Goal: Task Accomplishment & Management: Manage account settings

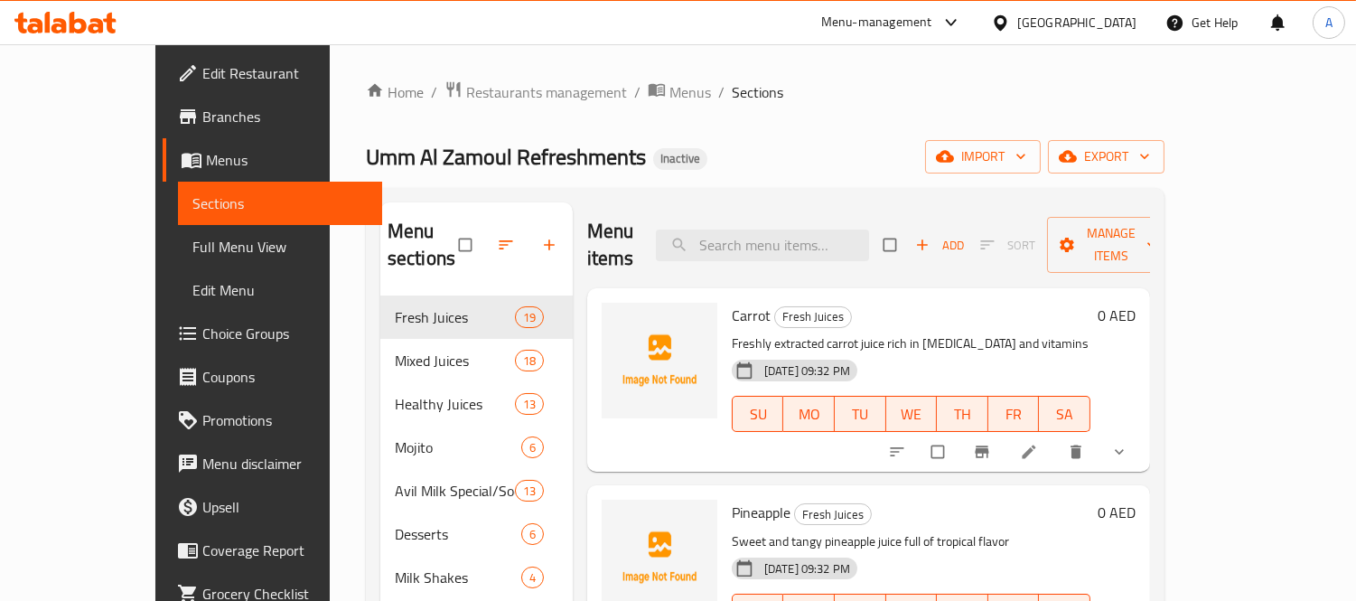
click at [865, 188] on div "Menu sections Fresh Juices 19 Mixed Juices 18 Healthy Juices 13 Mojito 6 Avil M…" at bounding box center [765, 534] width 799 height 693
click at [669, 96] on span "Menus" at bounding box center [690, 92] width 42 height 22
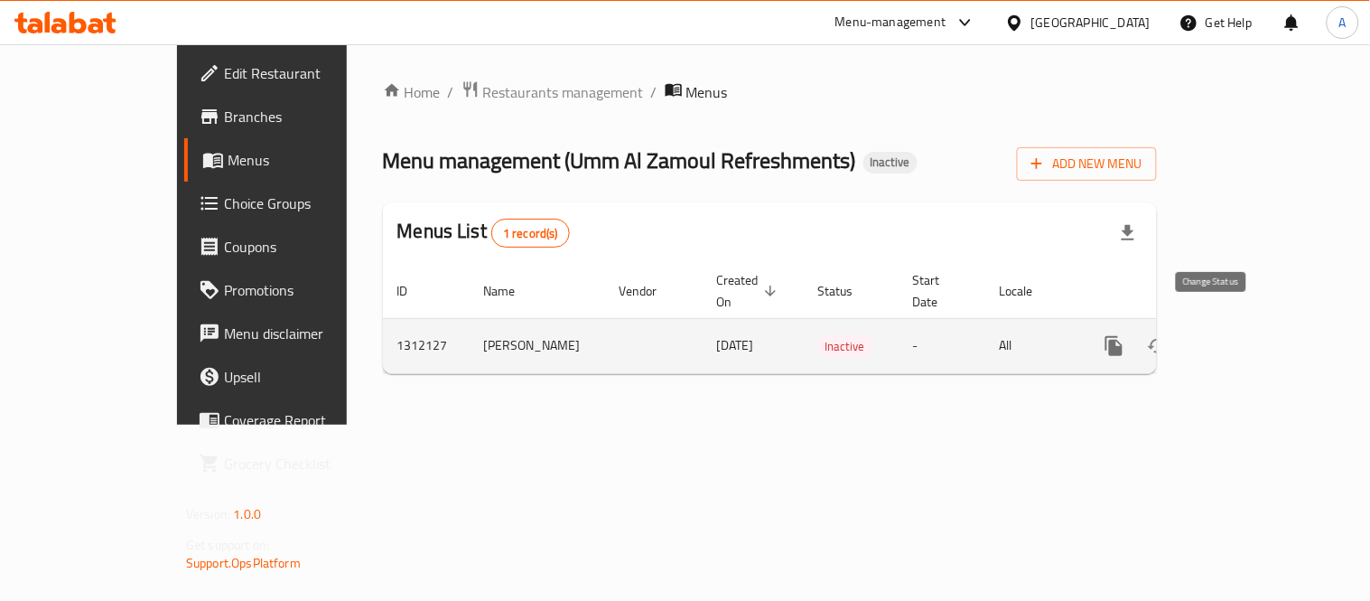
click at [1180, 331] on button "enhanced table" at bounding box center [1157, 345] width 43 height 43
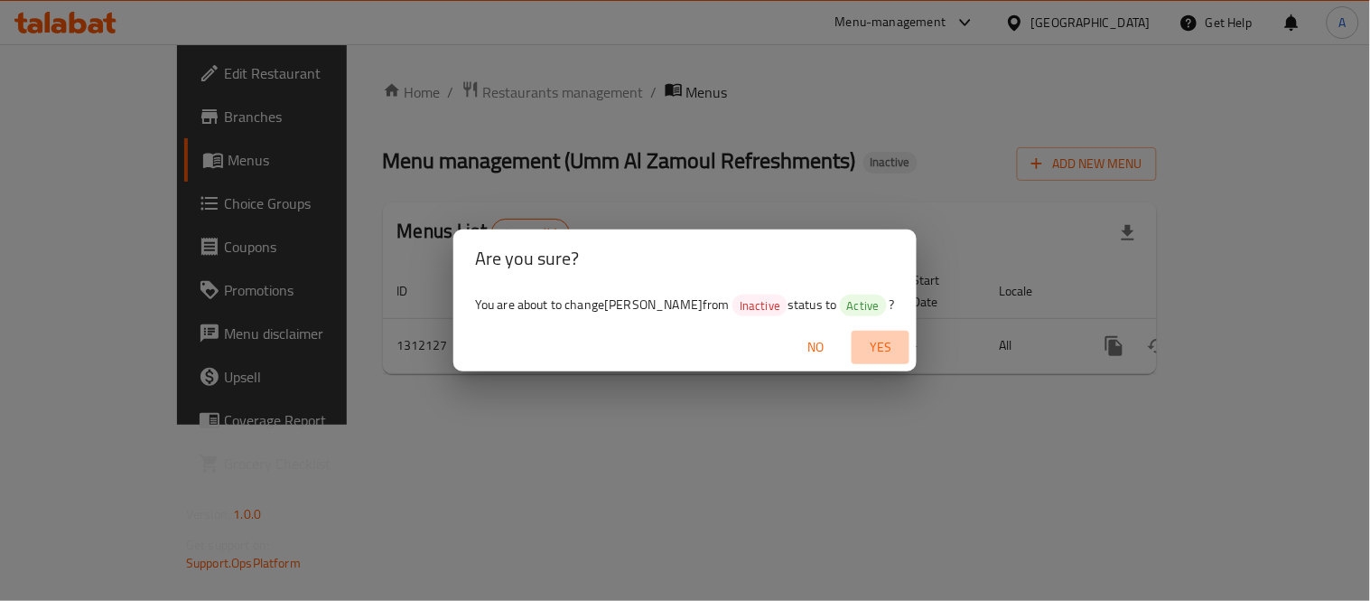
click at [902, 348] on span "Yes" at bounding box center [880, 347] width 43 height 23
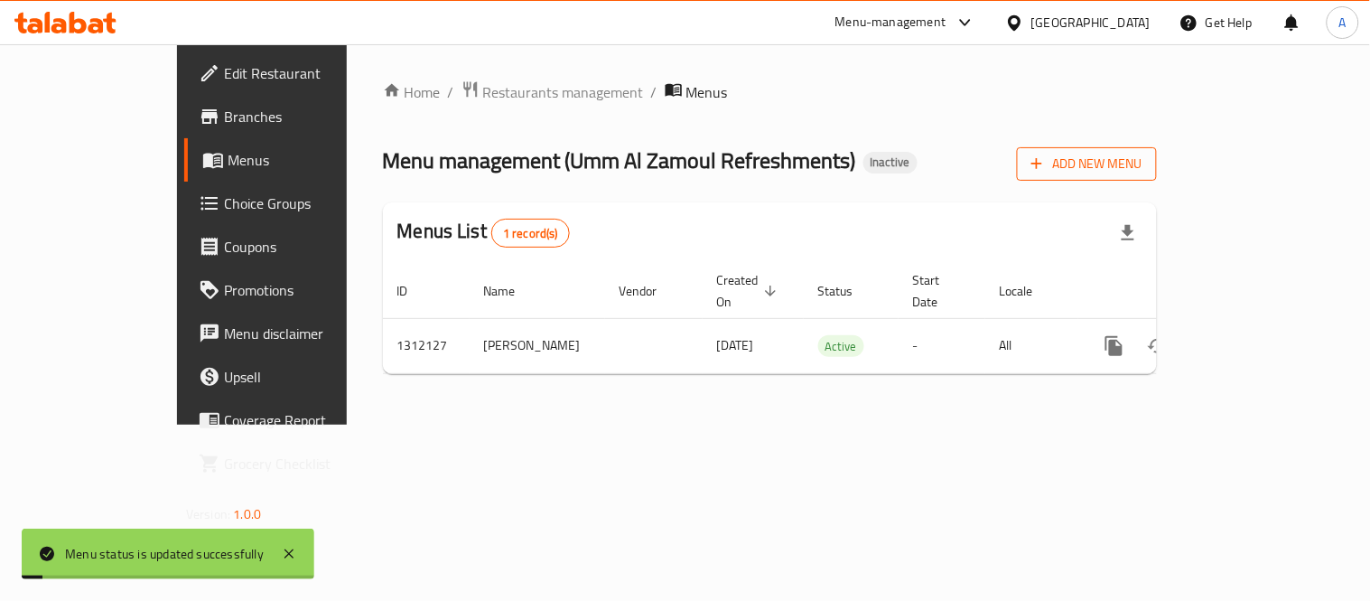
click at [1046, 155] on icon "button" at bounding box center [1037, 163] width 18 height 18
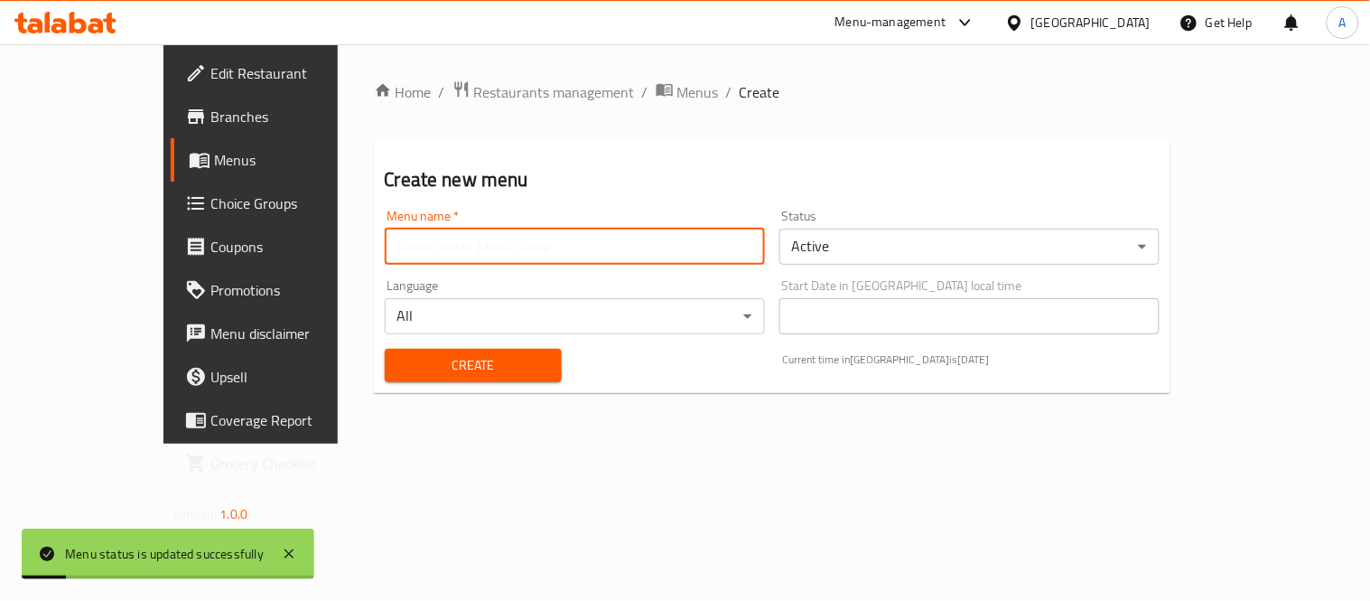
drag, startPoint x: 528, startPoint y: 257, endPoint x: 449, endPoint y: 260, distance: 79.6
click at [528, 257] on input "text" at bounding box center [575, 247] width 380 height 36
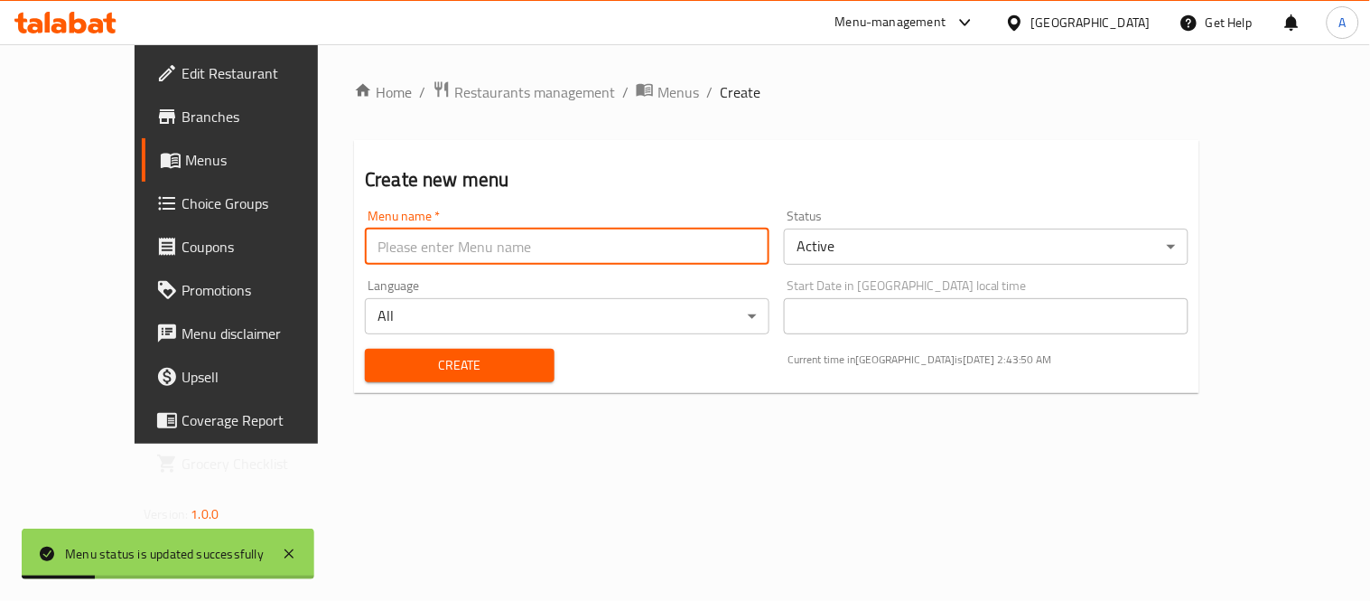
type input "Test 2"
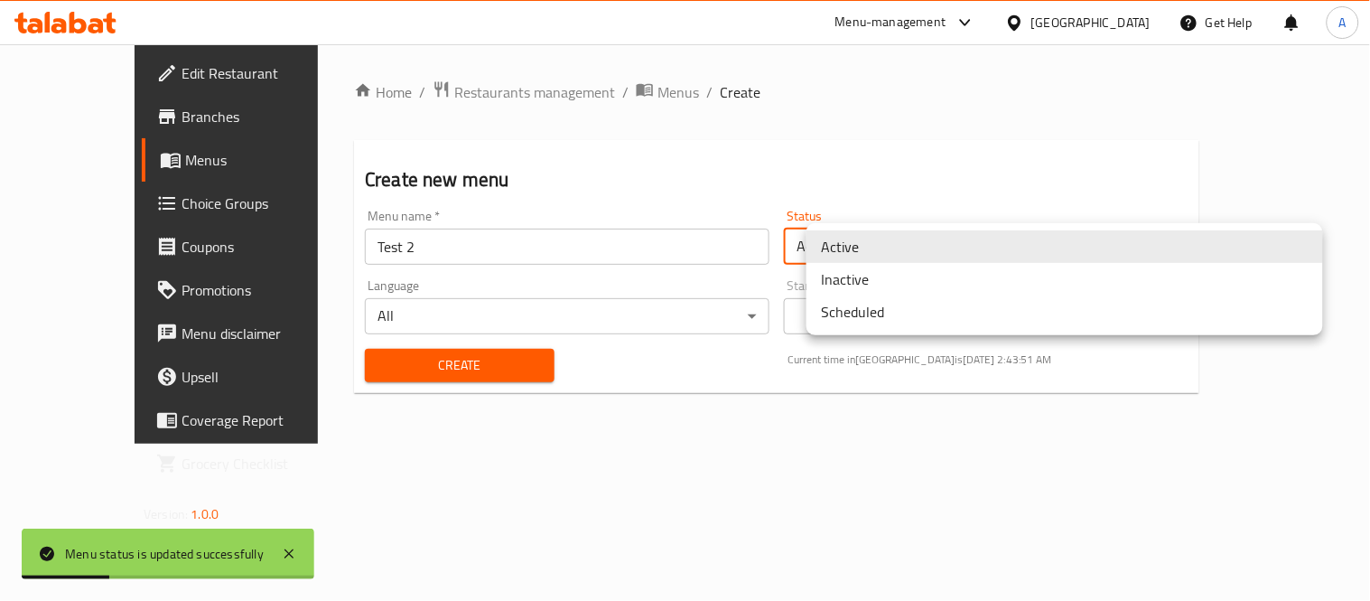
click at [824, 257] on body "Menu status is updated successfully ​ Menu-management United Arab Emirates Get …" at bounding box center [685, 322] width 1370 height 556
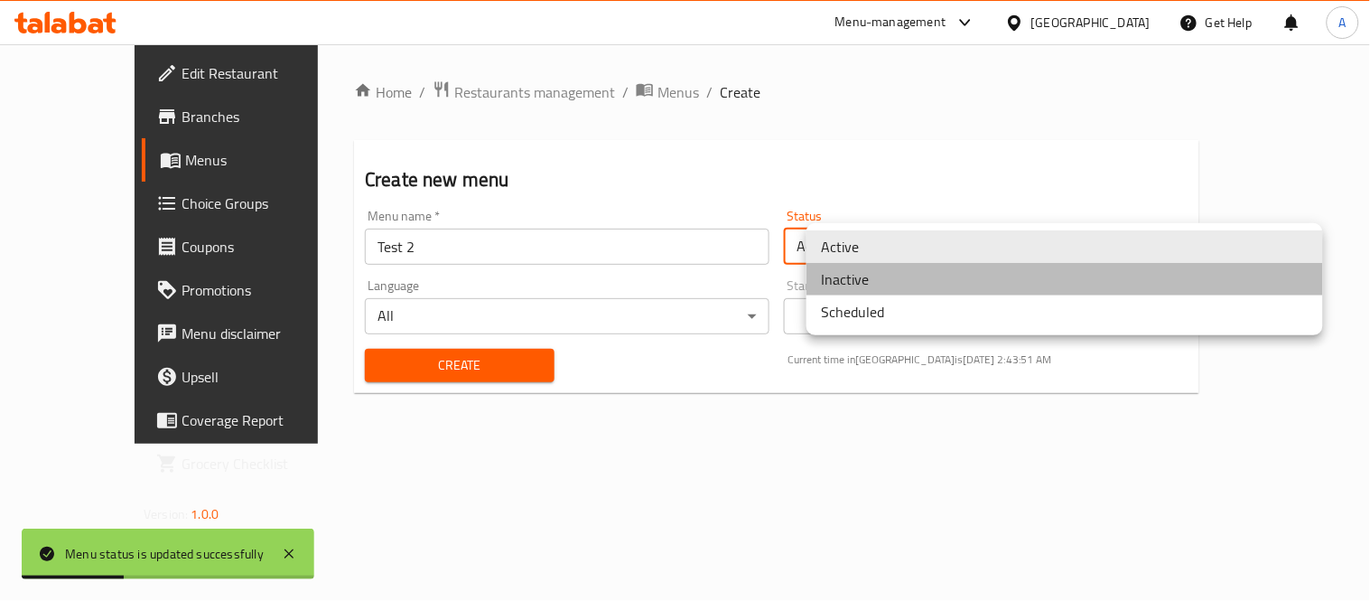
click at [846, 290] on li "Inactive" at bounding box center [1065, 279] width 517 height 33
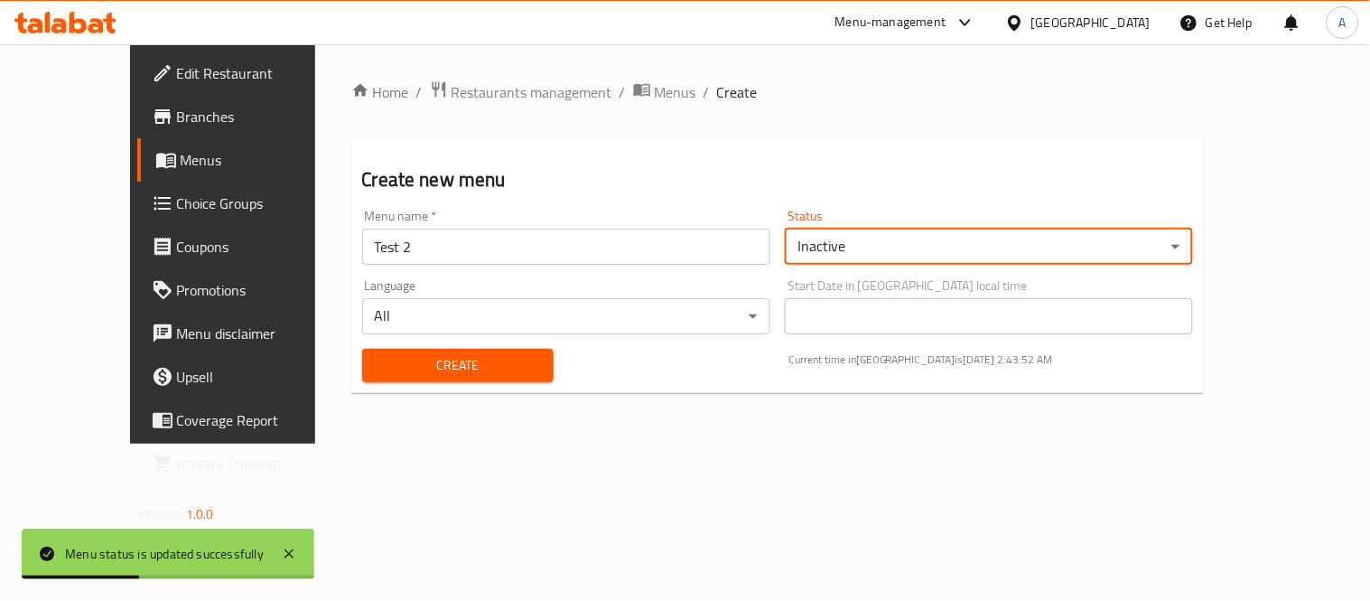
click at [481, 395] on div "Home / Restaurants management / Menus / Create Create new menu Menu name   * Te…" at bounding box center [778, 243] width 854 height 327
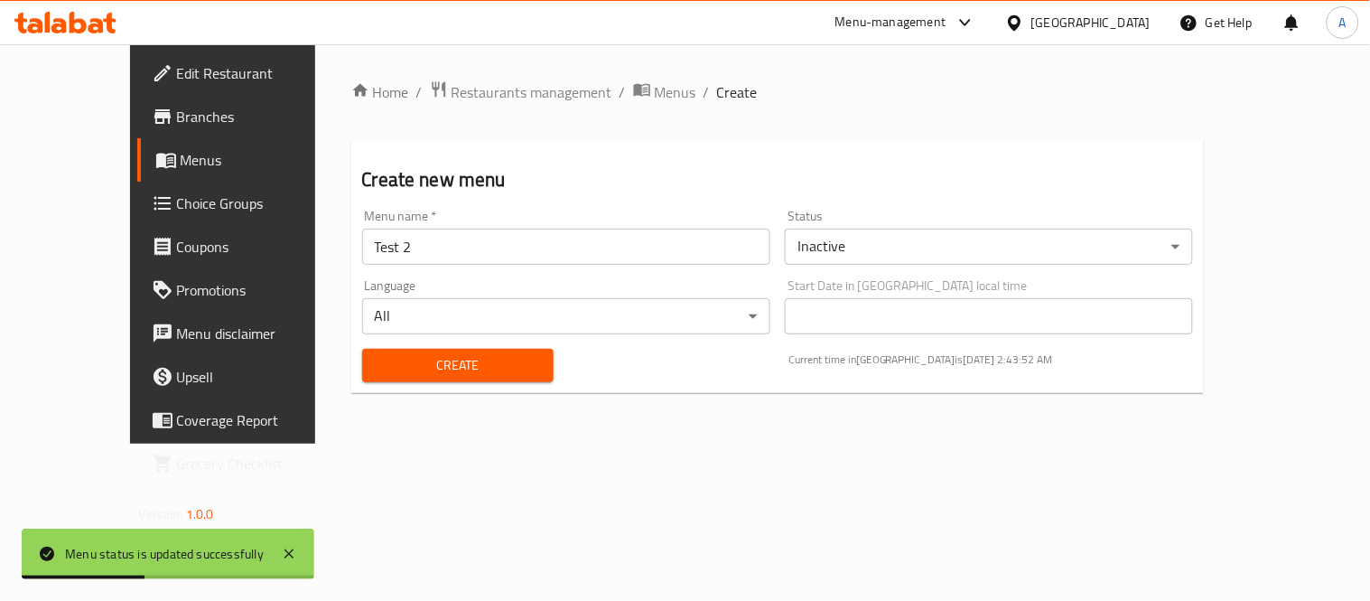
click at [462, 370] on span "Create" at bounding box center [458, 365] width 163 height 23
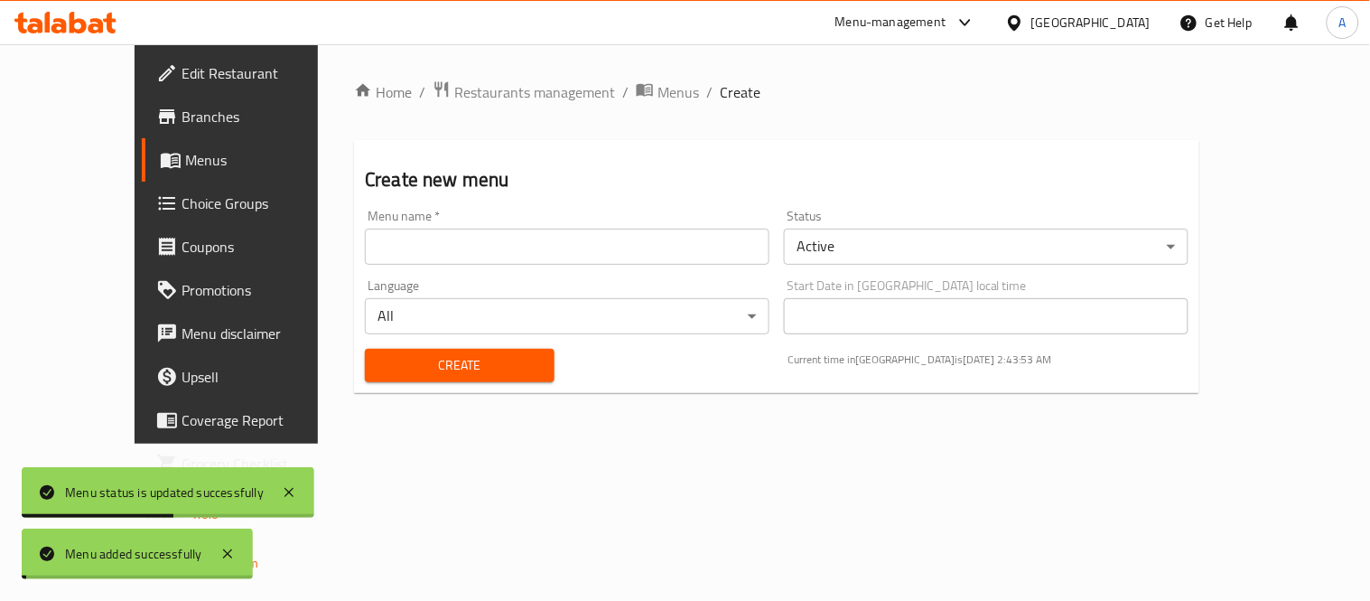
click at [658, 93] on span "Menus" at bounding box center [679, 92] width 42 height 22
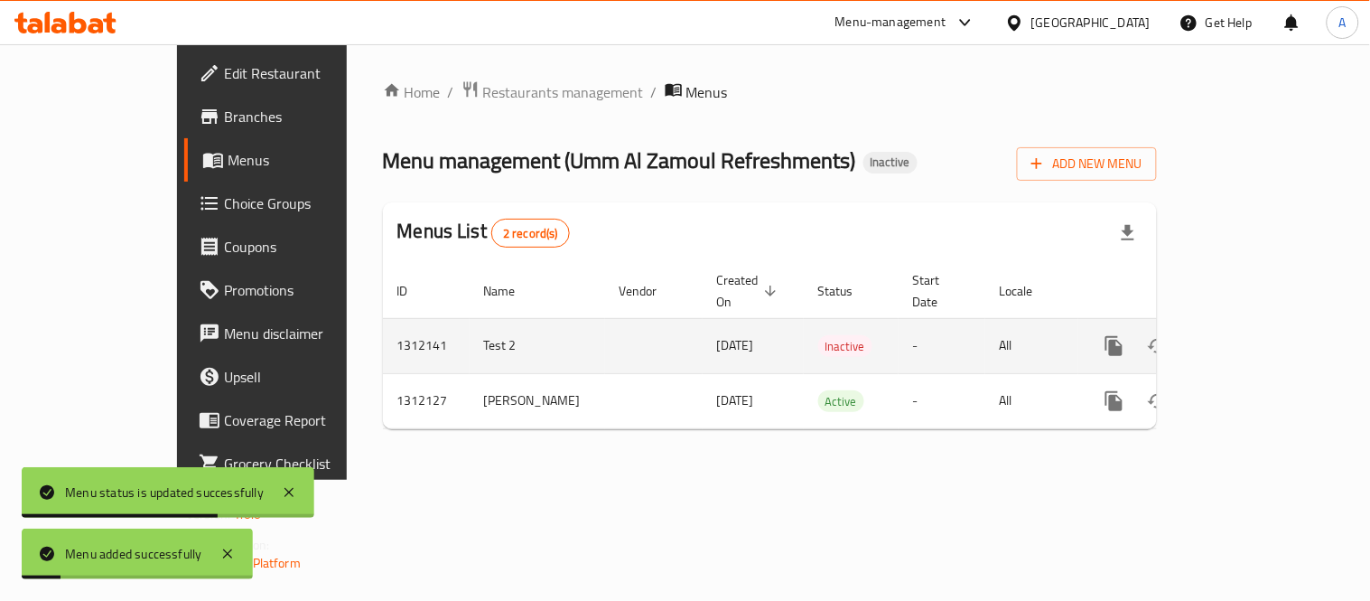
click at [1256, 335] on icon "enhanced table" at bounding box center [1245, 346] width 22 height 22
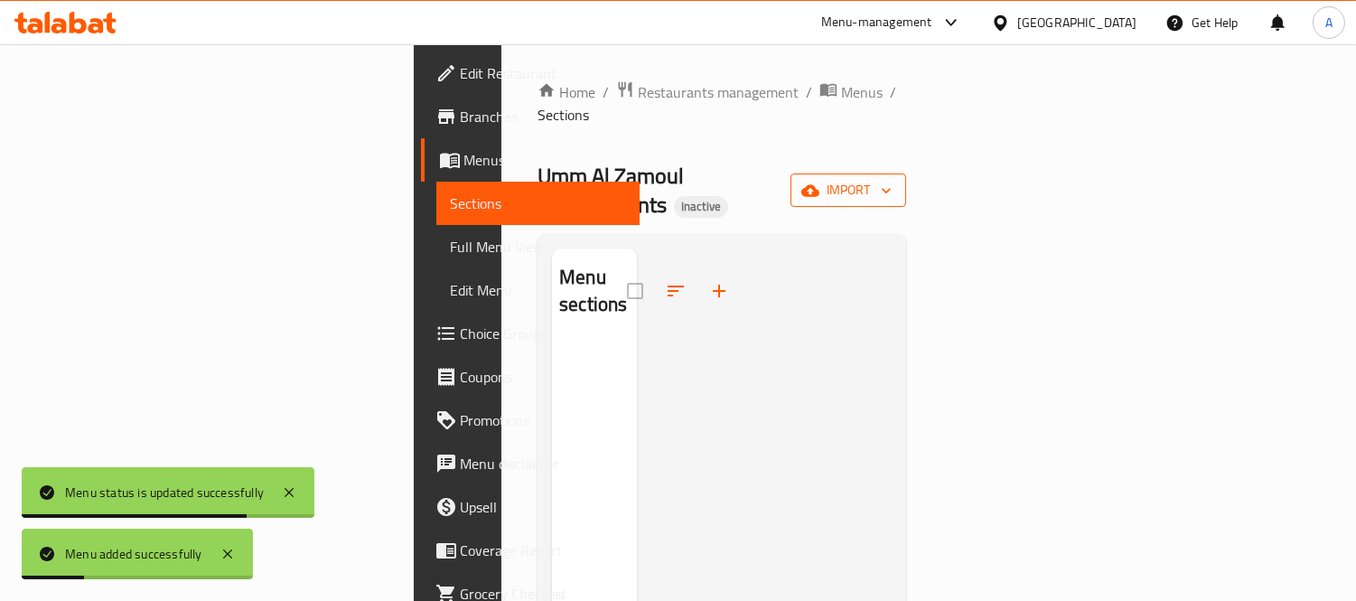
click at [819, 182] on icon "button" at bounding box center [810, 191] width 18 height 18
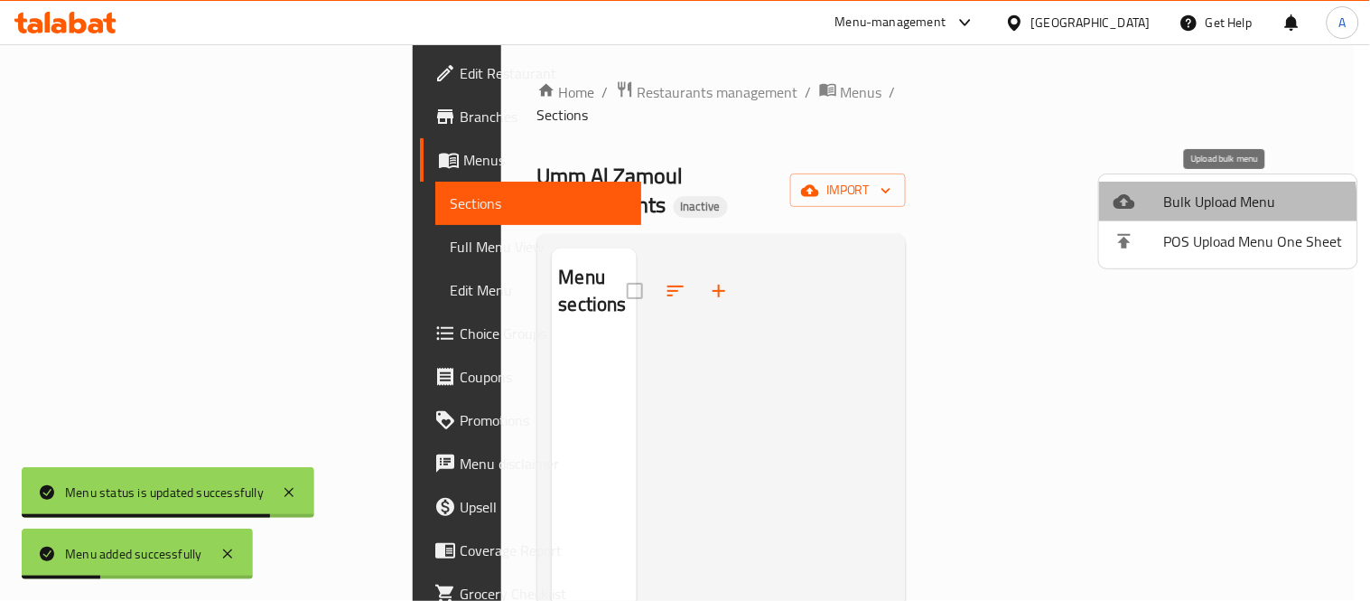
click at [1113, 214] on li "Bulk Upload Menu" at bounding box center [1228, 202] width 258 height 40
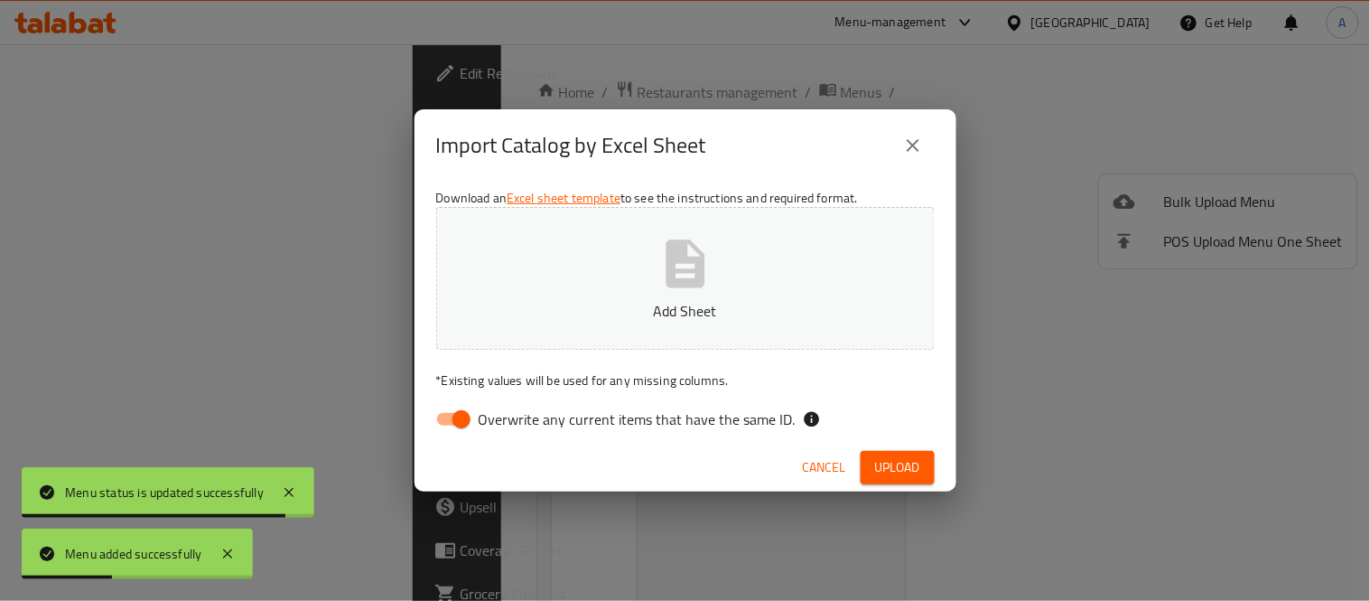
click at [761, 293] on button "Add Sheet" at bounding box center [685, 278] width 499 height 143
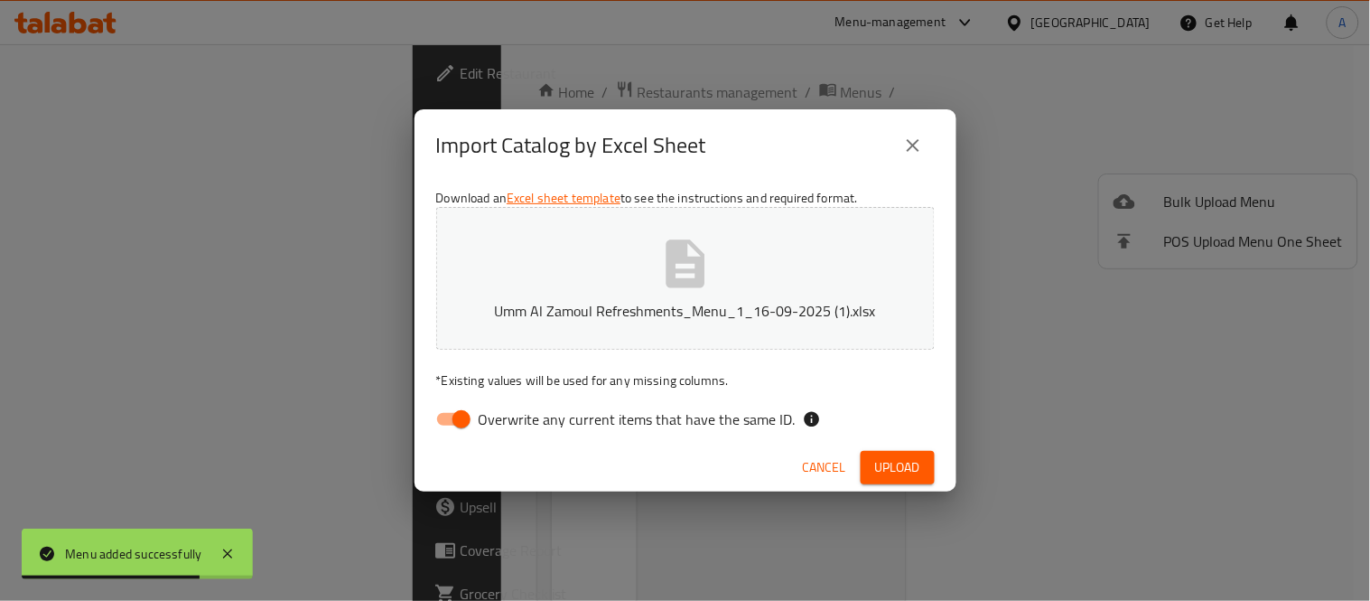
click at [456, 425] on input "Overwrite any current items that have the same ID." at bounding box center [461, 419] width 103 height 34
checkbox input "false"
click at [919, 475] on span "Upload" at bounding box center [897, 467] width 45 height 23
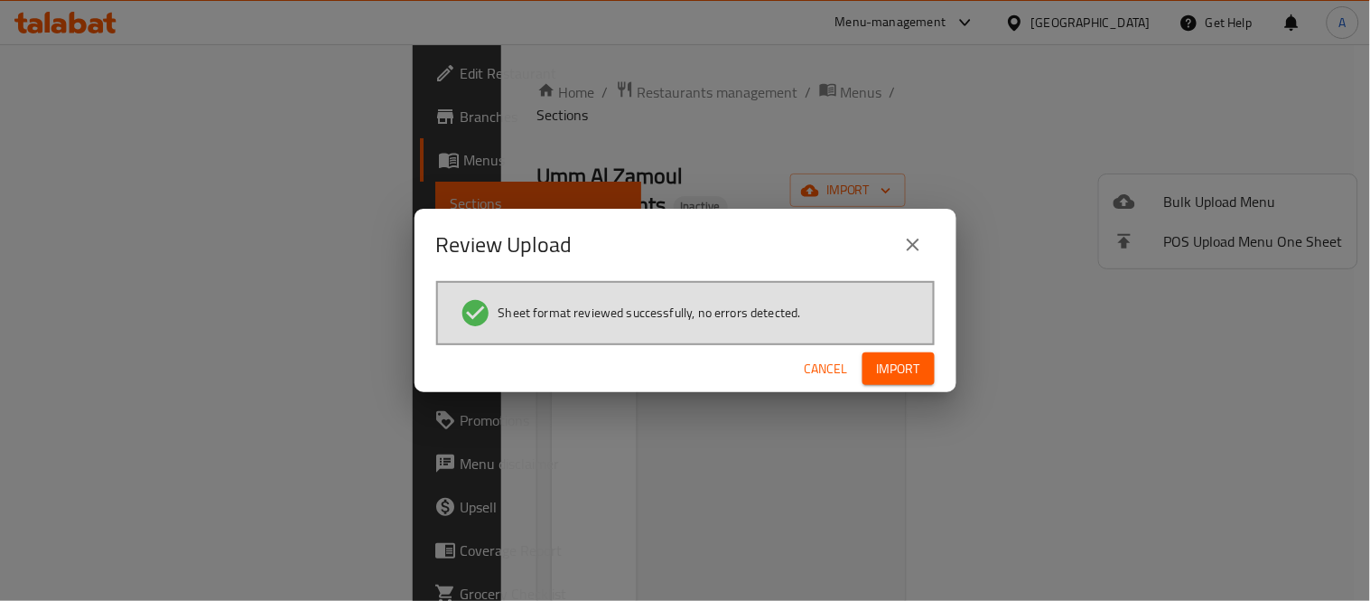
click at [913, 375] on span "Import" at bounding box center [898, 369] width 43 height 23
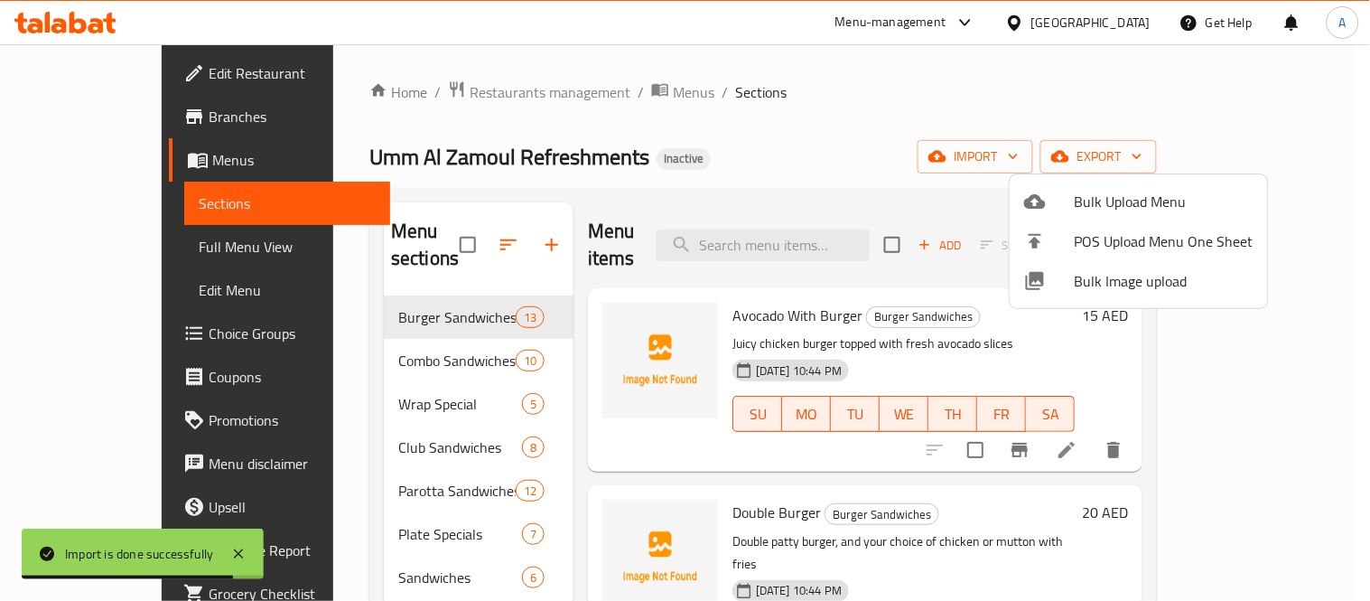
click at [724, 133] on div at bounding box center [685, 300] width 1370 height 601
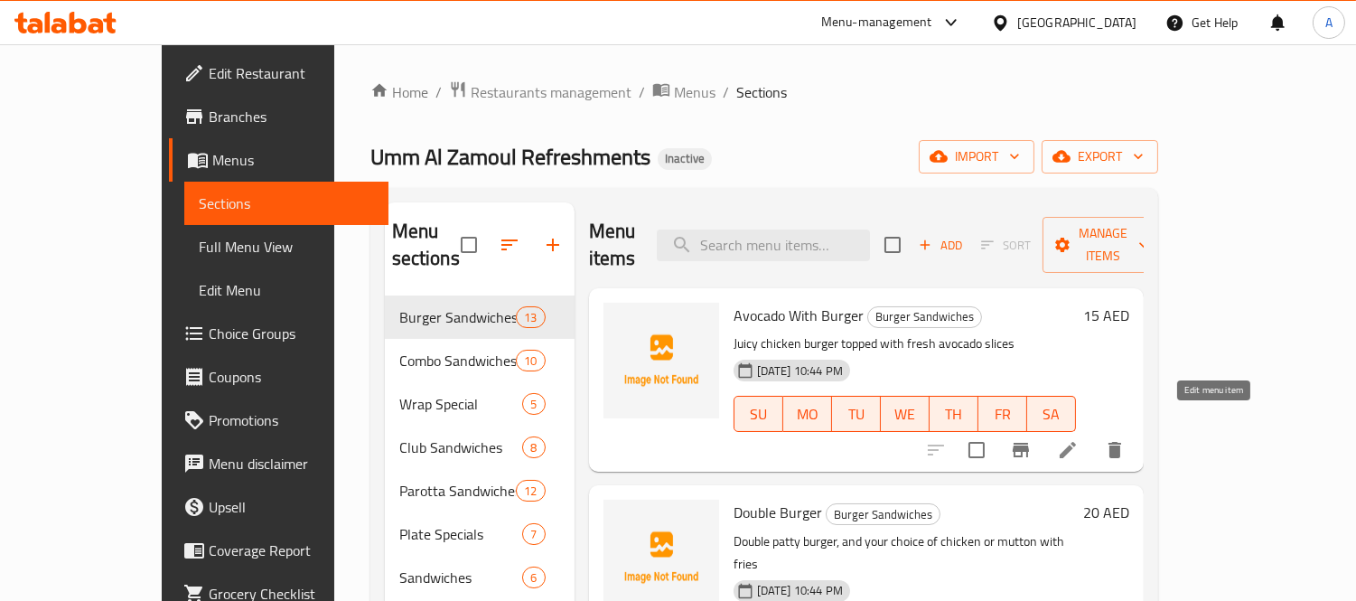
click at [1079, 439] on icon at bounding box center [1068, 450] width 22 height 22
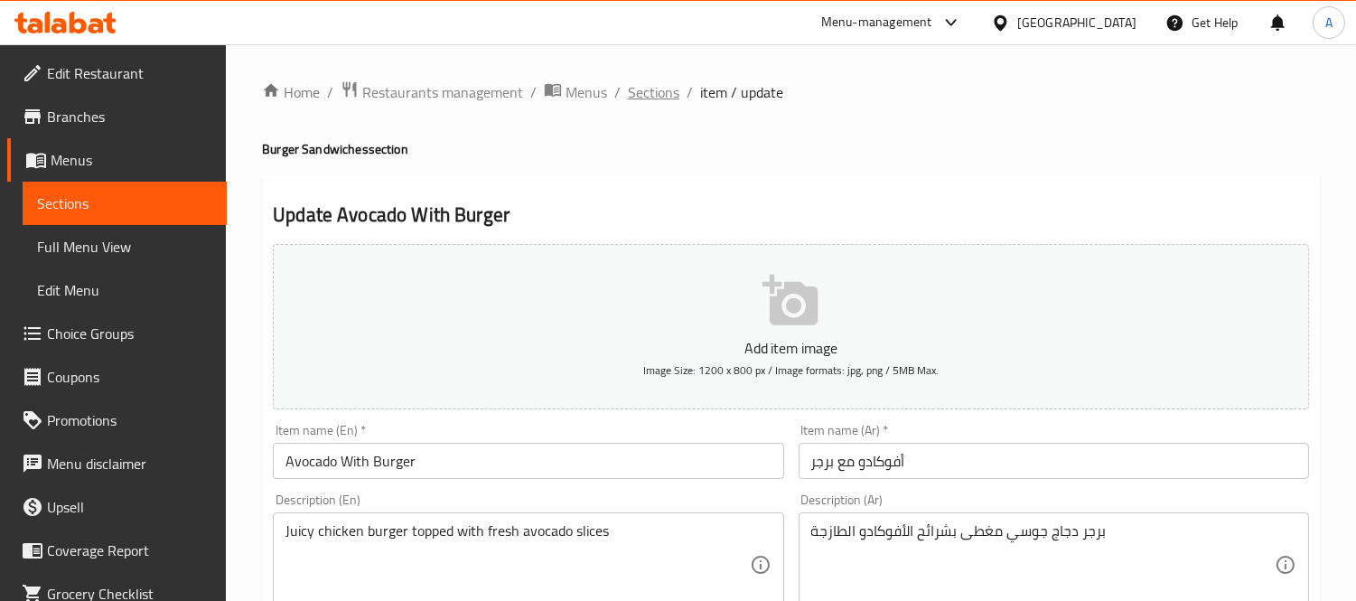
click at [652, 83] on span "Sections" at bounding box center [653, 92] width 51 height 22
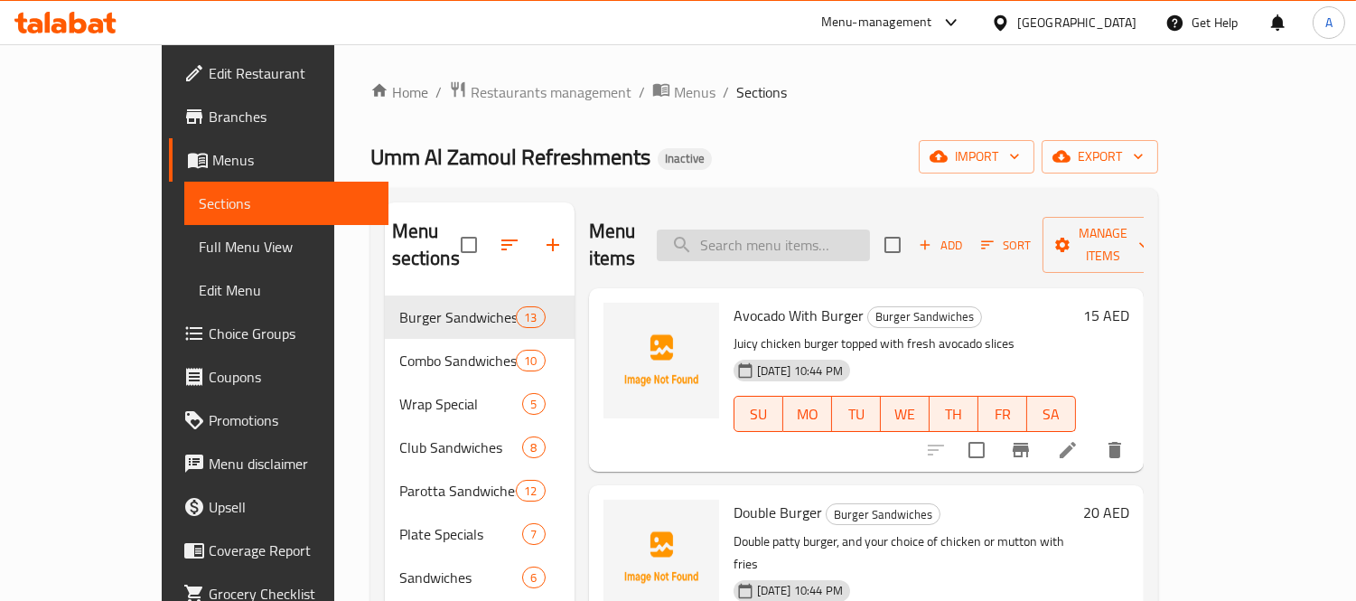
click at [808, 229] on input "search" at bounding box center [763, 245] width 213 height 32
paste input "Zinger Combo Offer"
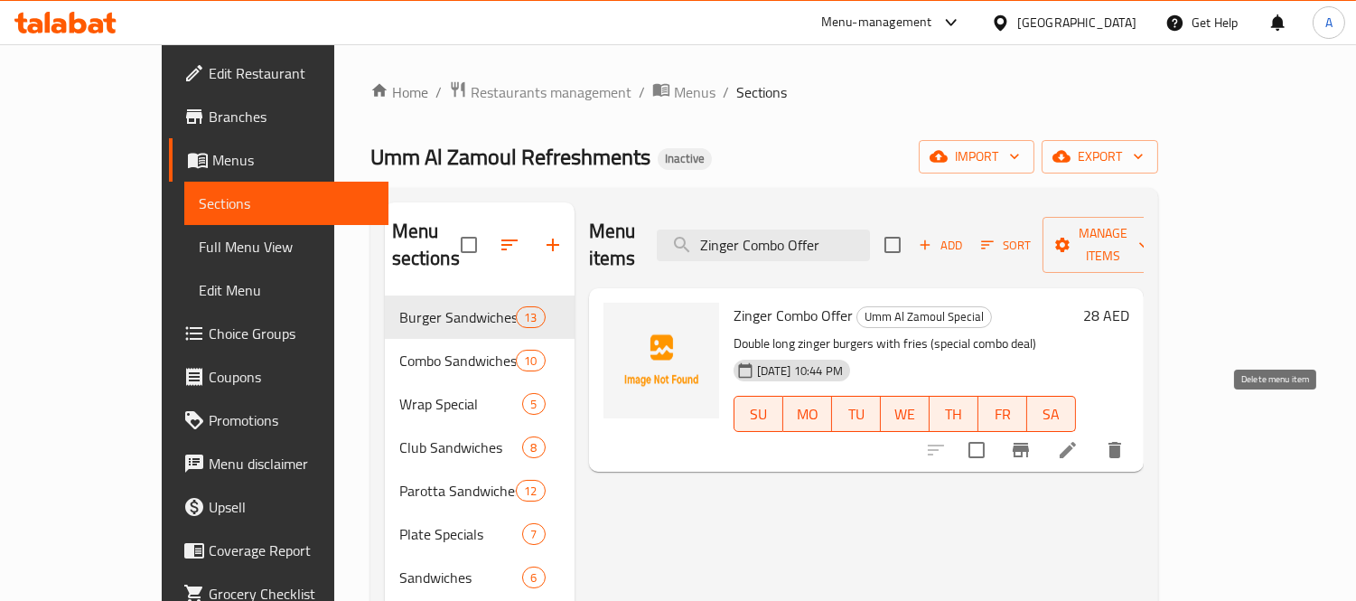
click at [1136, 436] on button "delete" at bounding box center [1114, 449] width 43 height 43
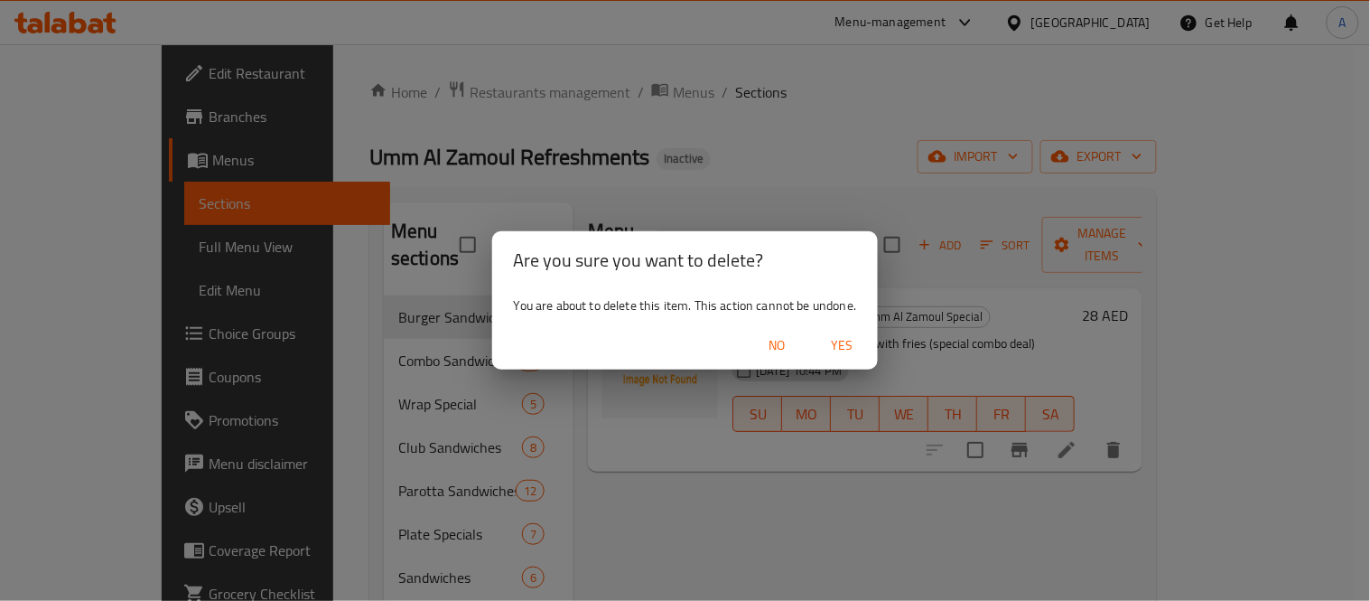
click at [850, 357] on button "Yes" at bounding box center [842, 345] width 58 height 33
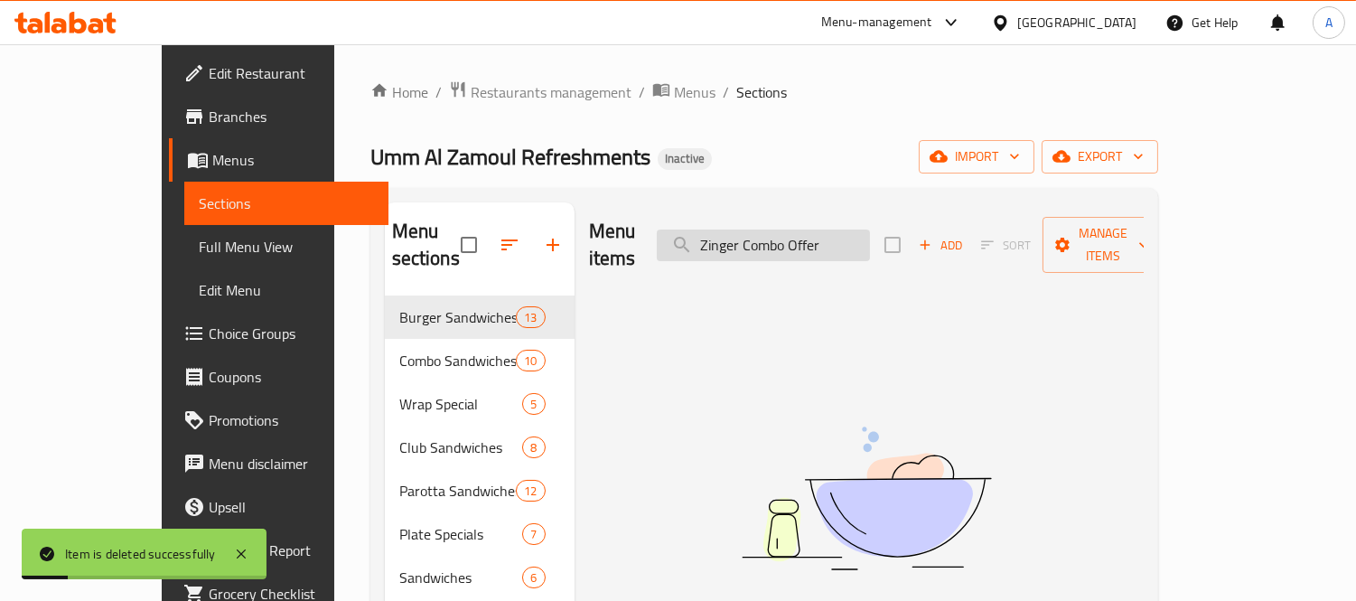
click at [858, 229] on input "Zinger Combo Offer" at bounding box center [763, 245] width 213 height 32
paste input "Chicken Mayo"
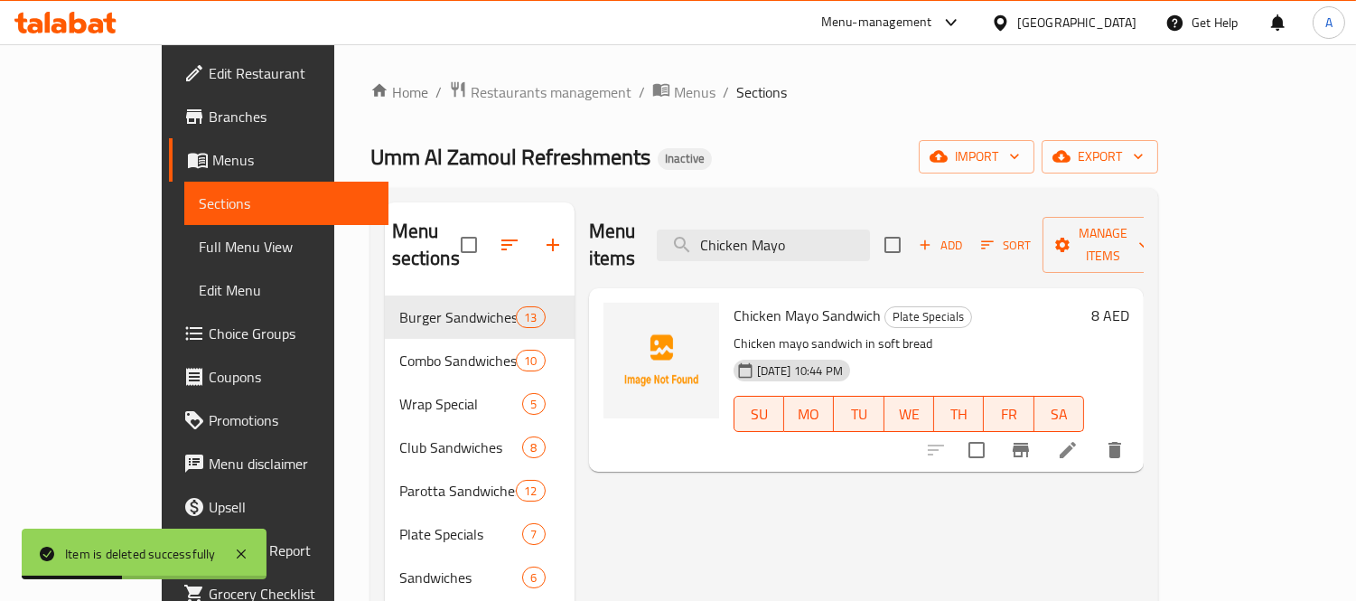
type input "Chicken Mayo"
click at [995, 432] on input "checkbox" at bounding box center [977, 450] width 38 height 38
checkbox input "true"
click at [1163, 248] on button "Manage items" at bounding box center [1102, 245] width 121 height 56
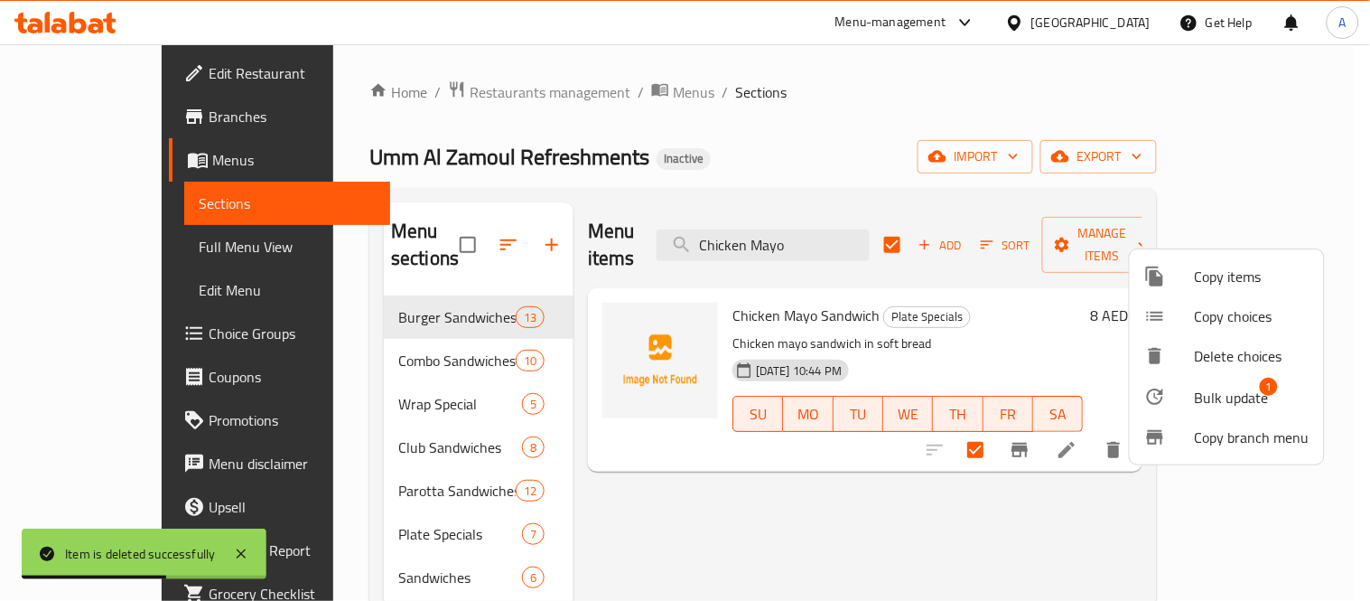
click at [1220, 391] on span "Bulk update" at bounding box center [1232, 398] width 74 height 22
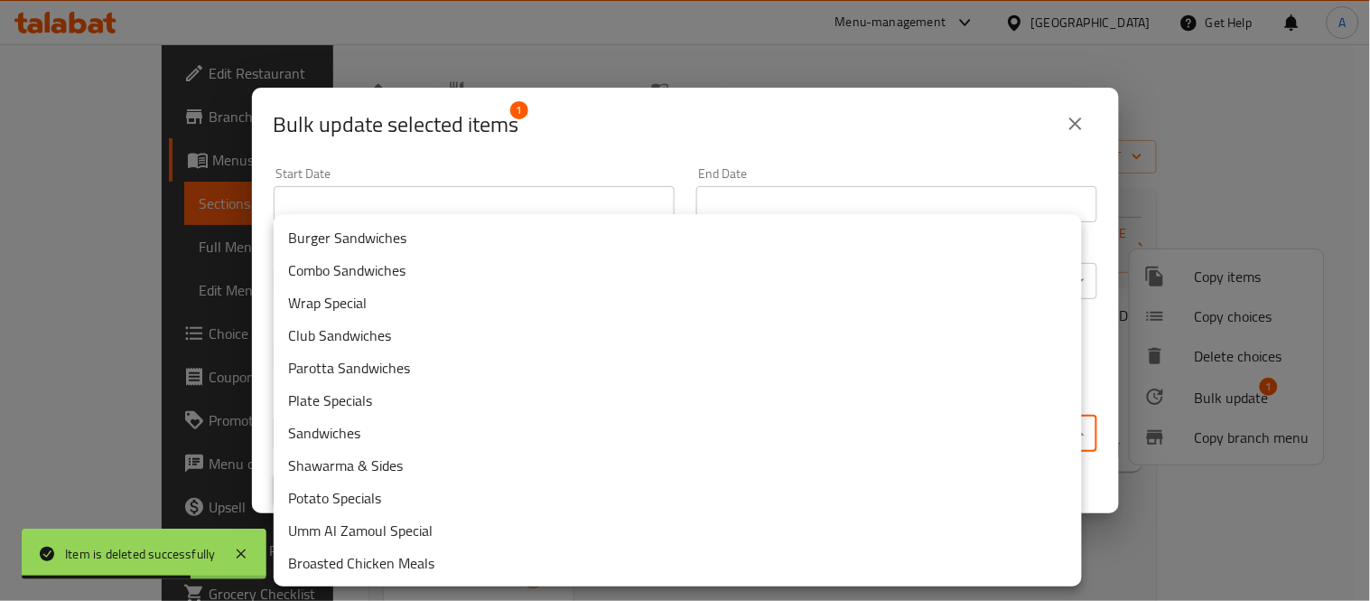
click at [560, 423] on body "Item is deleted successfully ​ Menu-management United Arab Emirates Get Help A …" at bounding box center [685, 322] width 1370 height 556
click at [503, 428] on li "Sandwiches" at bounding box center [678, 432] width 808 height 33
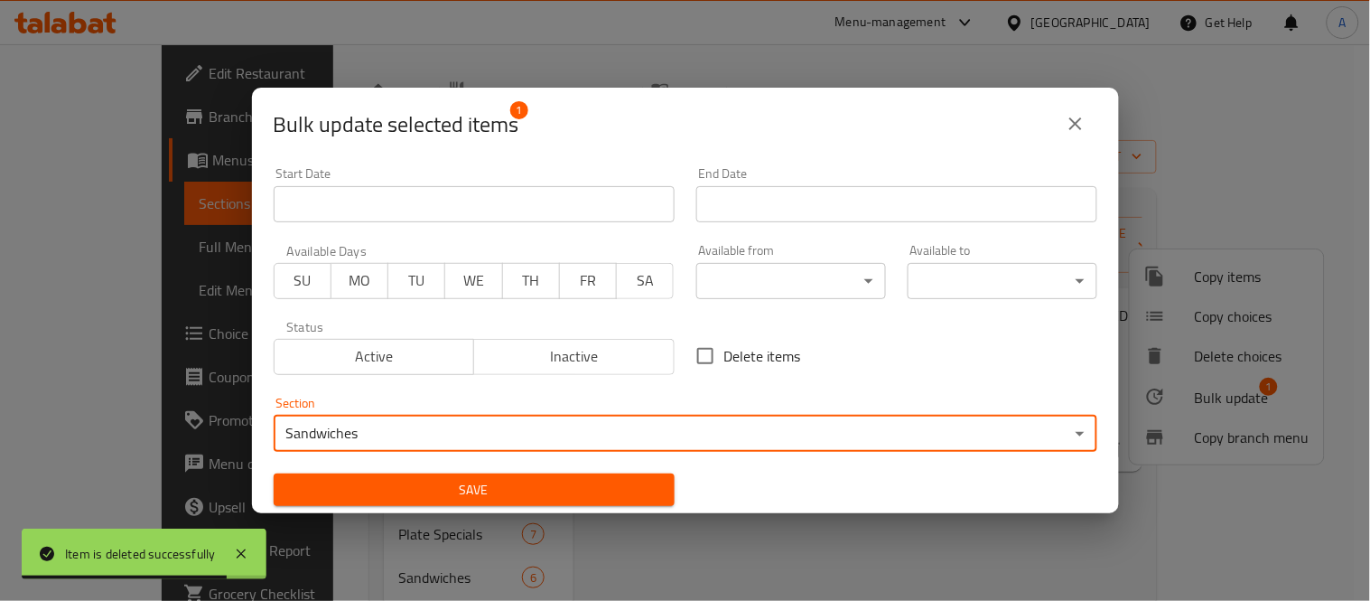
click at [436, 483] on span "Save" at bounding box center [474, 490] width 372 height 23
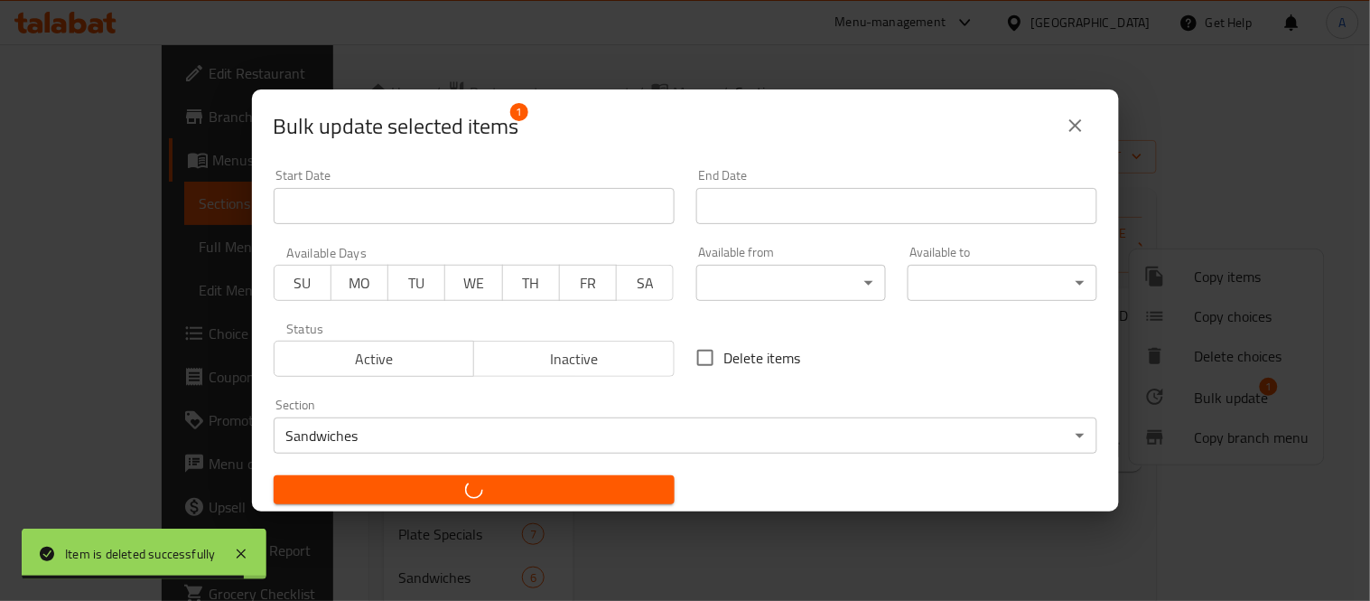
checkbox input "false"
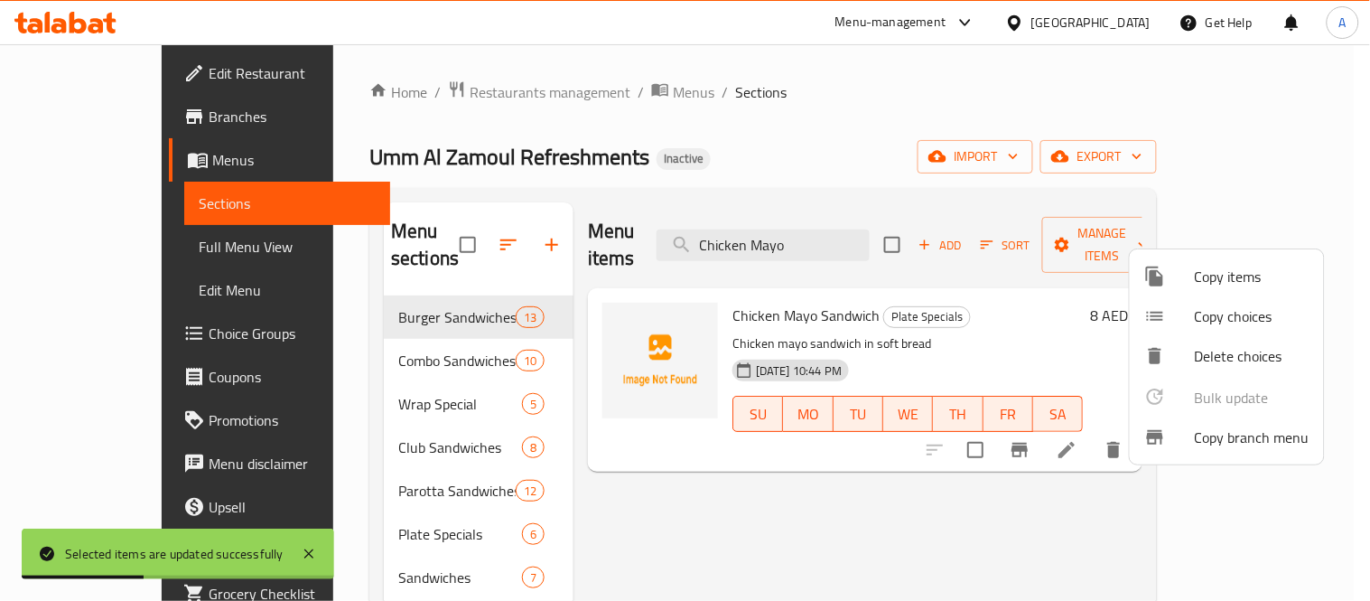
click at [735, 285] on div at bounding box center [685, 300] width 1370 height 601
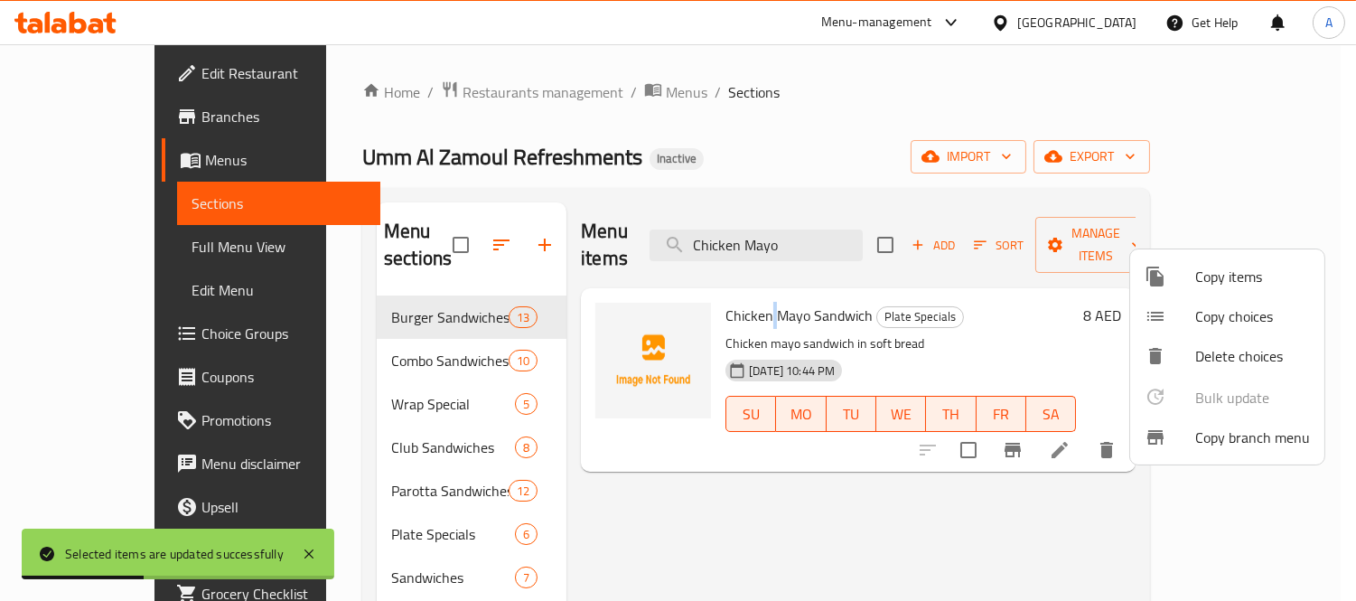
click at [735, 302] on span "Chicken Mayo Sandwich" at bounding box center [798, 315] width 147 height 27
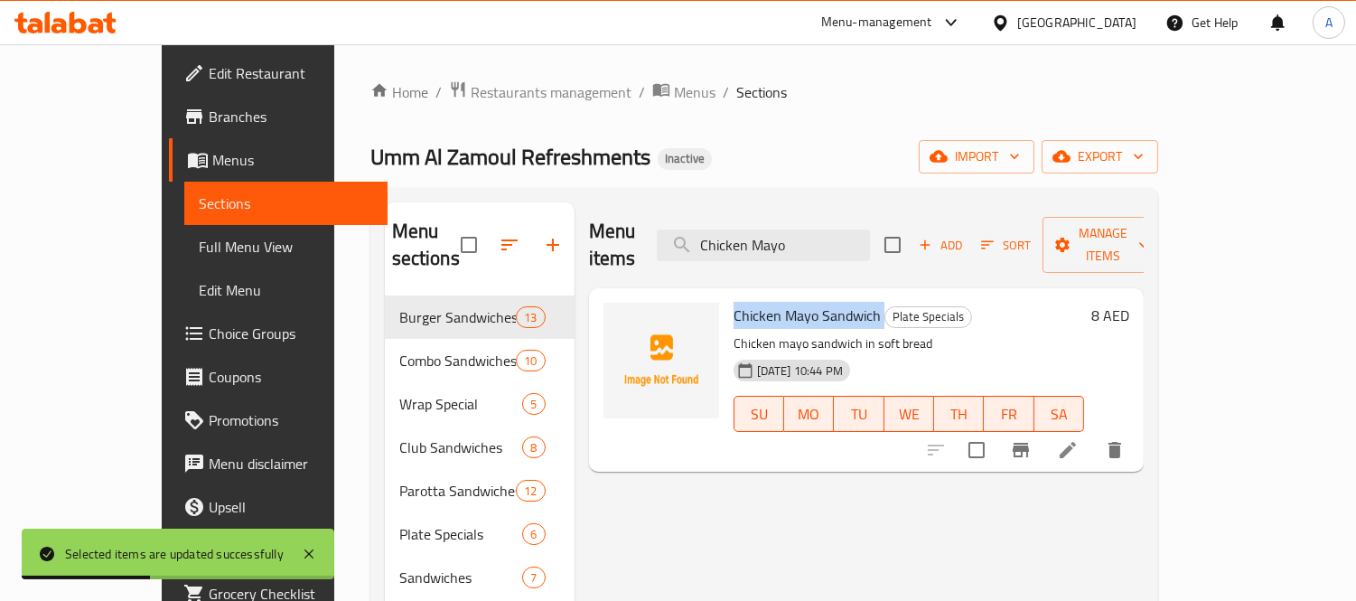
click at [735, 302] on span "Chicken Mayo Sandwich" at bounding box center [806, 315] width 147 height 27
copy h6 "Chicken Mayo Sandwich"
click at [766, 453] on div "Menu items Chicken Mayo Add Sort Manage items Chicken Mayo Sandwich Plate Speci…" at bounding box center [859, 502] width 569 height 601
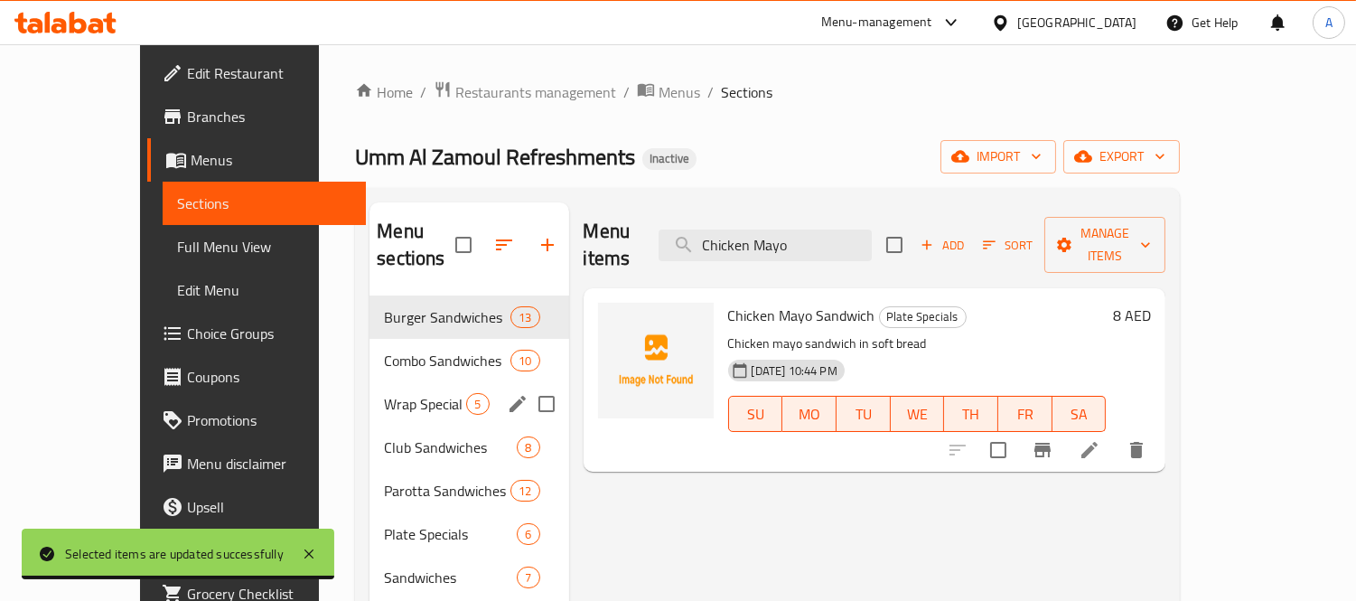
click at [384, 350] on span "Combo Sandwiches" at bounding box center [447, 361] width 126 height 22
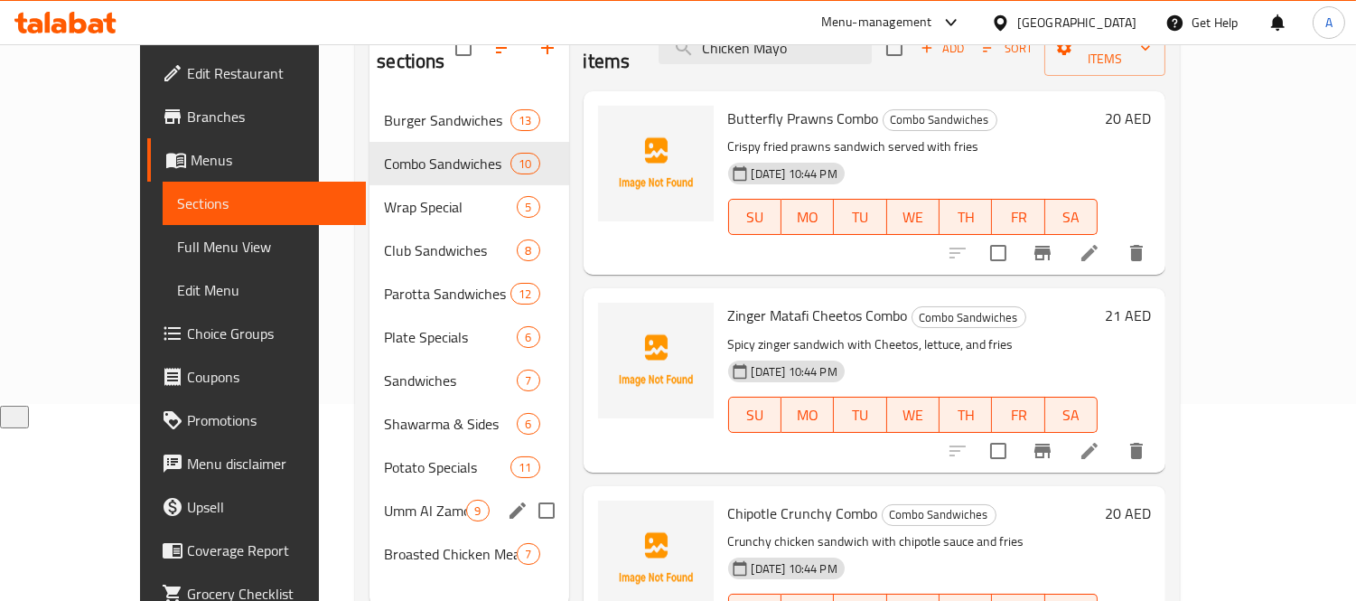
scroll to position [253, 0]
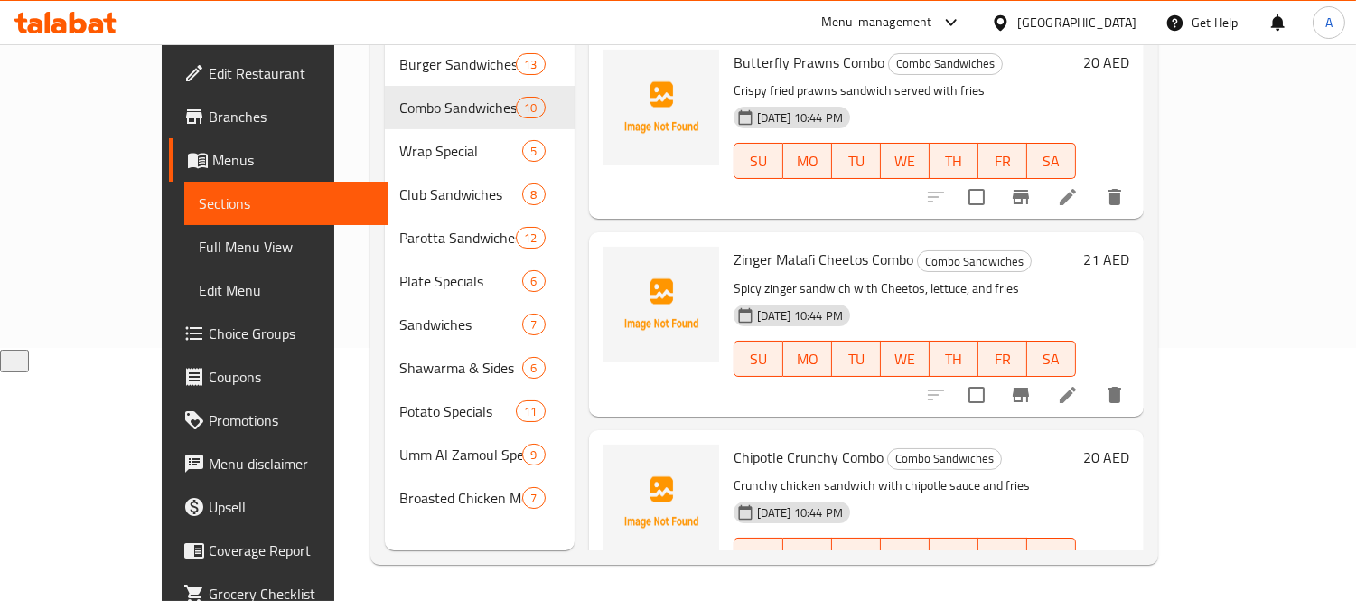
click at [209, 335] on span "Choice Groups" at bounding box center [291, 333] width 165 height 22
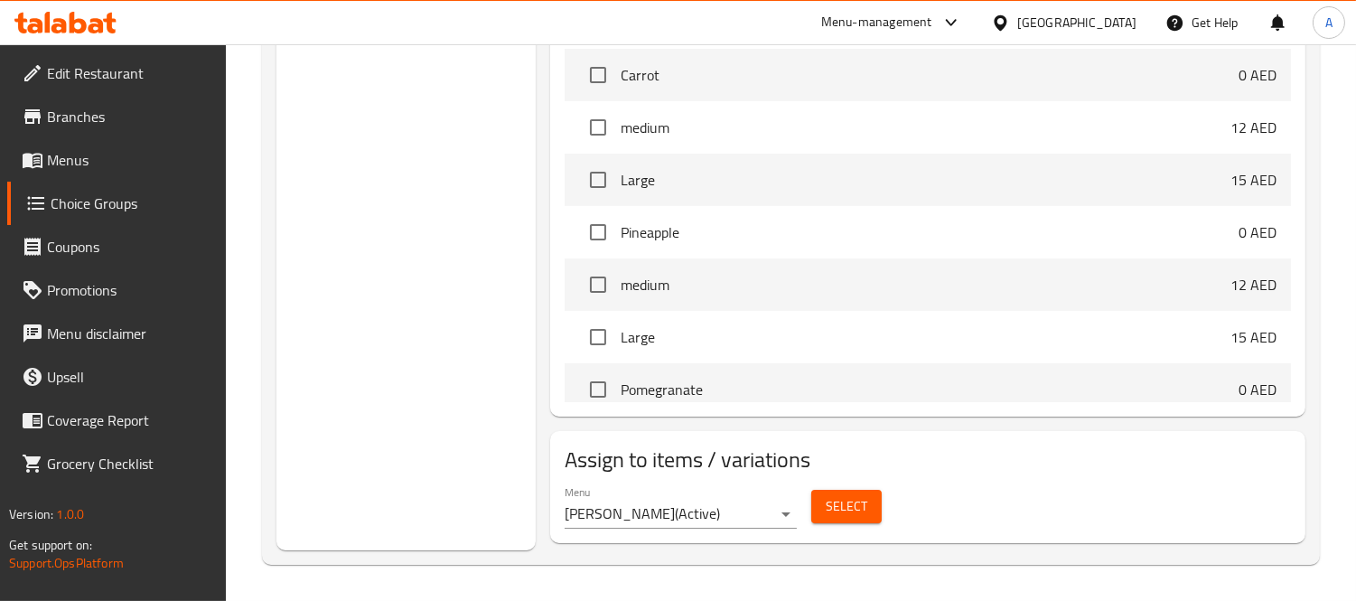
scroll to position [87, 0]
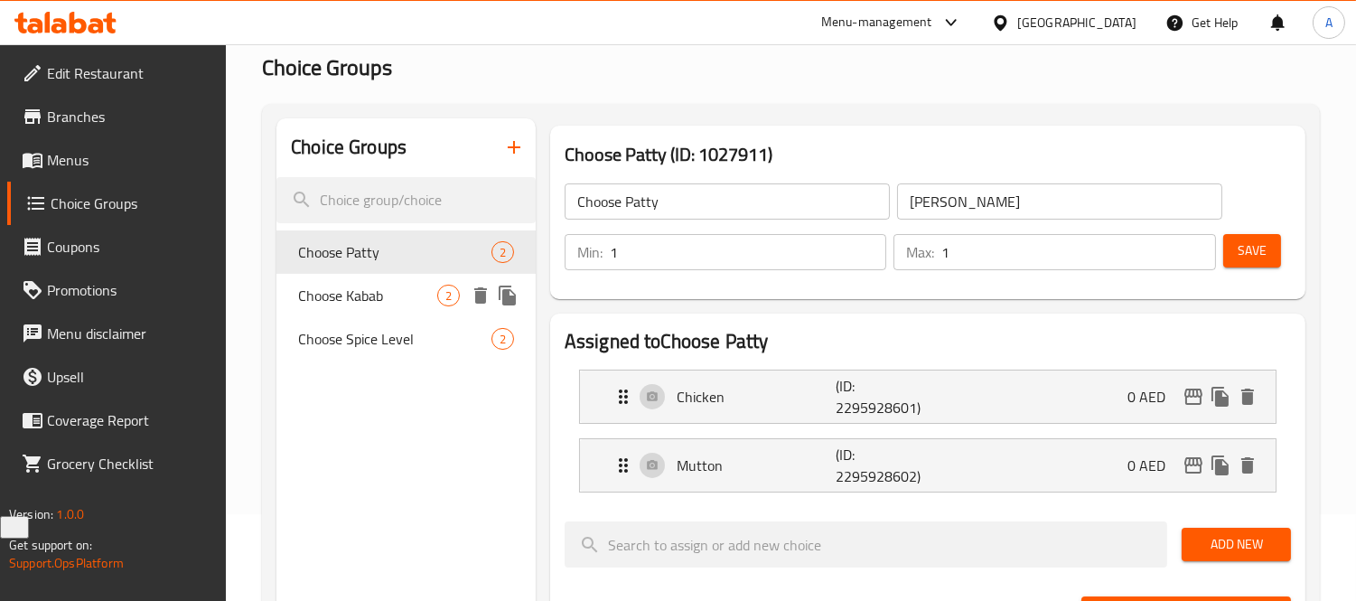
click at [356, 312] on div "Choose Kabab 2" at bounding box center [405, 295] width 259 height 43
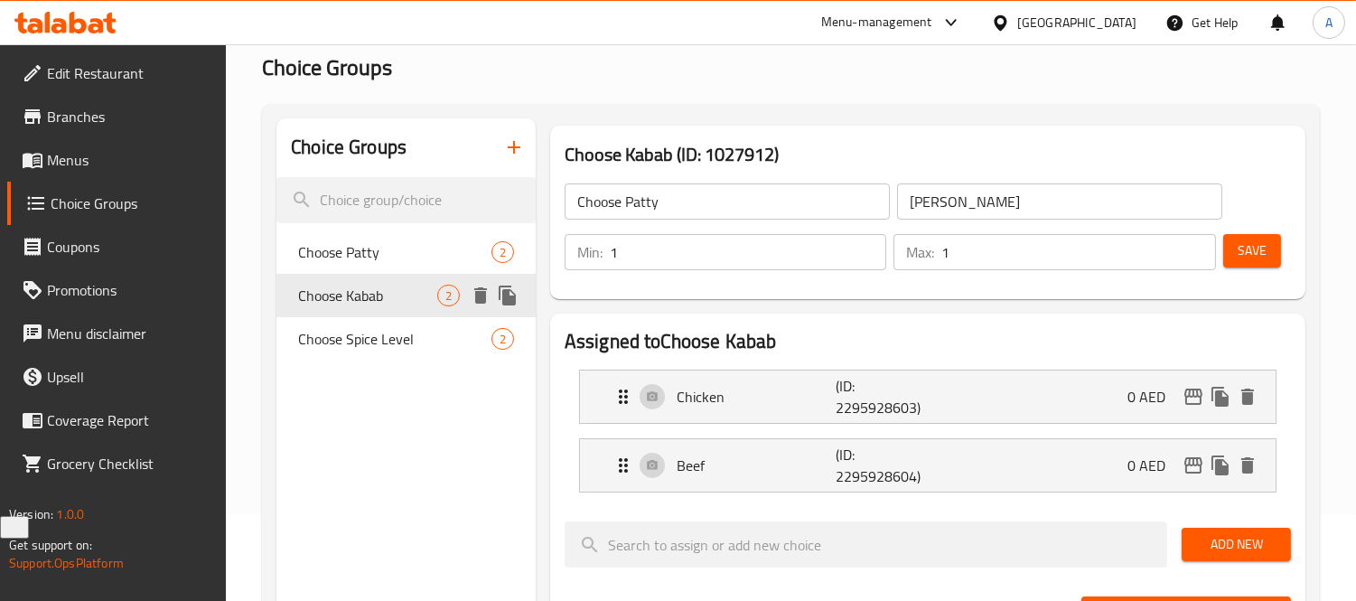
type input "Choose Kabab"
type input "اختر الكباب"
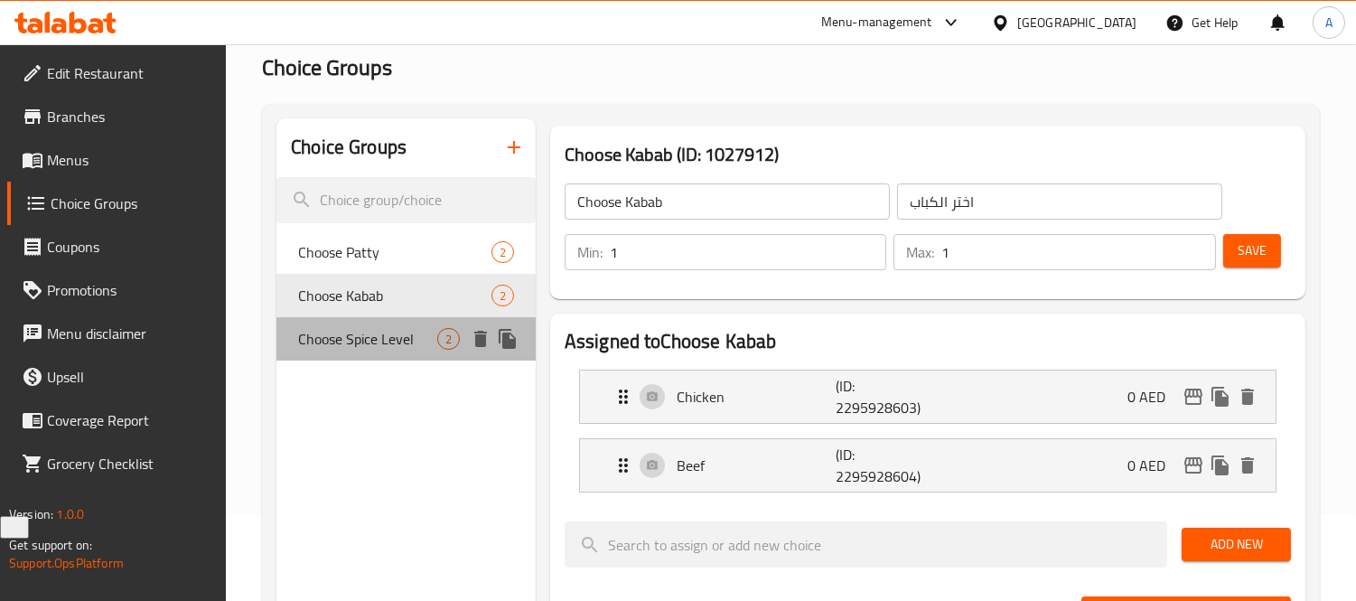
click at [362, 347] on span "Choose Spice Level" at bounding box center [367, 339] width 139 height 22
type input "Choose Spice Level"
type input "اختر مستوى التوابل"
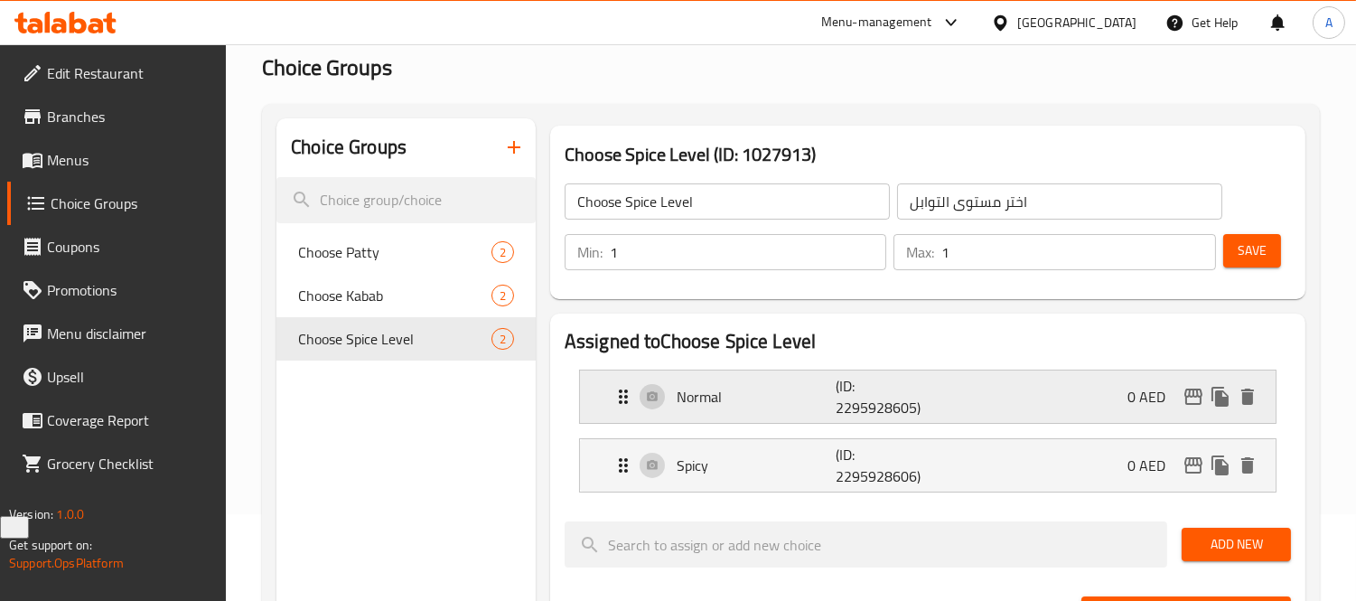
click at [724, 386] on p "Normal" at bounding box center [756, 397] width 159 height 22
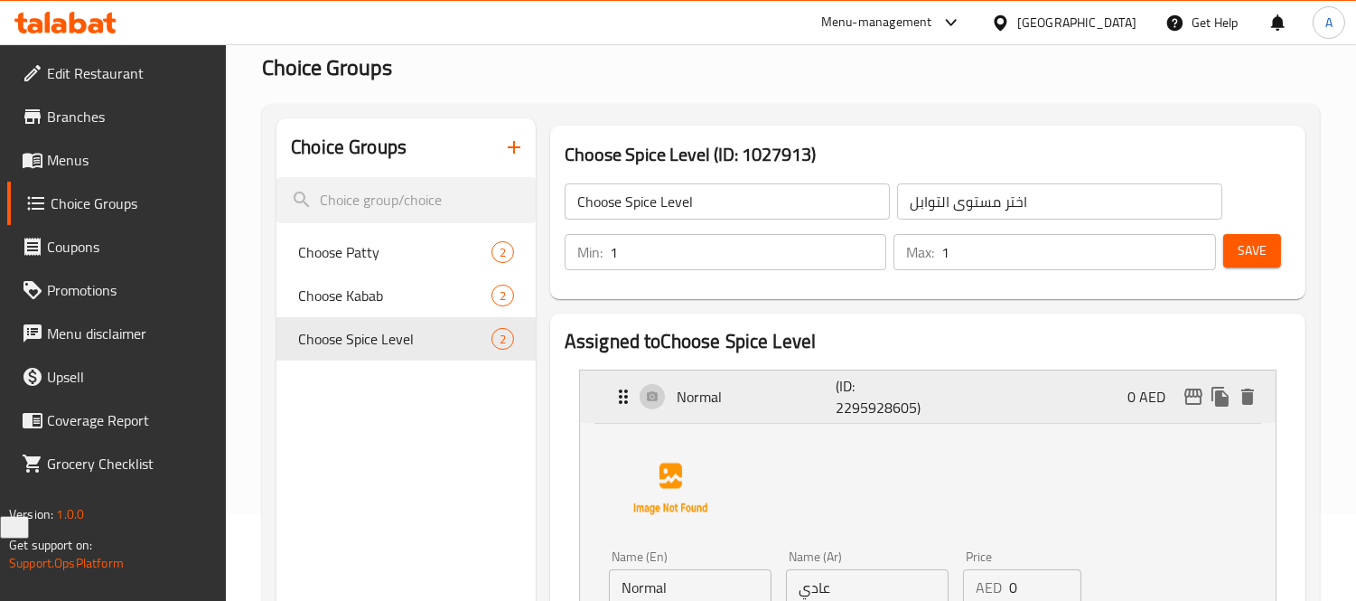
click at [724, 386] on p "Normal" at bounding box center [756, 397] width 159 height 22
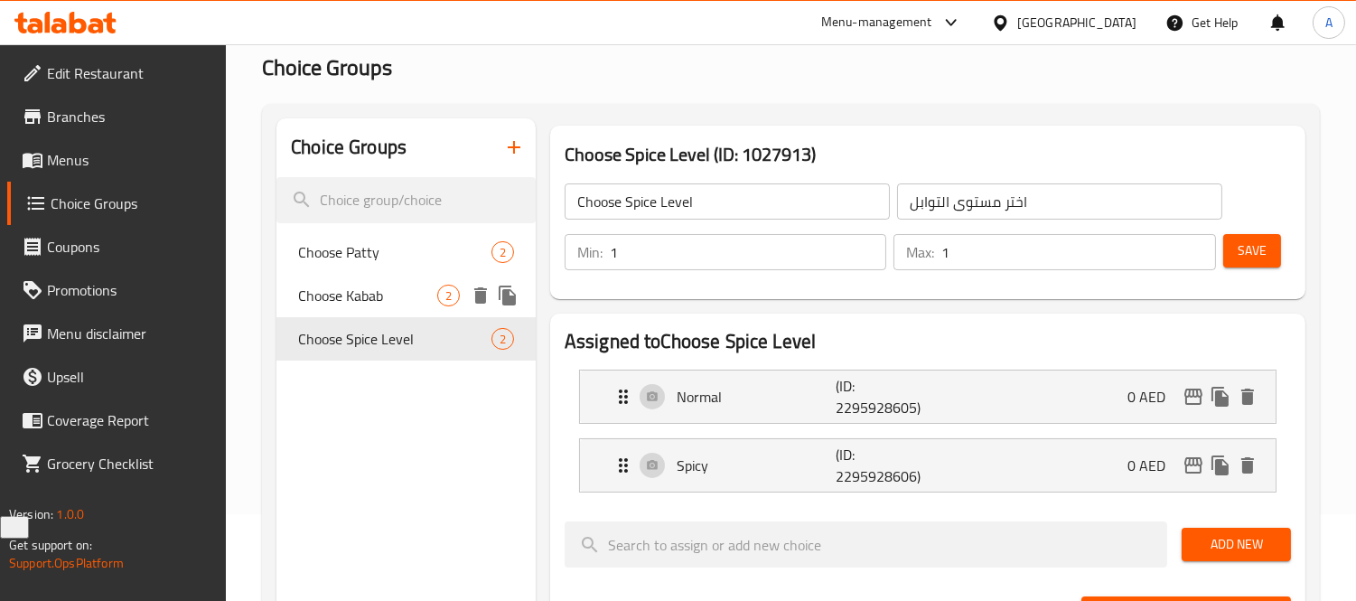
click at [353, 298] on span "Choose Kabab" at bounding box center [367, 296] width 139 height 22
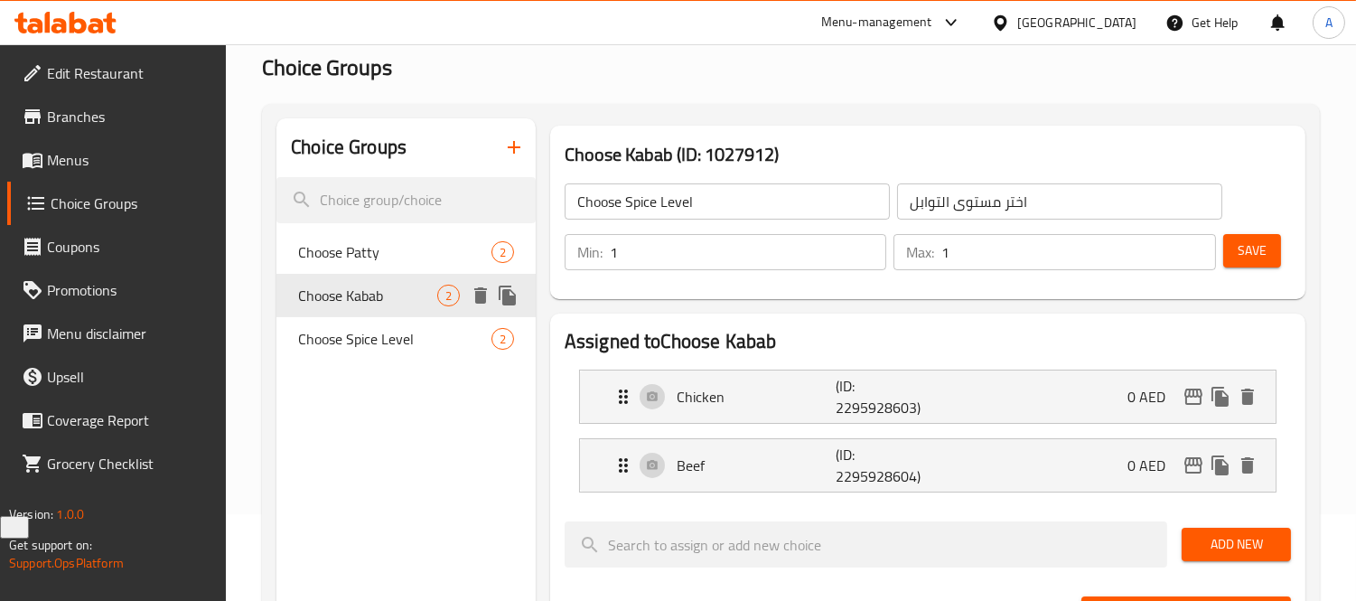
type input "Choose Kabab"
type input "اختر الكباب"
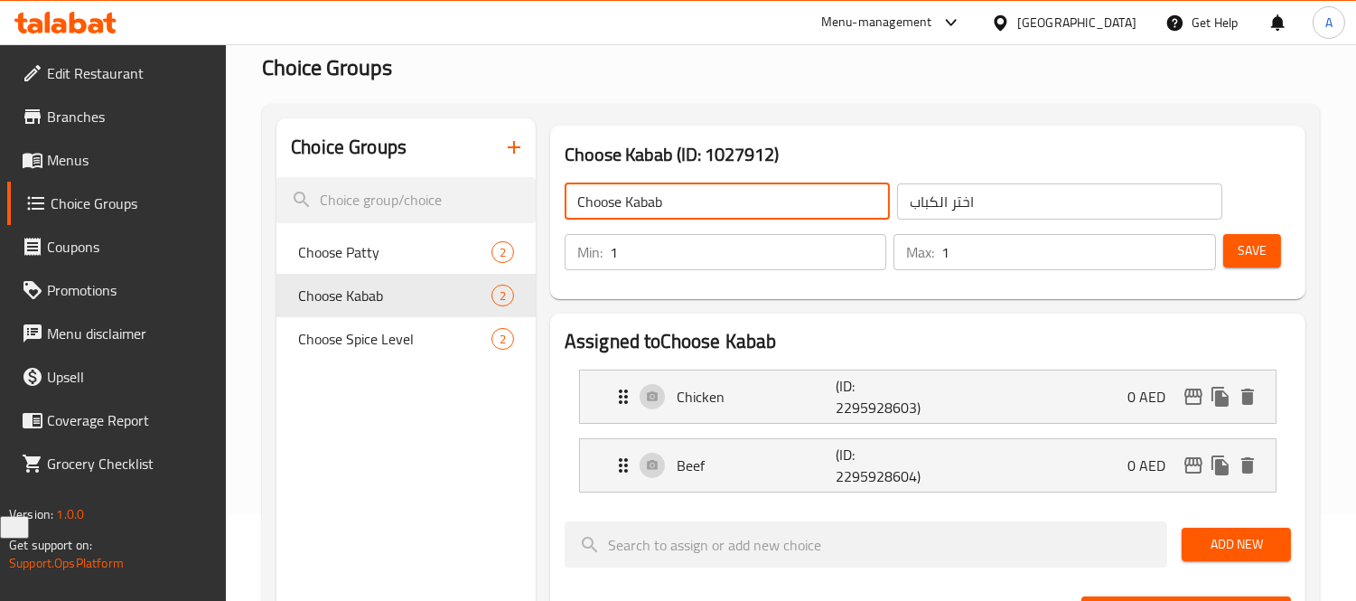
drag, startPoint x: 619, startPoint y: 197, endPoint x: 576, endPoint y: 192, distance: 42.8
click at [576, 192] on input "Choose Kabab" at bounding box center [727, 201] width 325 height 36
drag, startPoint x: 717, startPoint y: 200, endPoint x: 472, endPoint y: 201, distance: 244.8
type input "Your Choice Of:"
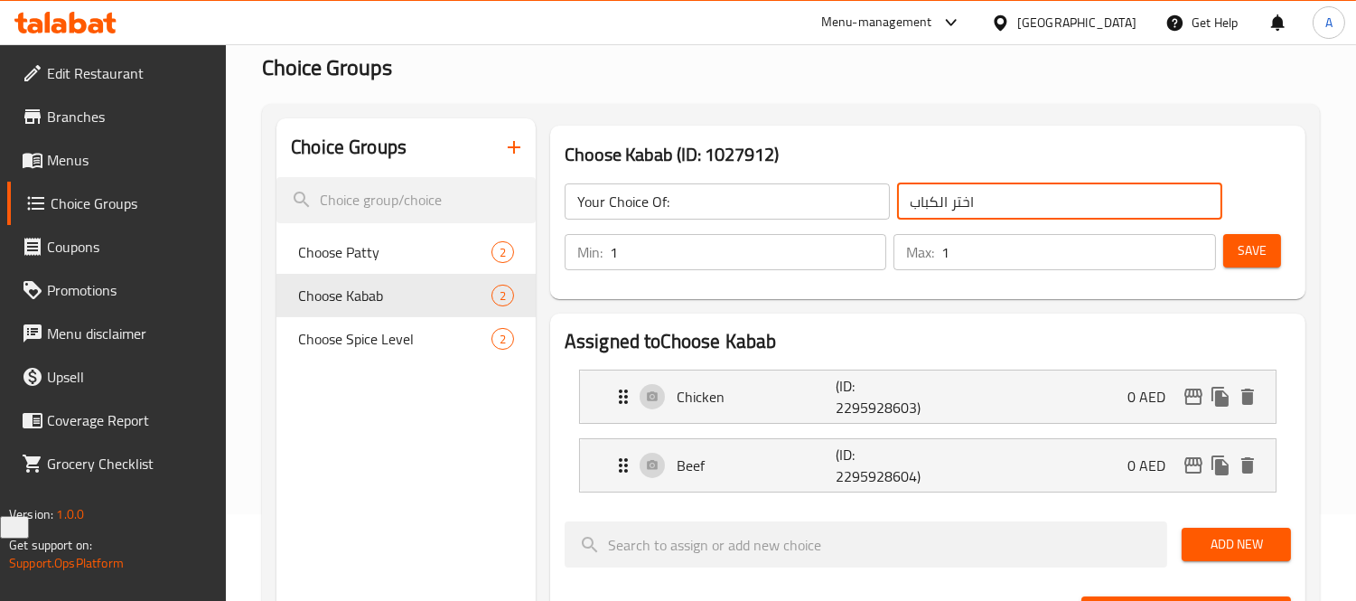
drag, startPoint x: 953, startPoint y: 214, endPoint x: 876, endPoint y: 217, distance: 76.8
click at [876, 217] on div "Your Choice Of: ​ اختر الكباب ​" at bounding box center [893, 202] width 679 height 58
type input "إختيارك من:"
click at [1233, 260] on button "Save" at bounding box center [1252, 250] width 58 height 33
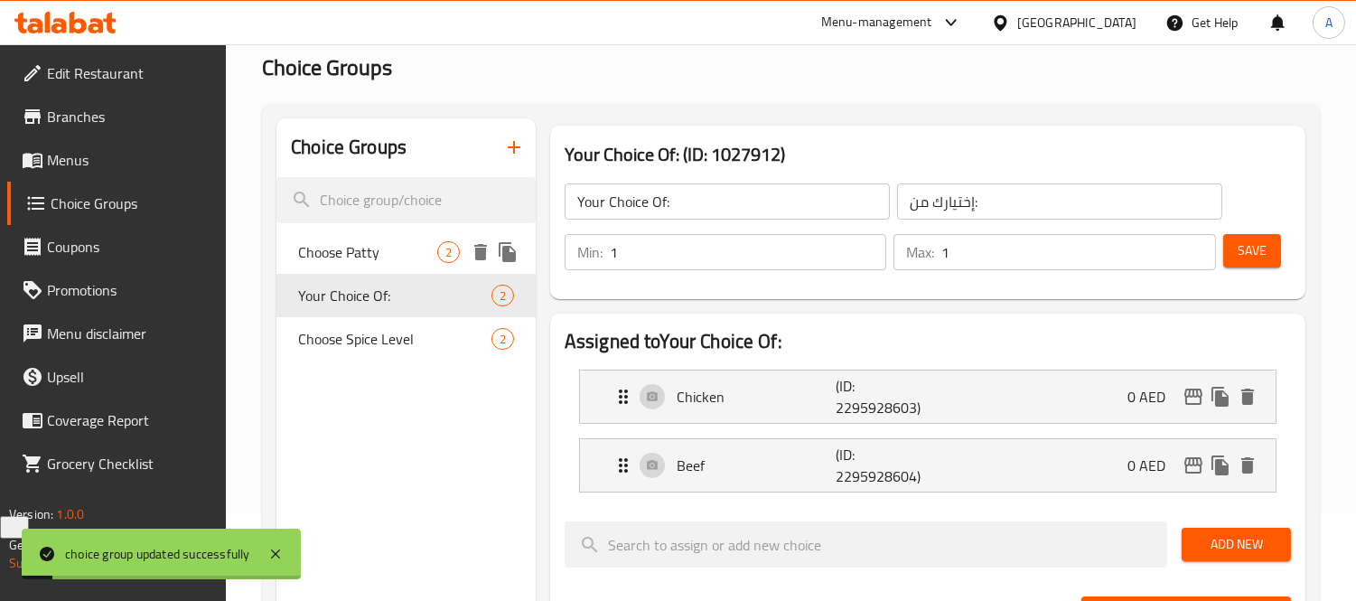
click at [378, 253] on span "Choose Patty" at bounding box center [367, 252] width 139 height 22
type input "Choose Patty"
type input "اختر باتي"
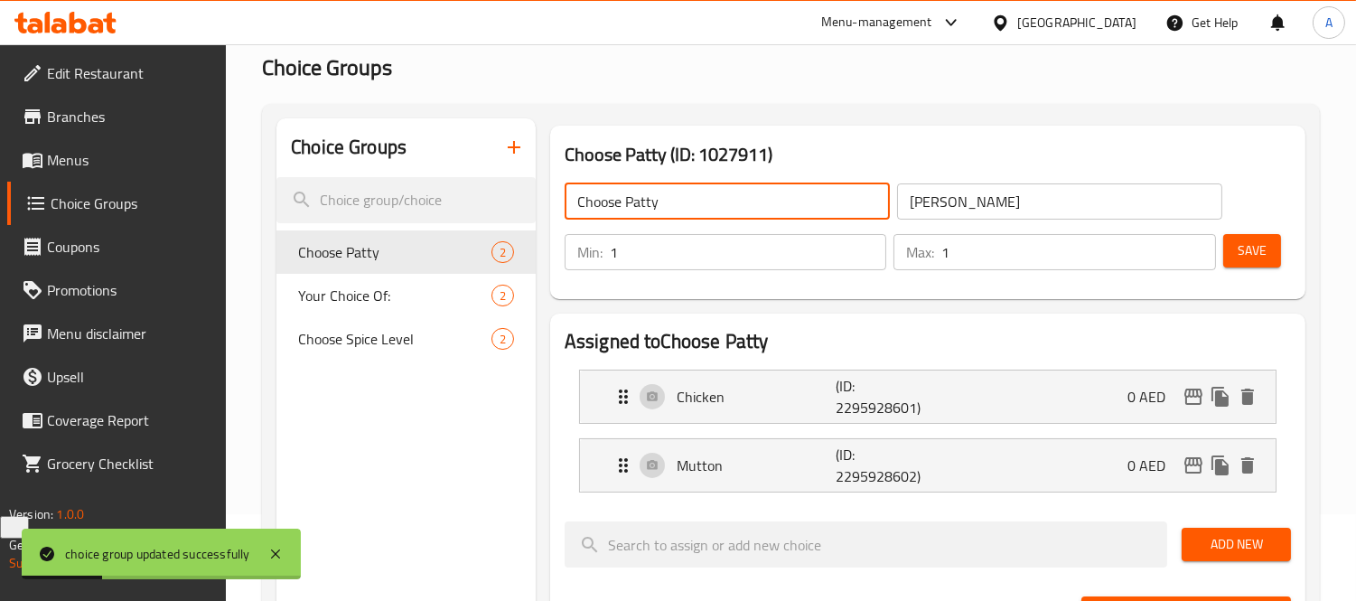
drag, startPoint x: 817, startPoint y: 197, endPoint x: 562, endPoint y: 195, distance: 255.6
click at [562, 195] on div "Choose Patty ​" at bounding box center [727, 201] width 332 height 43
click at [688, 220] on div "​" at bounding box center [727, 201] width 332 height 43
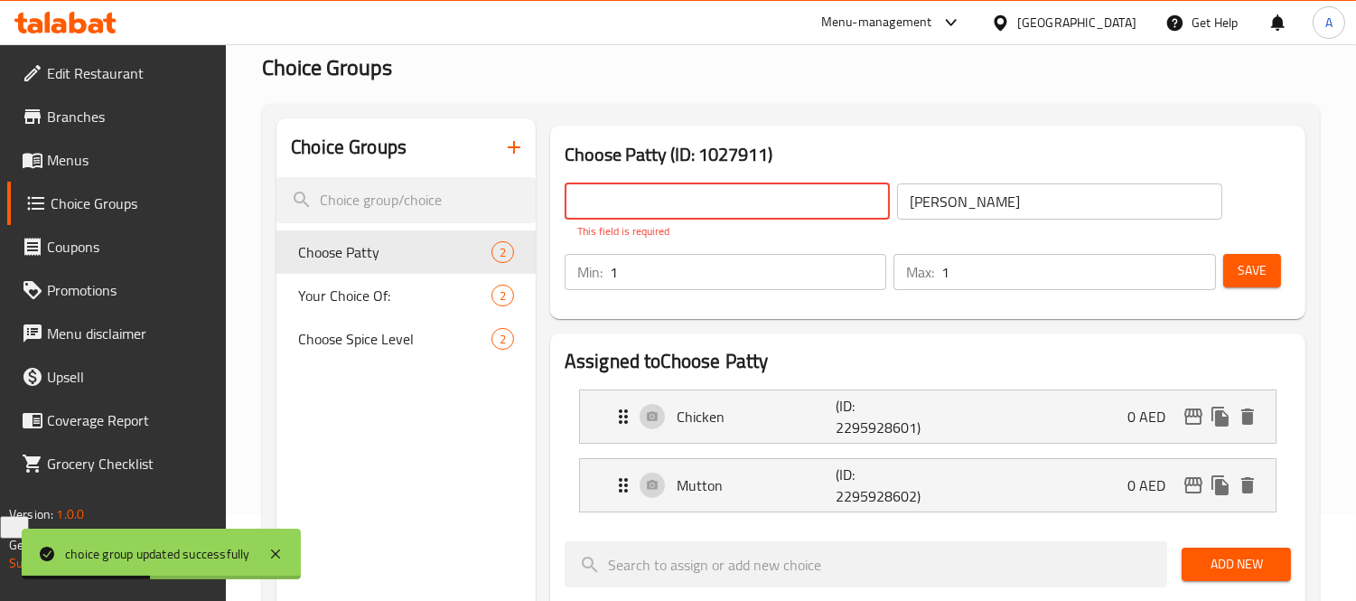
click at [692, 209] on input "text" at bounding box center [727, 201] width 325 height 36
type input "Your Choice Of"
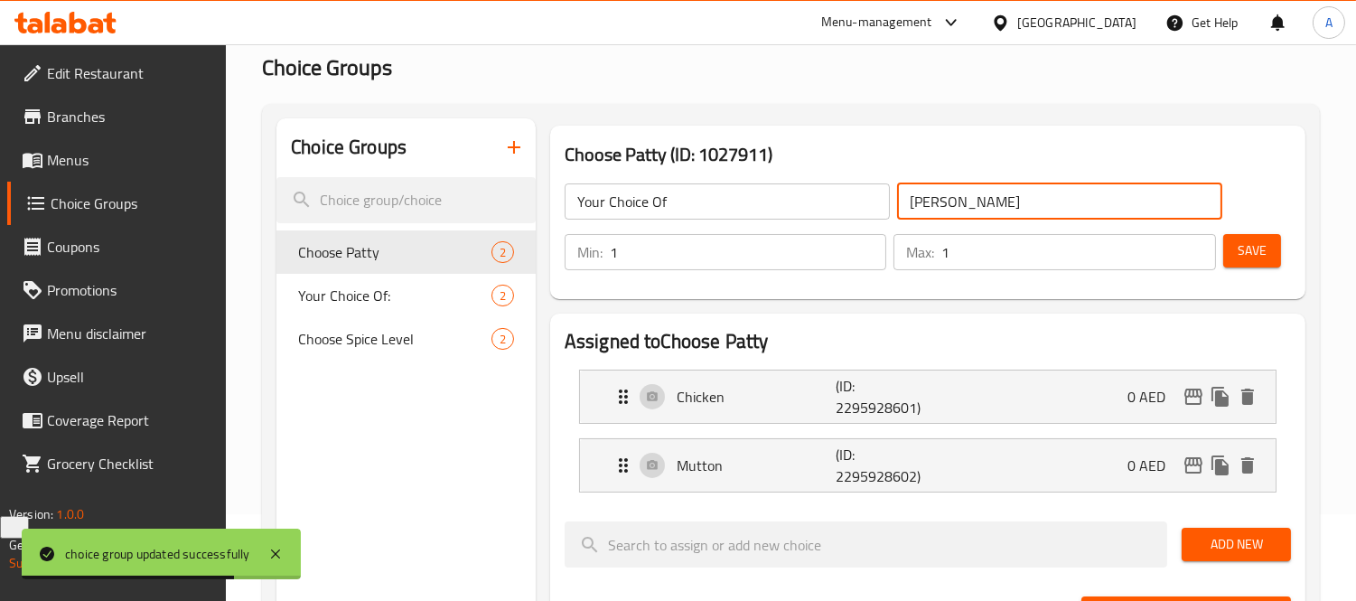
drag, startPoint x: 1027, startPoint y: 208, endPoint x: 735, endPoint y: 194, distance: 292.1
click at [735, 194] on div "Your Choice Of ​ اختر باتي ​" at bounding box center [893, 202] width 679 height 58
click at [1036, 212] on input "text" at bounding box center [1059, 201] width 325 height 36
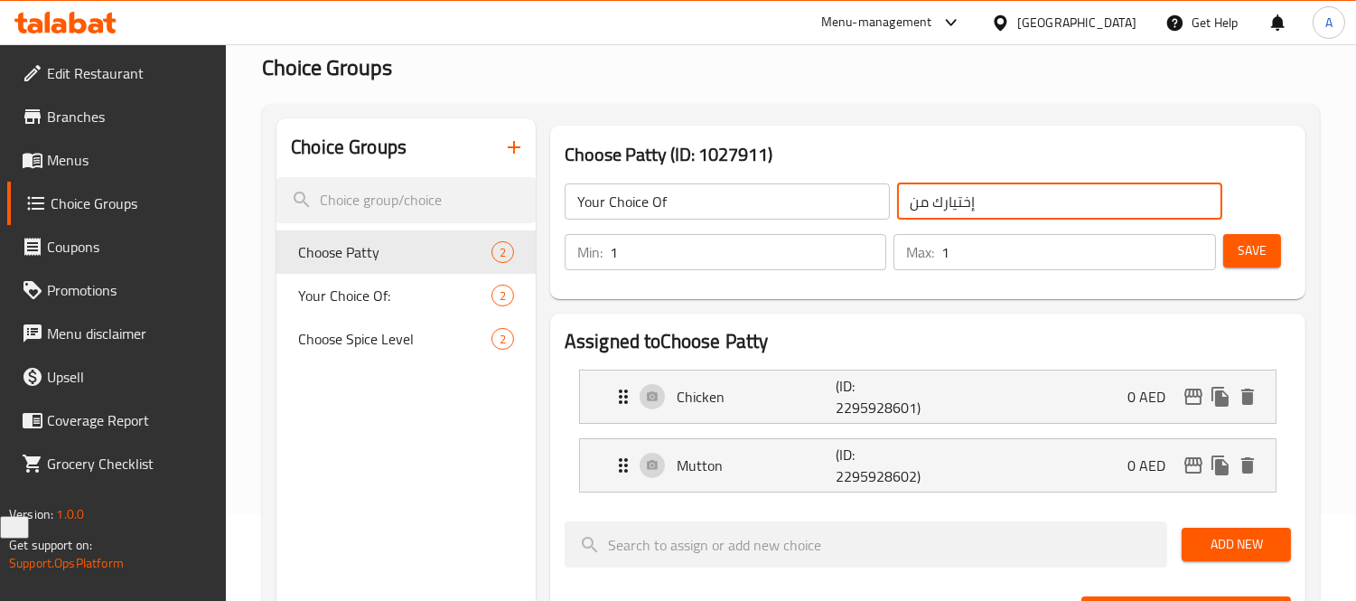
type input "إختيارك من"
drag, startPoint x: 1268, startPoint y: 255, endPoint x: 0, endPoint y: 7, distance: 1292.2
click at [1268, 255] on button "Save" at bounding box center [1252, 250] width 58 height 33
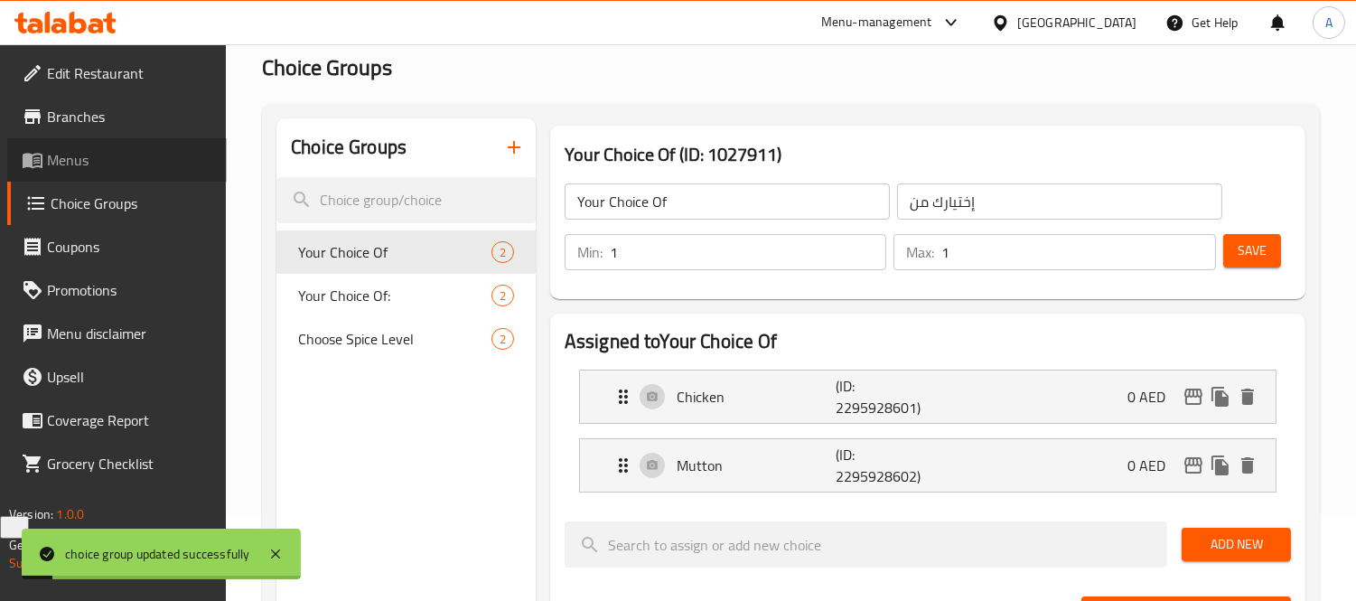
click at [104, 163] on span "Menus" at bounding box center [129, 160] width 165 height 22
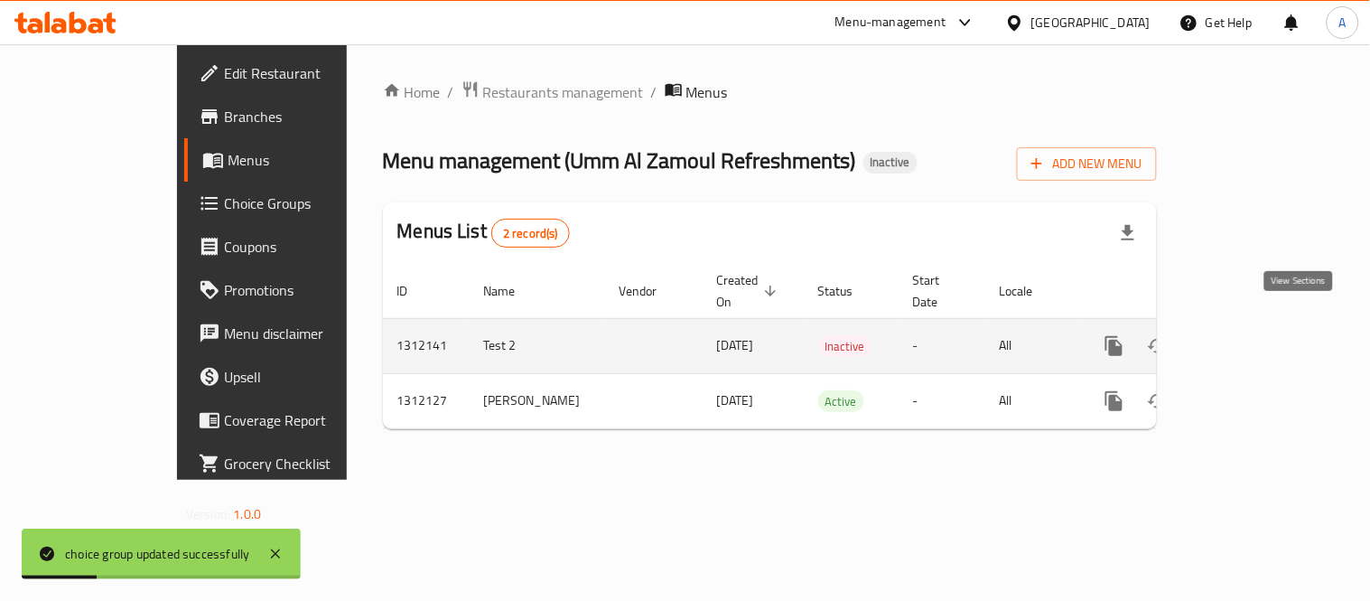
click at [1266, 329] on link "enhanced table" at bounding box center [1244, 345] width 43 height 43
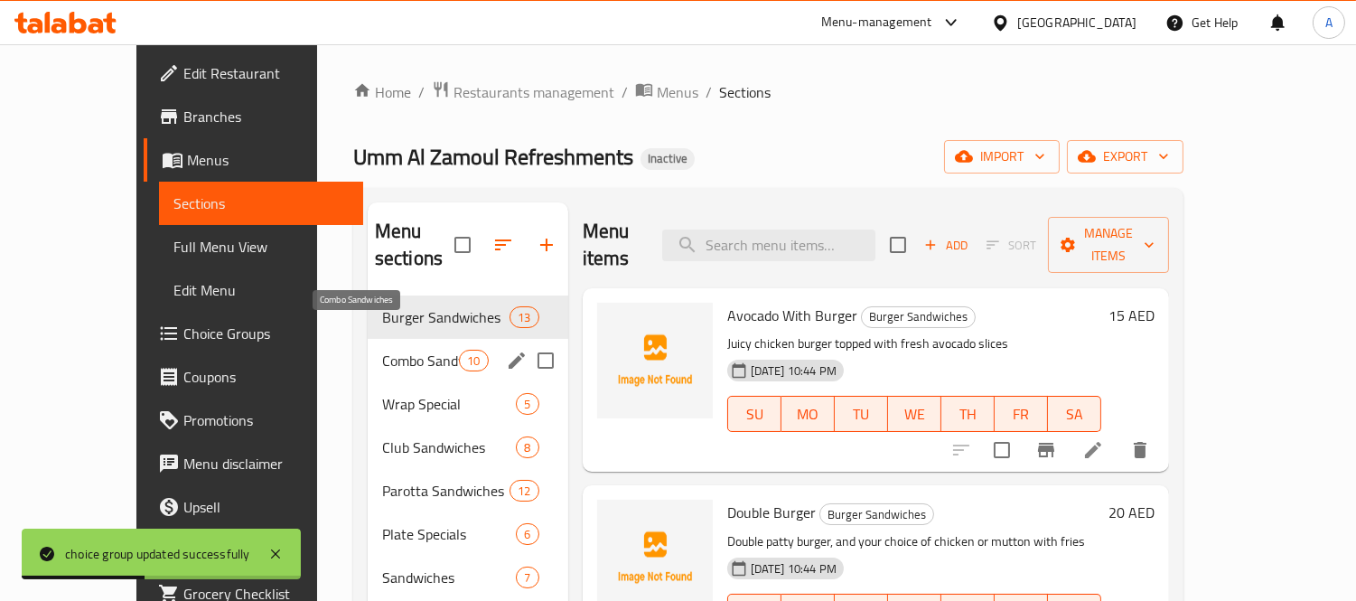
click at [382, 350] on span "Combo Sandwiches" at bounding box center [420, 361] width 77 height 22
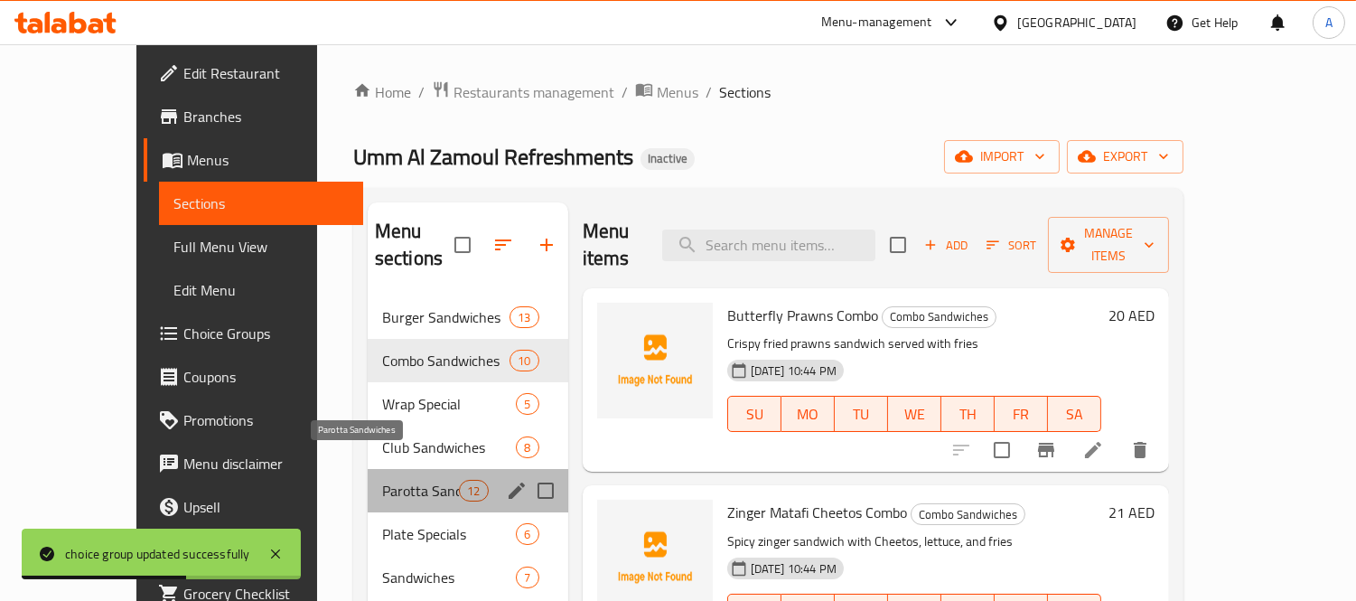
click at [382, 480] on span "Parotta Sandwiches" at bounding box center [420, 491] width 77 height 22
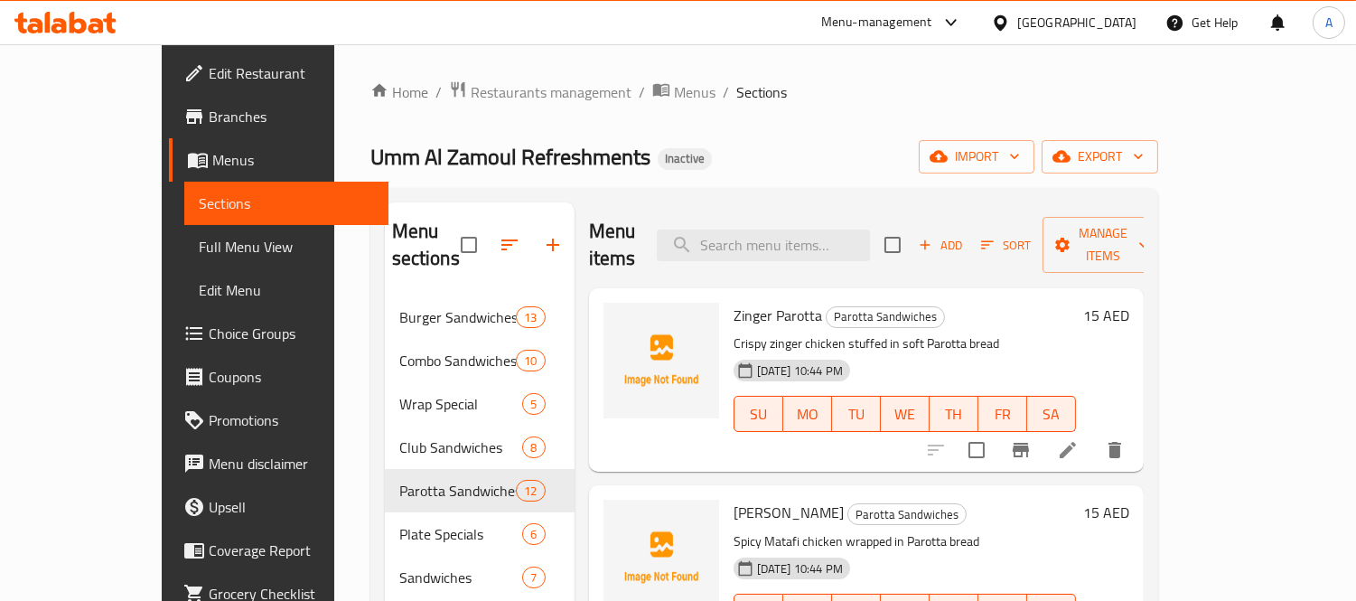
click at [1079, 439] on icon at bounding box center [1068, 450] width 22 height 22
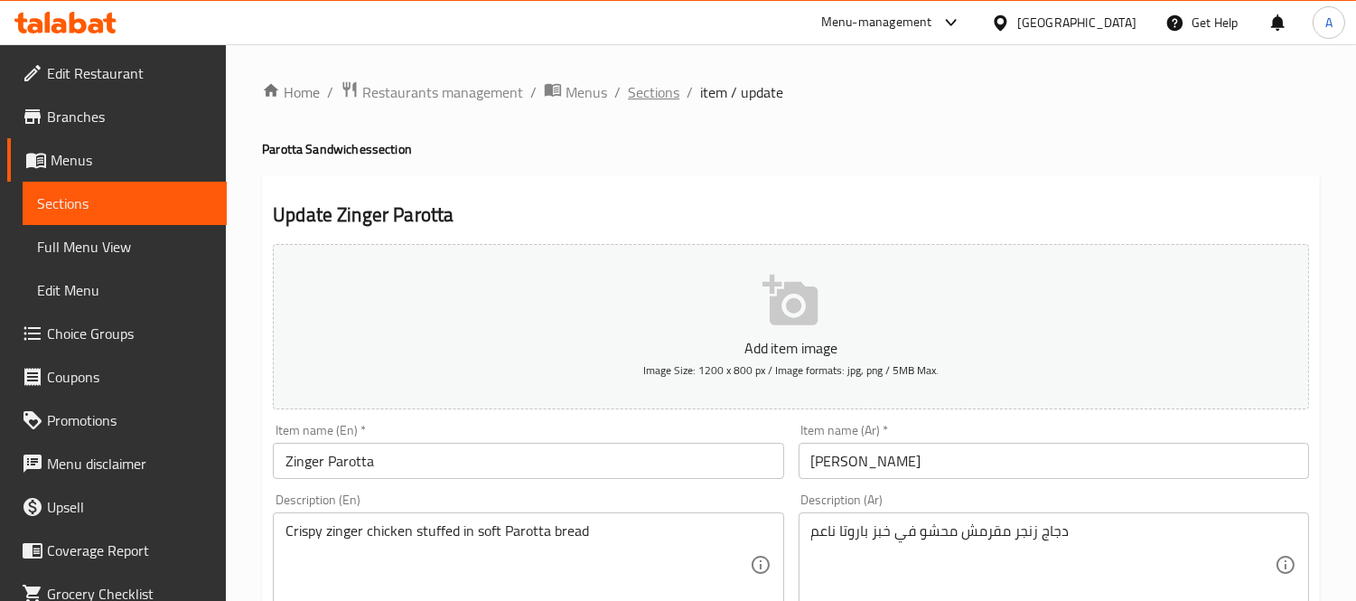
click at [668, 103] on span "Sections" at bounding box center [653, 92] width 51 height 22
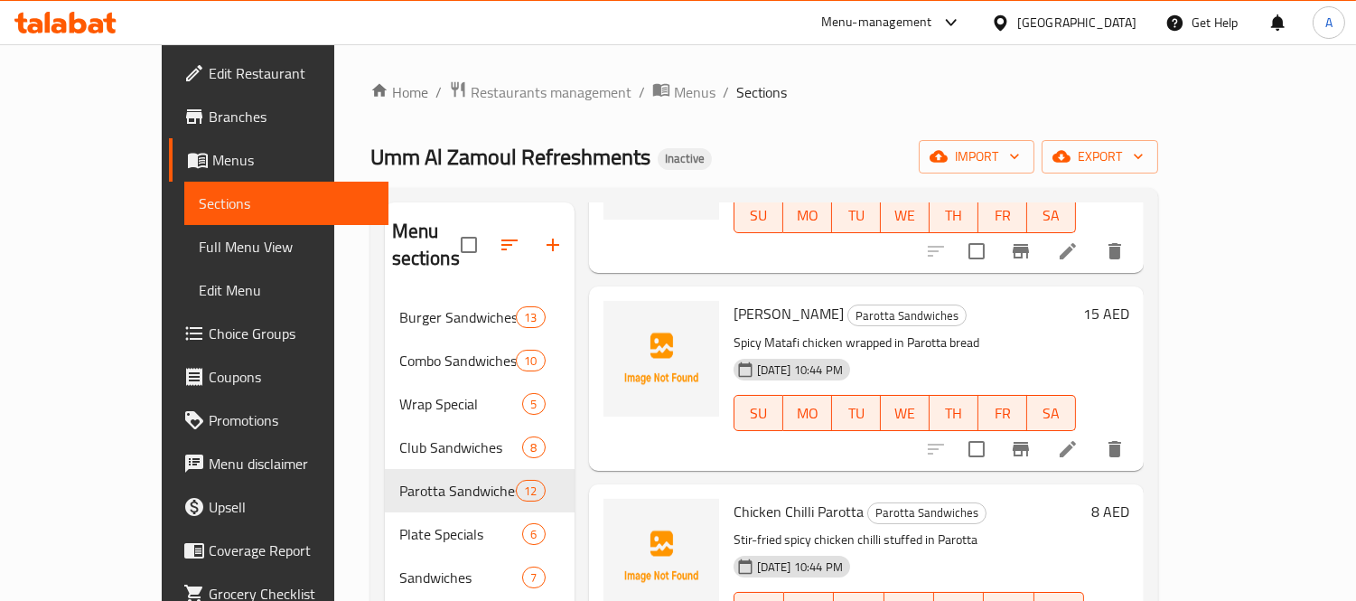
scroll to position [201, 0]
click at [1079, 436] on icon at bounding box center [1068, 447] width 22 height 22
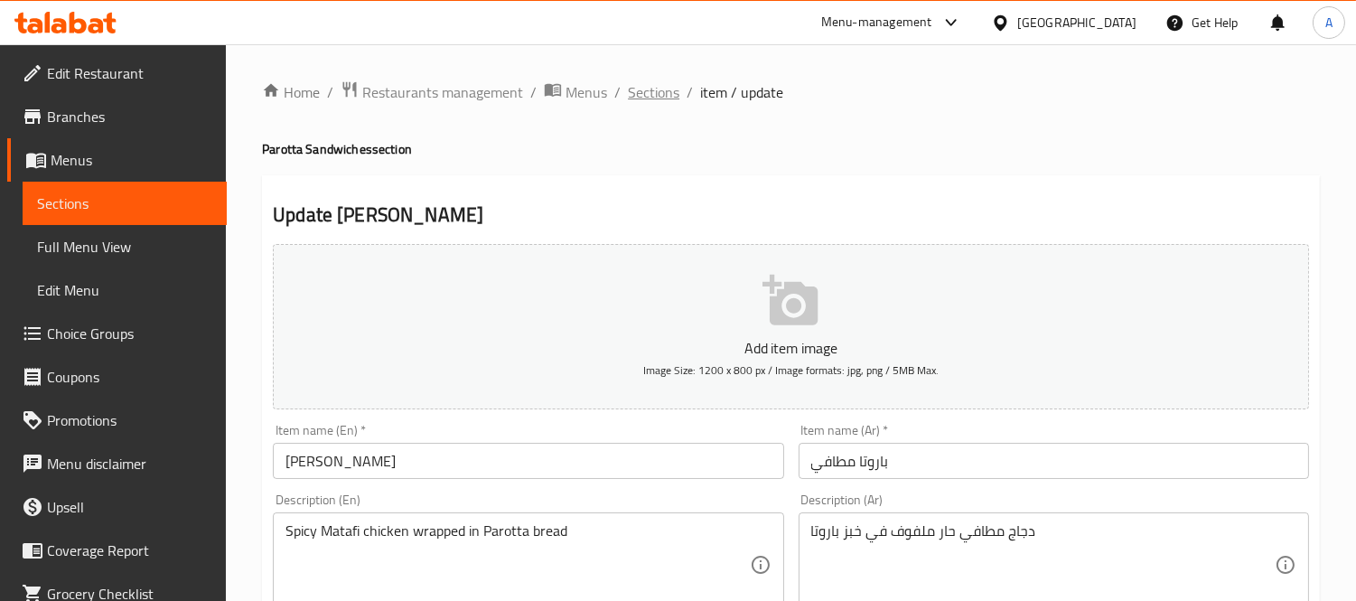
click at [646, 86] on span "Sections" at bounding box center [653, 92] width 51 height 22
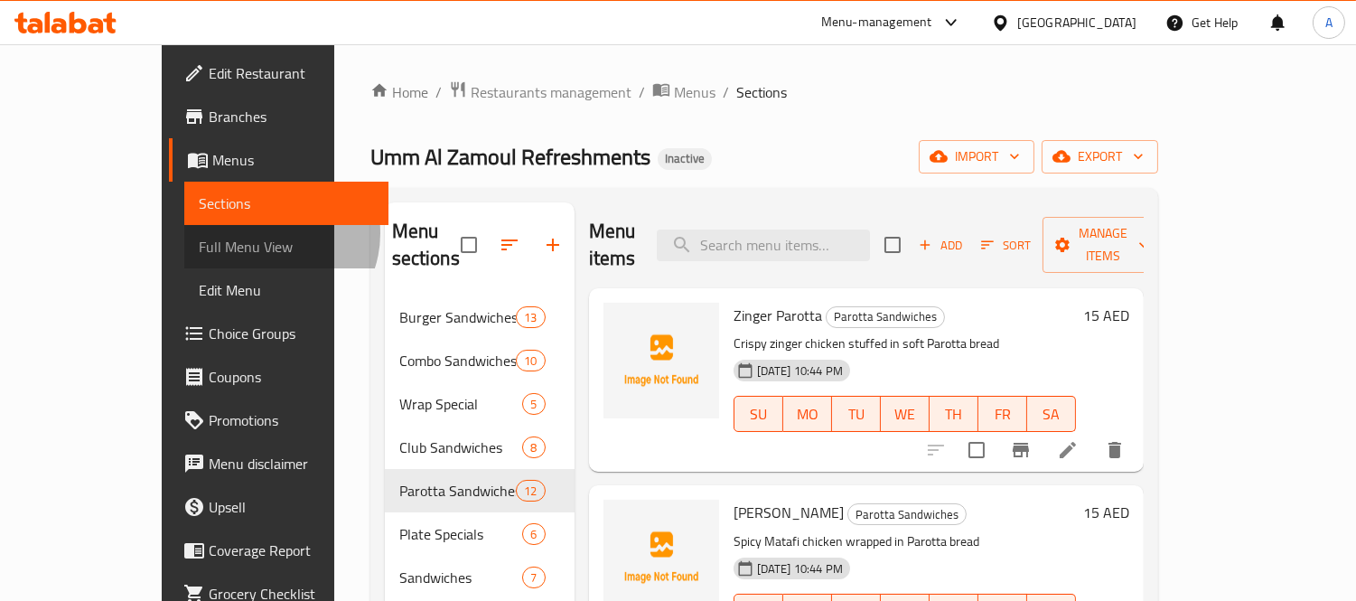
click at [199, 236] on span "Full Menu View" at bounding box center [286, 247] width 175 height 22
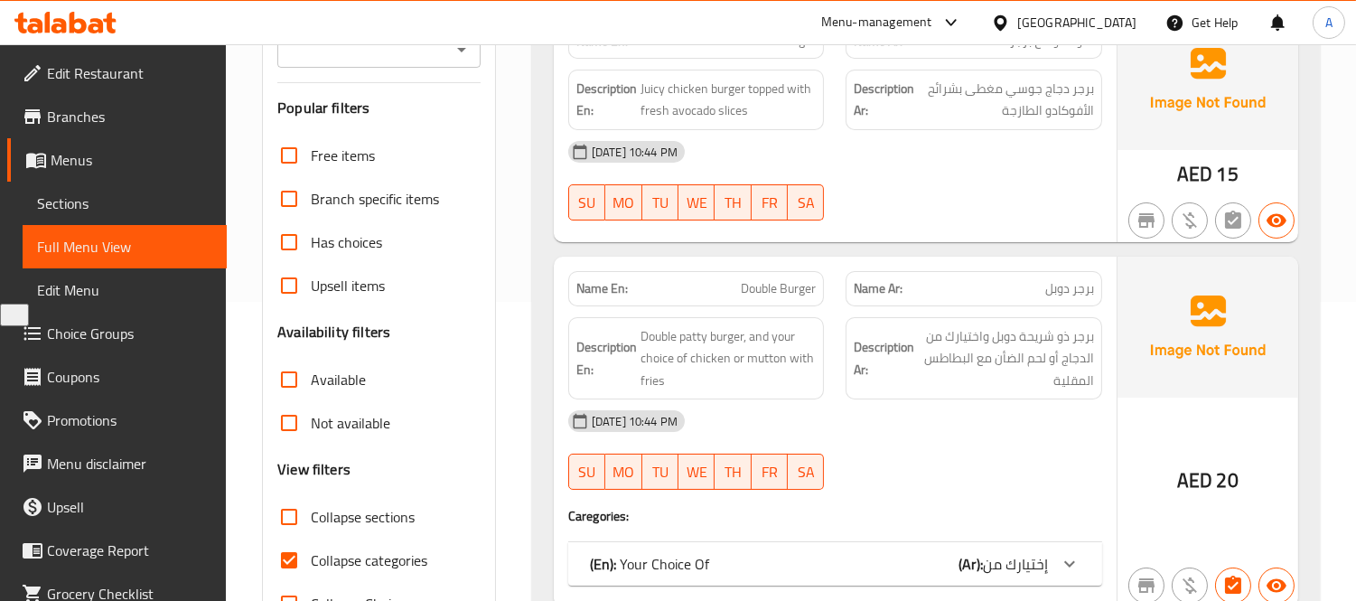
scroll to position [301, 0]
click at [49, 205] on span "Sections" at bounding box center [124, 203] width 175 height 22
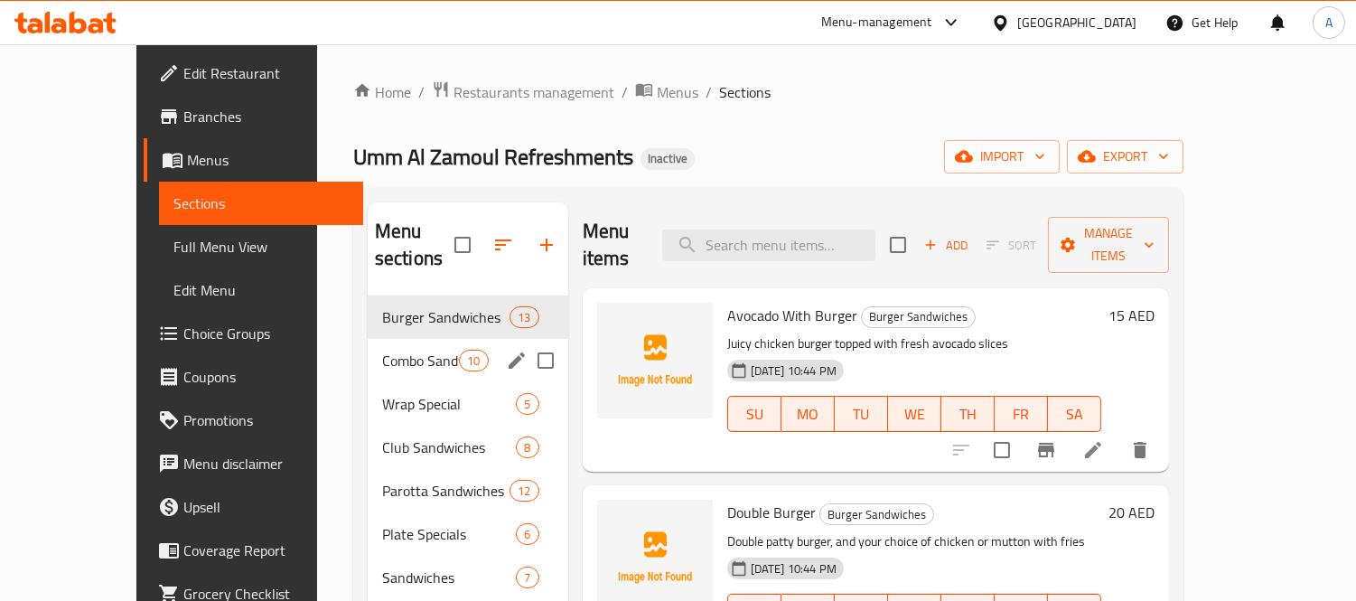
click at [382, 350] on span "Combo Sandwiches" at bounding box center [420, 361] width 77 height 22
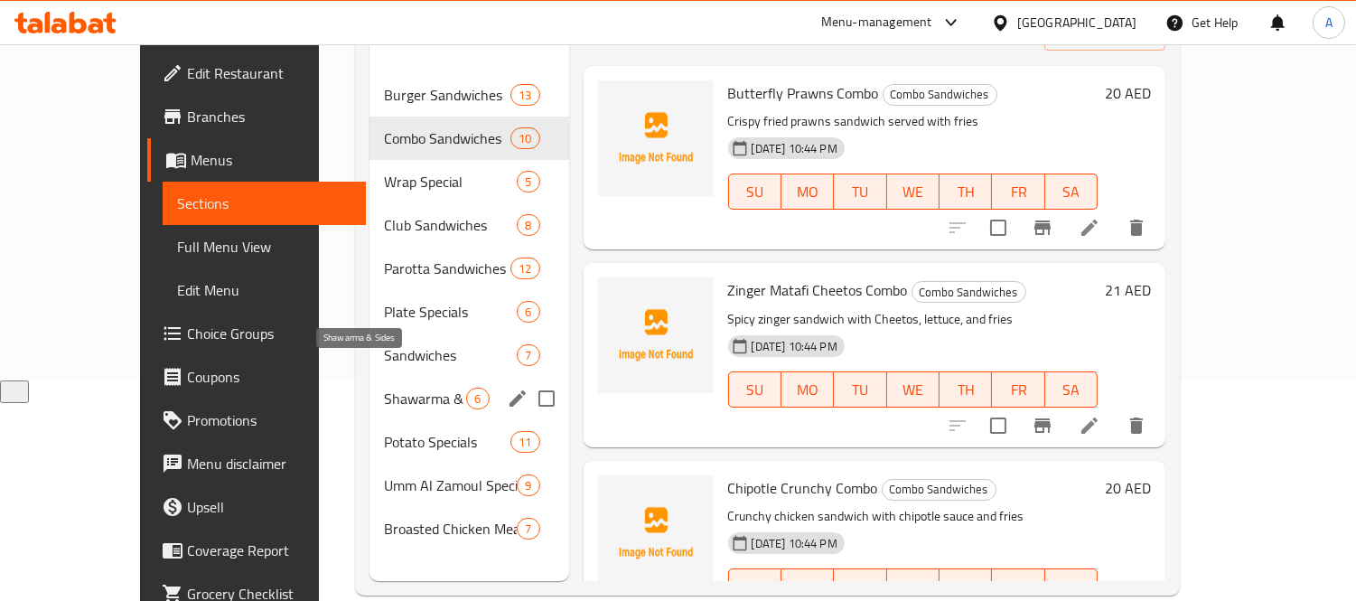
scroll to position [253, 0]
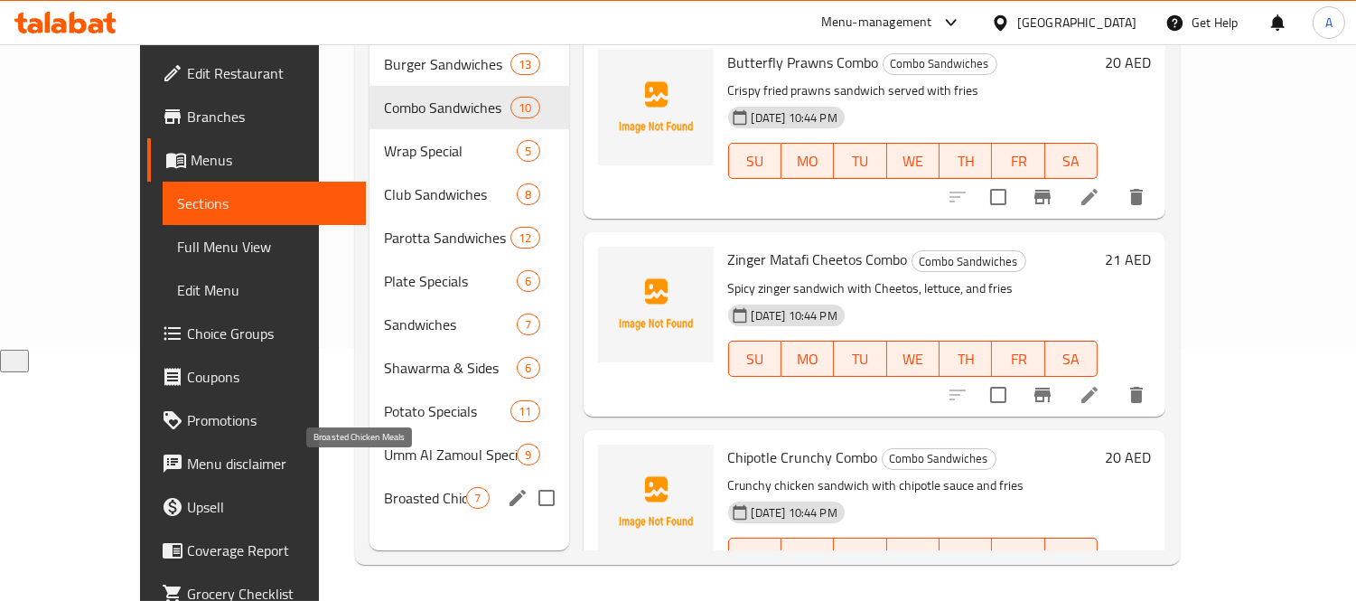
click at [369, 485] on div "Broasted Chicken Meals 7" at bounding box center [468, 497] width 199 height 43
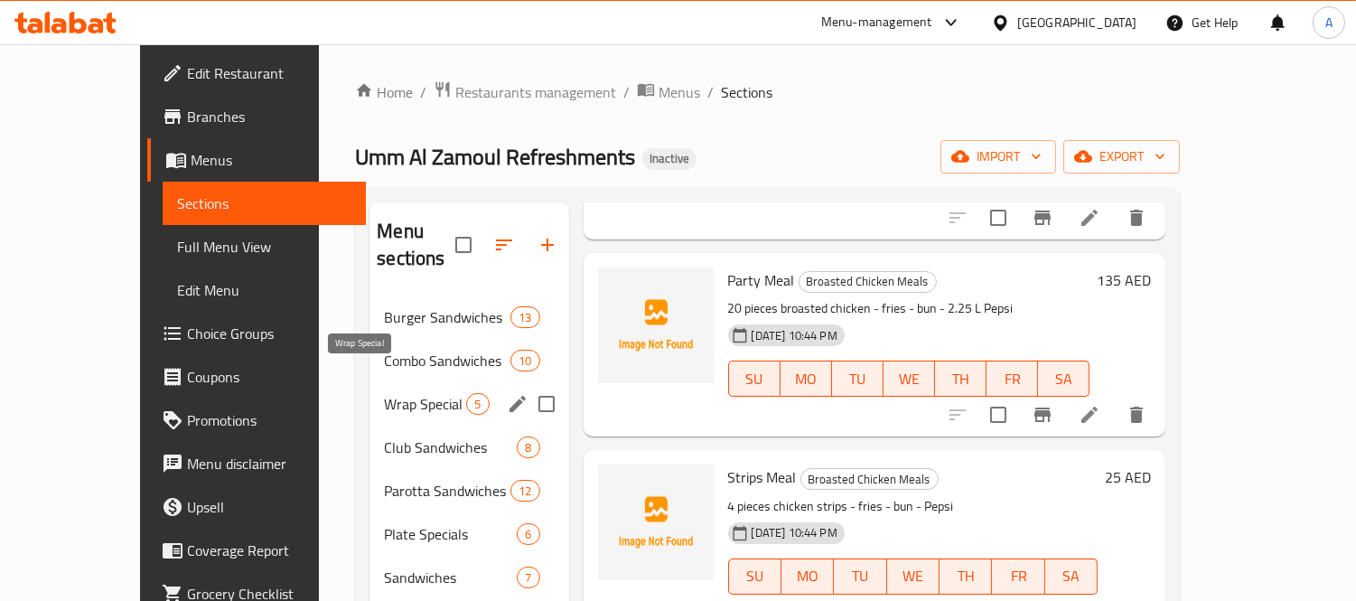
click at [384, 393] on span "Wrap Special" at bounding box center [425, 404] width 82 height 22
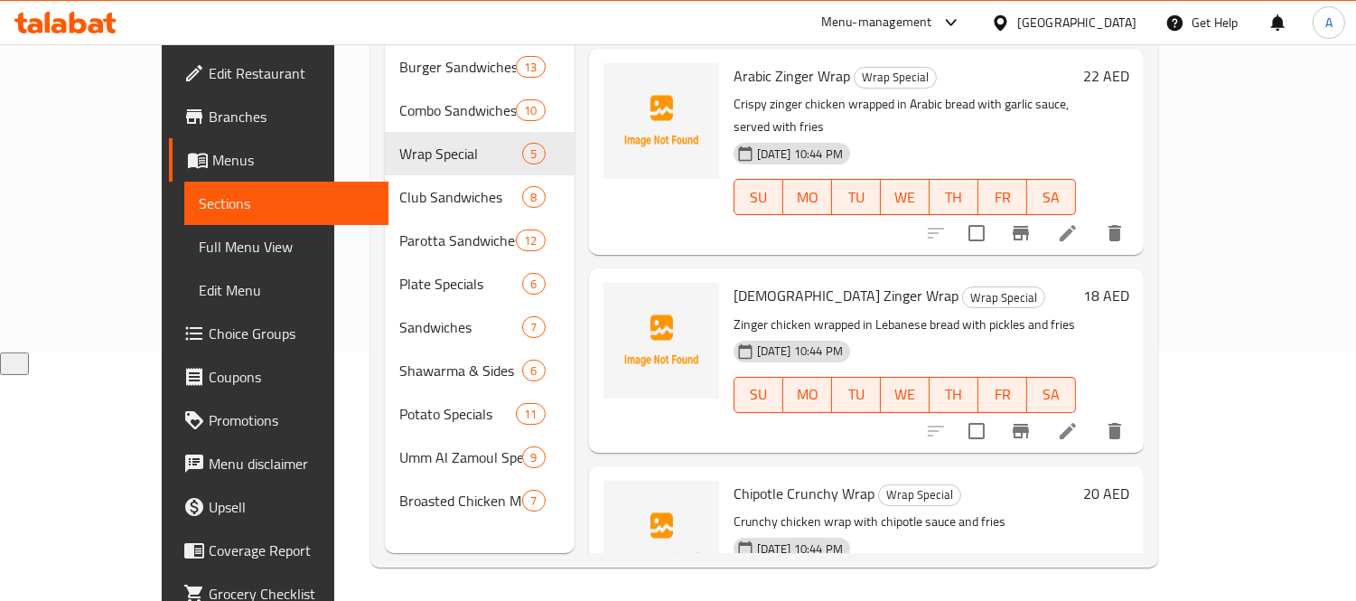
scroll to position [253, 0]
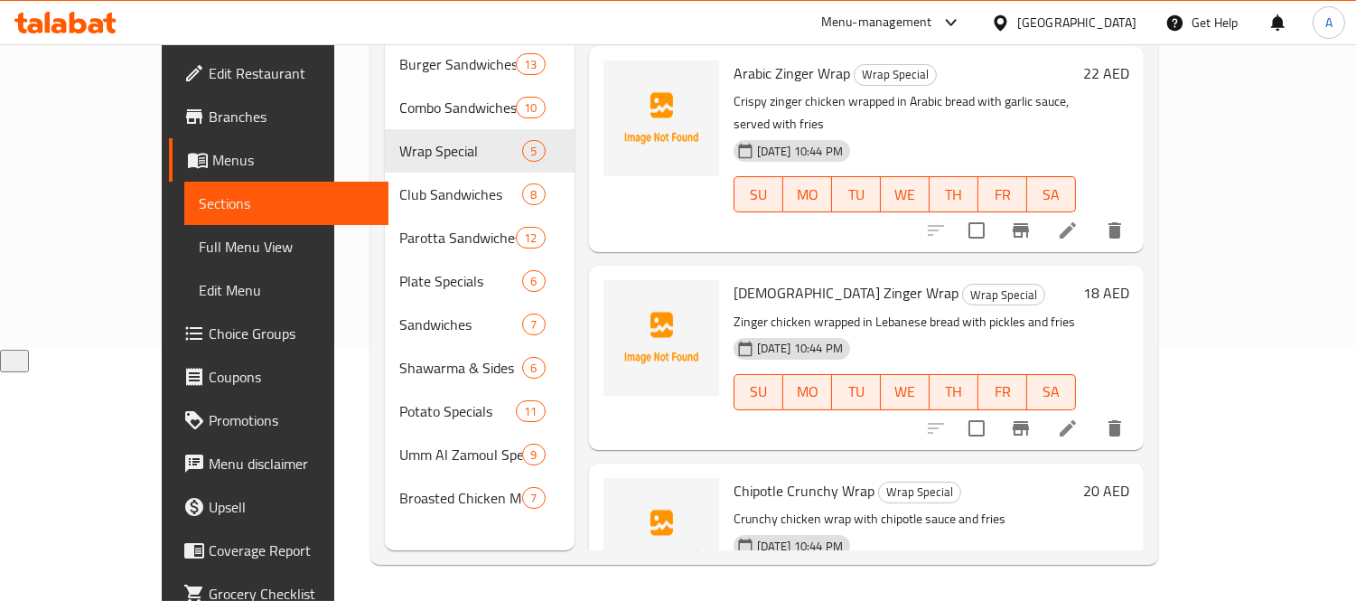
click at [1079, 417] on icon at bounding box center [1068, 428] width 22 height 22
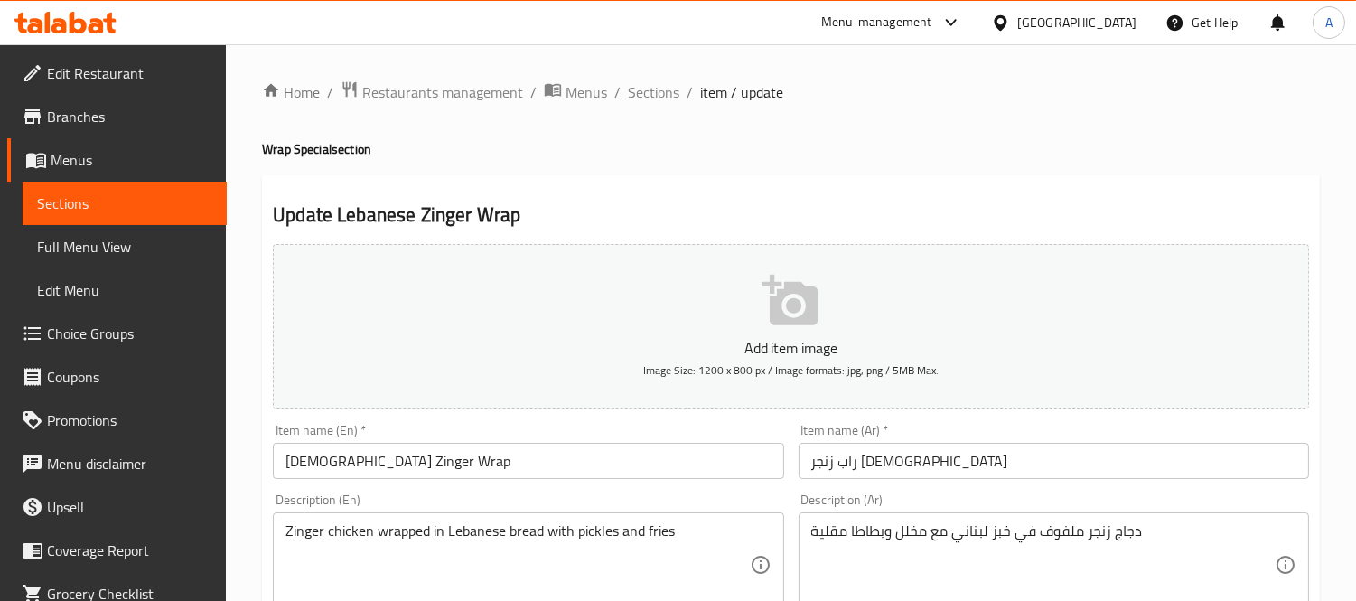
click at [630, 92] on span "Sections" at bounding box center [653, 92] width 51 height 22
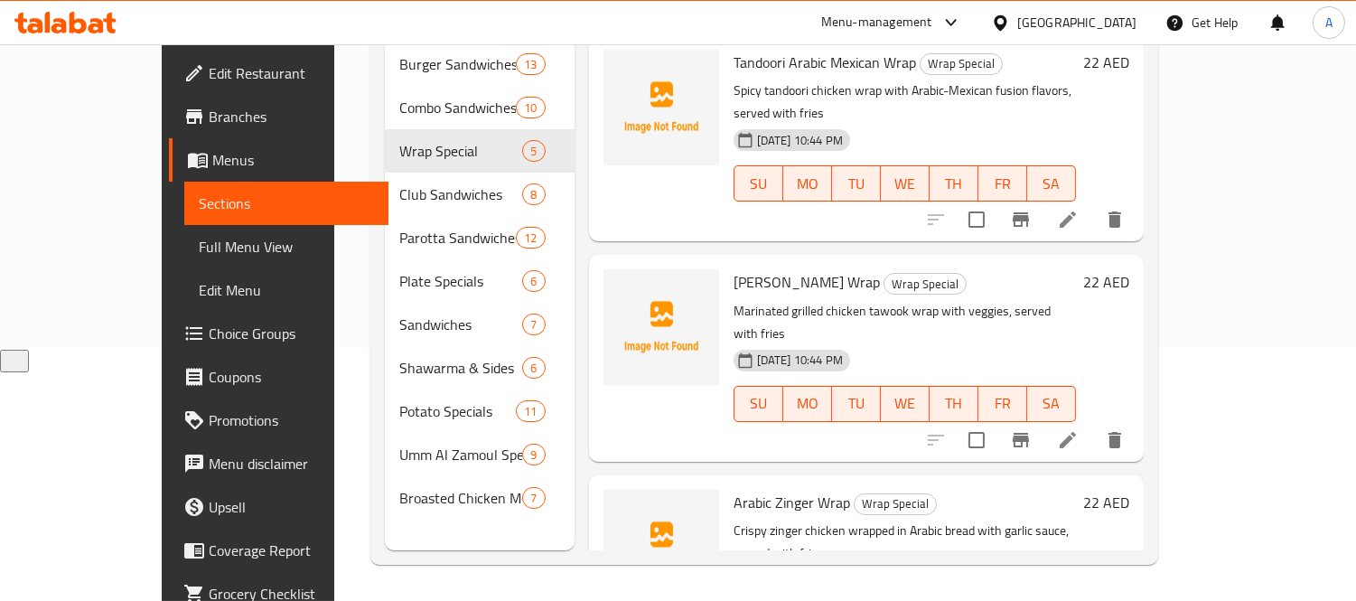
scroll to position [152, 0]
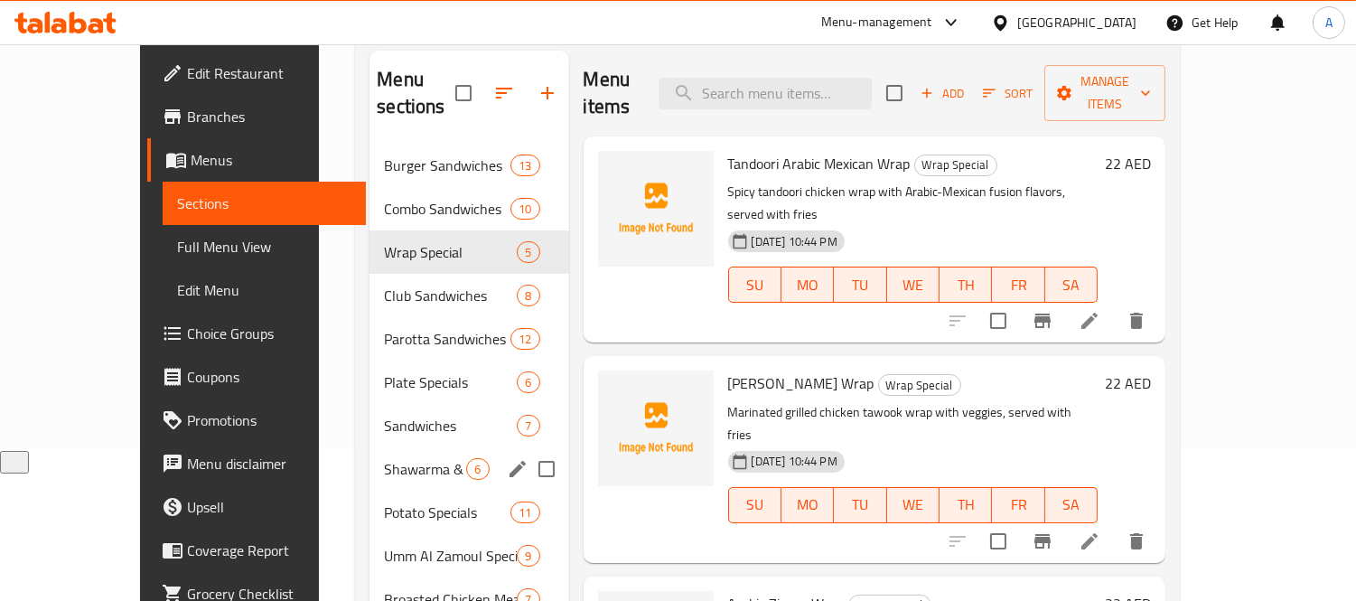
click at [384, 458] on span "Shawarma & Sides" at bounding box center [425, 469] width 82 height 22
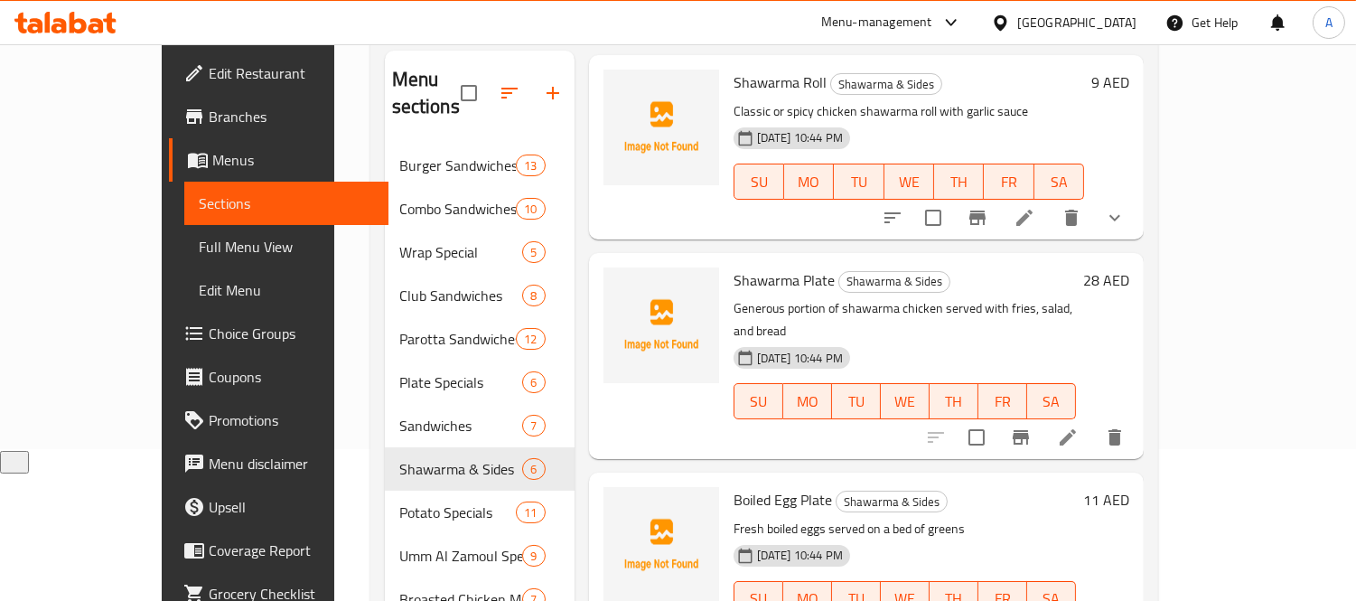
scroll to position [201, 0]
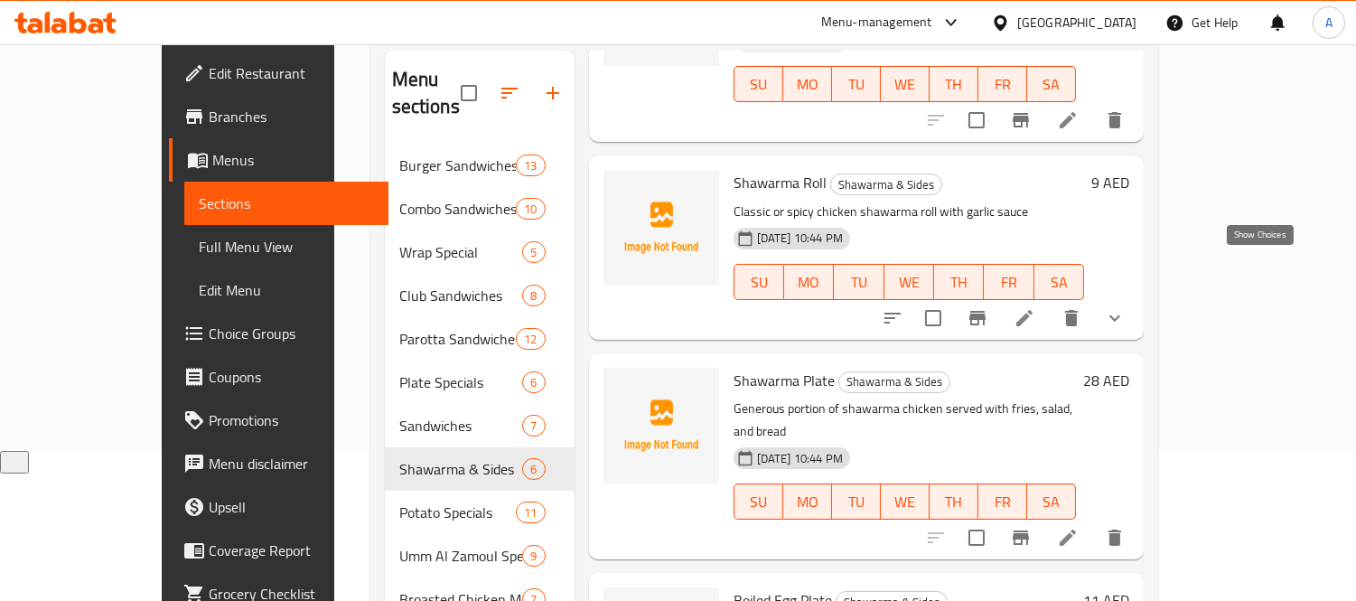
click at [1136, 296] on button "show more" at bounding box center [1114, 317] width 43 height 43
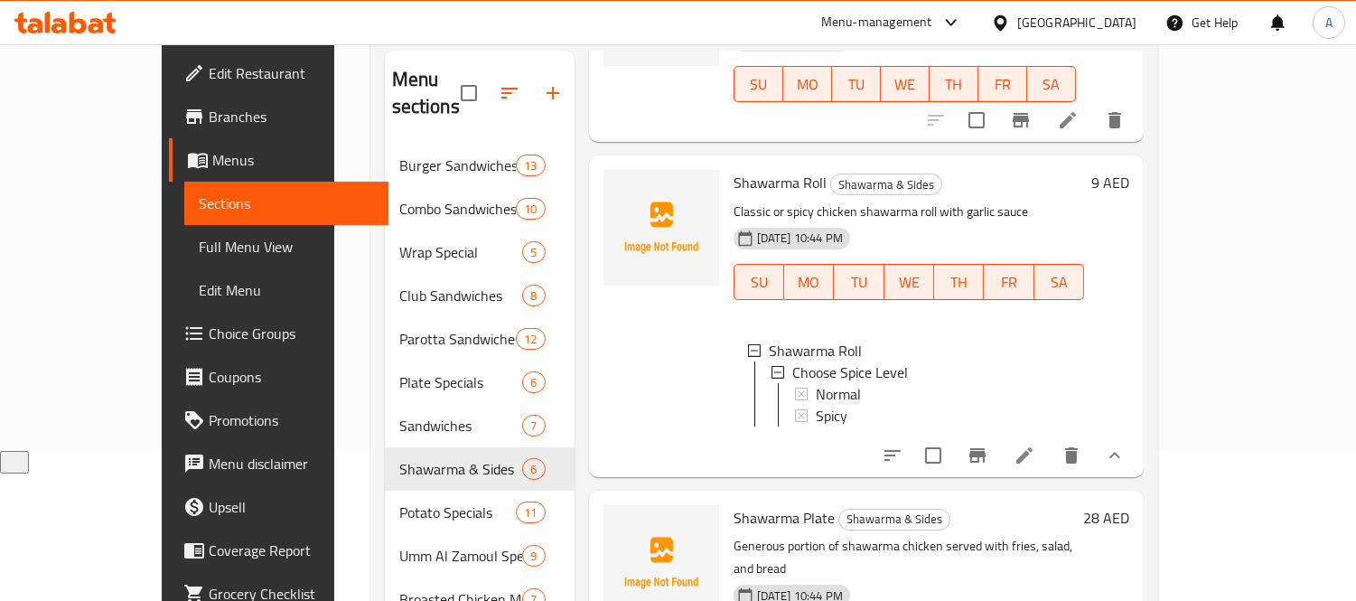
click at [745, 169] on span "Shawarma Roll" at bounding box center [779, 182] width 93 height 27
copy h6 "Shawarma Roll"
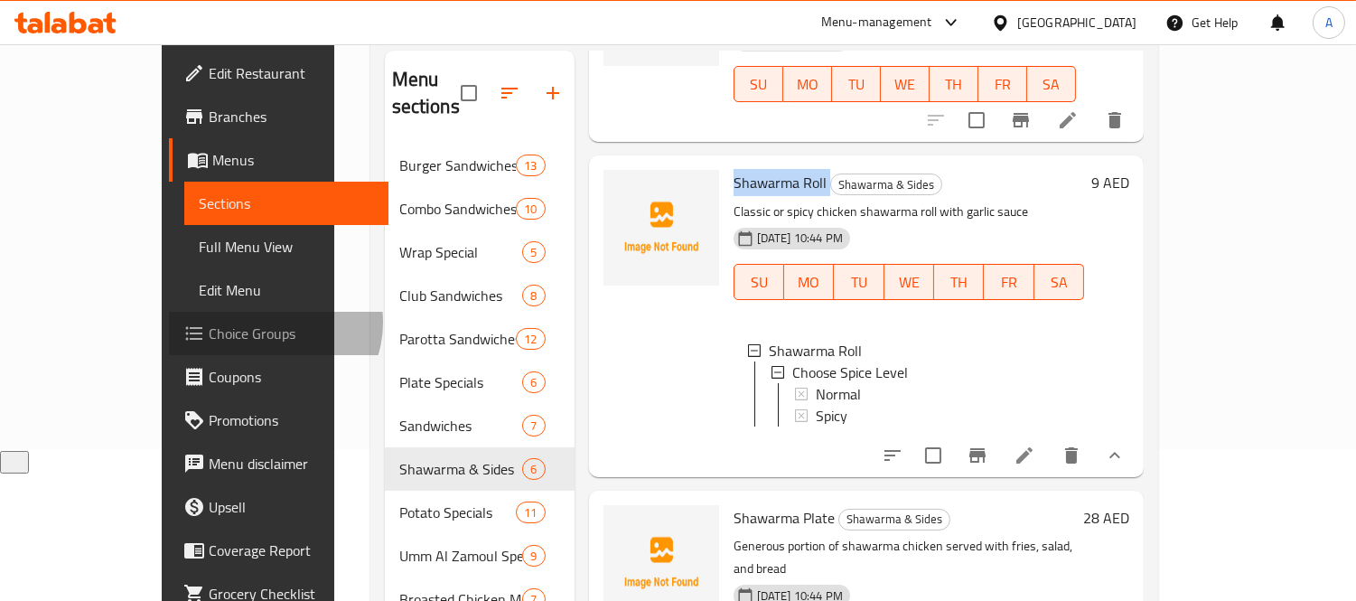
click at [209, 322] on span "Choice Groups" at bounding box center [291, 333] width 165 height 22
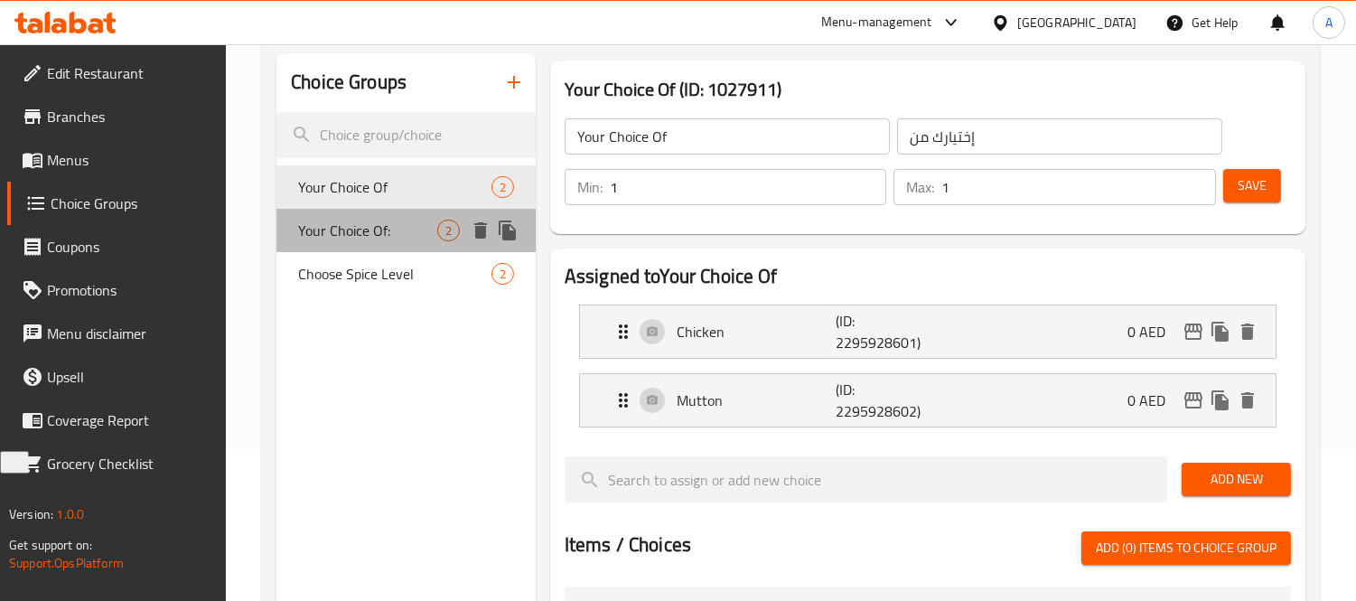
click at [348, 229] on span "Your Choice Of:" at bounding box center [367, 231] width 139 height 22
type input "Your Choice Of:"
type input "إختيارك من:"
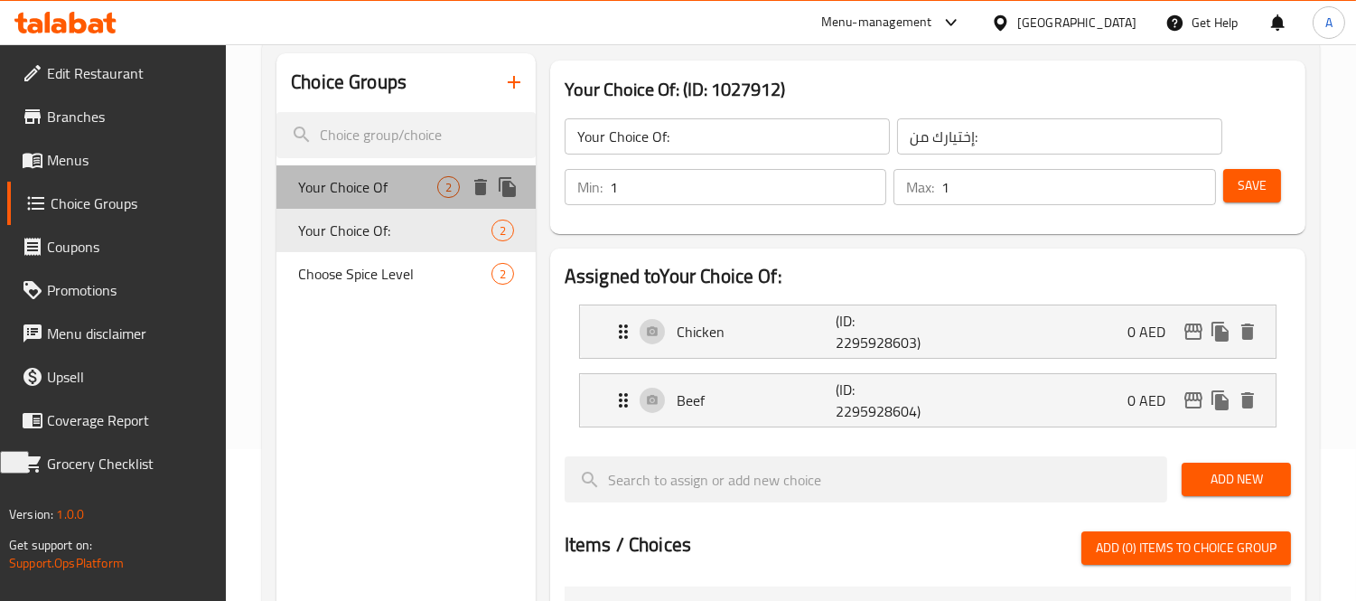
click at [329, 182] on span "Your Choice Of" at bounding box center [367, 187] width 139 height 22
type input "Your Choice Of"
type input "إختيارك من"
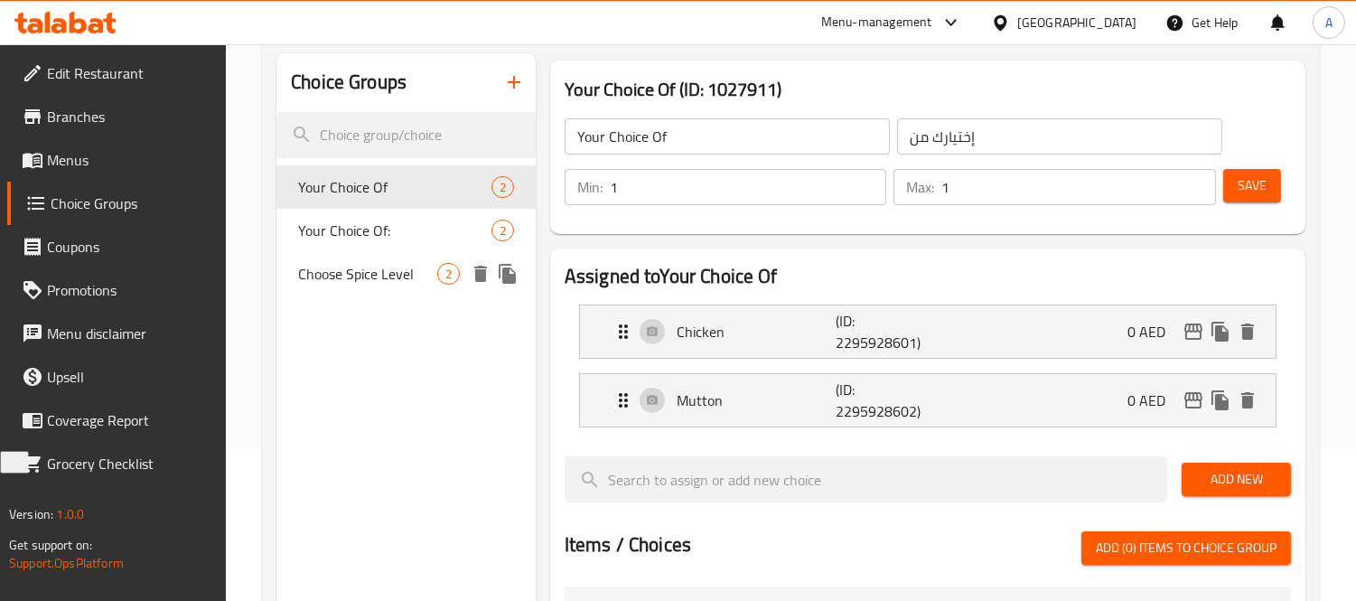
click at [423, 276] on span "Choose Spice Level" at bounding box center [367, 274] width 139 height 22
type input "Choose Spice Level"
type input "اختر مستوى التوابل"
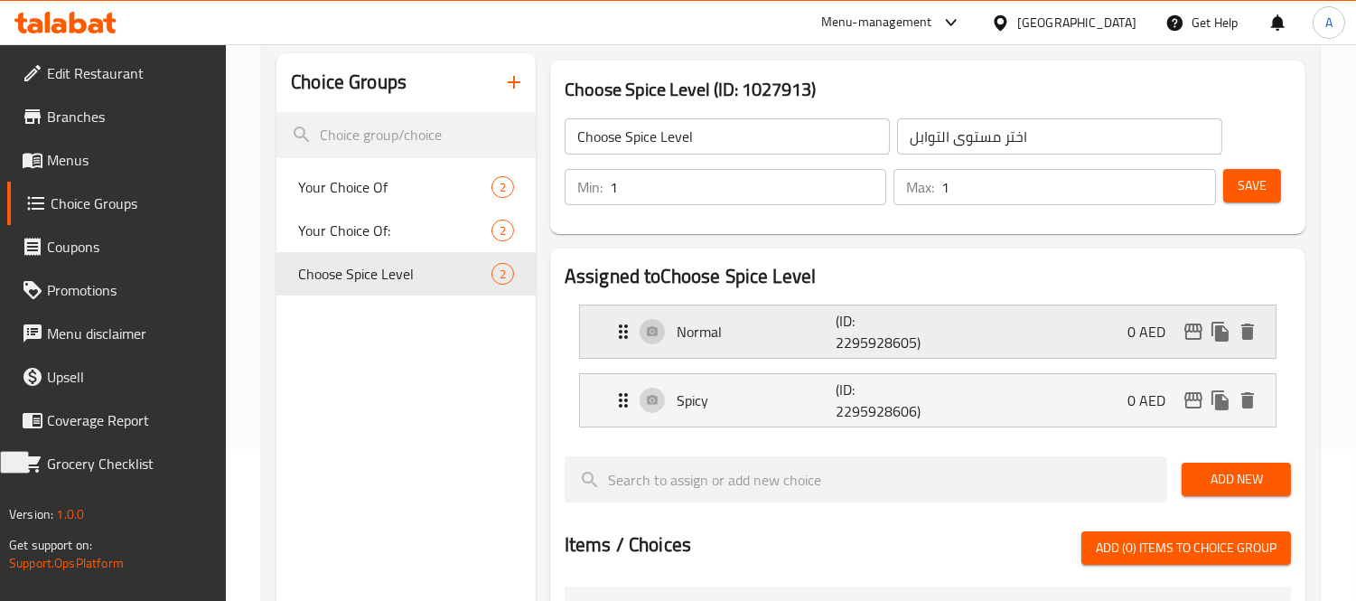
click at [725, 326] on p "Normal" at bounding box center [756, 332] width 159 height 22
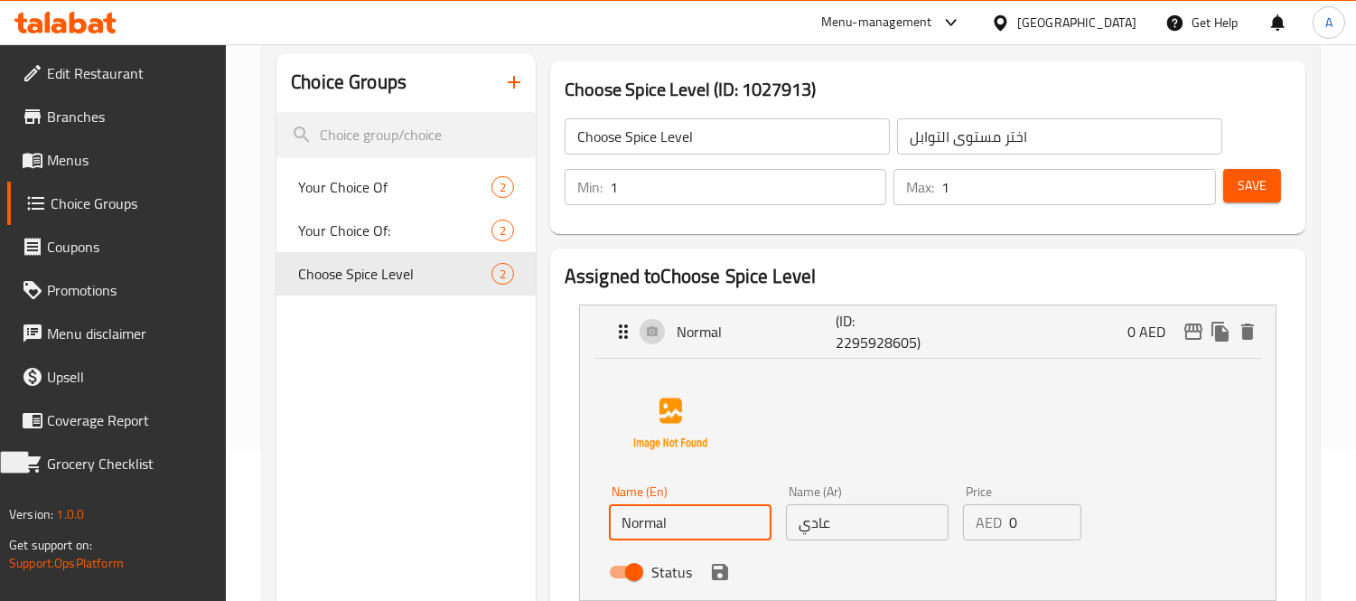
drag, startPoint x: 761, startPoint y: 518, endPoint x: 543, endPoint y: 503, distance: 218.2
type input "Classic"
click at [780, 521] on div "Name (Ar) عادي Name (Ar)" at bounding box center [867, 513] width 177 height 70
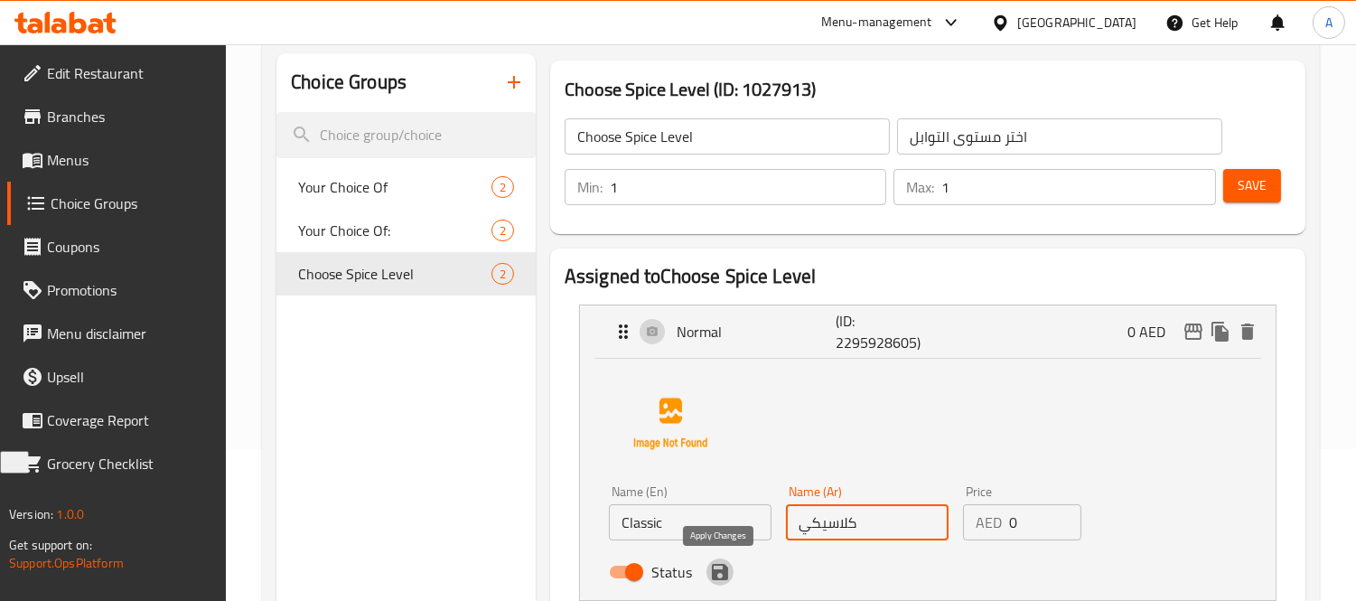
click at [723, 562] on icon "save" at bounding box center [720, 572] width 22 height 22
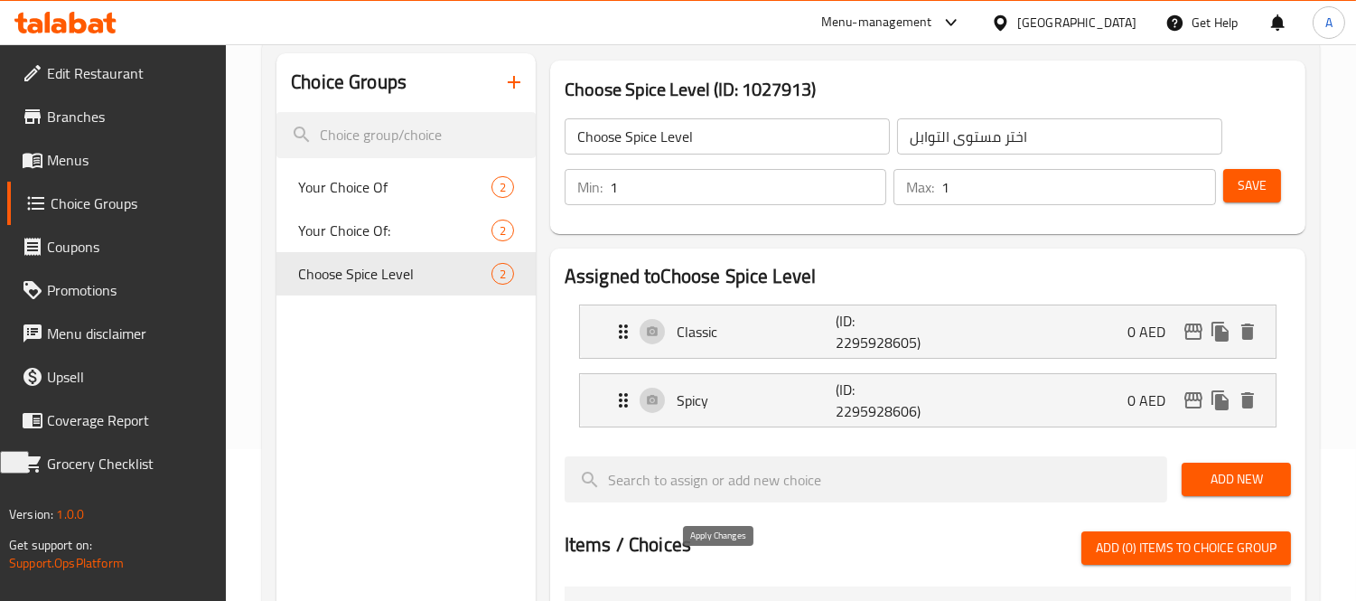
type input "كلاسيكي"
click at [1258, 205] on div "Save" at bounding box center [1249, 186] width 61 height 43
click at [1259, 192] on span "Save" at bounding box center [1252, 185] width 29 height 23
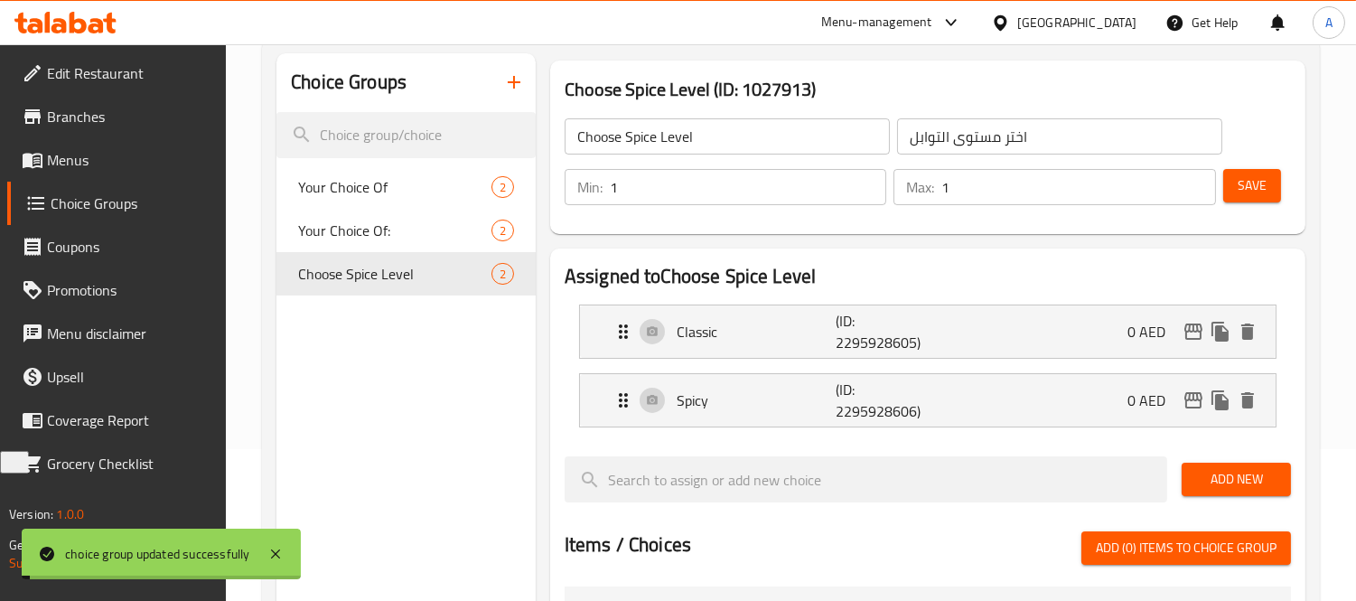
click at [733, 134] on input "Choose Spice Level" at bounding box center [727, 136] width 325 height 36
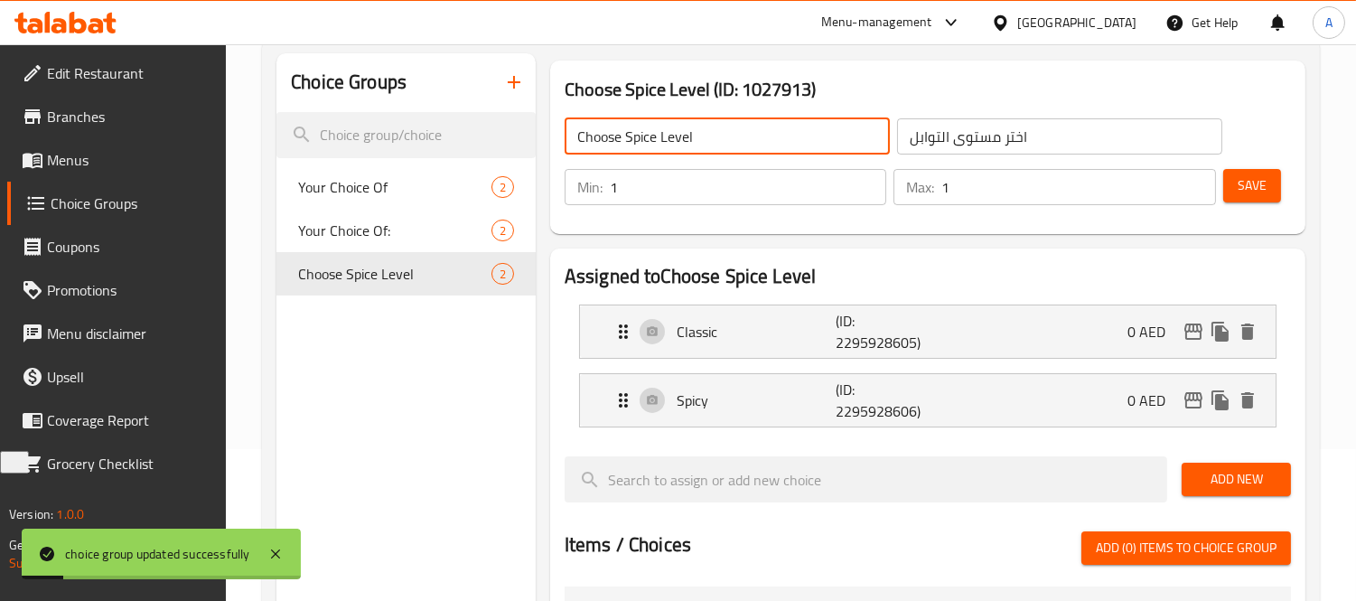
drag, startPoint x: 771, startPoint y: 128, endPoint x: 547, endPoint y: 145, distance: 225.6
click at [547, 145] on div "Choose Spice Level (ID: 1027913) Choose Spice Level ​ اختر مستوى التوابل ​ Min:…" at bounding box center [928, 147] width 770 height 188
click at [596, 134] on input "text" at bounding box center [727, 136] width 325 height 36
type input "Your Choice Of Flavor:"
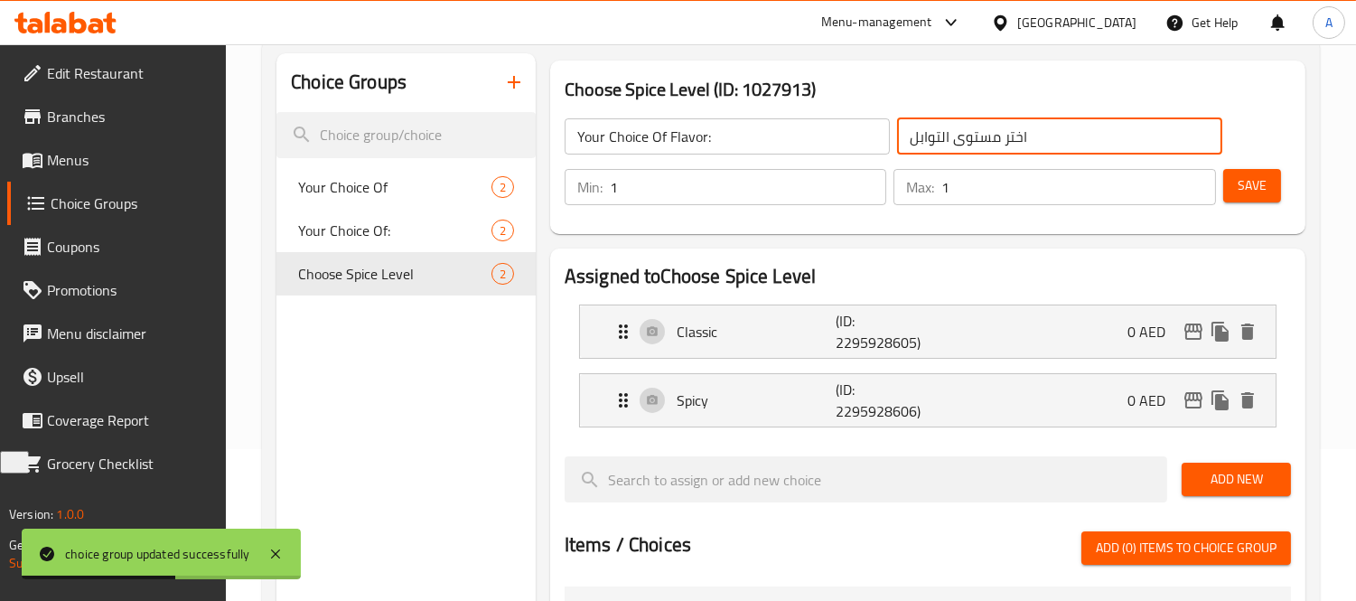
drag, startPoint x: 1045, startPoint y: 140, endPoint x: 682, endPoint y: 146, distance: 363.2
click at [684, 145] on div "Your Choice Of Flavor: ​ اختر مستوى التوابل ​" at bounding box center [893, 136] width 679 height 58
click at [332, 493] on div "Choice Groups Your Choice Of 2 Your Choice Of: 2 Choose Spice Level 2" at bounding box center [405, 570] width 259 height 1034
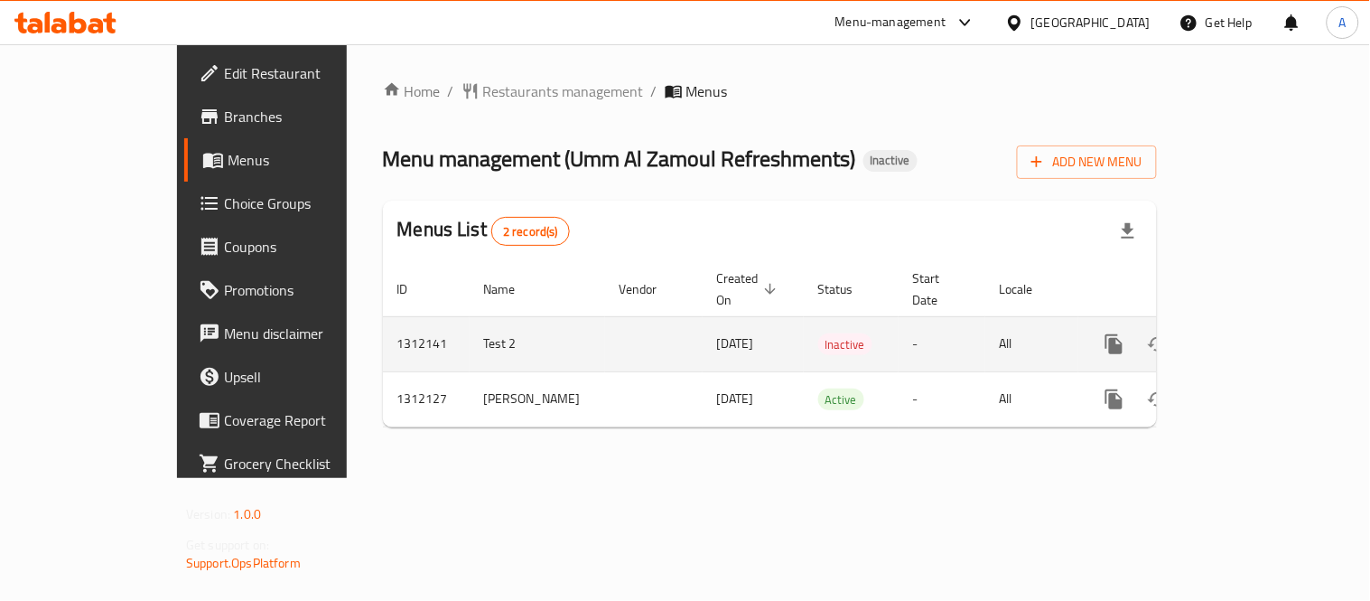
click at [1256, 333] on icon "enhanced table" at bounding box center [1245, 344] width 22 height 22
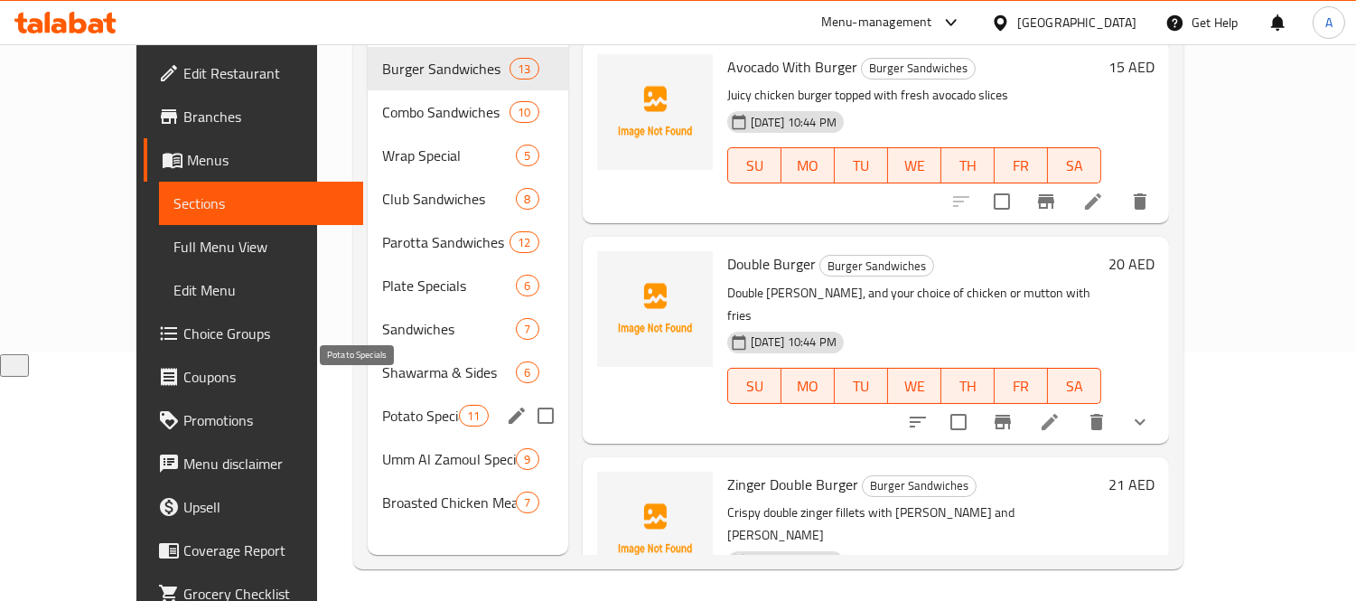
scroll to position [253, 0]
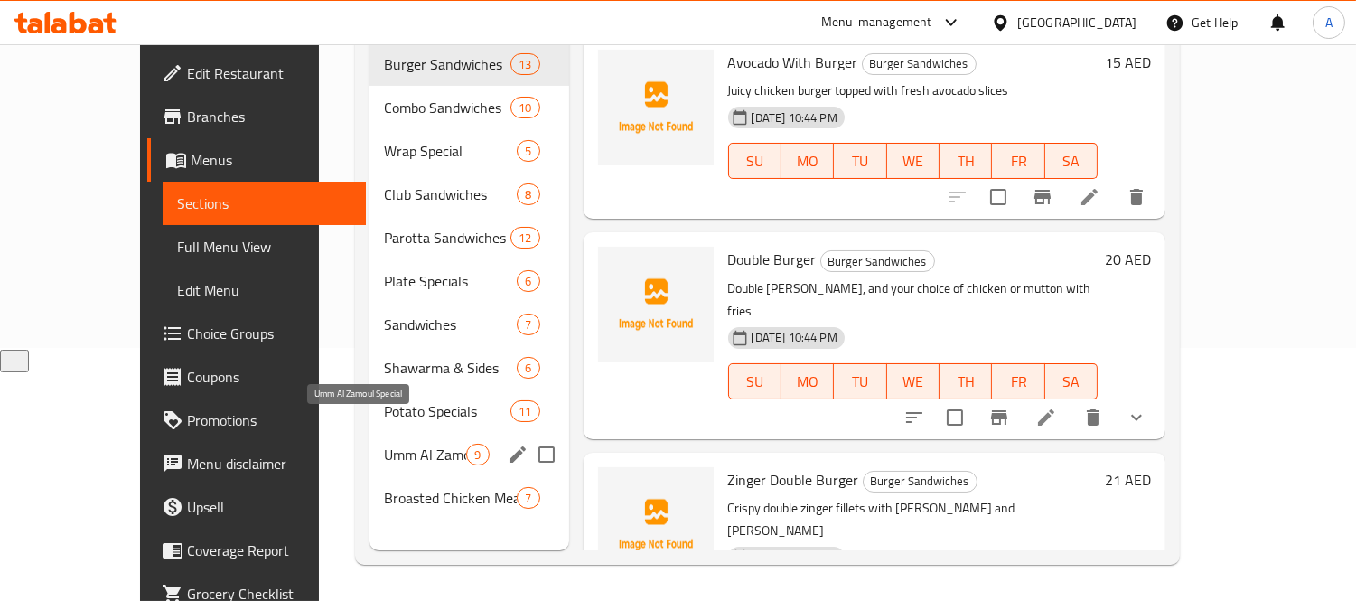
click at [384, 487] on span "Broasted Chicken Meals" at bounding box center [450, 498] width 133 height 22
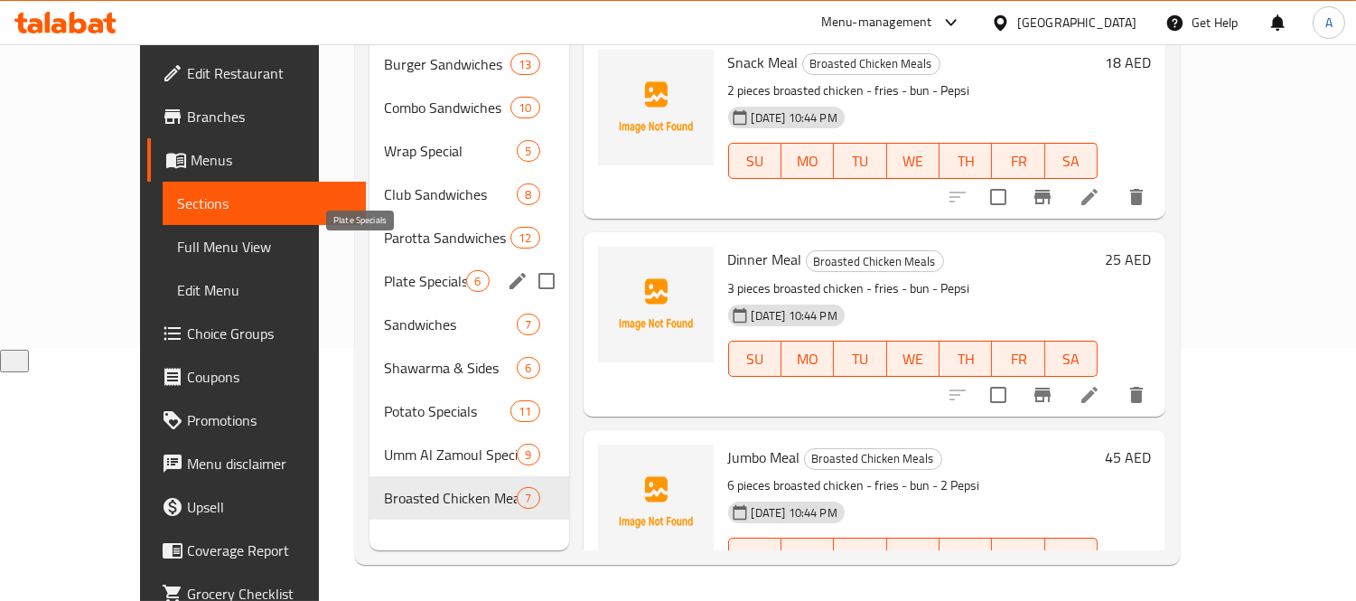
click at [384, 270] on span "Plate Specials" at bounding box center [425, 281] width 82 height 22
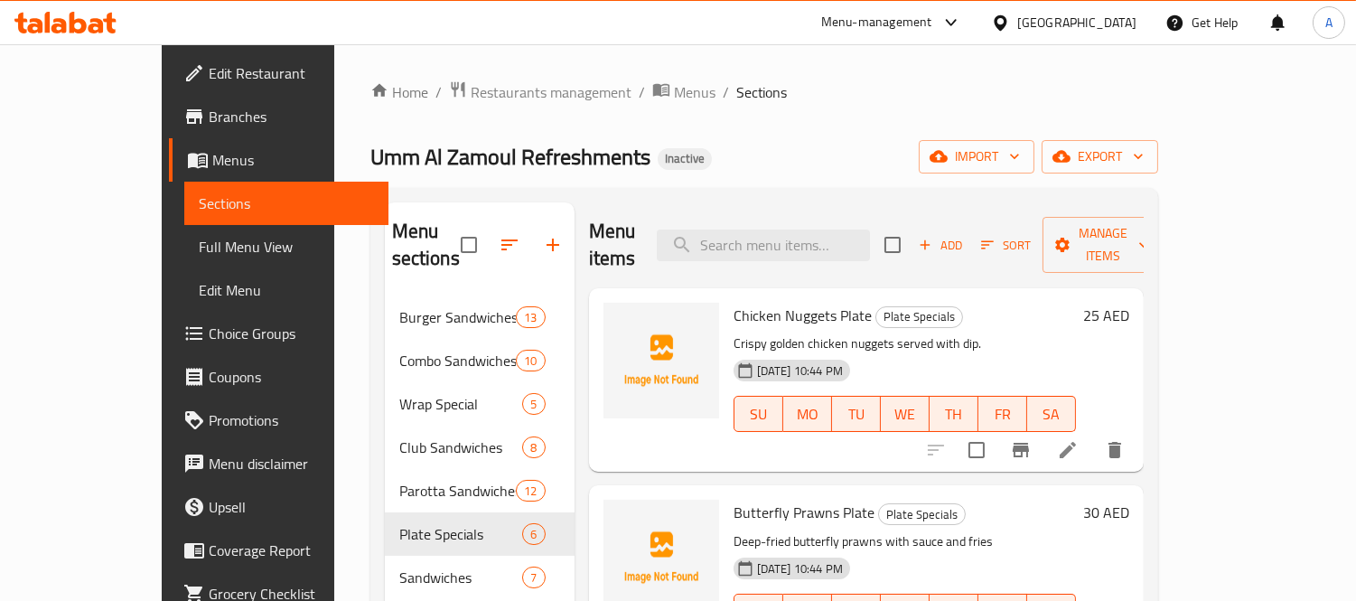
click at [212, 164] on span "Menus" at bounding box center [293, 160] width 162 height 22
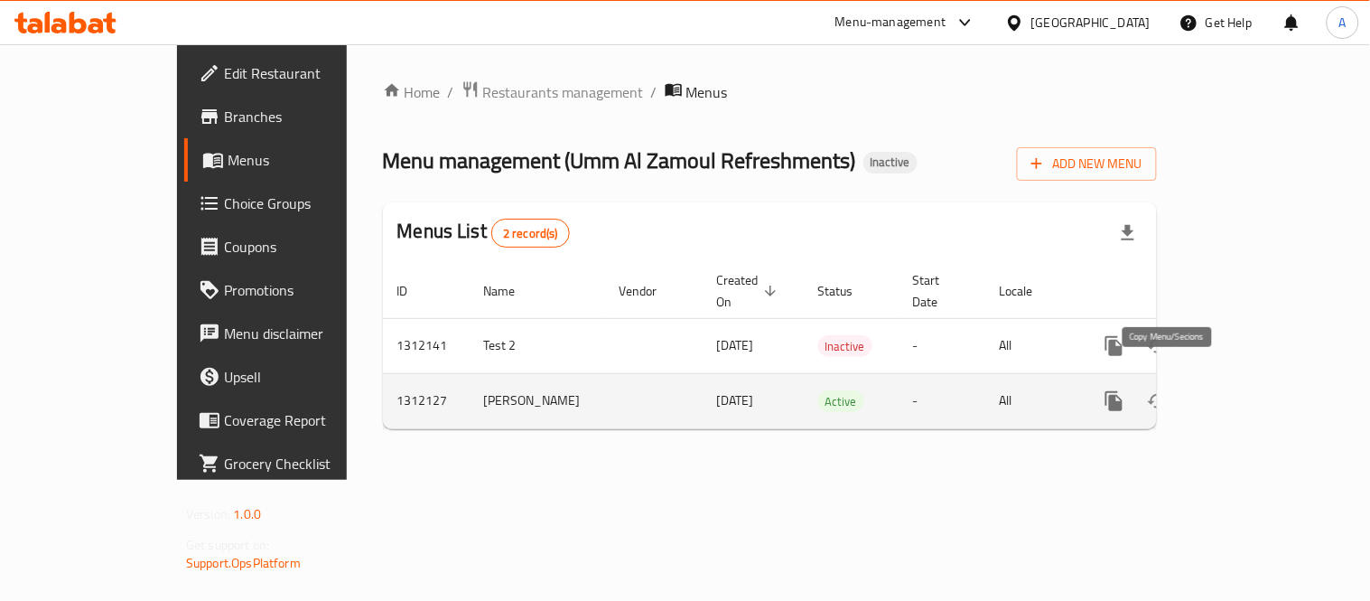
click at [1123, 391] on icon "more" at bounding box center [1114, 401] width 17 height 20
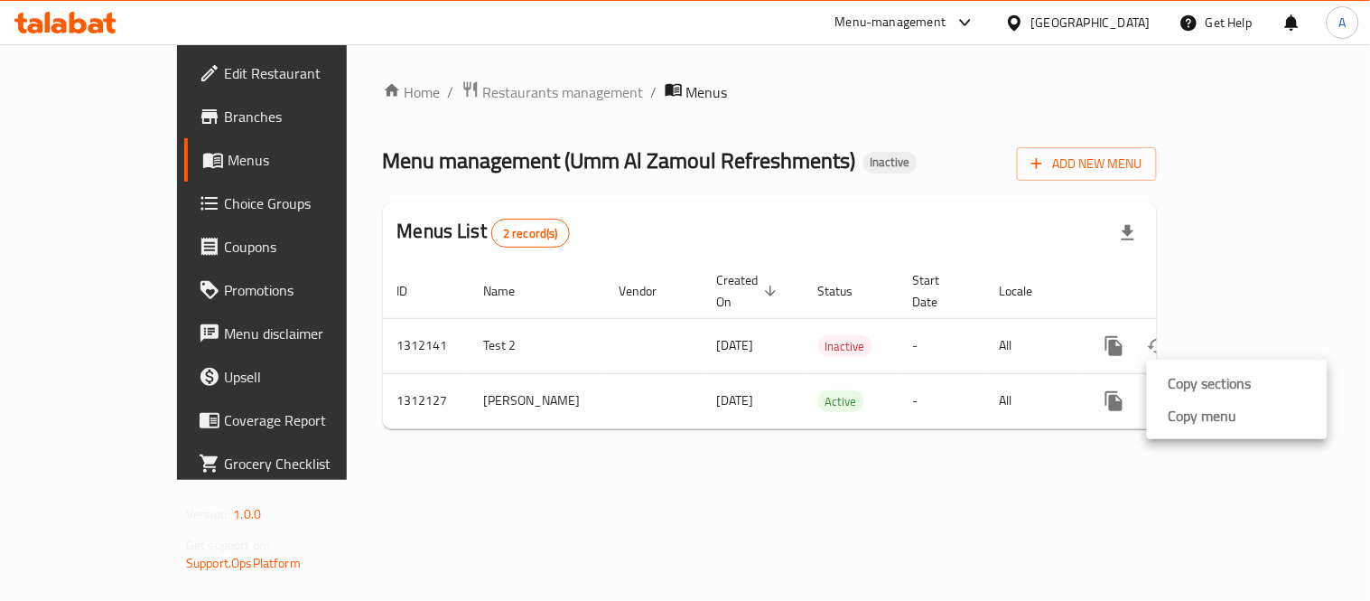
click at [1178, 396] on li "Copy sections" at bounding box center [1237, 383] width 181 height 33
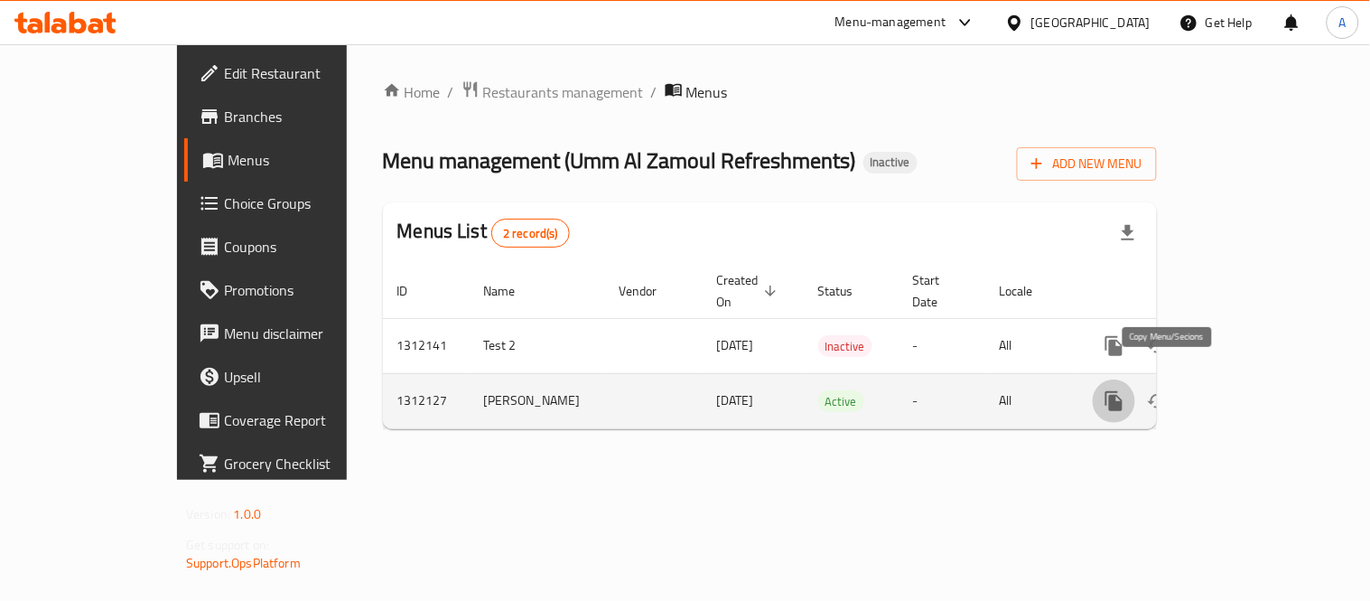
click at [1123, 391] on icon "more" at bounding box center [1114, 401] width 17 height 20
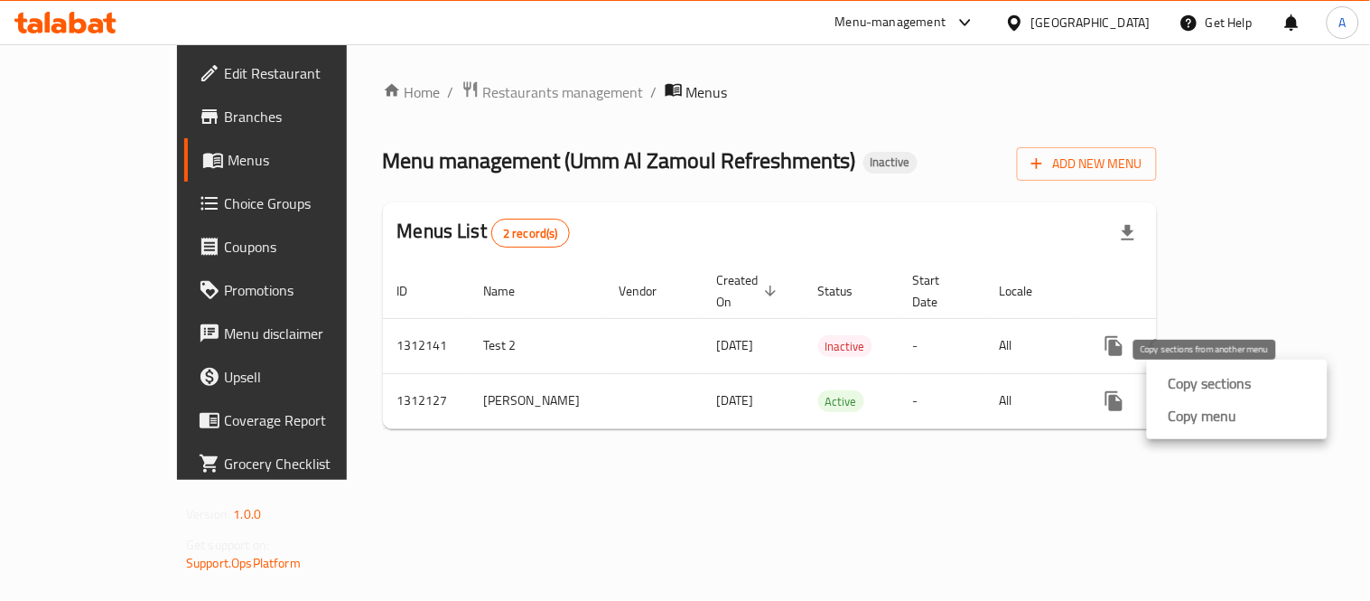
click at [1166, 378] on div "Copy sections" at bounding box center [1207, 383] width 90 height 22
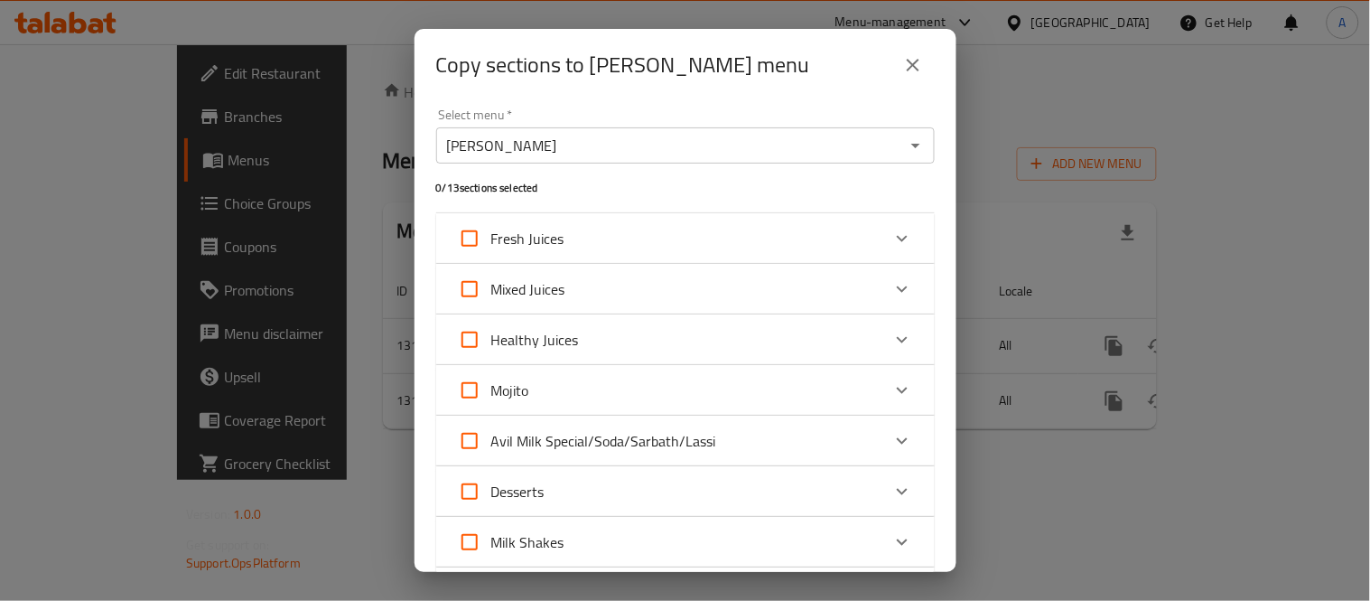
click at [618, 147] on input "[PERSON_NAME]" at bounding box center [671, 145] width 458 height 25
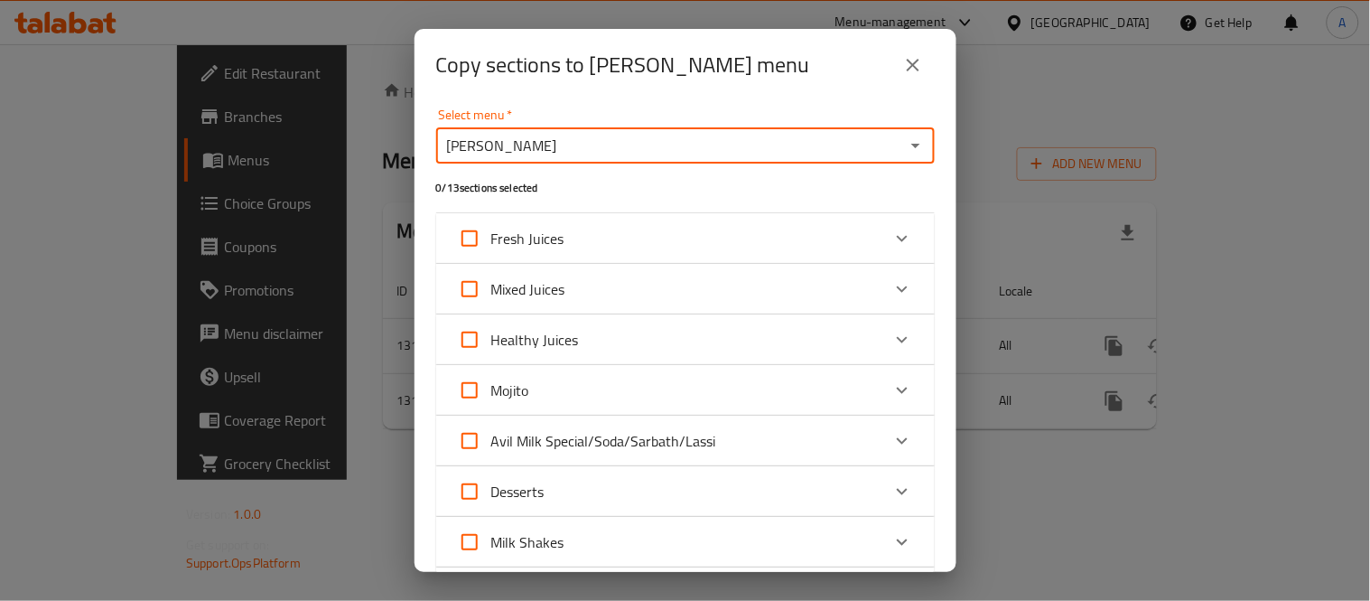
click at [905, 148] on icon "Open" at bounding box center [916, 146] width 22 height 22
click at [569, 192] on li "Test 2" at bounding box center [676, 190] width 483 height 33
type input "Test 2"
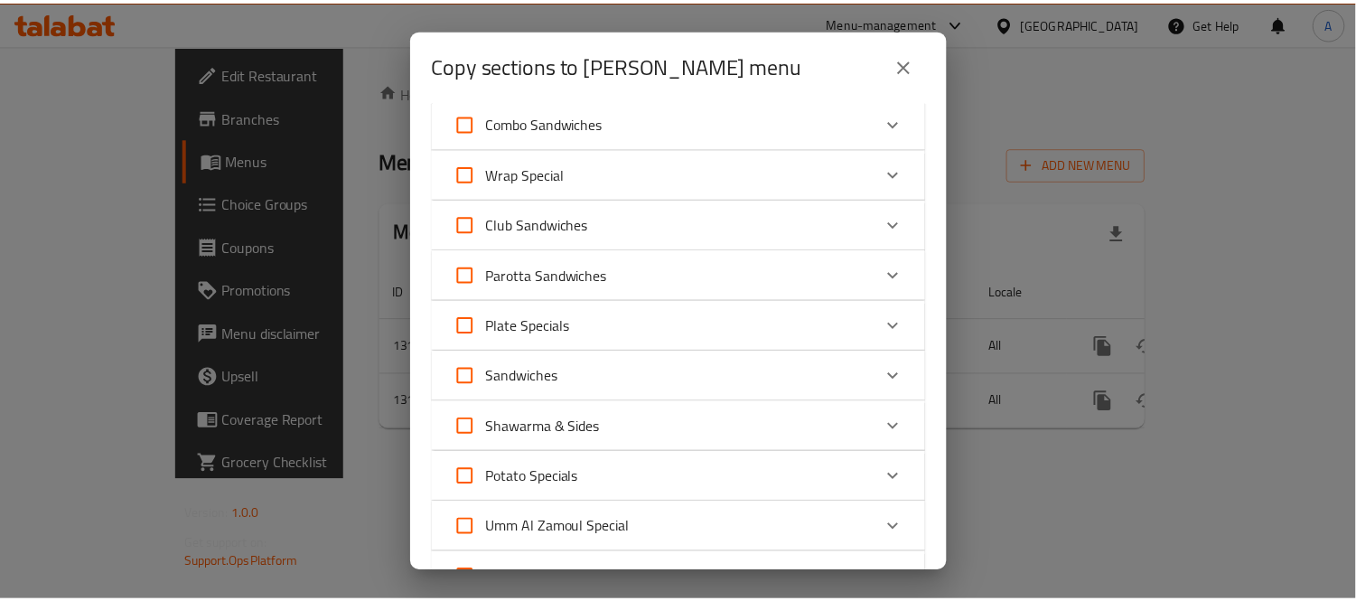
scroll to position [301, 0]
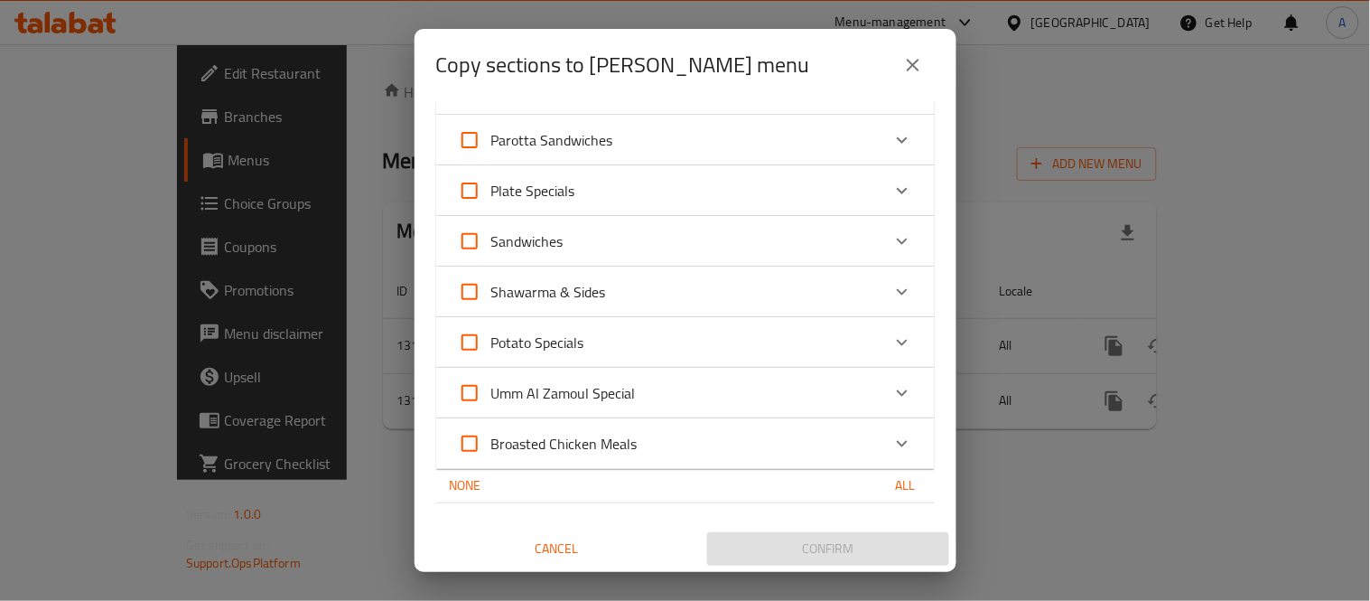
click at [884, 476] on span "All" at bounding box center [905, 485] width 43 height 23
checkbox input "true"
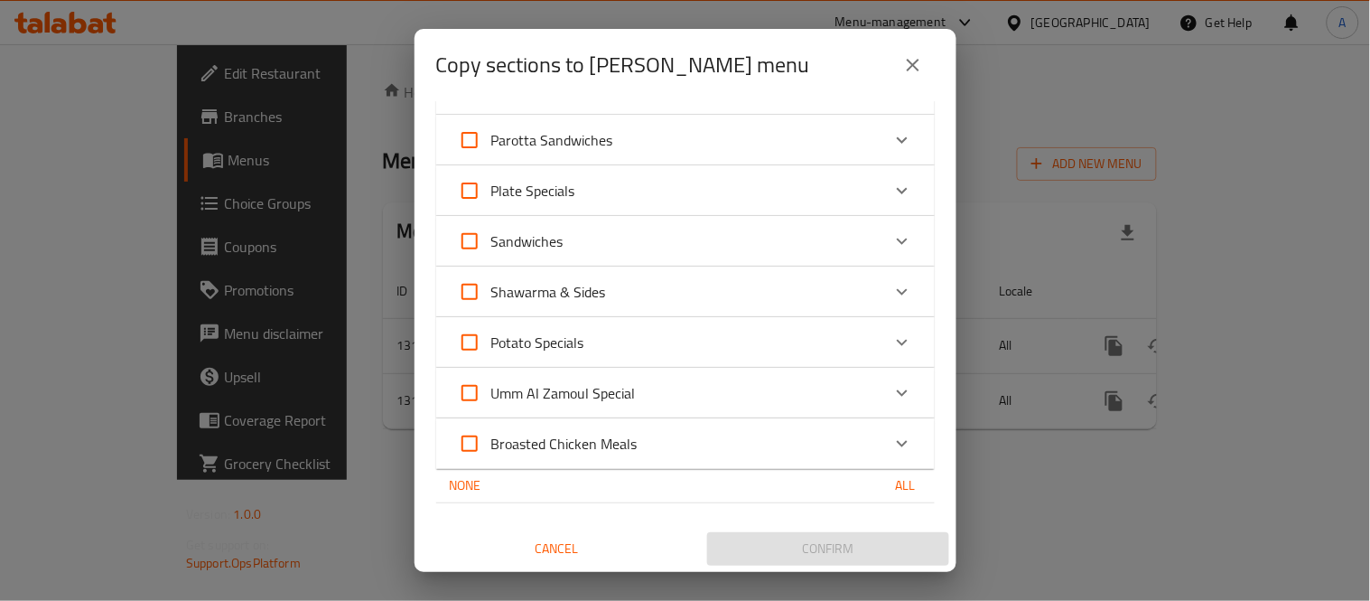
checkbox input "true"
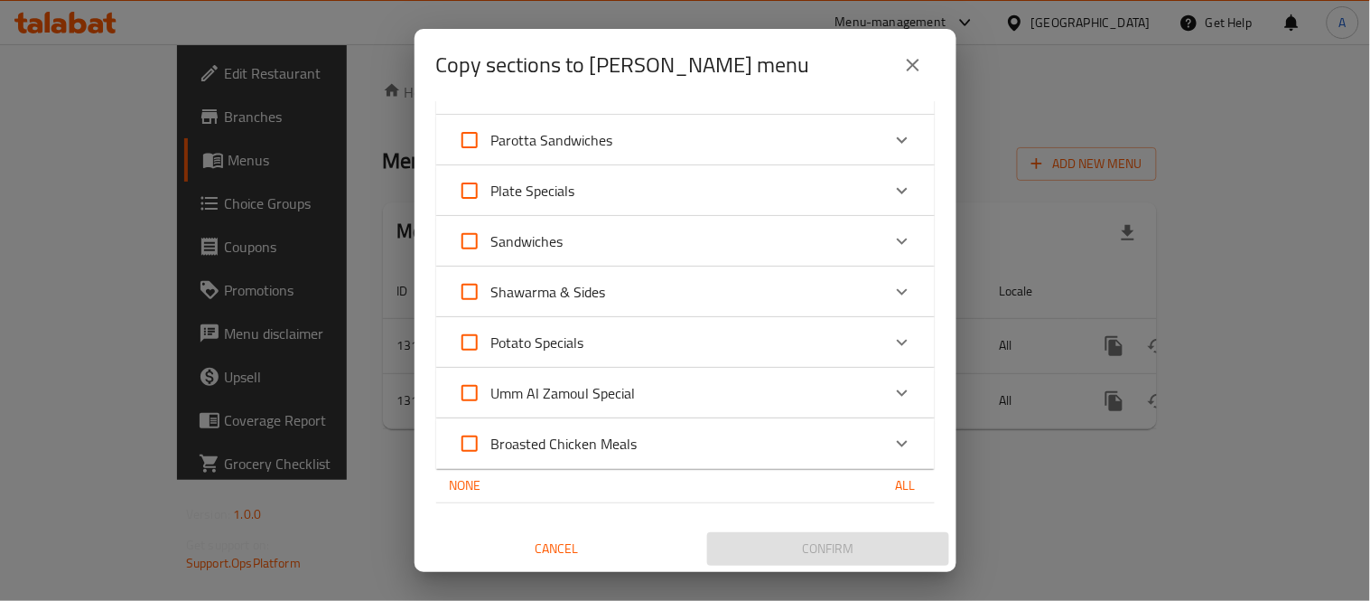
checkbox input "true"
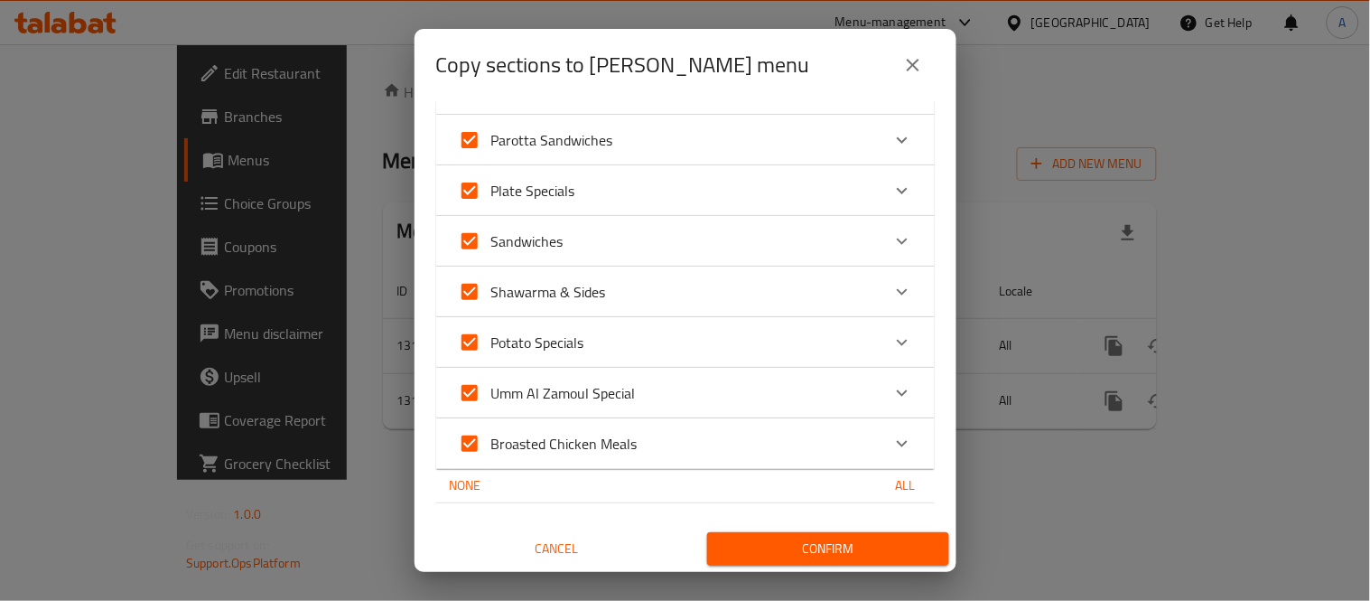
click at [855, 549] on span "Confirm" at bounding box center [828, 548] width 213 height 23
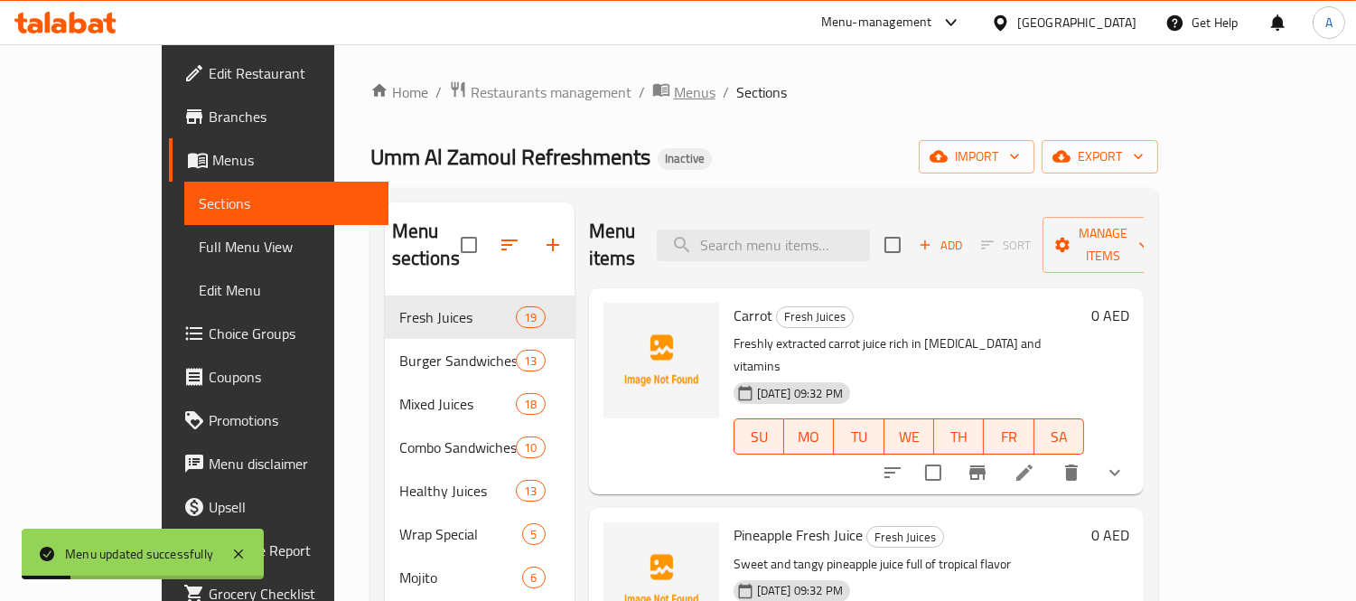
click at [674, 103] on span "Menus" at bounding box center [695, 92] width 42 height 22
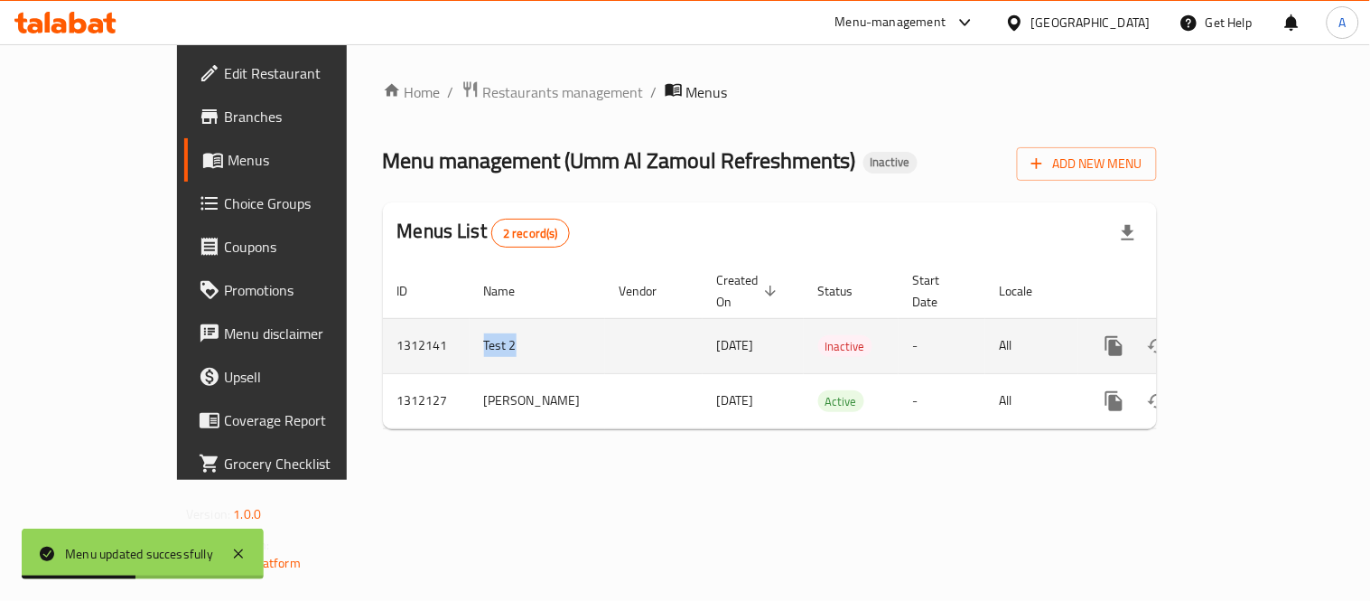
drag, startPoint x: 361, startPoint y: 320, endPoint x: 418, endPoint y: 320, distance: 56.9
click at [470, 320] on td "Test 2" at bounding box center [537, 345] width 135 height 55
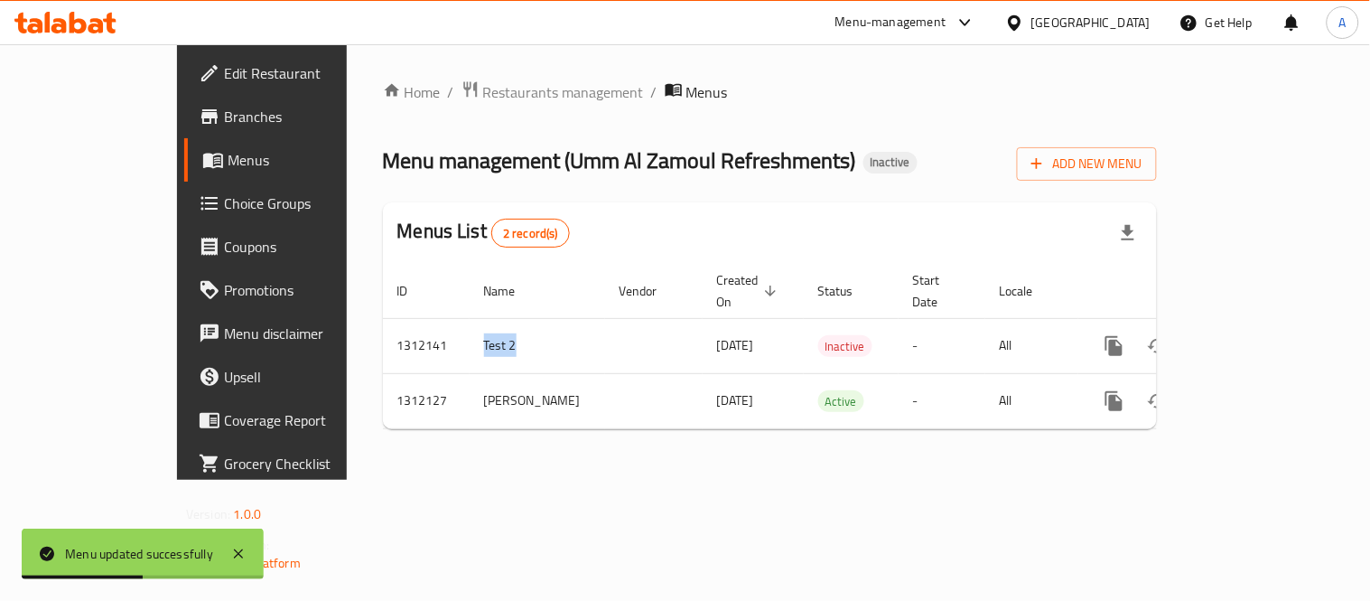
copy td "Test 2"
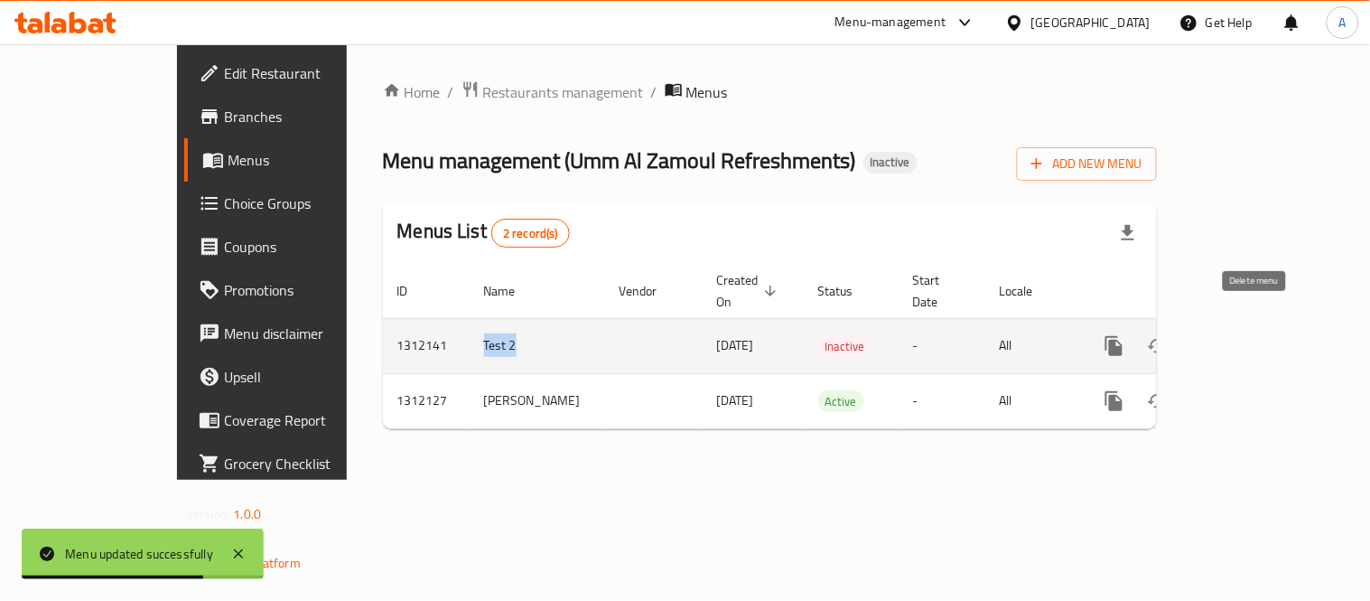
click at [1212, 335] on icon "enhanced table" at bounding box center [1202, 346] width 22 height 22
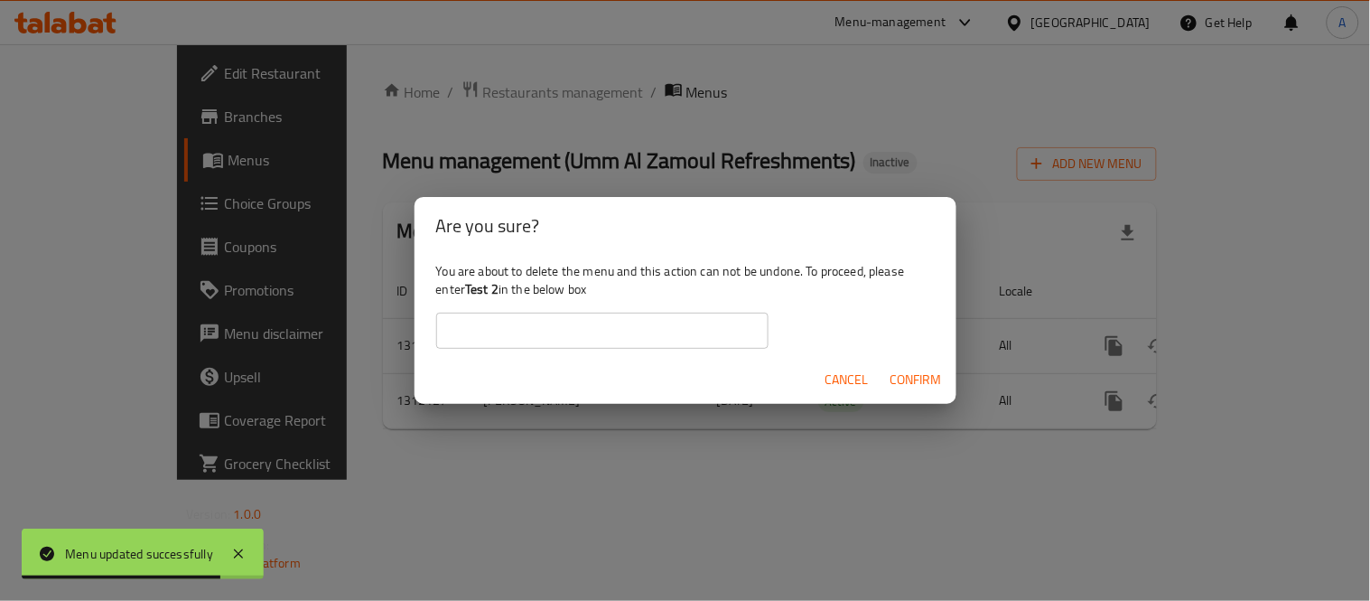
click at [612, 334] on input "text" at bounding box center [602, 331] width 332 height 36
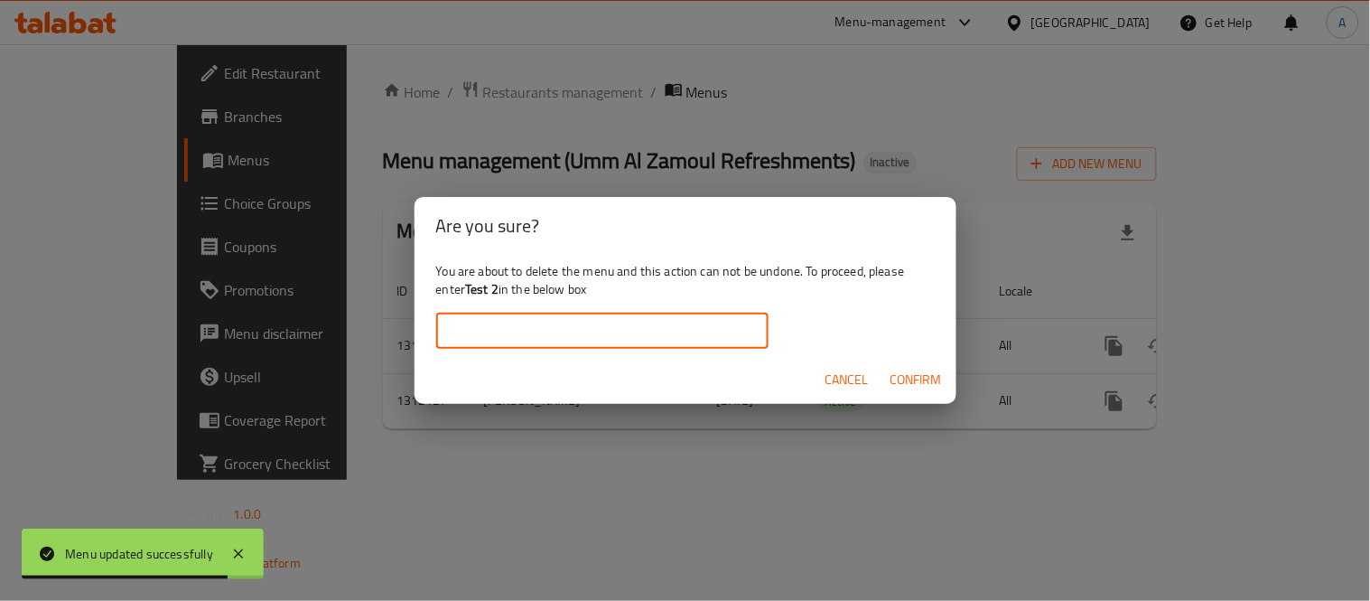
paste input "Test 2"
type input "Test 2"
click at [930, 394] on button "Confirm" at bounding box center [916, 379] width 66 height 33
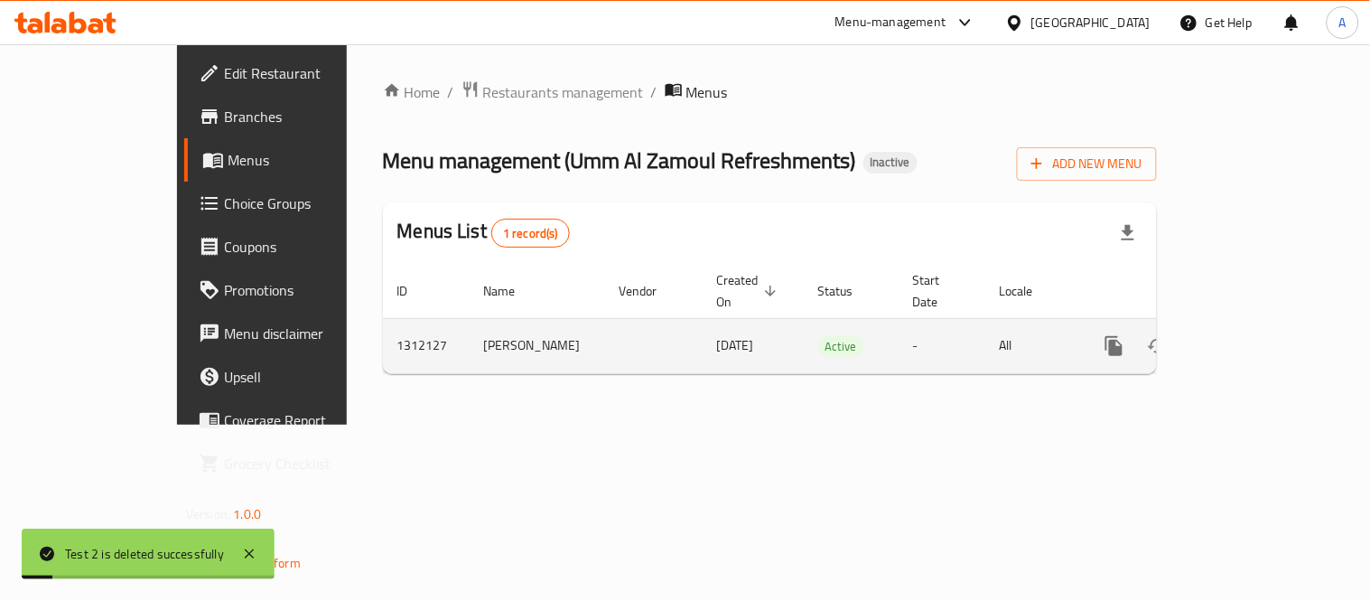
click at [1256, 335] on icon "enhanced table" at bounding box center [1245, 346] width 22 height 22
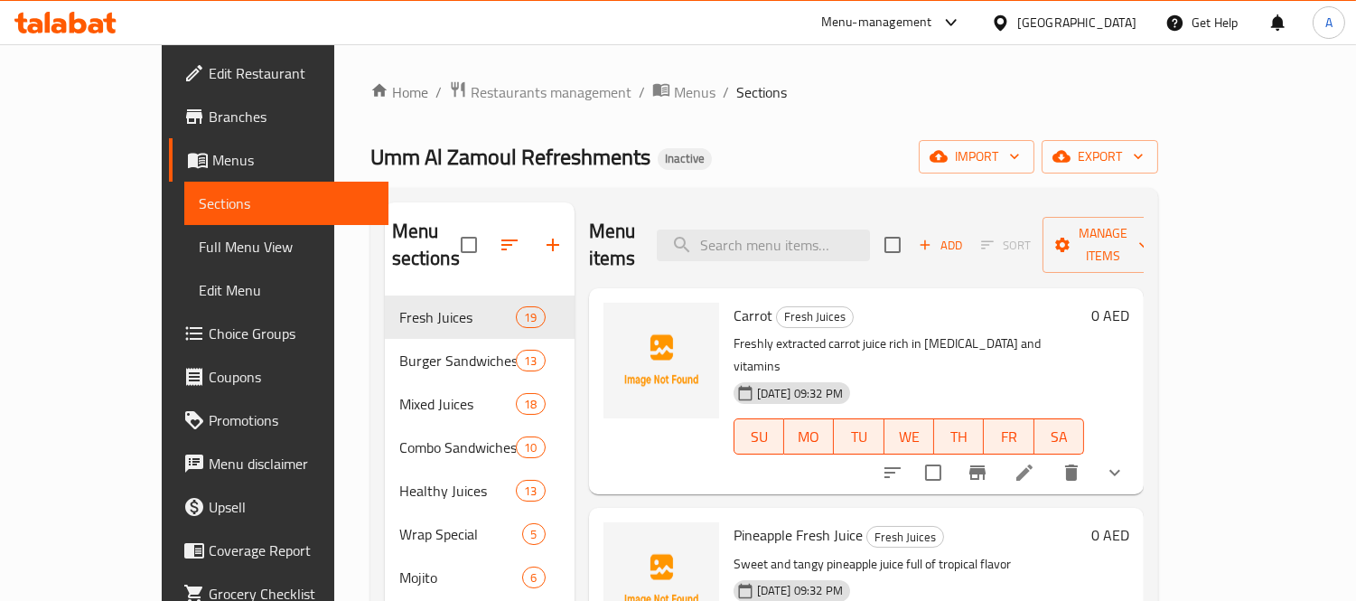
click at [501, 239] on icon "button" at bounding box center [509, 244] width 16 height 11
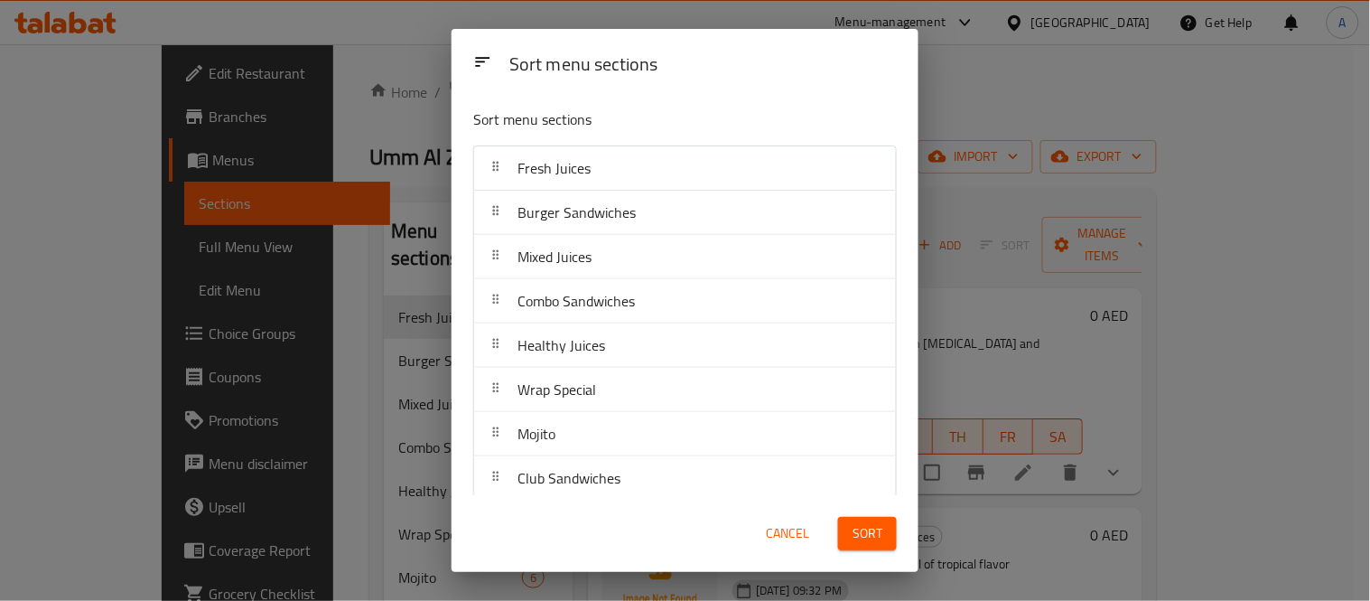
scroll to position [163, 0]
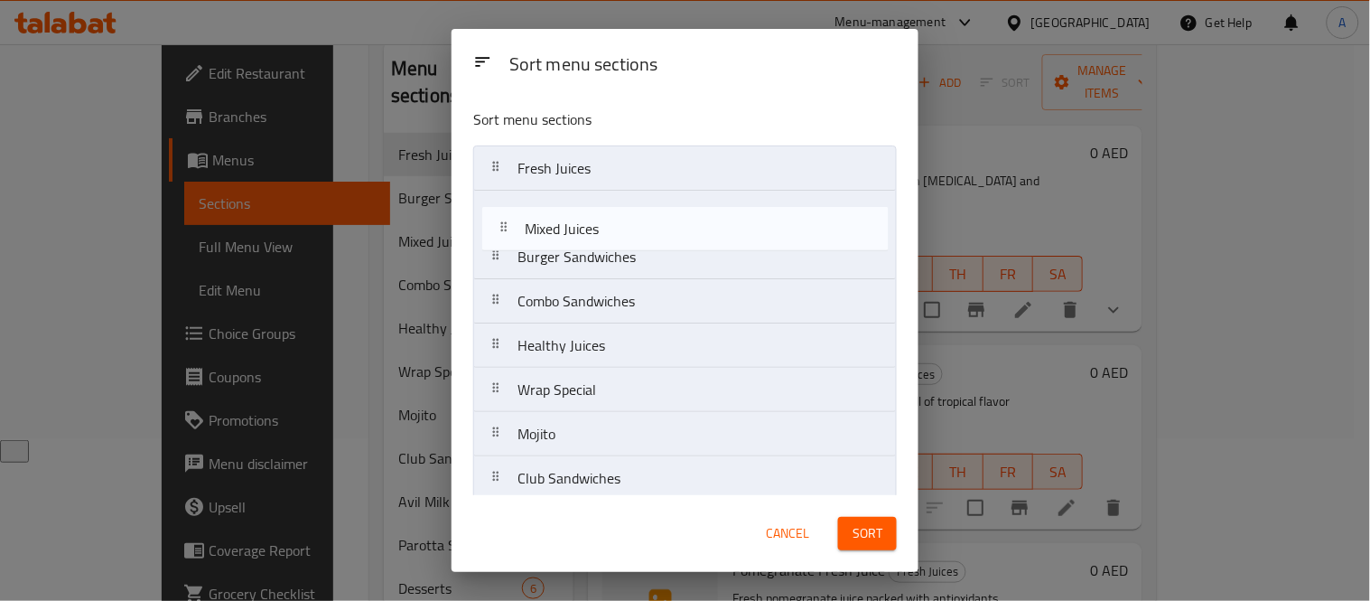
drag, startPoint x: 583, startPoint y: 250, endPoint x: 593, endPoint y: 217, distance: 34.9
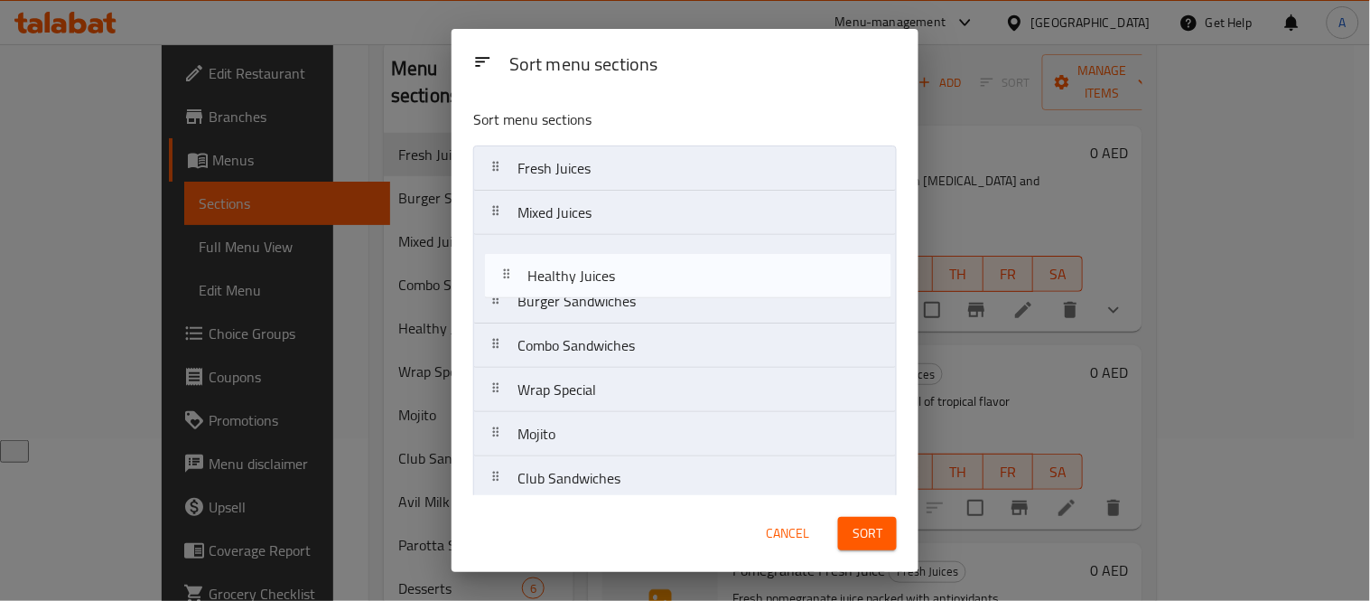
drag, startPoint x: 624, startPoint y: 345, endPoint x: 636, endPoint y: 268, distance: 77.7
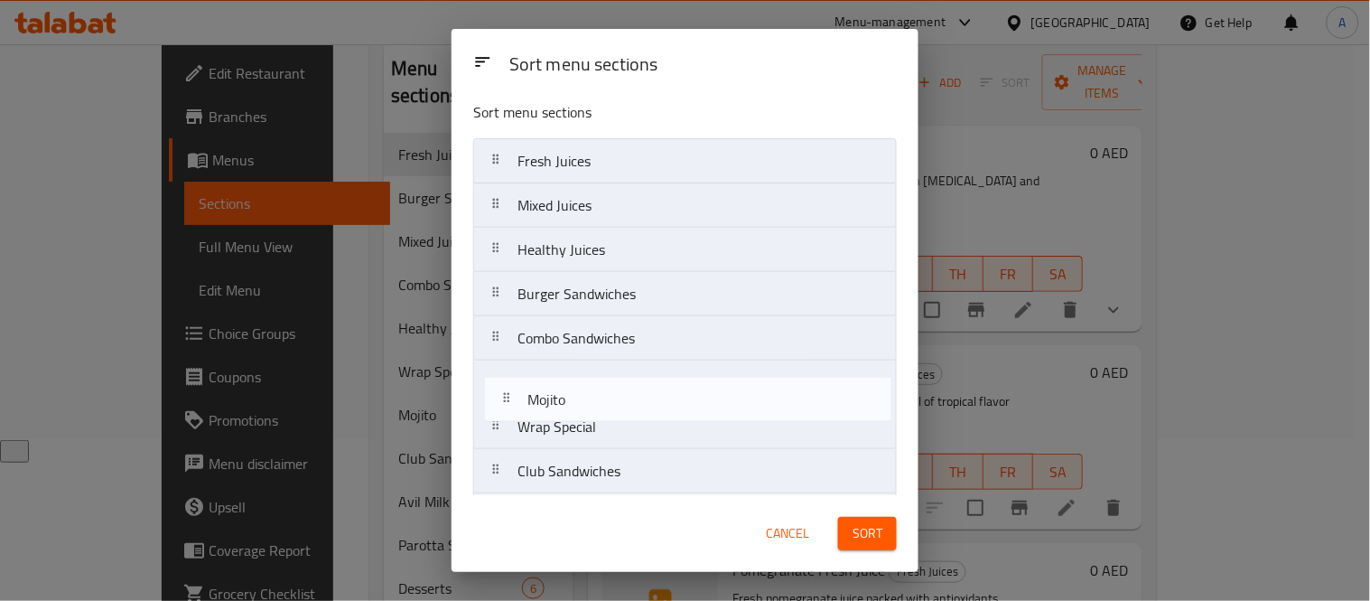
scroll to position [13, 0]
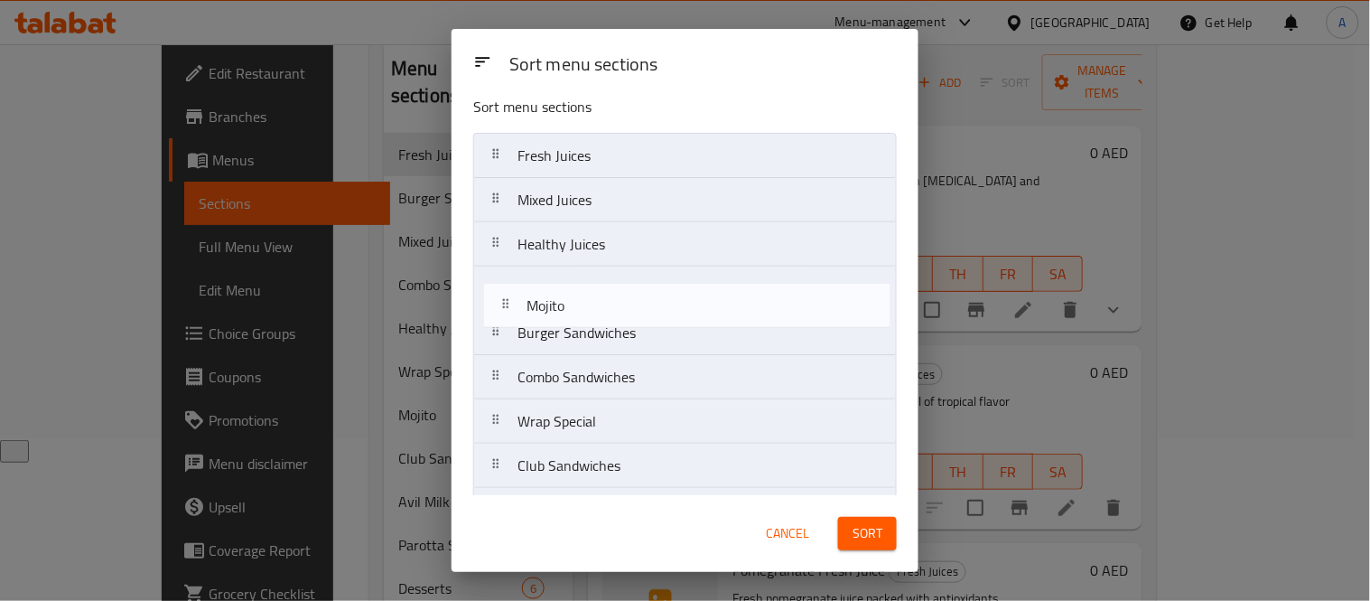
drag, startPoint x: 625, startPoint y: 426, endPoint x: 634, endPoint y: 292, distance: 134.9
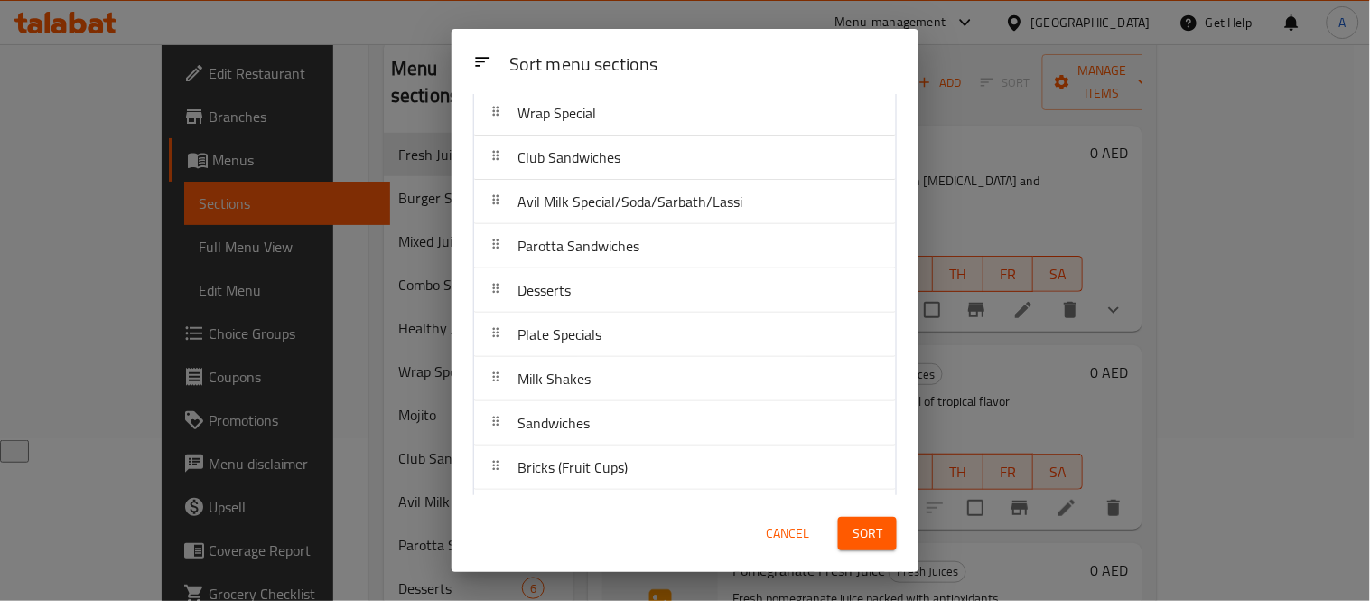
scroll to position [220, 0]
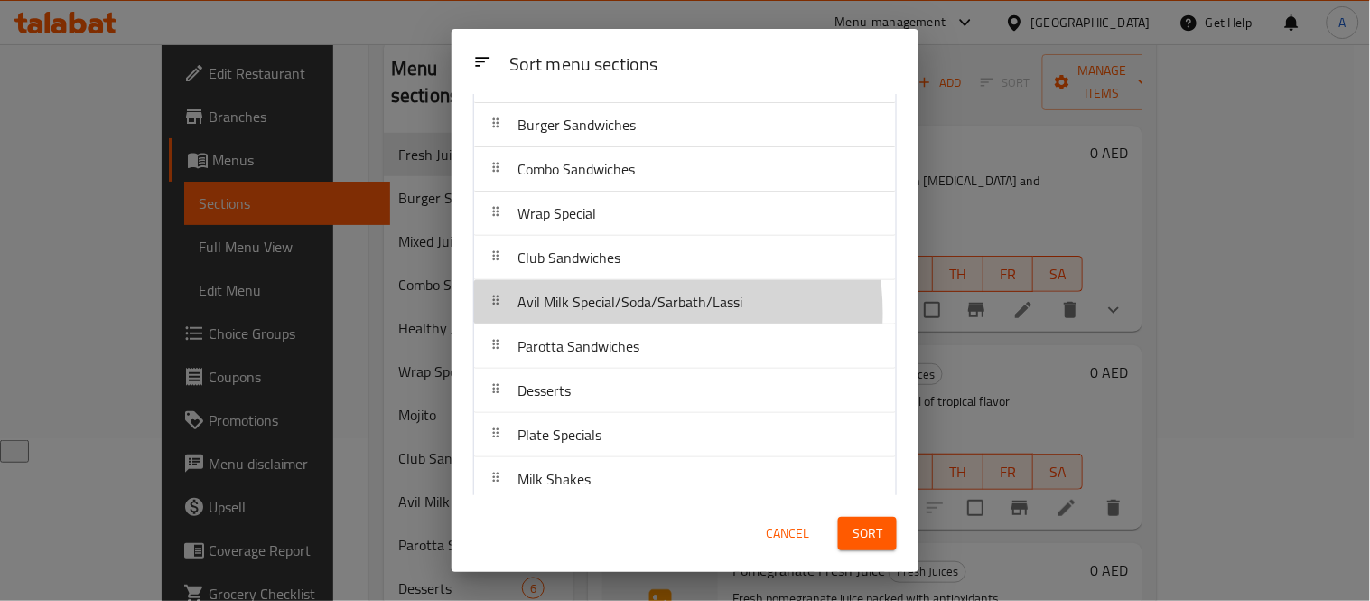
drag, startPoint x: 634, startPoint y: 313, endPoint x: 682, endPoint y: 276, distance: 60.5
click at [629, 75] on div "Sort menu sections Sort menu sections Fresh Juices Mixed Juices Healthy Juices …" at bounding box center [685, 300] width 467 height 543
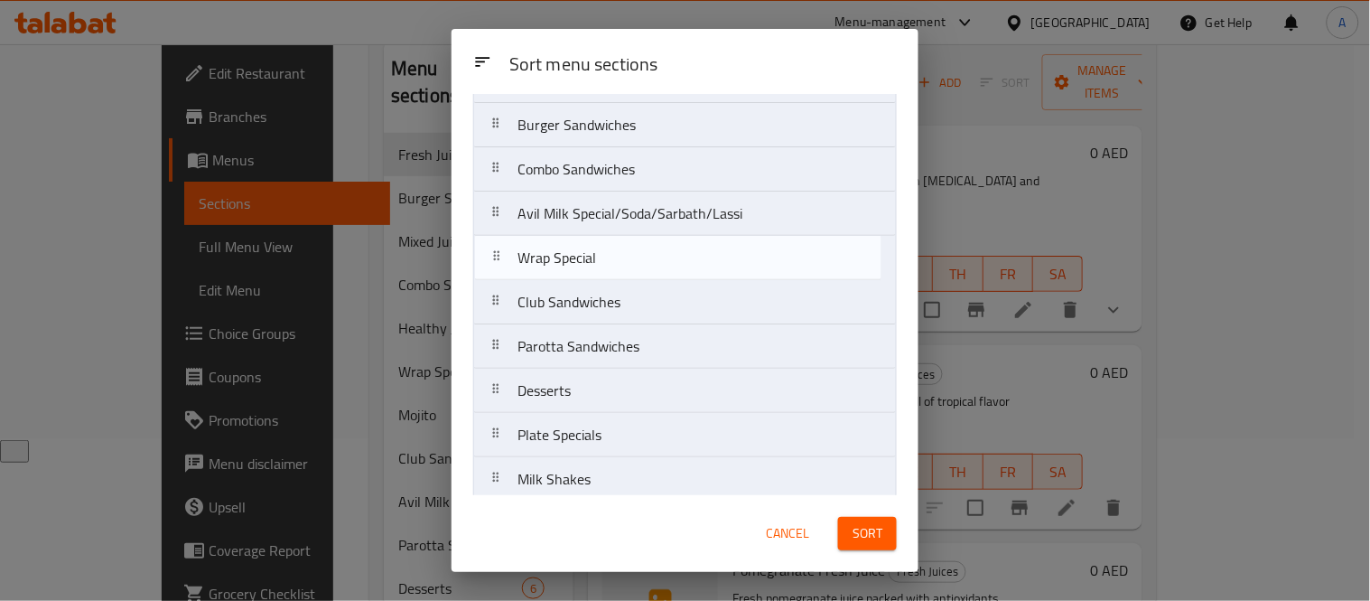
scroll to position [220, 0]
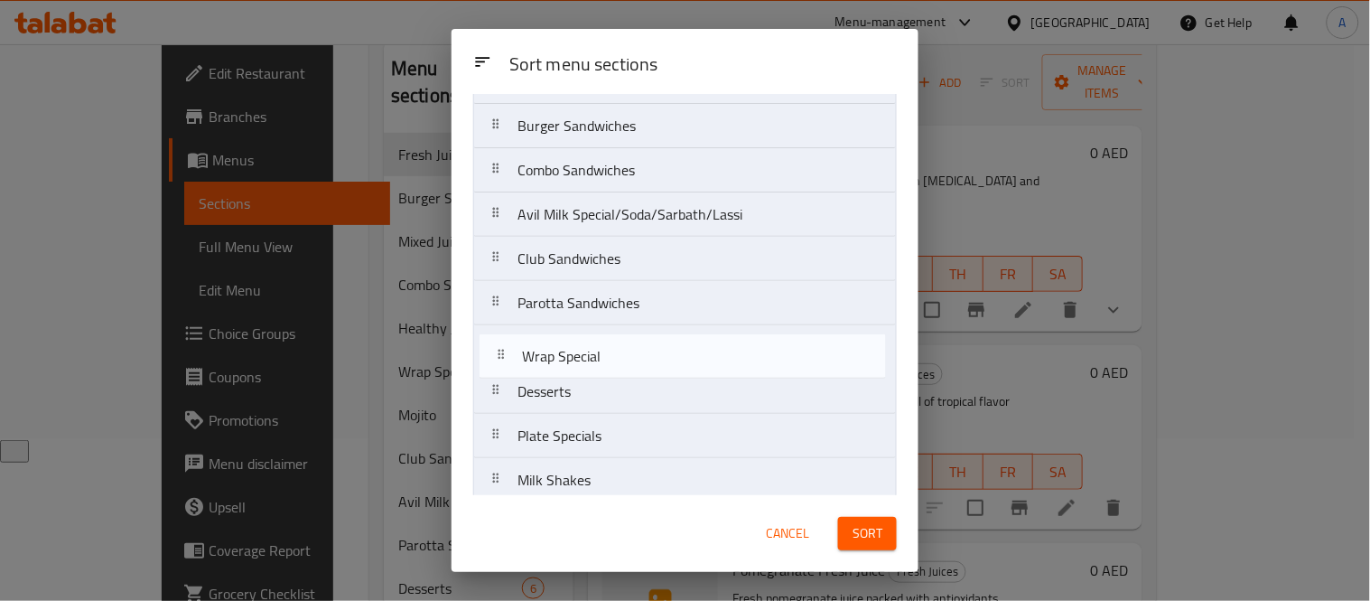
drag, startPoint x: 644, startPoint y: 137, endPoint x: 649, endPoint y: 236, distance: 98.6
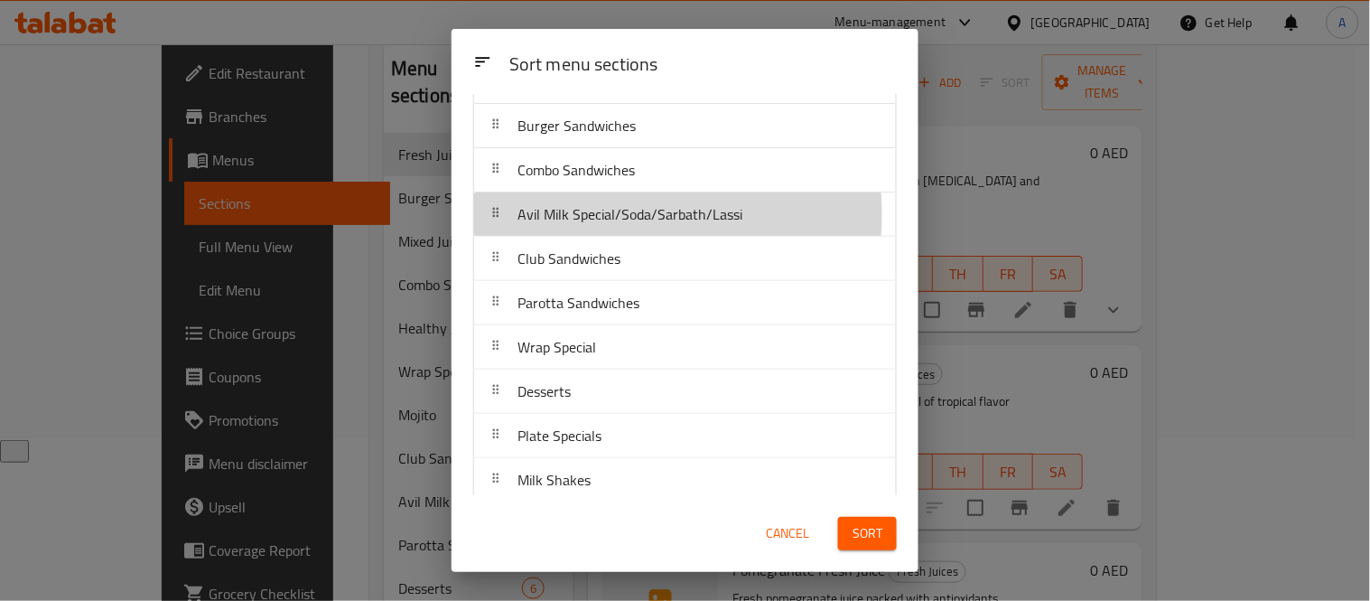
drag, startPoint x: 603, startPoint y: 215, endPoint x: 630, endPoint y: 212, distance: 27.2
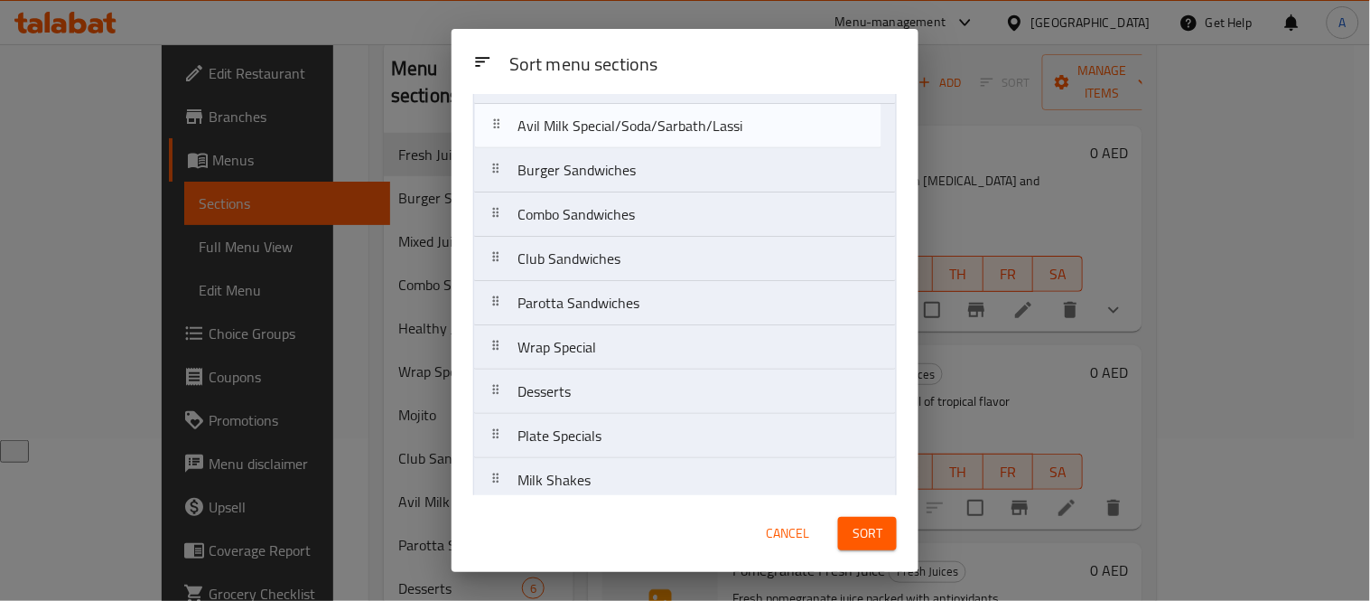
scroll to position [218, 0]
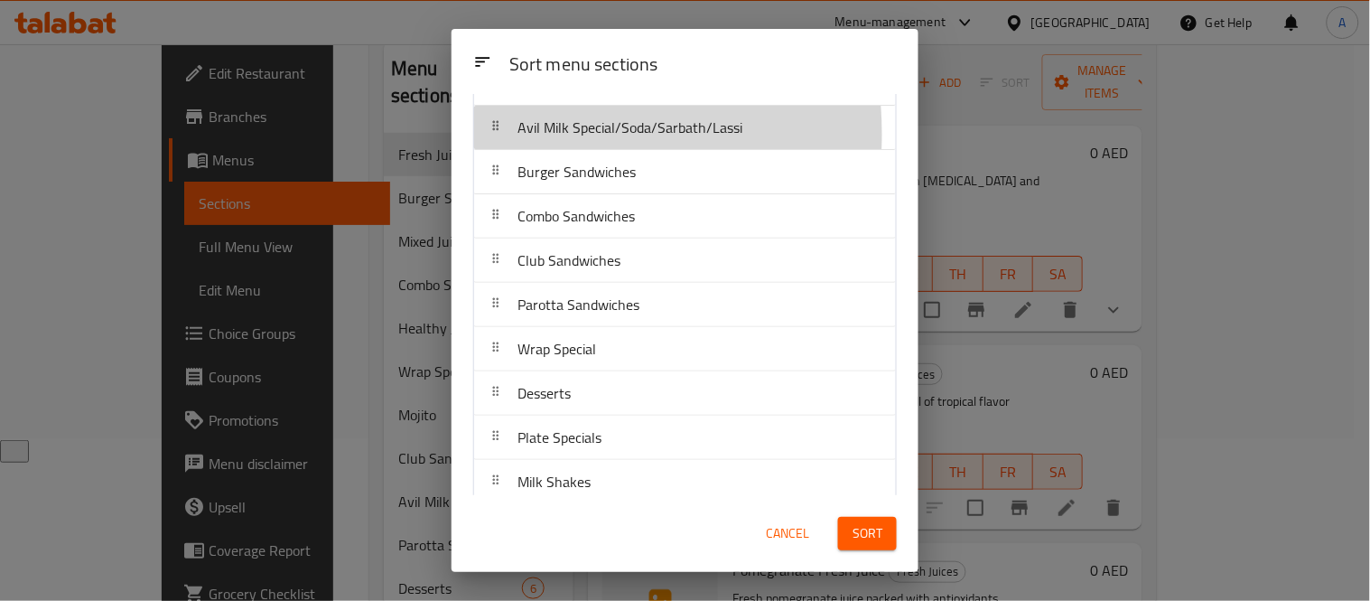
click at [506, 134] on div at bounding box center [495, 127] width 29 height 36
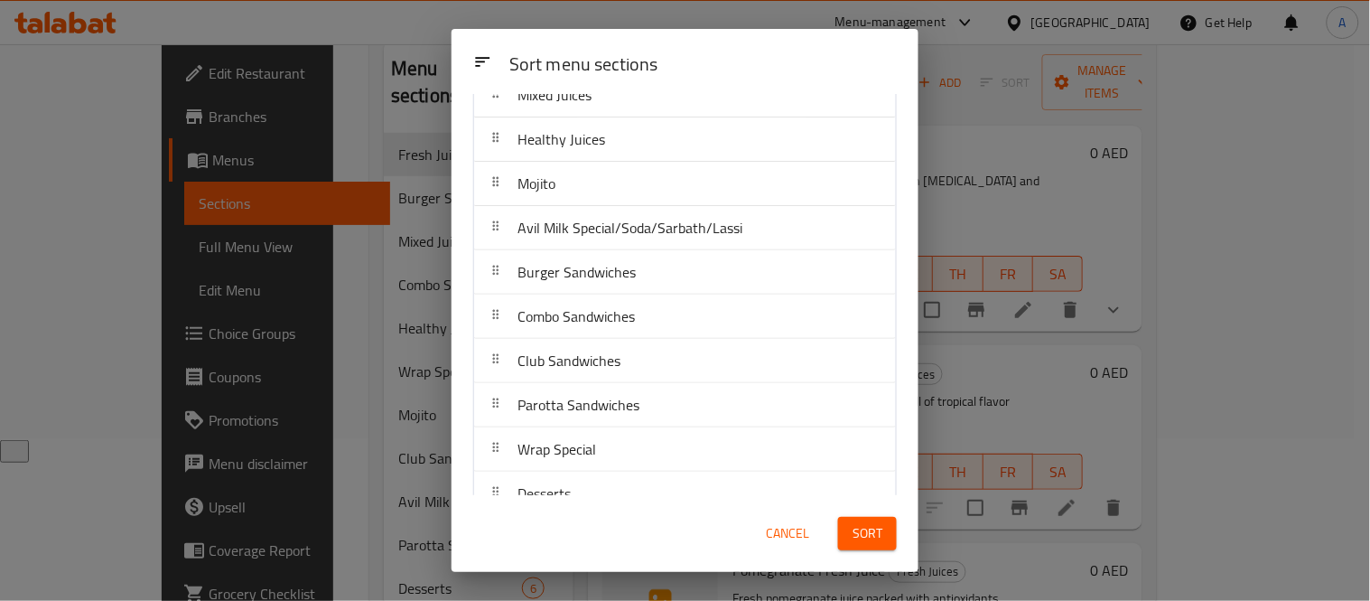
scroll to position [16, 0]
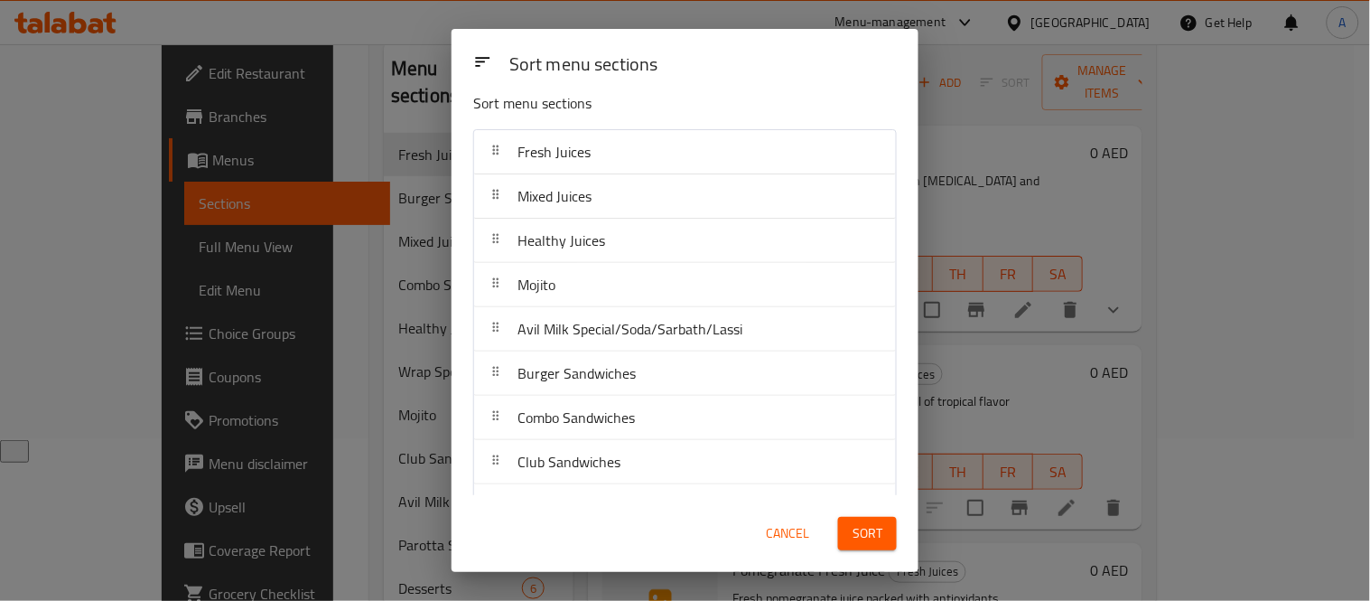
click at [887, 545] on button "Sort" at bounding box center [867, 533] width 59 height 33
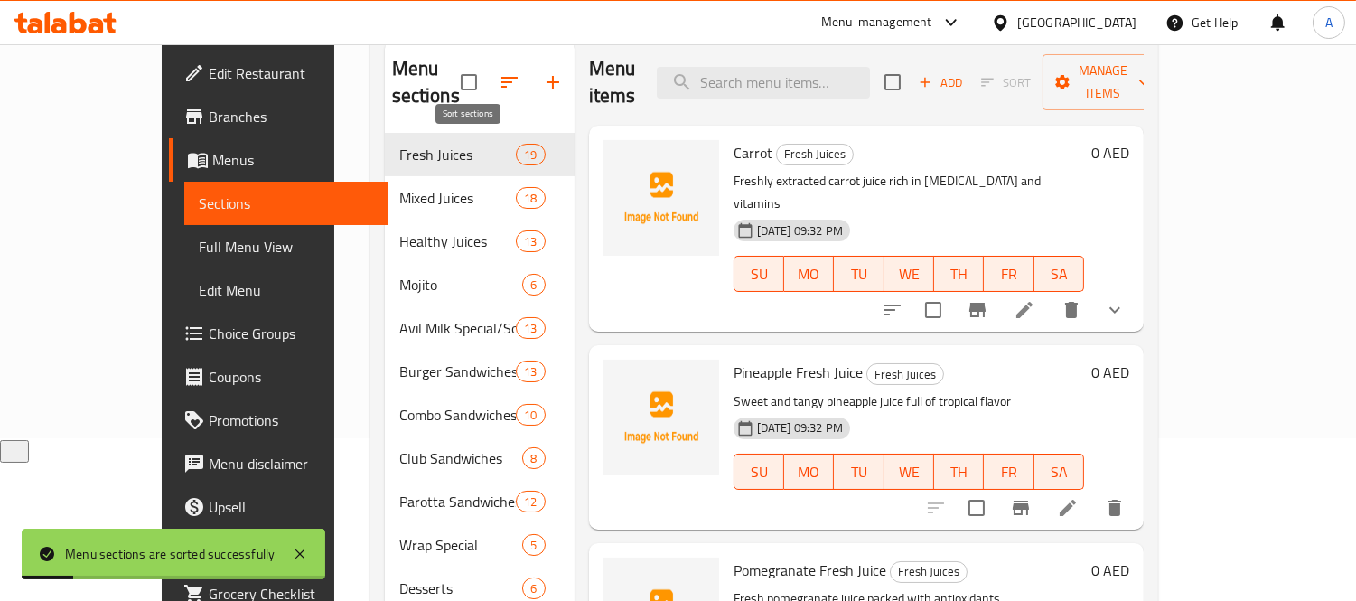
click at [501, 77] on icon "button" at bounding box center [509, 82] width 16 height 11
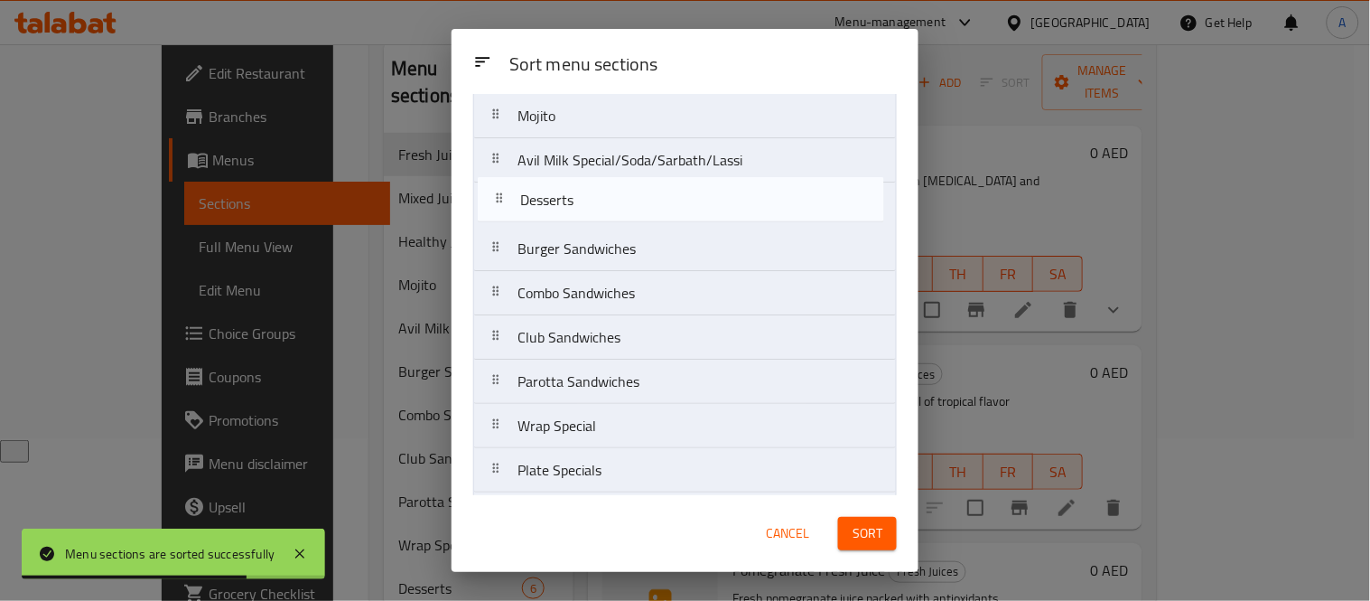
scroll to position [185, 0]
drag, startPoint x: 637, startPoint y: 323, endPoint x: 640, endPoint y: 205, distance: 118.4
click at [640, 205] on nav "Fresh Juices Mixed Juices Healthy Juices Mojito Avil Milk Special/Soda/Sarbath/…" at bounding box center [685, 470] width 424 height 1020
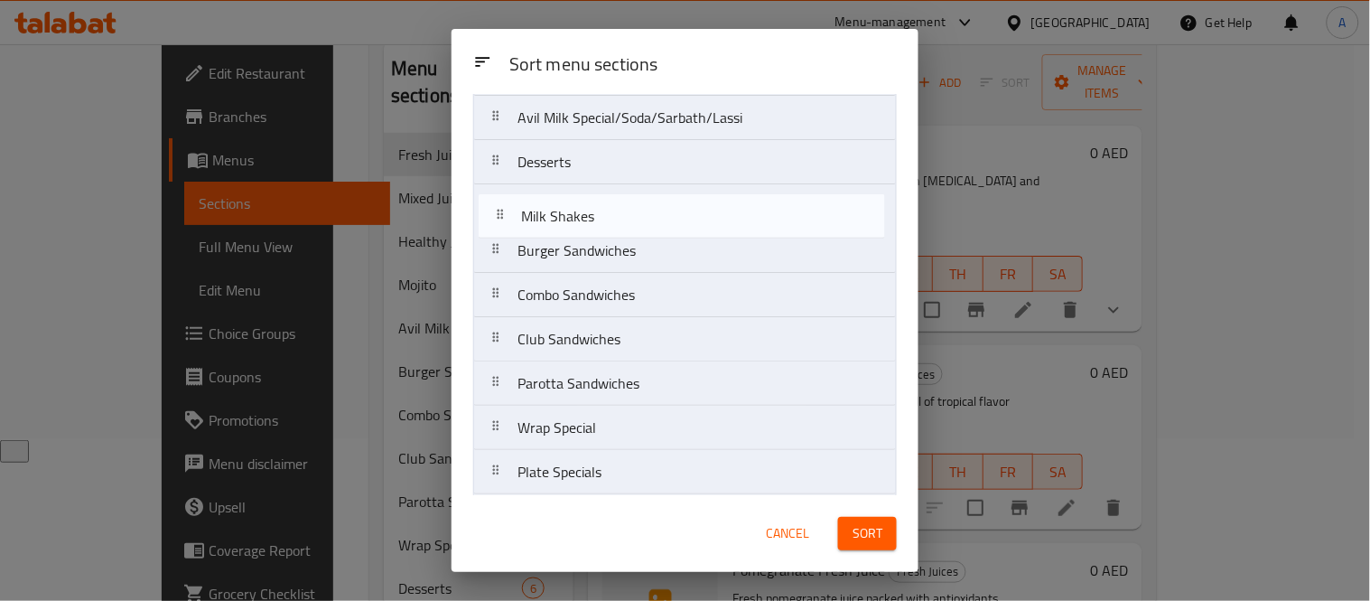
scroll to position [226, 0]
drag, startPoint x: 632, startPoint y: 307, endPoint x: 636, endPoint y: 218, distance: 89.5
click at [636, 218] on nav "Fresh Juices Mixed Juices Healthy Juices Mojito Avil Milk Special/Soda/Sarbath/…" at bounding box center [685, 430] width 424 height 1020
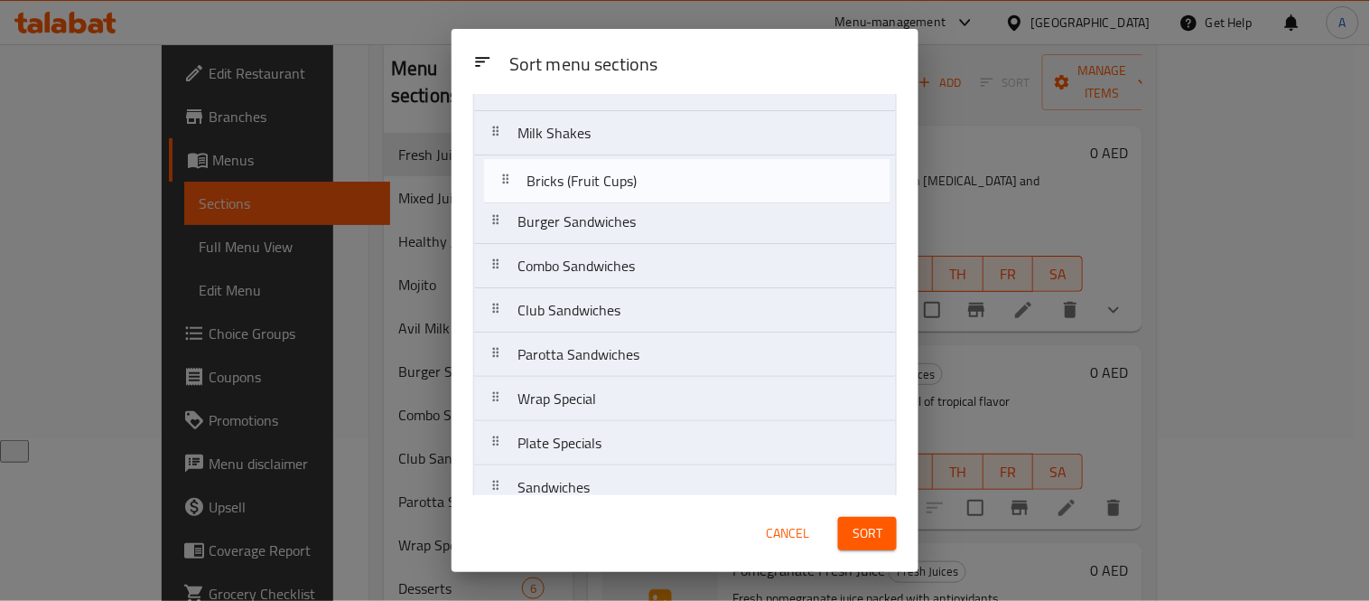
scroll to position [286, 0]
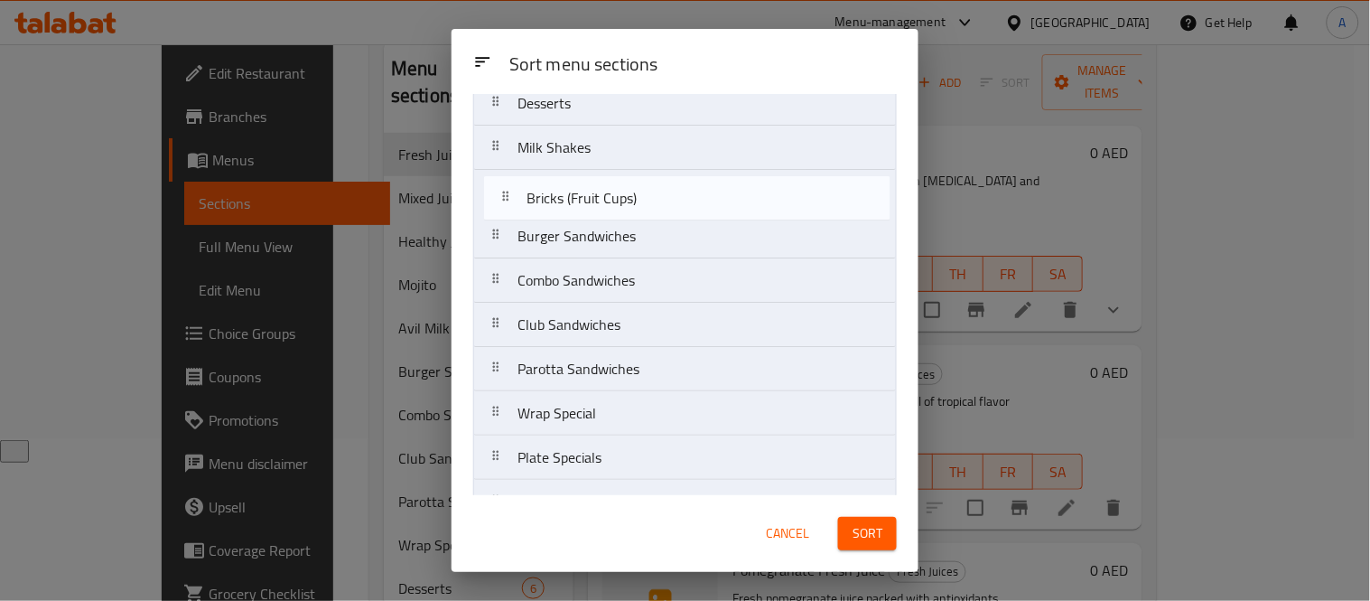
drag, startPoint x: 655, startPoint y: 365, endPoint x: 665, endPoint y: 193, distance: 171.9
click at [665, 193] on nav "Fresh Juices Mixed Juices Healthy Juices Mojito Avil Milk Special/Soda/Sarbath/…" at bounding box center [685, 369] width 424 height 1020
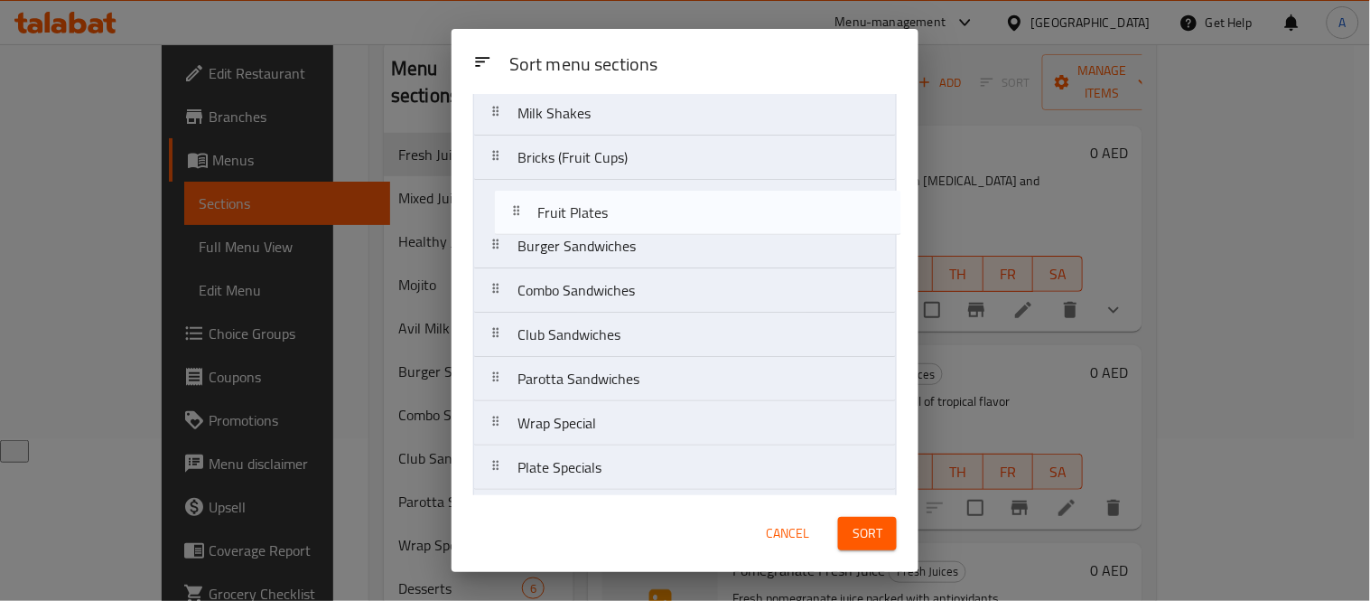
drag, startPoint x: 646, startPoint y: 383, endPoint x: 666, endPoint y: 196, distance: 188.0
click at [666, 196] on nav "Fresh Juices Mixed Juices Healthy Juices Mojito Avil Milk Special/Soda/Sarbath/…" at bounding box center [685, 335] width 424 height 1020
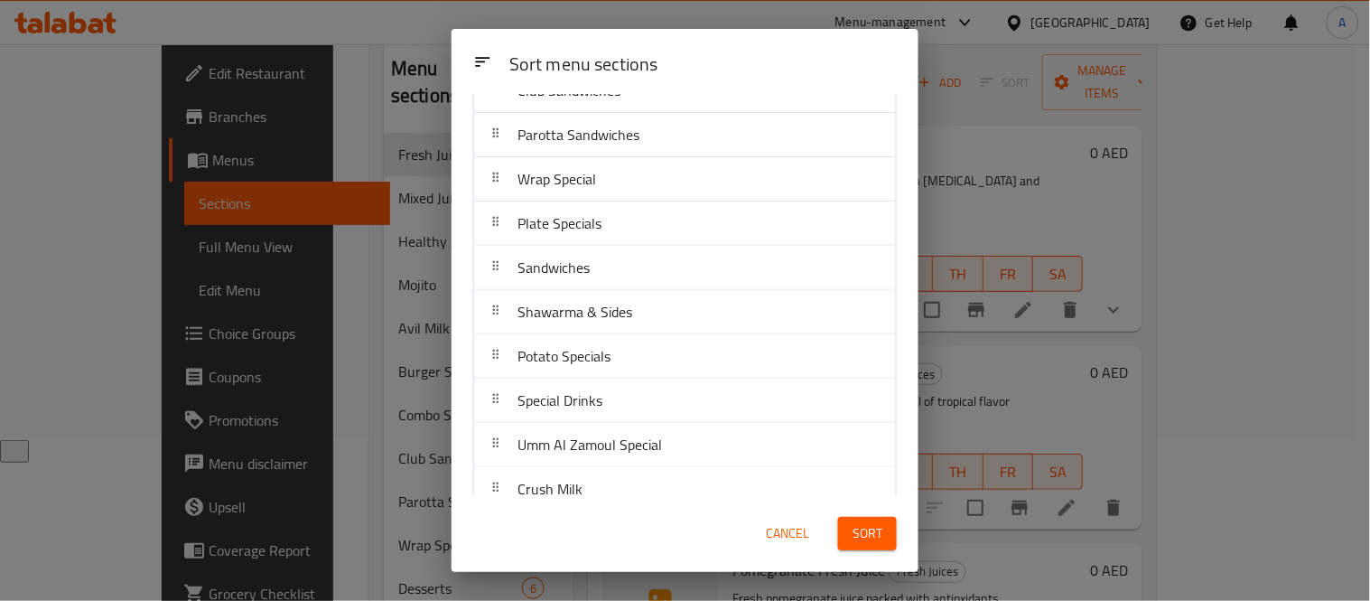
scroll to position [621, 0]
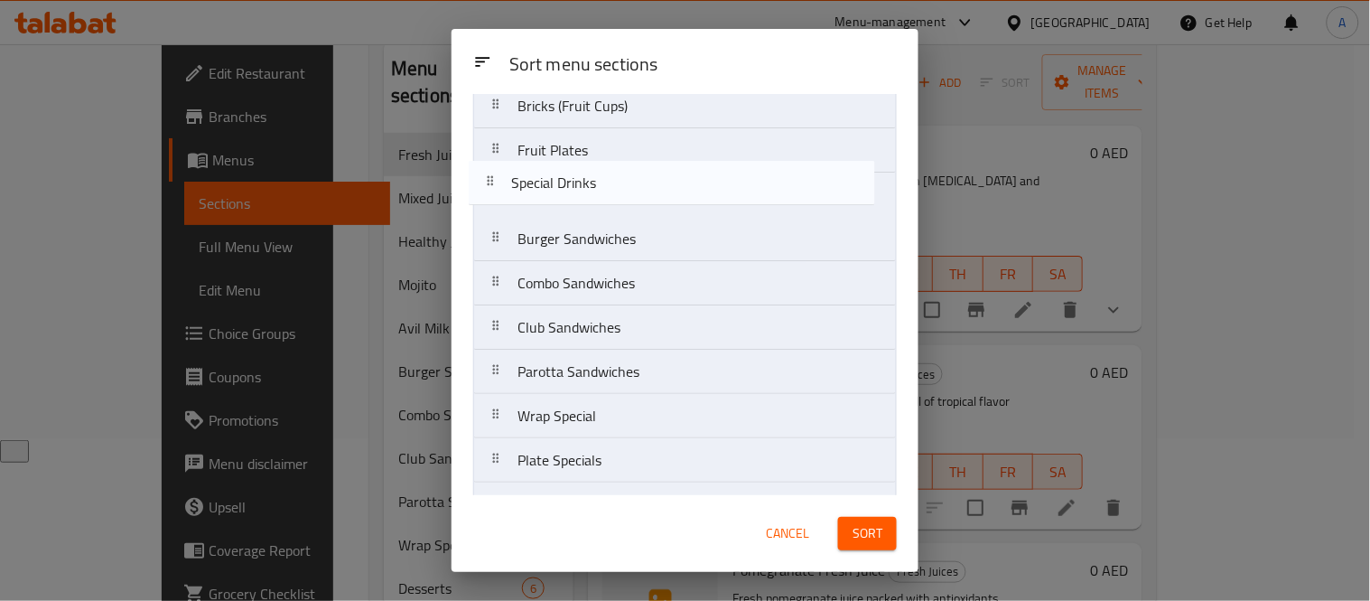
drag, startPoint x: 663, startPoint y: 355, endPoint x: 657, endPoint y: 188, distance: 167.2
click at [657, 188] on nav "Fresh Juices Mixed Juices Healthy Juices Mojito Avil Milk Special/Soda/Sarbath/…" at bounding box center [685, 283] width 424 height 1020
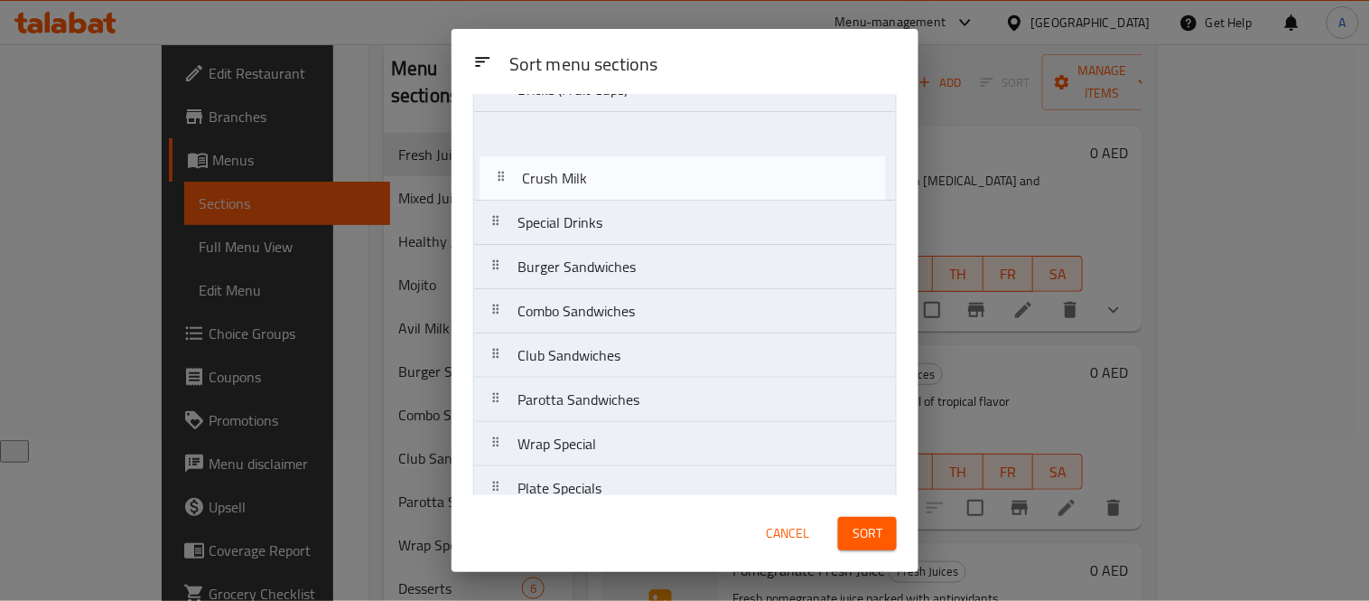
scroll to position [362, 0]
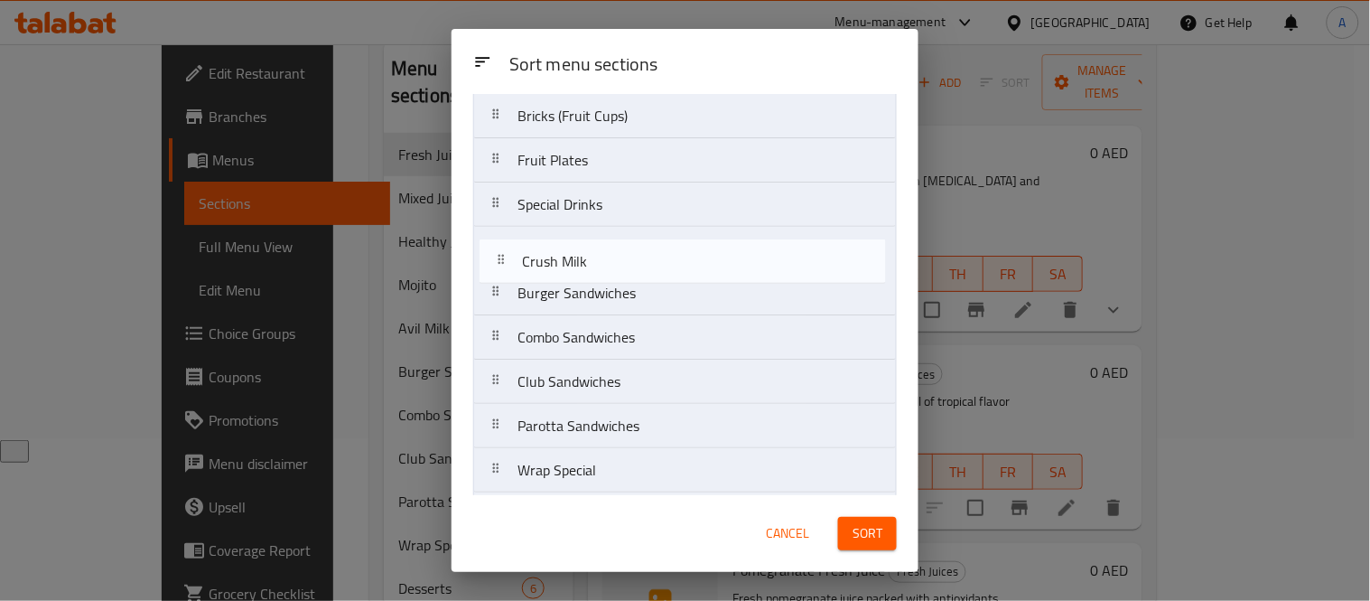
drag, startPoint x: 636, startPoint y: 398, endPoint x: 641, endPoint y: 262, distance: 136.5
click at [641, 262] on nav "Fresh Juices Mixed Juices Healthy Juices Mojito Avil Milk Special/Soda/Sarbath/…" at bounding box center [685, 293] width 424 height 1020
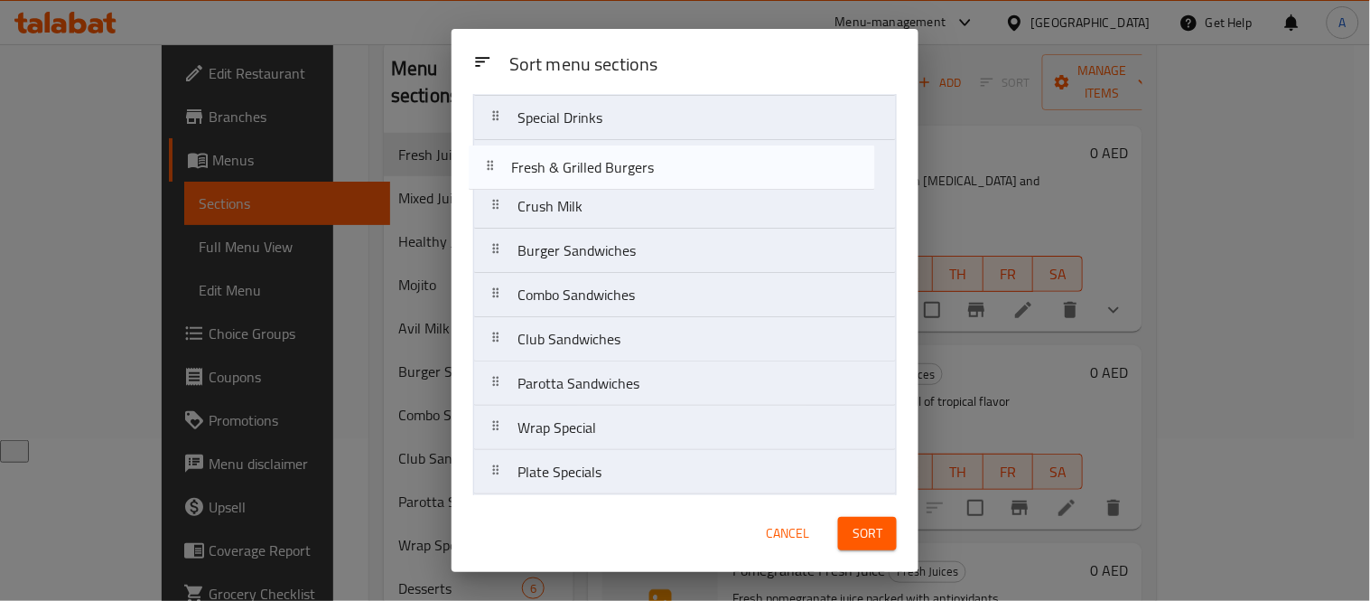
scroll to position [437, 0]
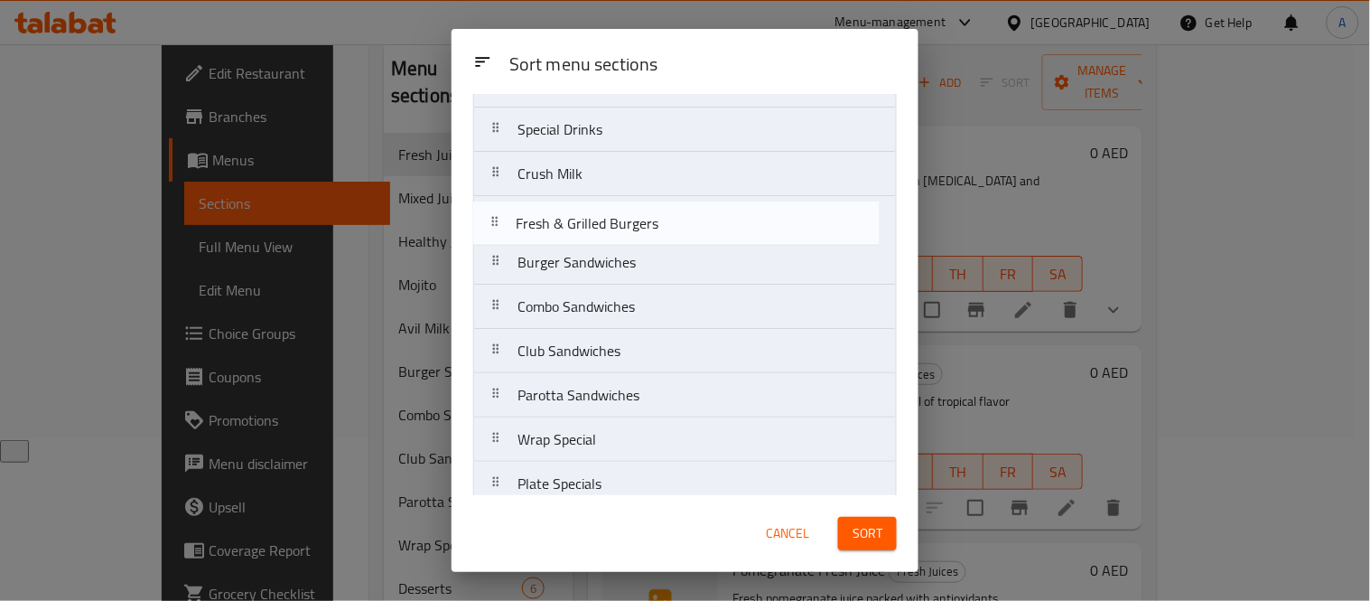
drag, startPoint x: 709, startPoint y: 467, endPoint x: 707, endPoint y: 220, distance: 247.5
click at [707, 220] on nav "Fresh Juices Mixed Juices Healthy Juices Mojito Avil Milk Special/Soda/Sarbath/…" at bounding box center [685, 218] width 424 height 1020
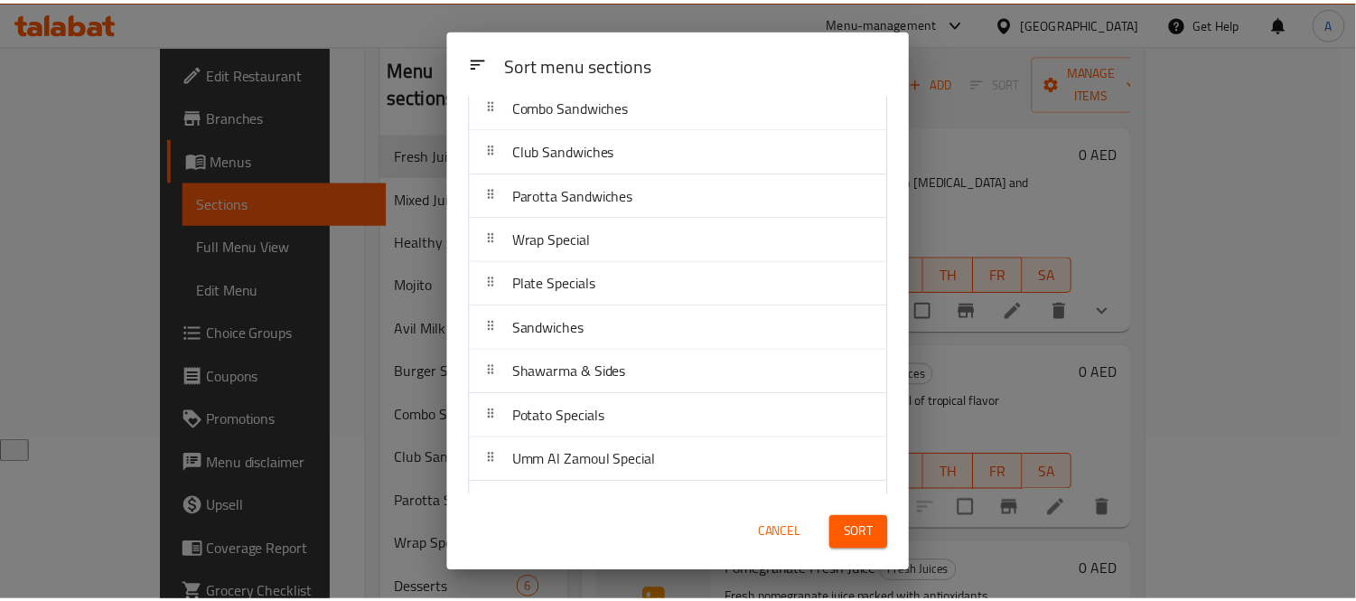
scroll to position [678, 0]
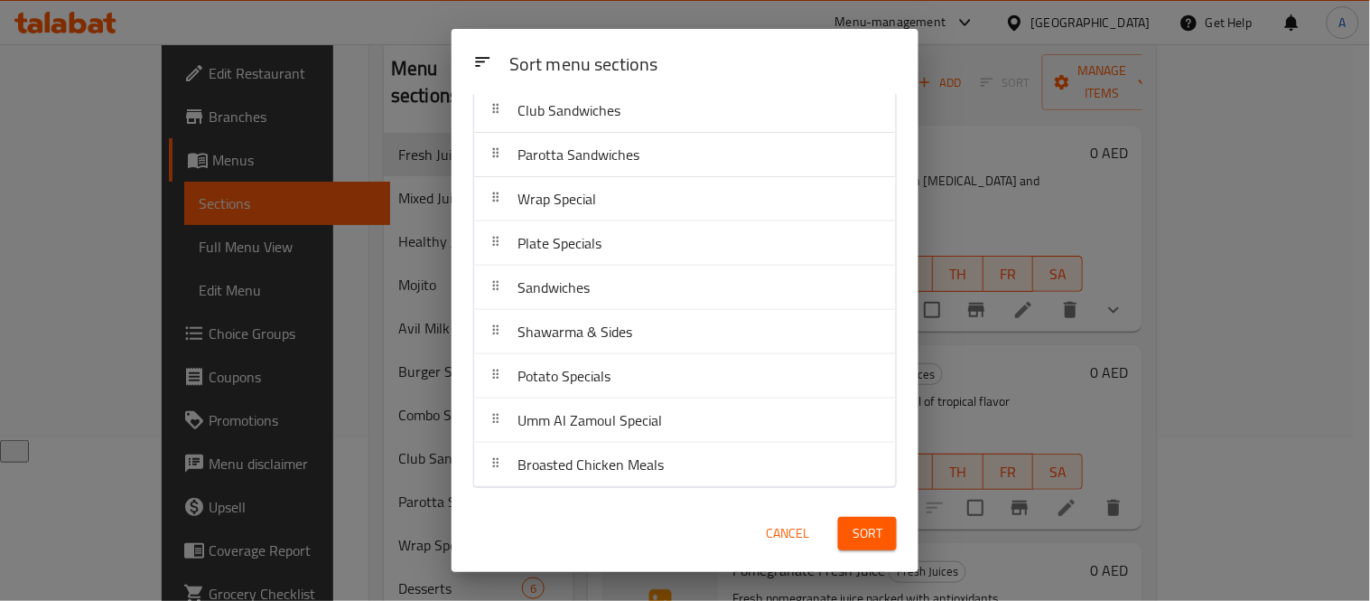
click at [871, 528] on span "Sort" at bounding box center [868, 533] width 30 height 23
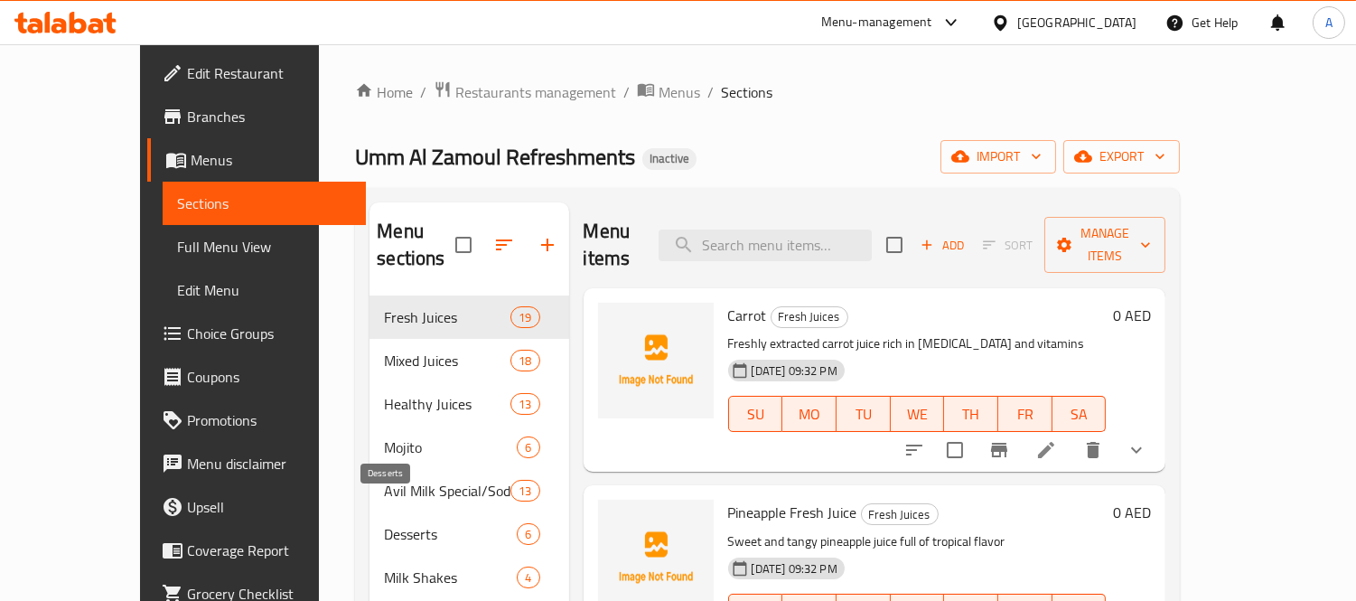
scroll to position [602, 0]
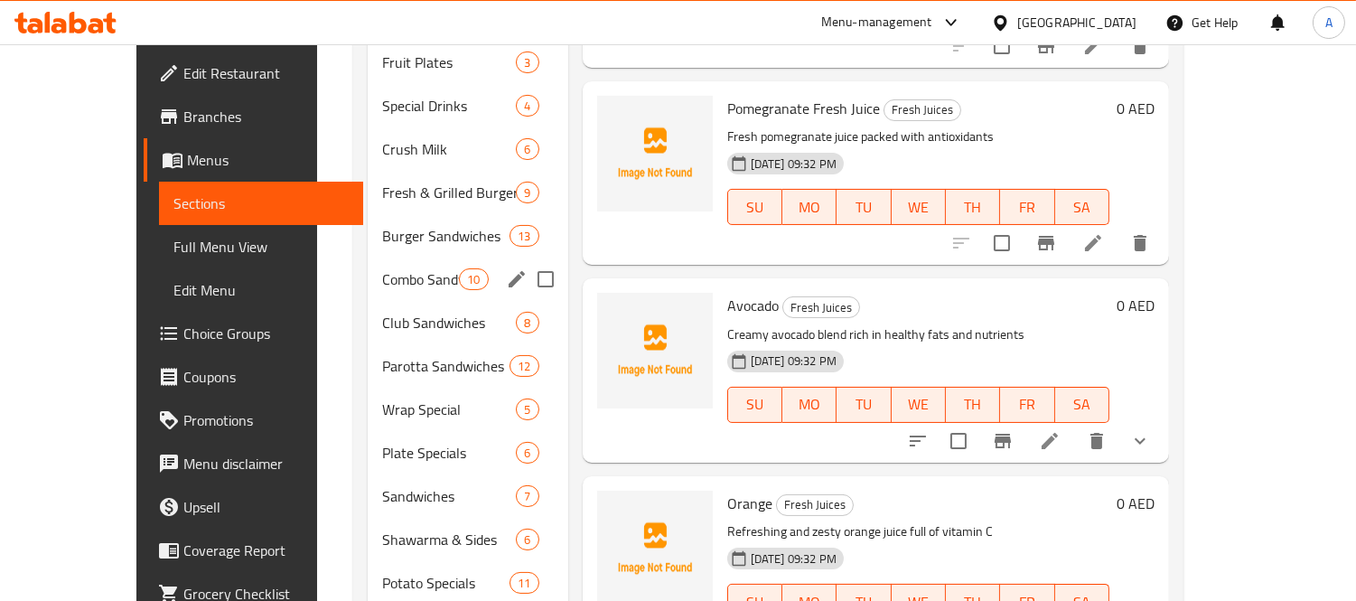
click at [382, 225] on span "Burger Sandwiches" at bounding box center [445, 236] width 127 height 22
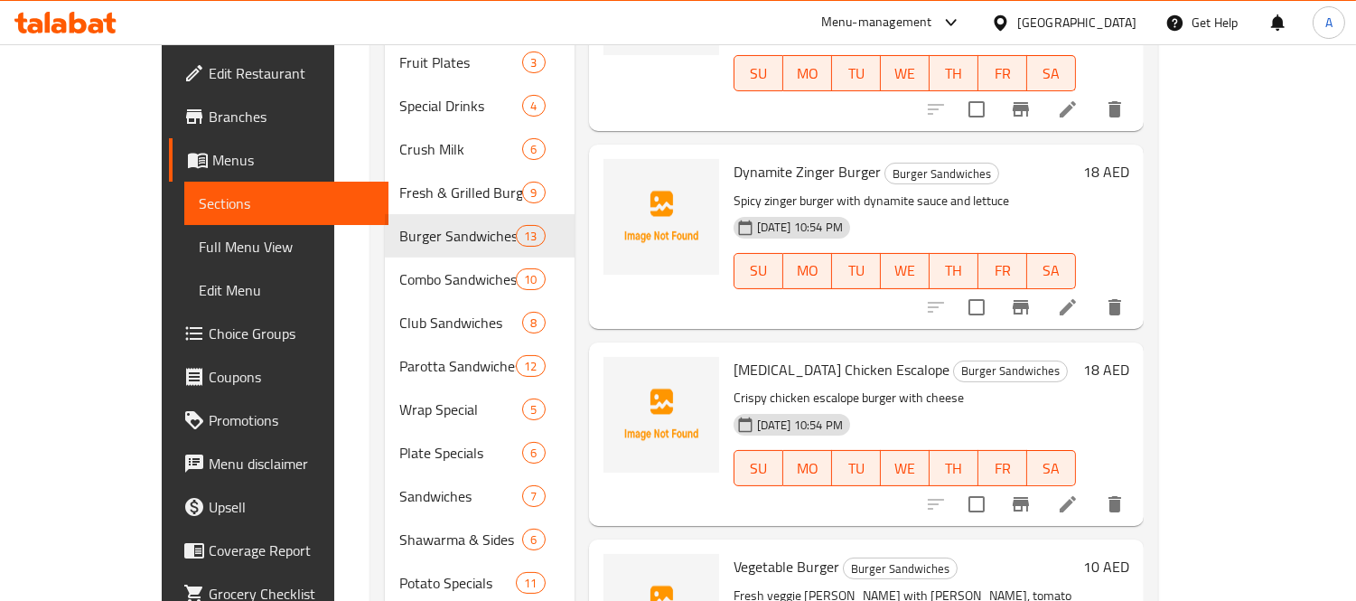
scroll to position [301, 0]
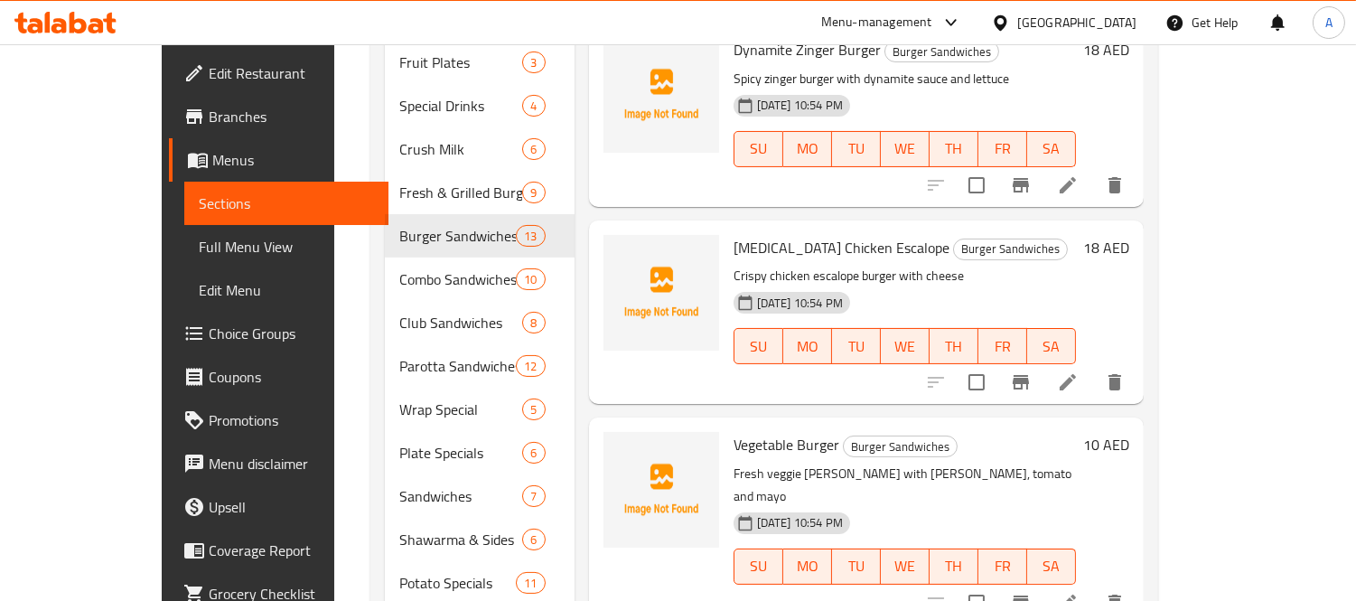
click at [733, 234] on span "[MEDICAL_DATA] Chicken Escalope" at bounding box center [841, 247] width 216 height 27
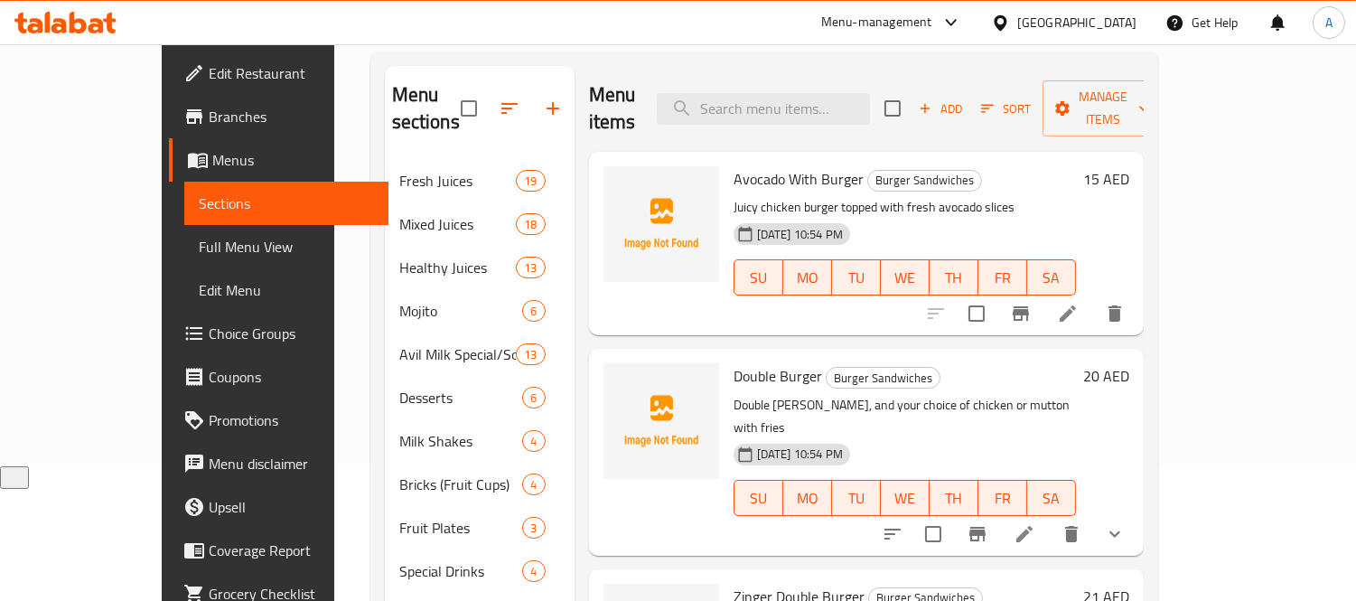
scroll to position [100, 0]
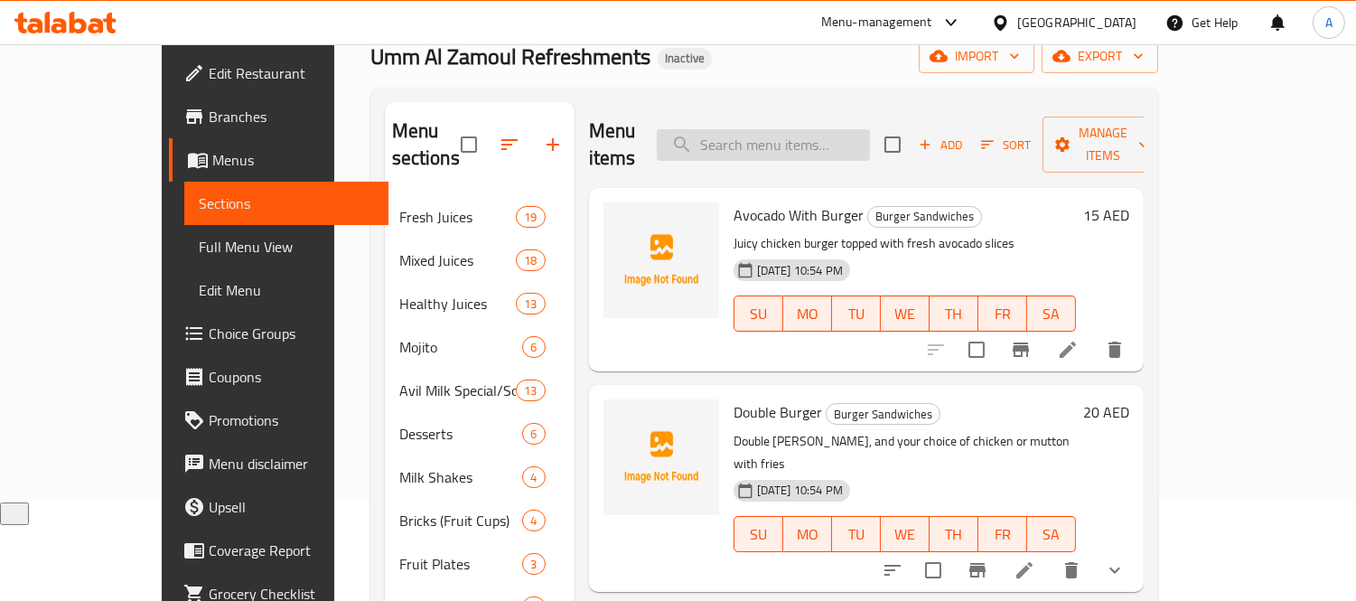
click at [851, 141] on input "search" at bounding box center [763, 145] width 213 height 32
paste input "Chicken or Mutton Burger"
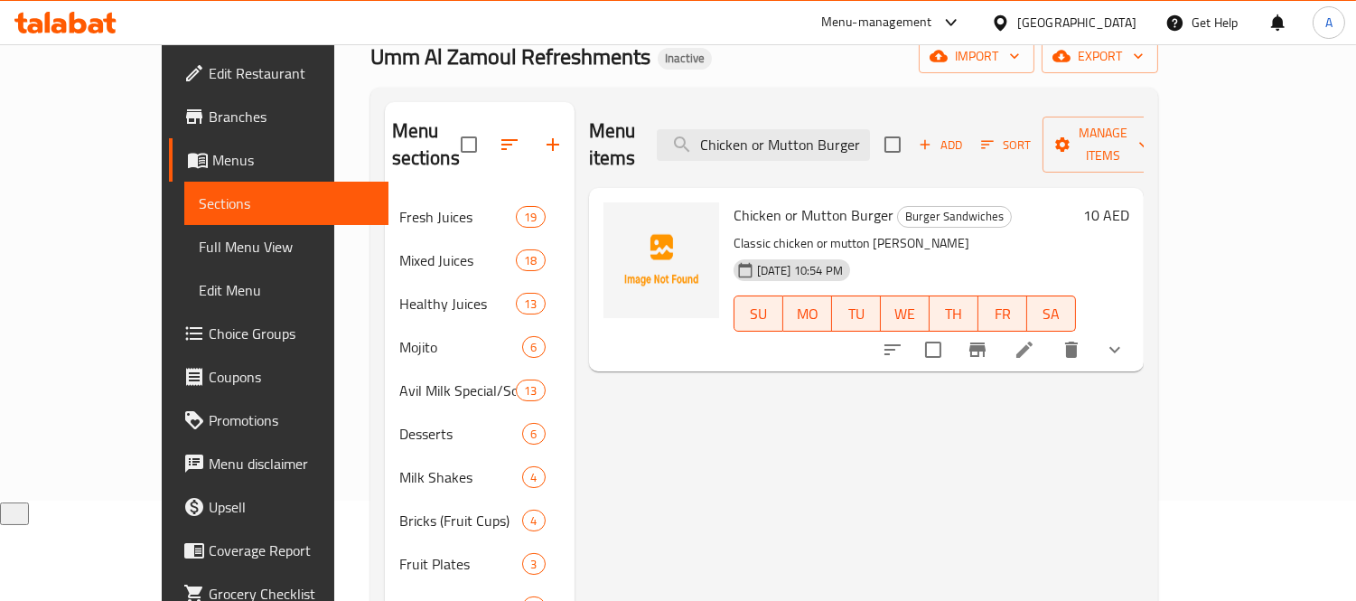
type input "Chicken or Mutton Burger"
click at [1136, 344] on div at bounding box center [1004, 349] width 266 height 43
click at [1035, 339] on icon at bounding box center [1025, 350] width 22 height 22
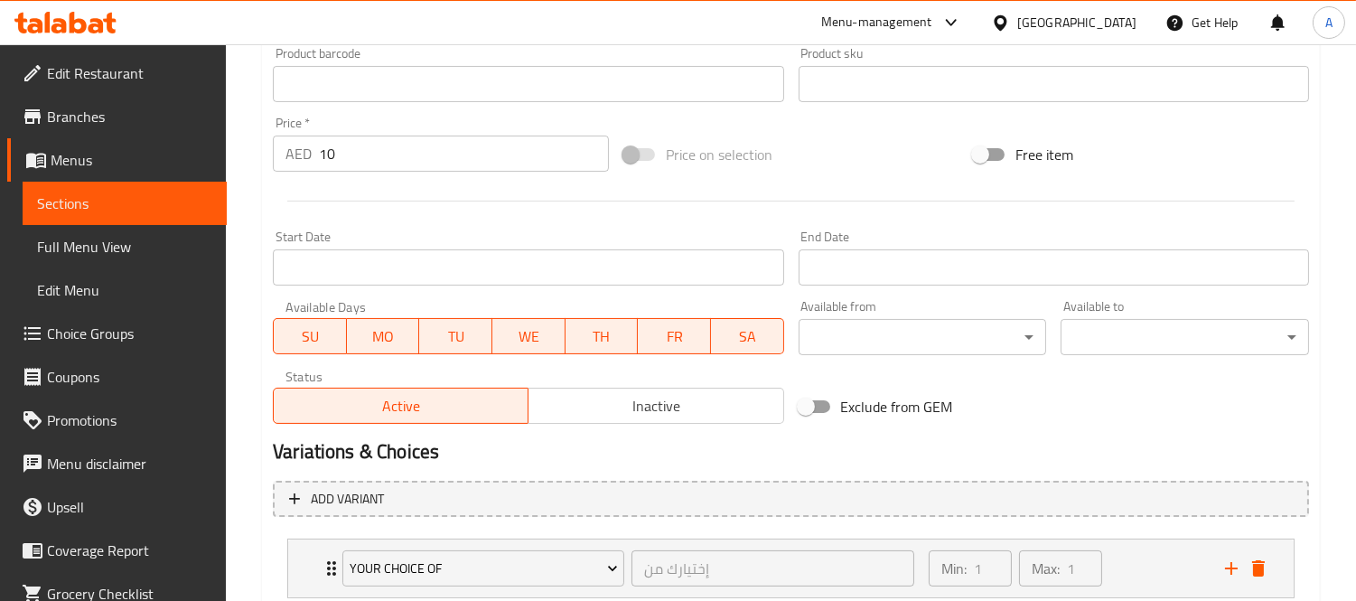
scroll to position [702, 0]
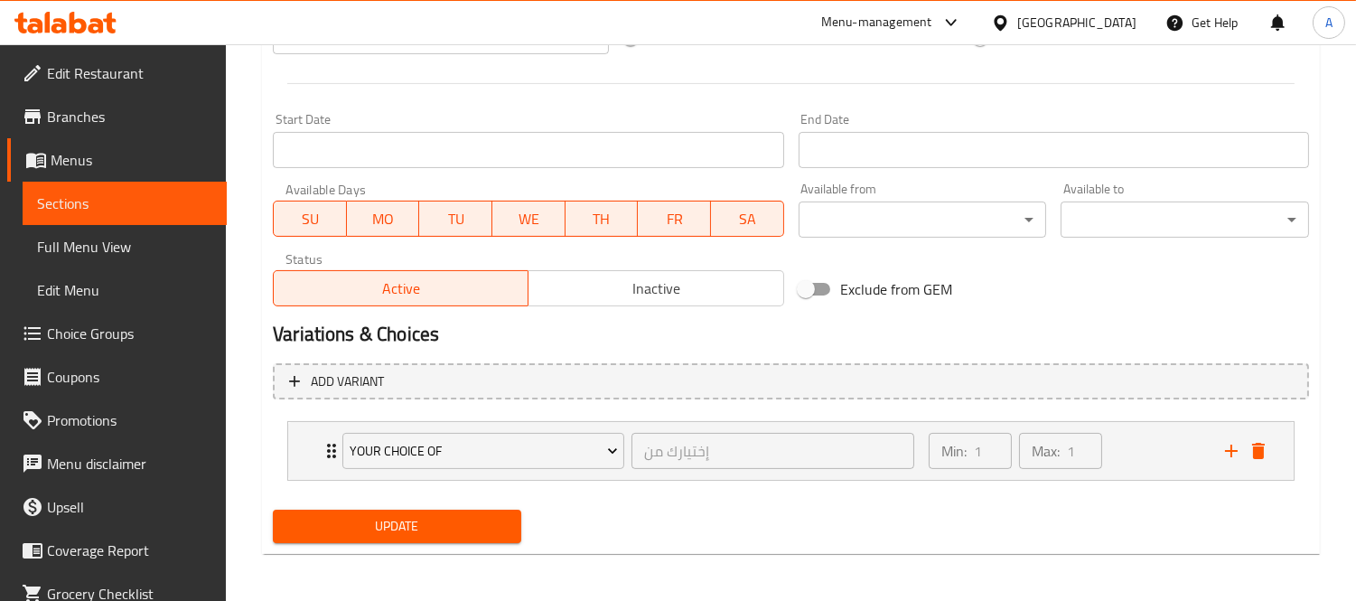
type textarea "برجر كلاسيكي ذو شريحة دجاج أو لحم ضأن"
click at [420, 538] on button "Update" at bounding box center [397, 525] width 248 height 33
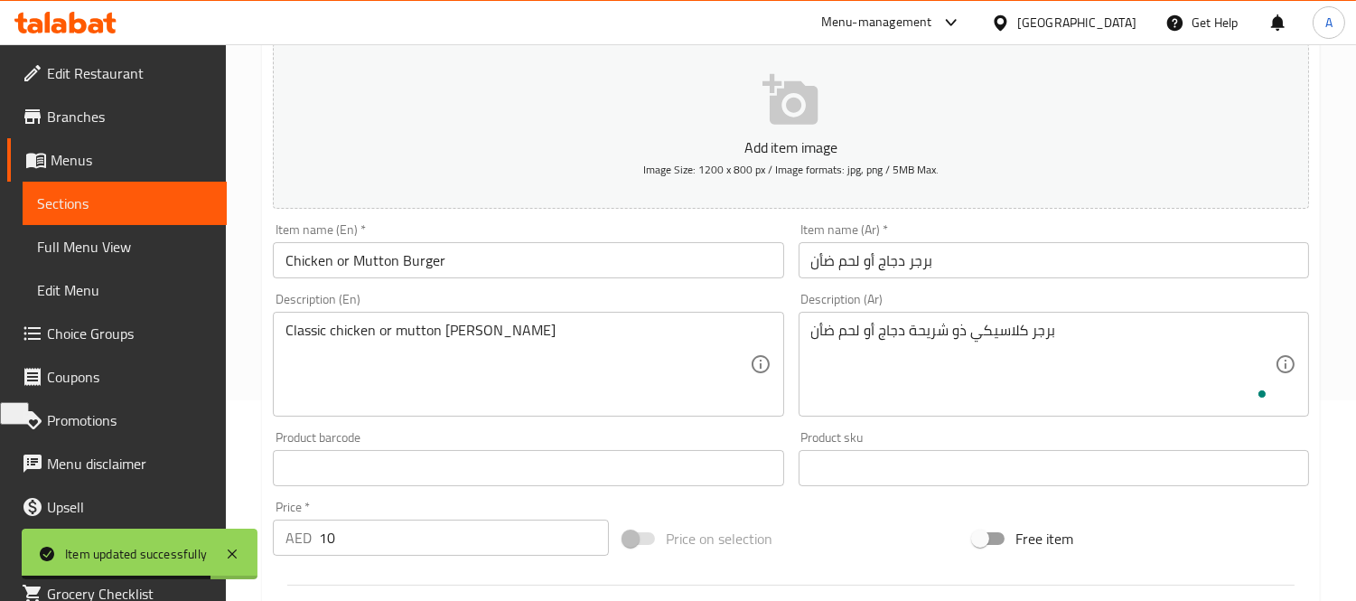
scroll to position [0, 0]
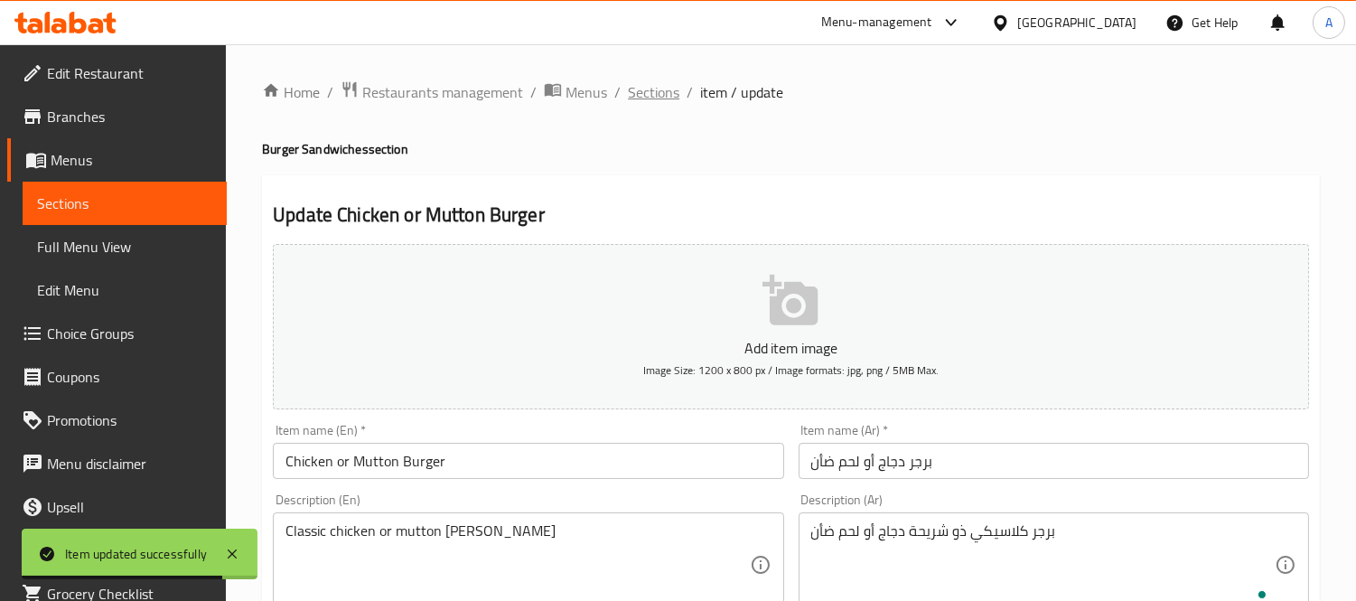
click at [661, 99] on span "Sections" at bounding box center [653, 92] width 51 height 22
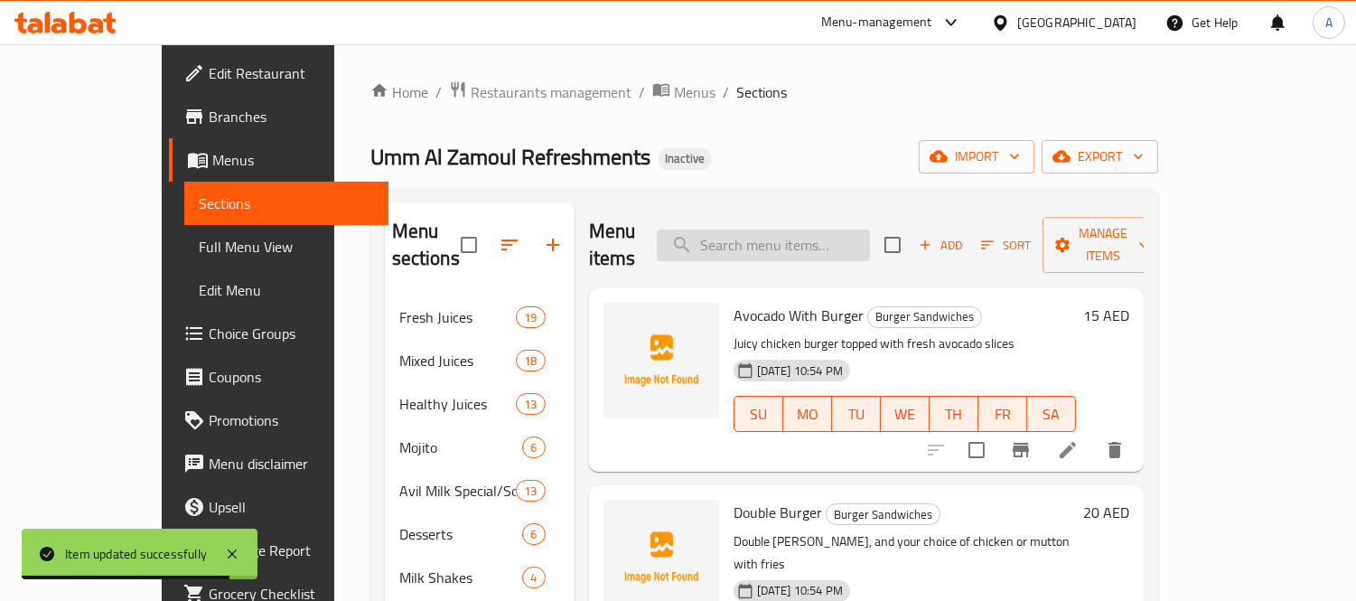
click at [784, 229] on input "search" at bounding box center [763, 245] width 213 height 32
paste input "[MEDICAL_DATA]"
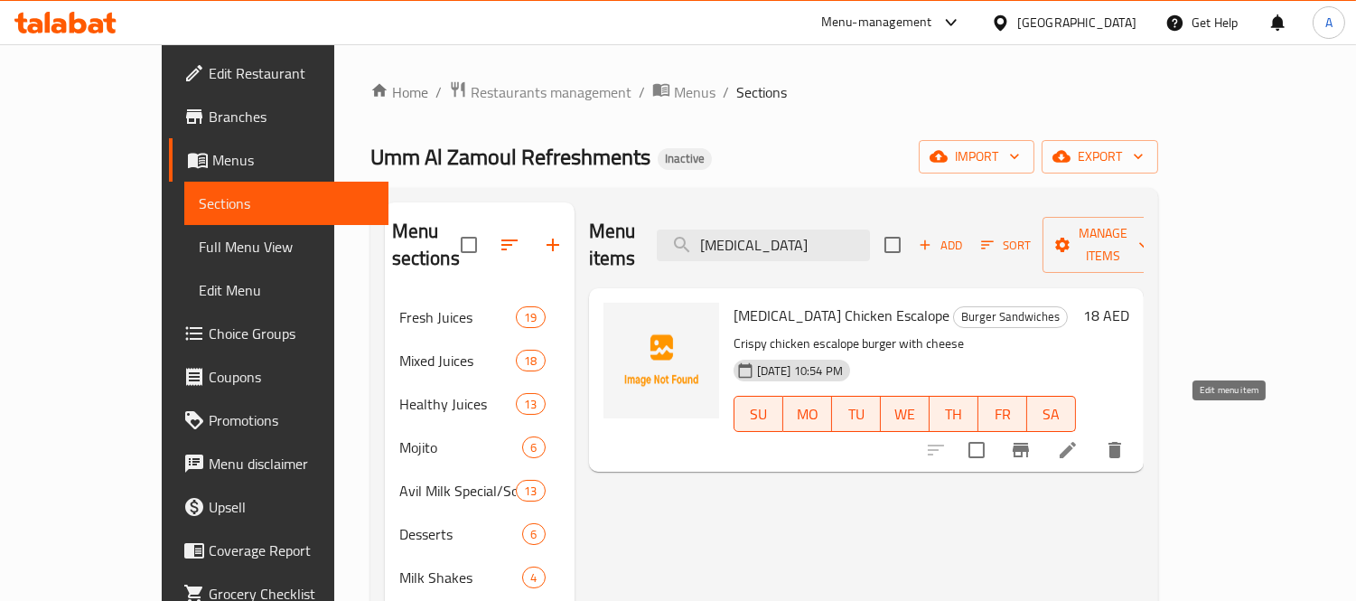
type input "[MEDICAL_DATA]"
click at [1076, 442] on icon at bounding box center [1068, 450] width 16 height 16
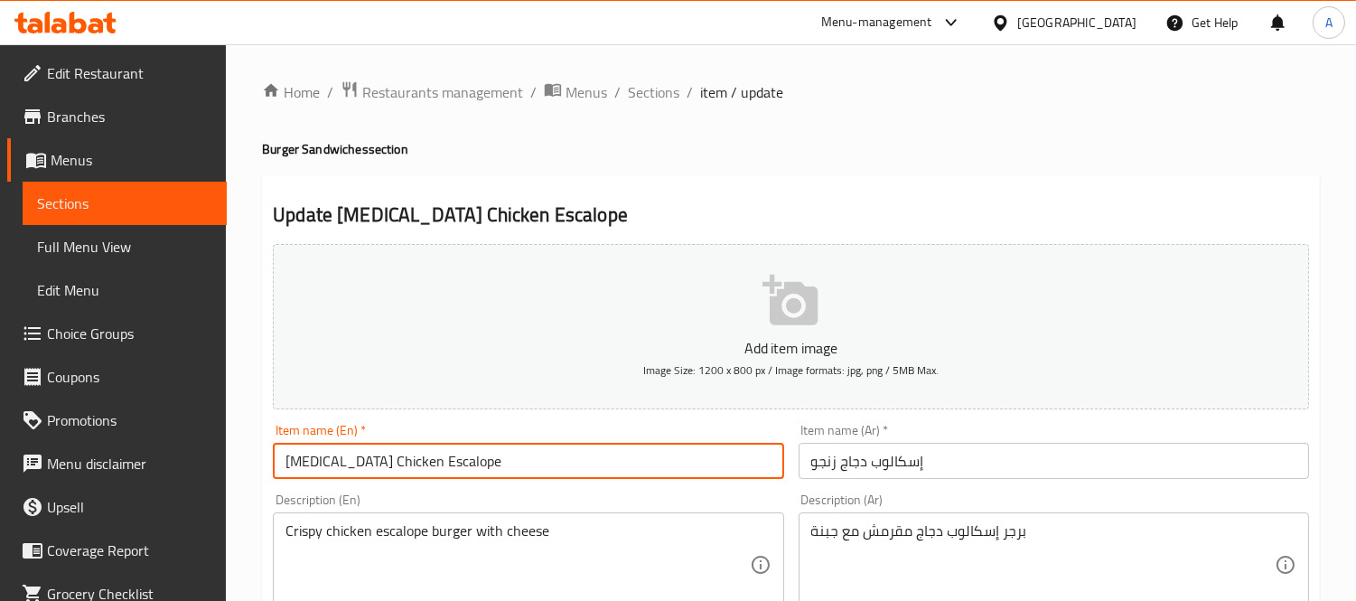
click at [309, 470] on input "[MEDICAL_DATA] Chicken Escalope" at bounding box center [528, 461] width 510 height 36
click at [278, 467] on input "[MEDICAL_DATA] Chicken Escalope" at bounding box center [528, 461] width 510 height 36
drag, startPoint x: 278, startPoint y: 465, endPoint x: 444, endPoint y: 466, distance: 166.2
click at [444, 466] on input "[MEDICAL_DATA] Chicken Escalope" at bounding box center [528, 461] width 510 height 36
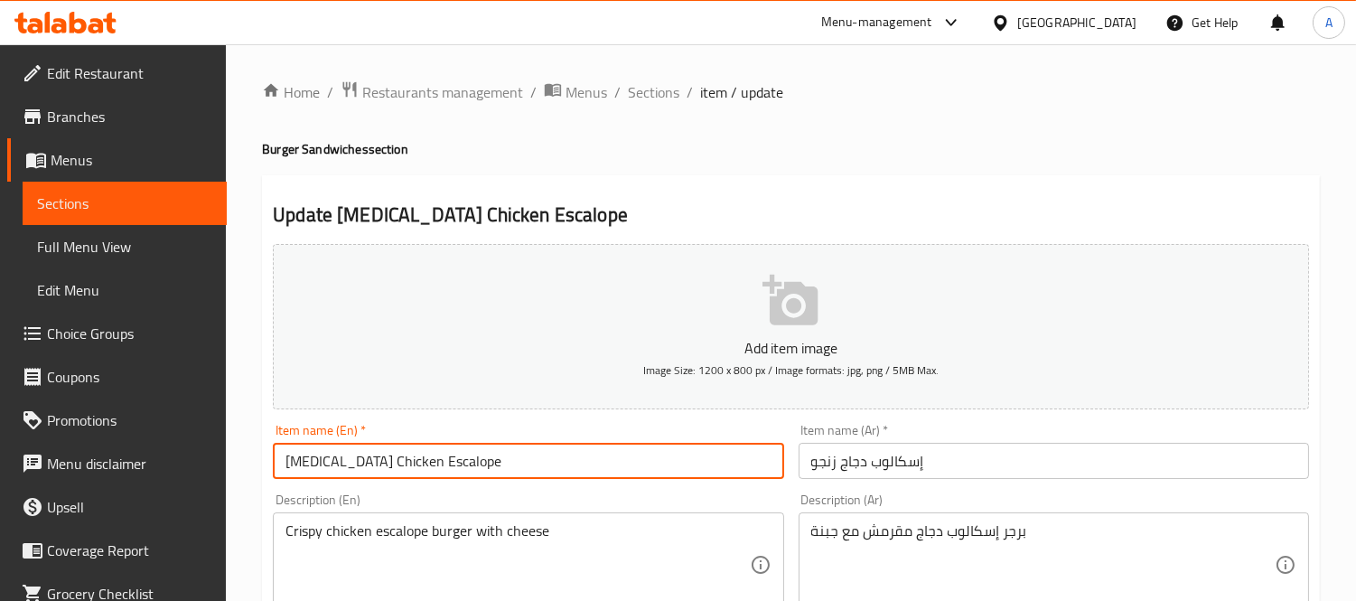
click at [323, 455] on input "[MEDICAL_DATA] Chicken Escalope" at bounding box center [528, 461] width 510 height 36
click at [318, 462] on input "[MEDICAL_DATA] Chicken Escalope" at bounding box center [528, 461] width 510 height 36
type input "Zinger Chicken Escalope"
click at [831, 466] on input "إسكالوب دجاج زنجو" at bounding box center [1054, 461] width 510 height 36
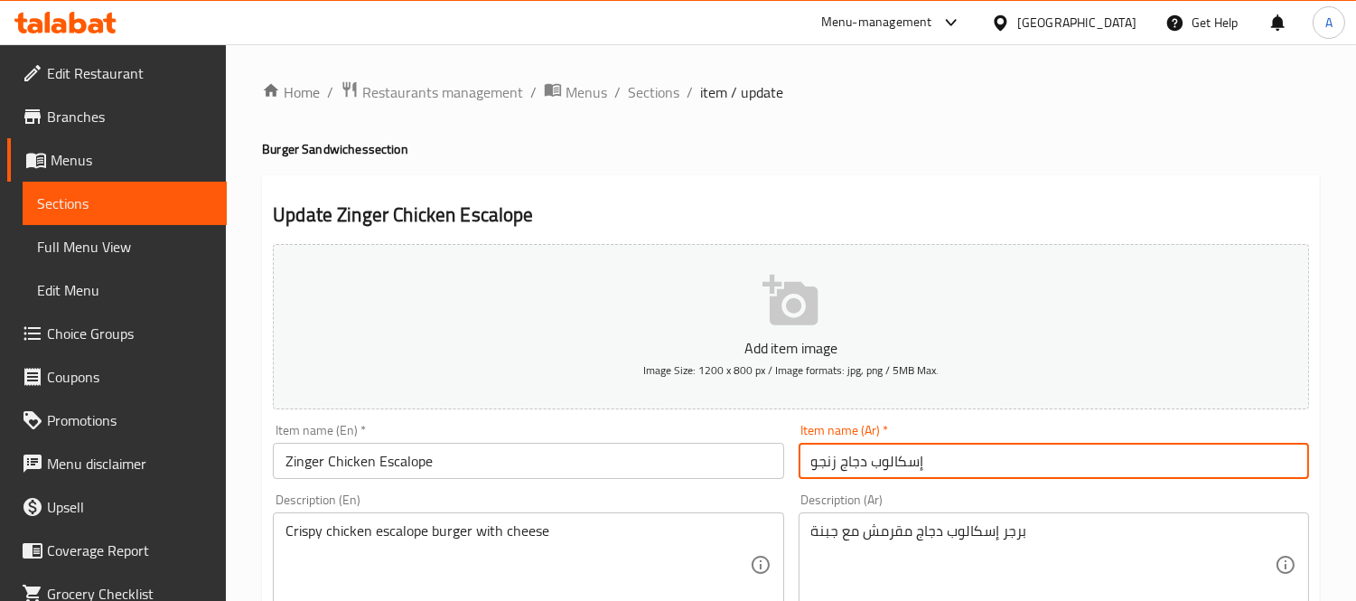
click at [831, 466] on input "إسكالوب دجاج زنجو" at bounding box center [1054, 461] width 510 height 36
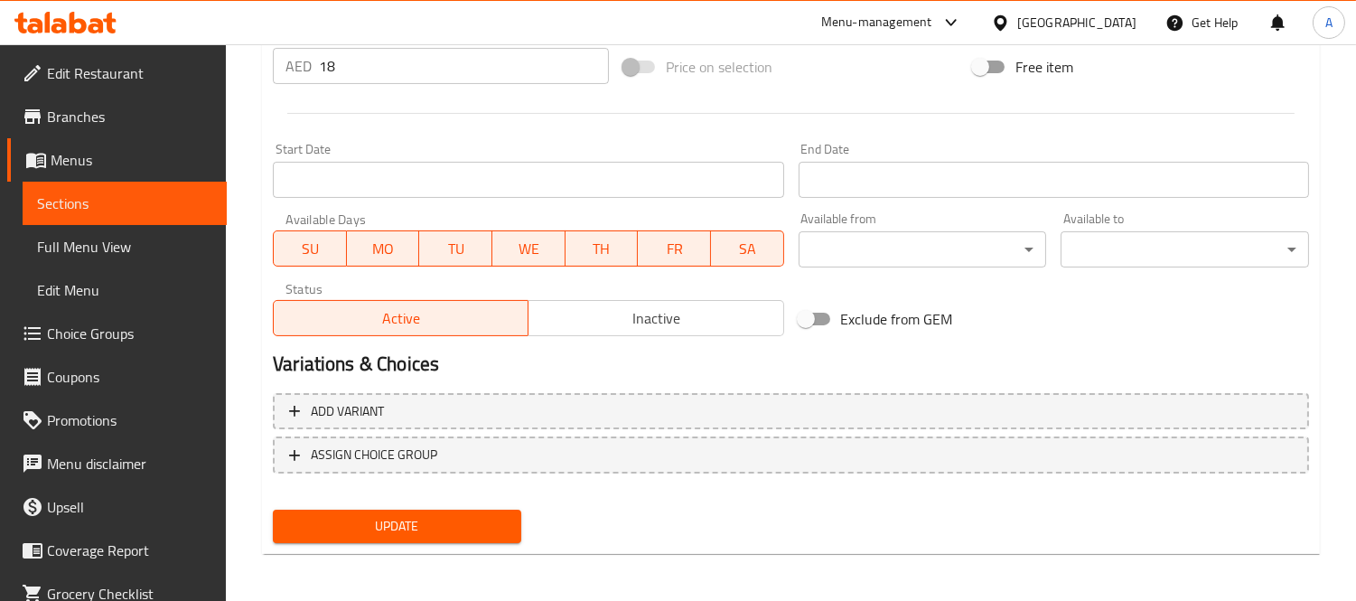
type input "إسكالوب دجاج زنجر"
click at [477, 539] on div "Update" at bounding box center [397, 526] width 263 height 48
click at [427, 529] on span "Update" at bounding box center [397, 526] width 220 height 23
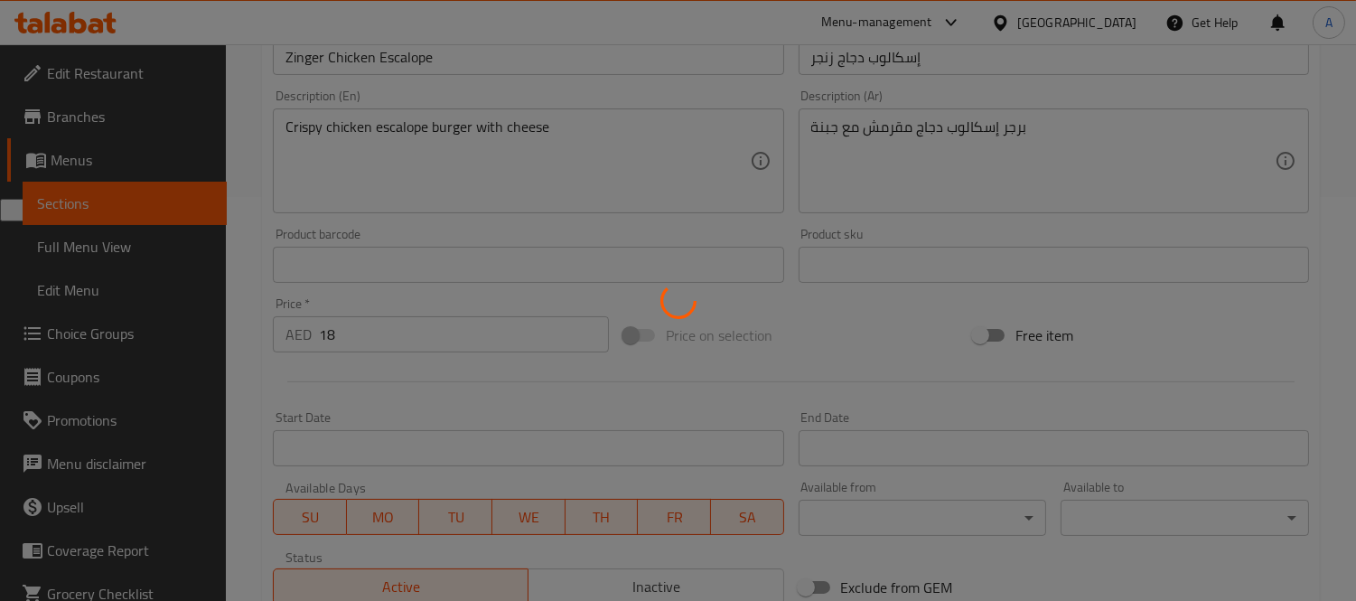
scroll to position [170, 0]
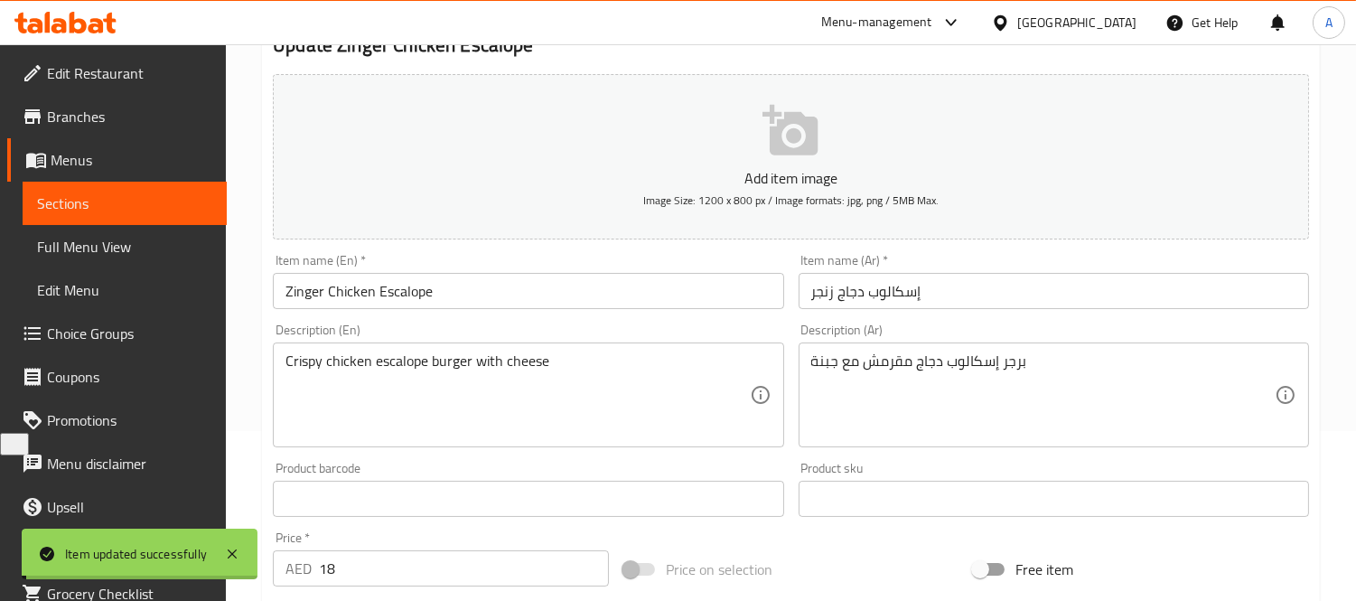
click at [494, 285] on input "Zinger Chicken Escalope" at bounding box center [528, 291] width 510 height 36
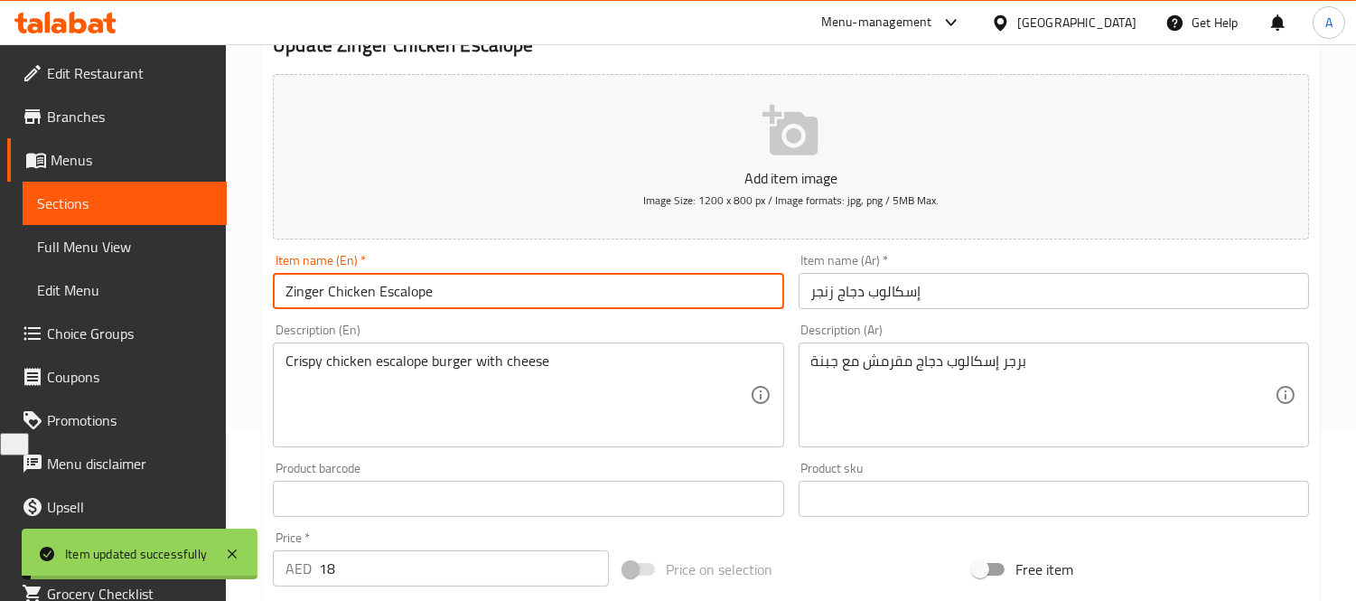
click at [494, 285] on input "Zinger Chicken Escalope" at bounding box center [528, 291] width 510 height 36
click at [538, 290] on input "Zinger Chicken Escalope" at bounding box center [528, 291] width 510 height 36
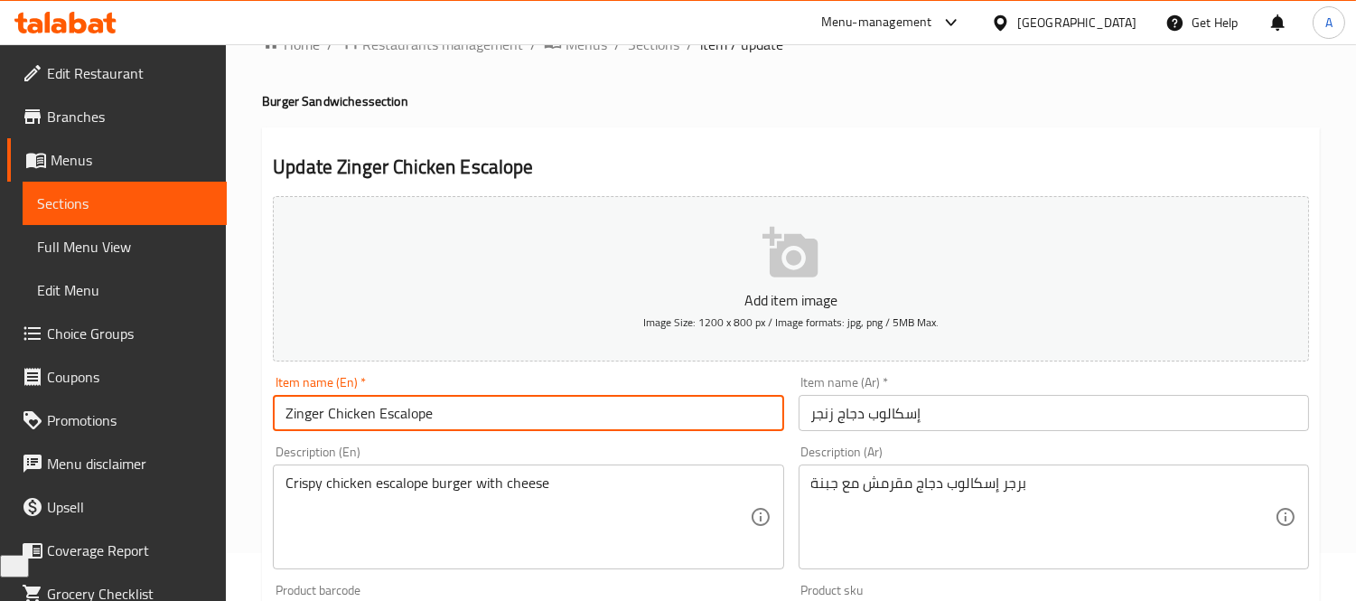
scroll to position [0, 0]
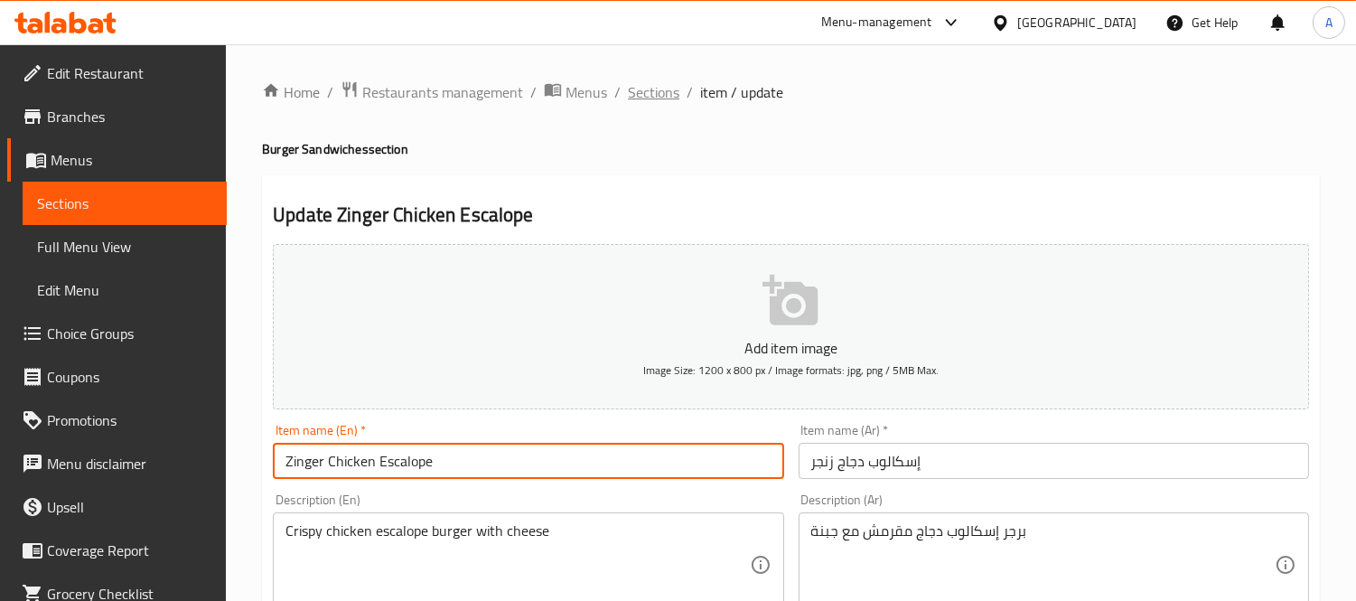
click at [659, 98] on span "Sections" at bounding box center [653, 92] width 51 height 22
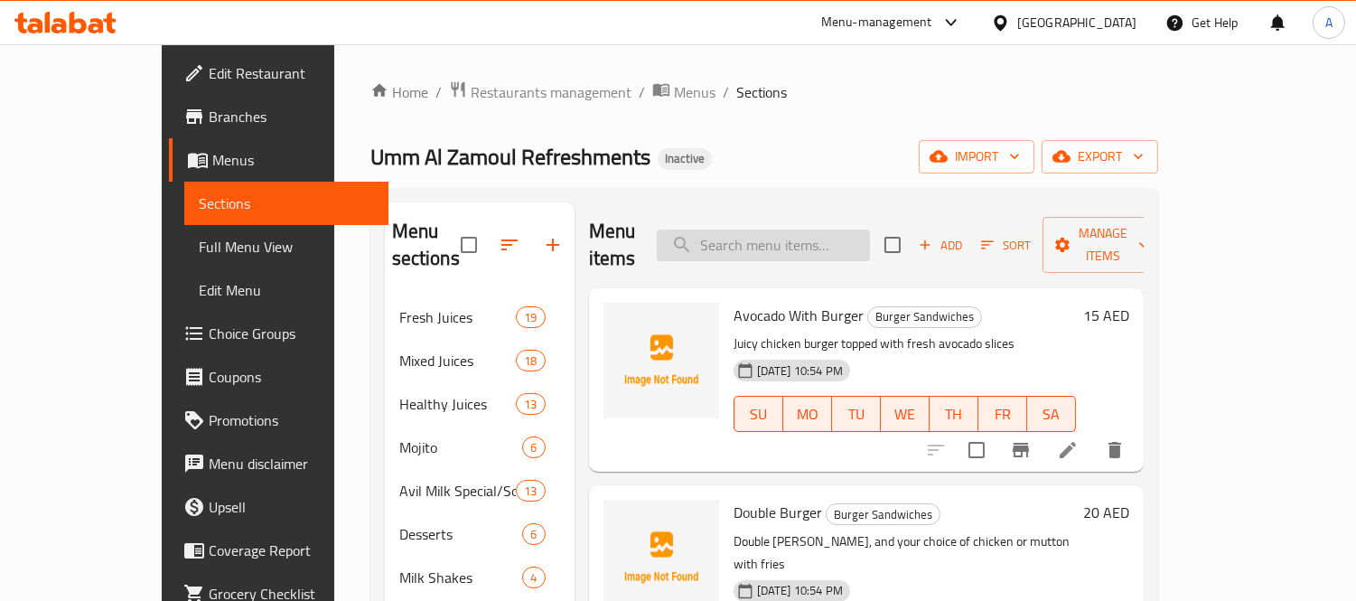
click at [762, 229] on input "search" at bounding box center [763, 245] width 213 height 32
paste input "Chicken or Mutton Burger"
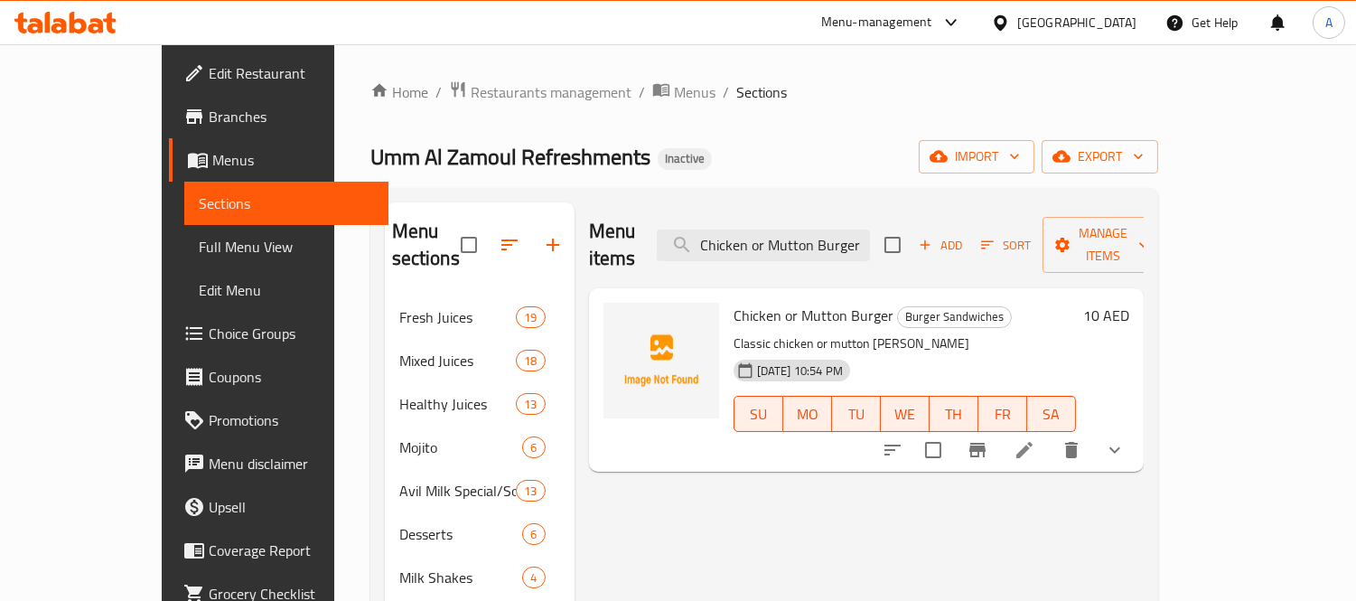
type input "Chicken or Mutton Burger"
click at [1050, 437] on li at bounding box center [1024, 450] width 51 height 33
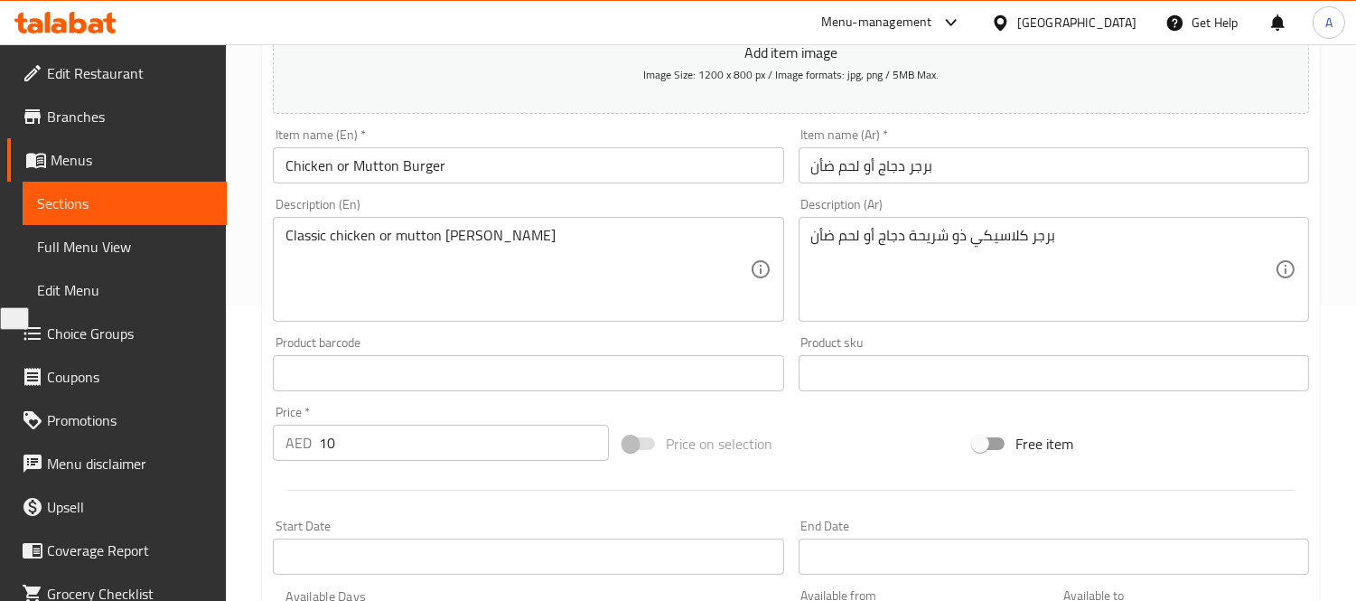
scroll to position [301, 0]
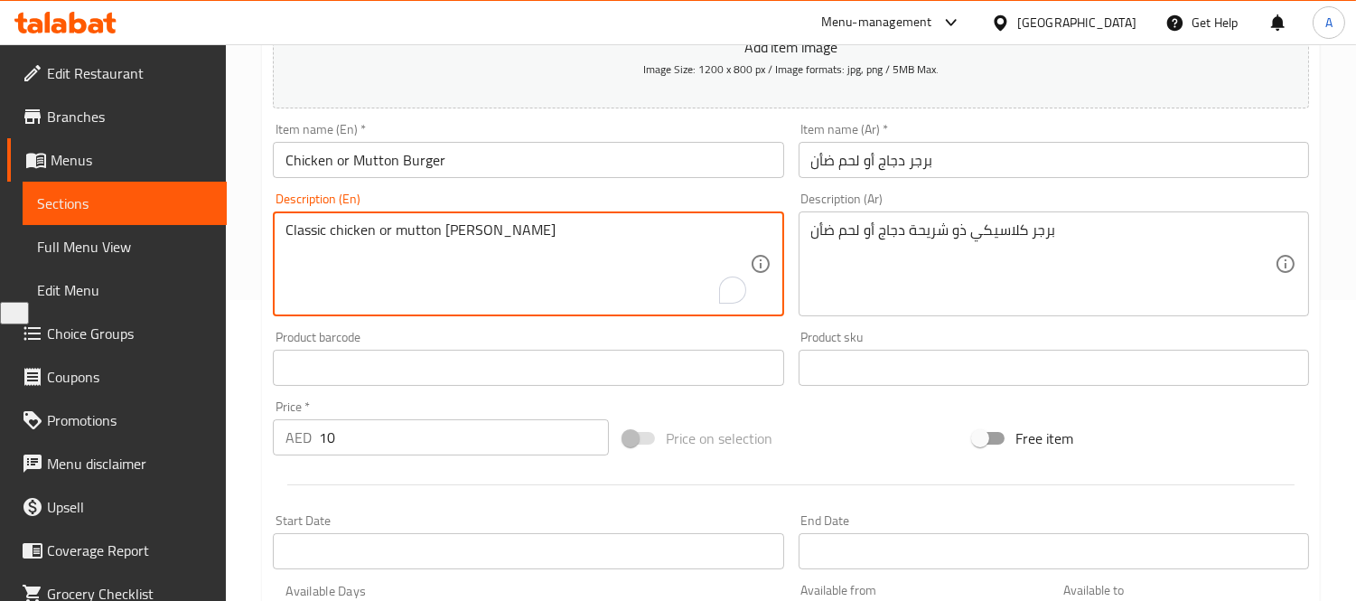
click at [303, 244] on textarea "Classic chicken or mutton [PERSON_NAME]" at bounding box center [516, 264] width 463 height 86
click at [536, 248] on textarea "Classic chicken or mutton [PERSON_NAME]" at bounding box center [516, 264] width 463 height 86
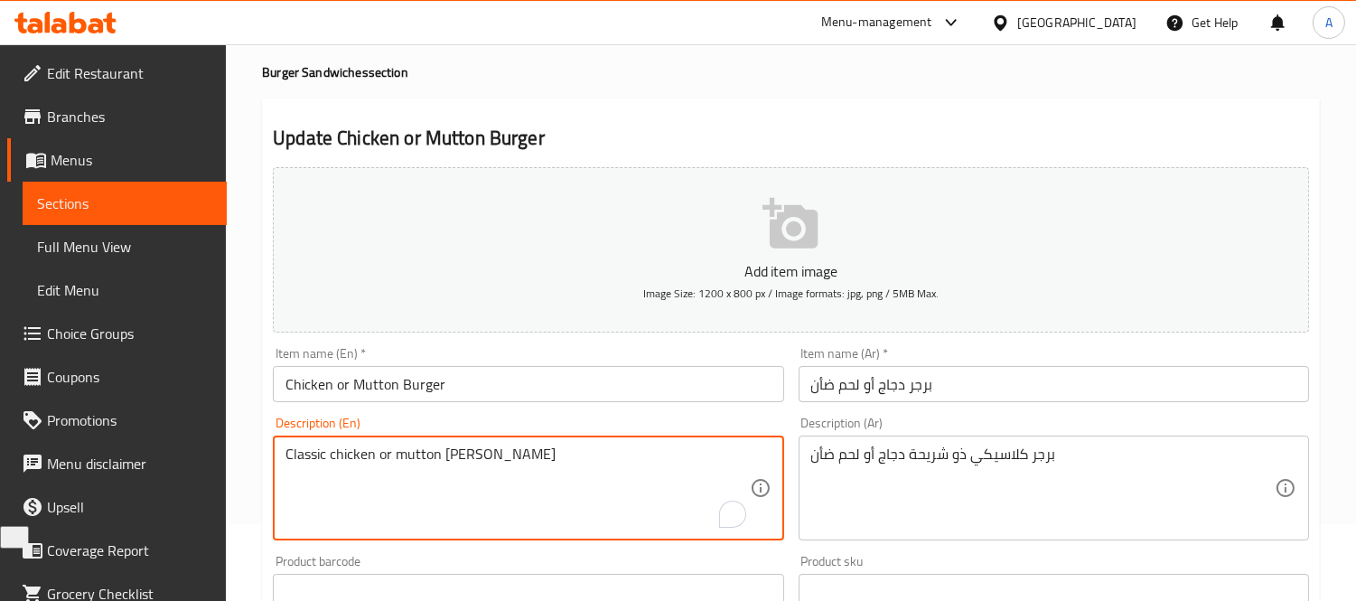
scroll to position [0, 0]
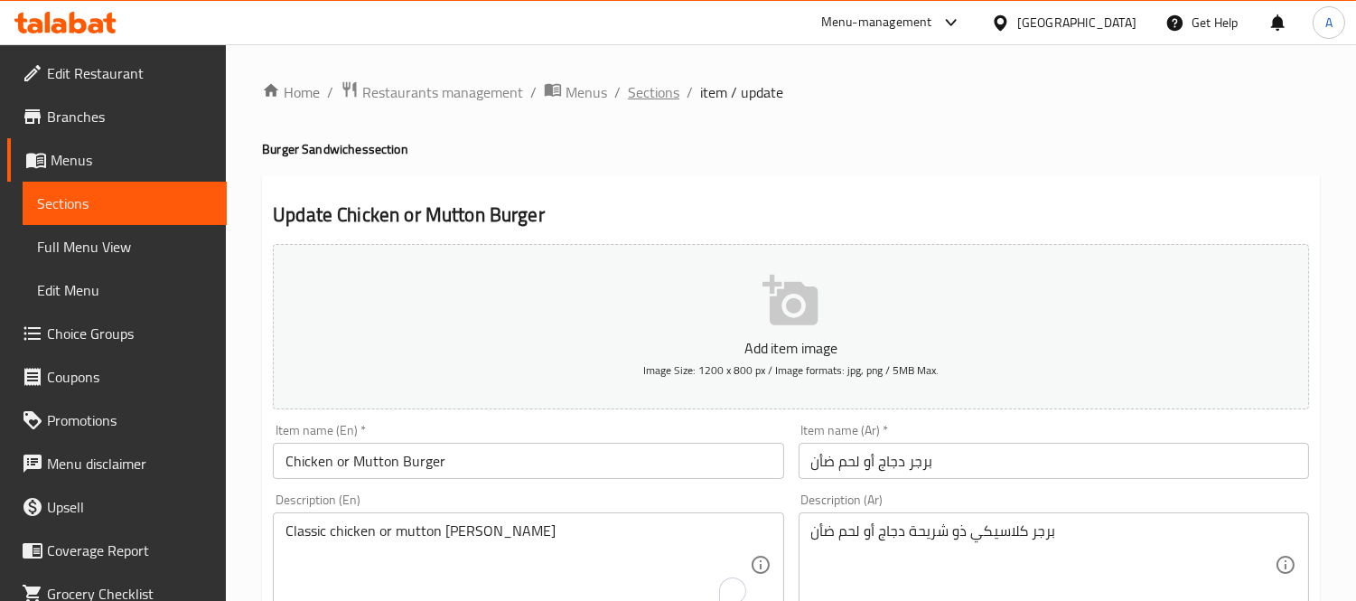
click at [630, 93] on span "Sections" at bounding box center [653, 92] width 51 height 22
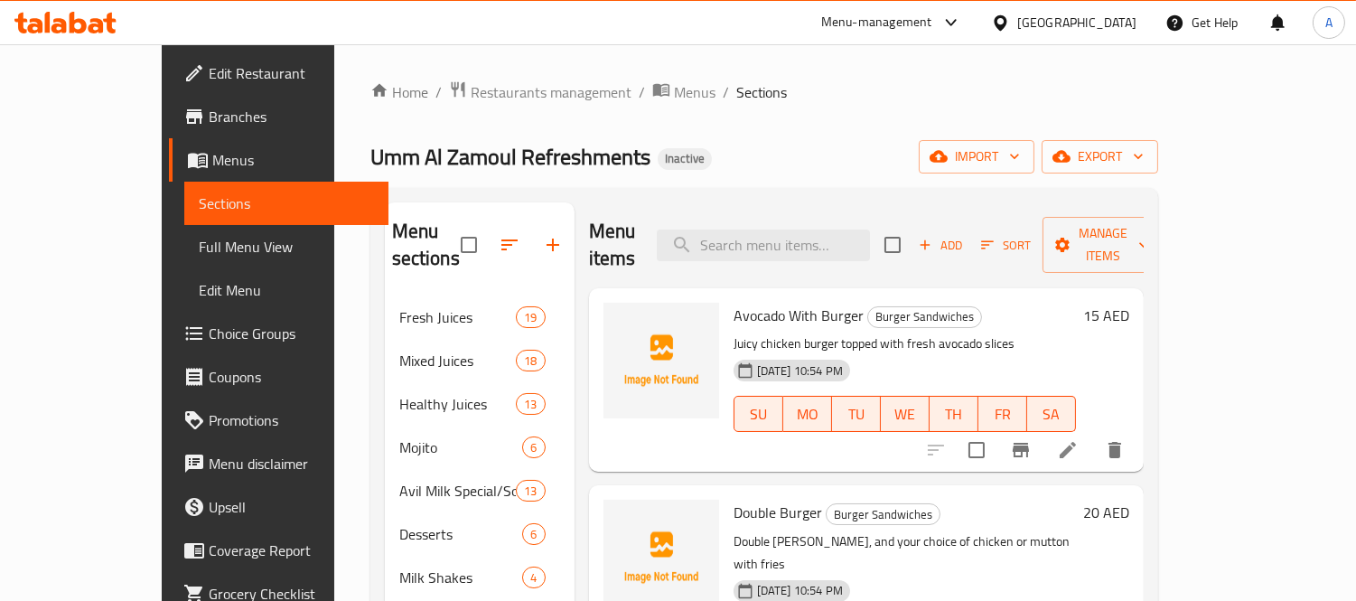
click at [782, 205] on div "Menu items Add Sort Manage items" at bounding box center [866, 245] width 555 height 86
click at [792, 231] on input "search" at bounding box center [763, 245] width 213 height 32
paste input "Zinger Burger"
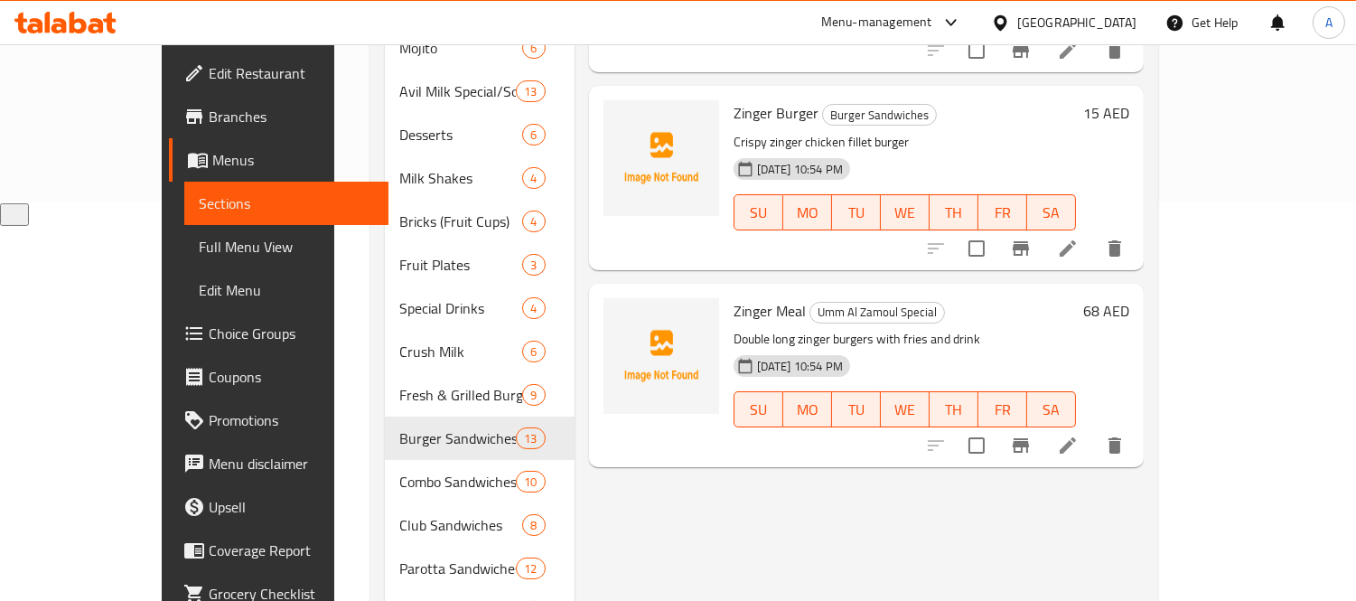
scroll to position [401, 0]
type input "Zinger Burger"
click at [1093, 230] on li at bounding box center [1067, 246] width 51 height 33
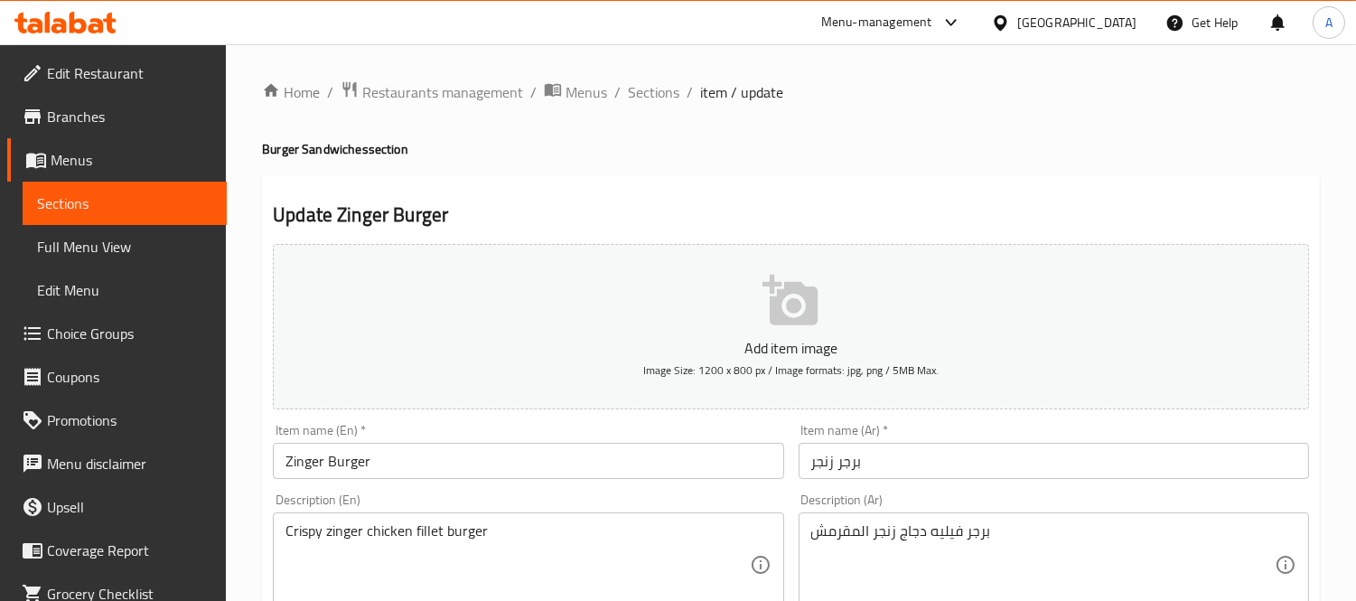
click at [426, 470] on input "Zinger Burger" at bounding box center [528, 461] width 510 height 36
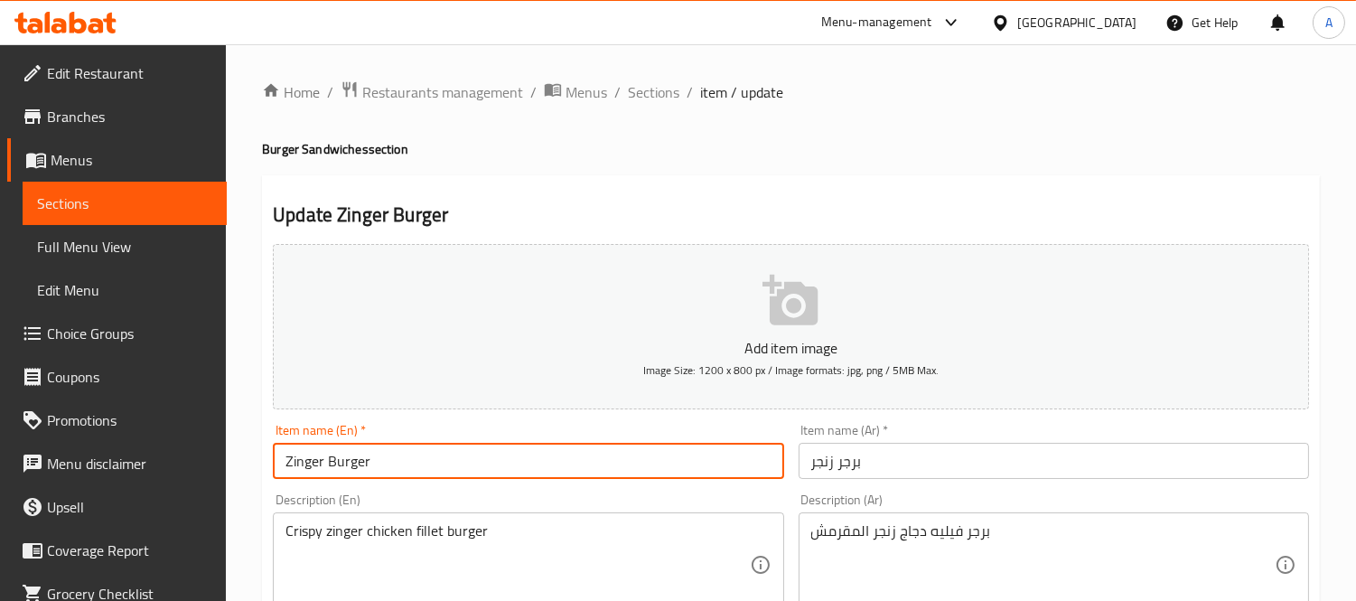
click at [426, 470] on input "Zinger Burger" at bounding box center [528, 461] width 510 height 36
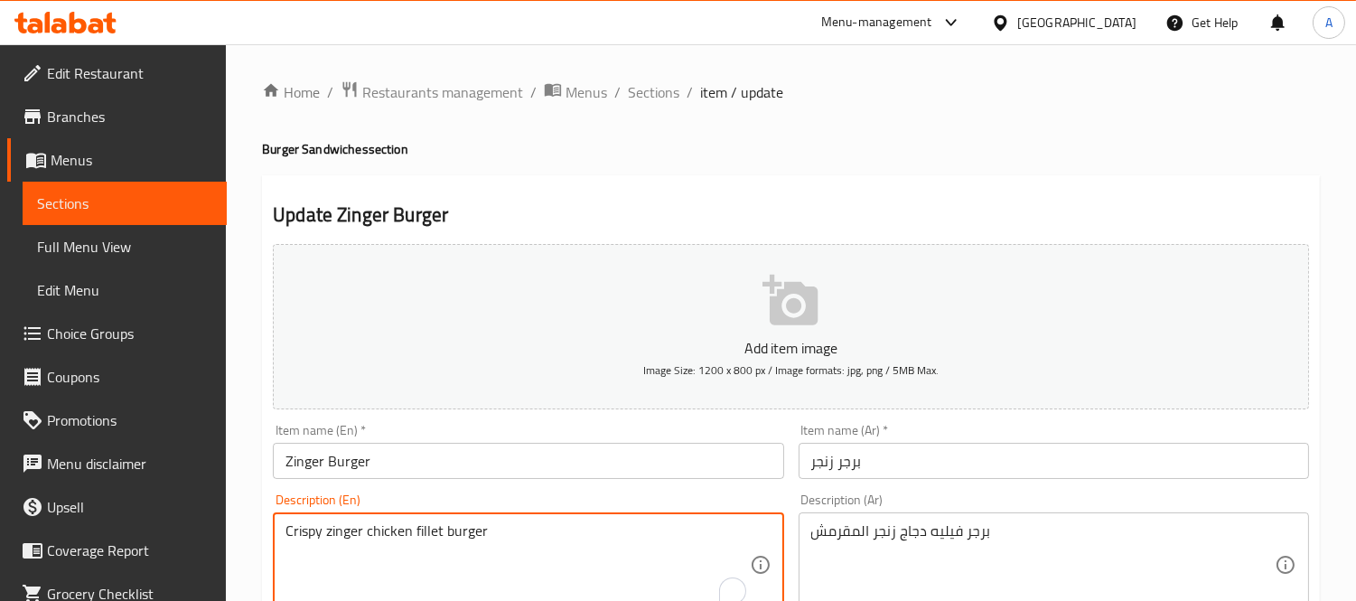
click at [506, 552] on textarea "Crispy zinger chicken fillet burger" at bounding box center [516, 565] width 463 height 86
paste textarea "Juicy chicken breast coated in a secret blend of herbs and spices, sandwiched b…"
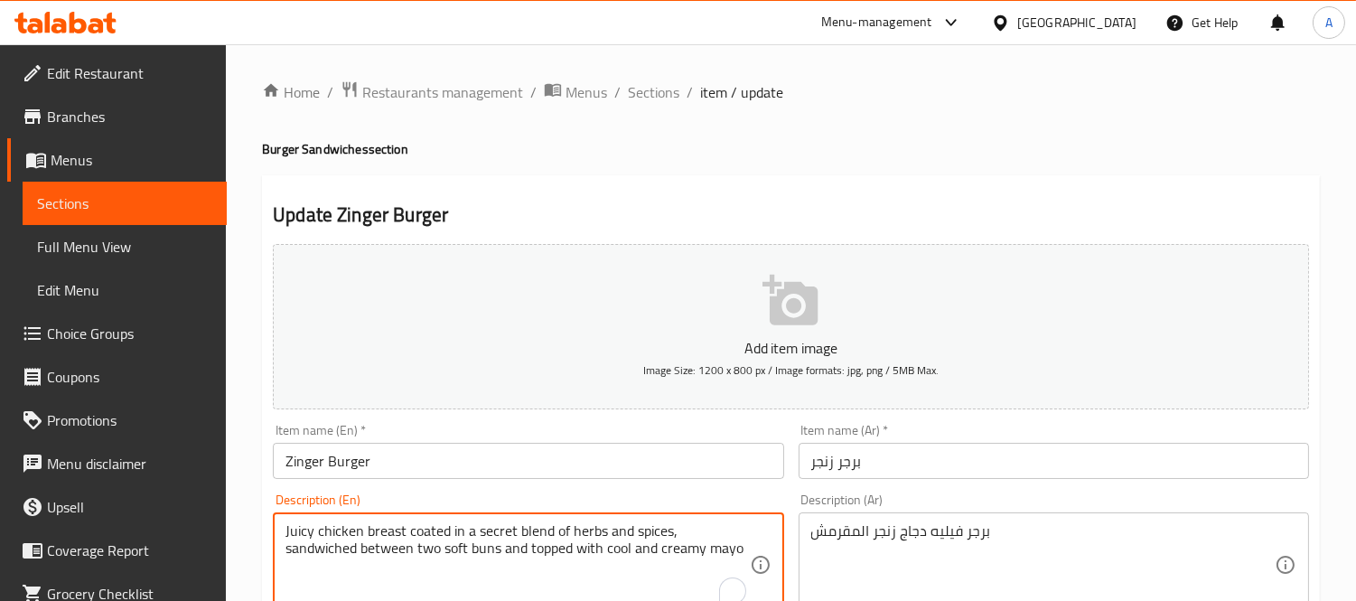
type textarea "Juicy chicken breast coated in a secret blend of herbs and spices, sandwiched b…"
click at [936, 539] on textarea "برجر فيليه دجاج زنجر المقرمش" at bounding box center [1042, 565] width 463 height 86
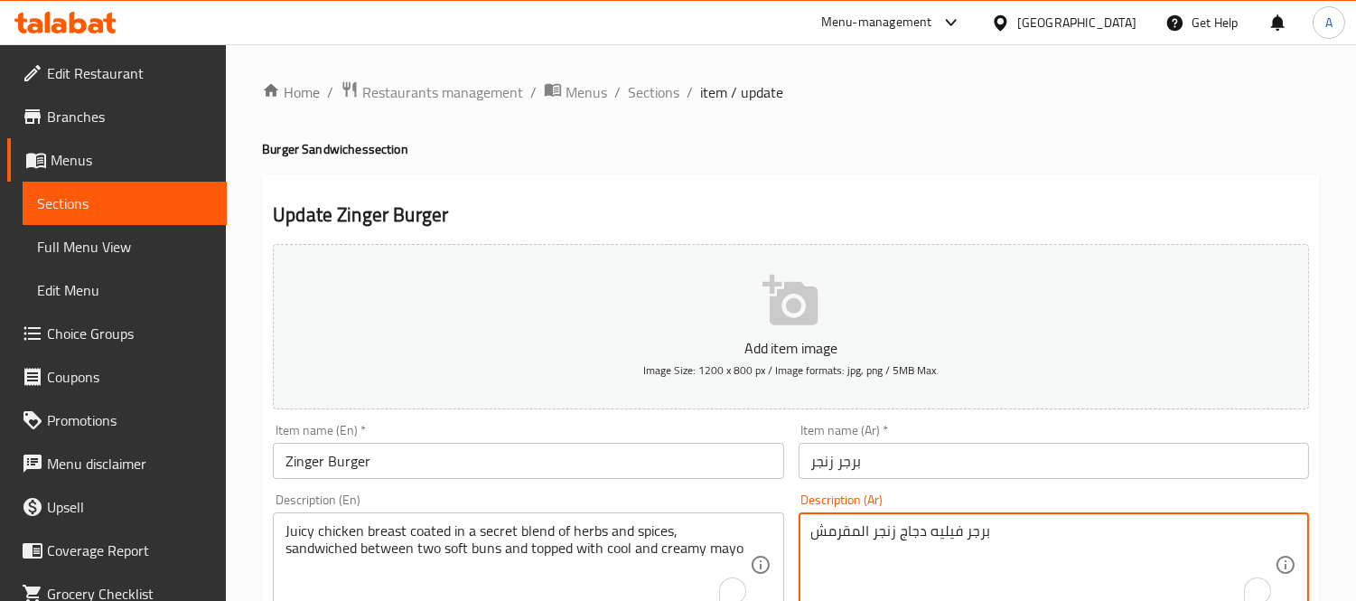
paste textarea "در دجاج طري مغطى بمزيج سري من الأعشاب والتوابل ، محاط بخبزتين طريتين ومغطاة بال…"
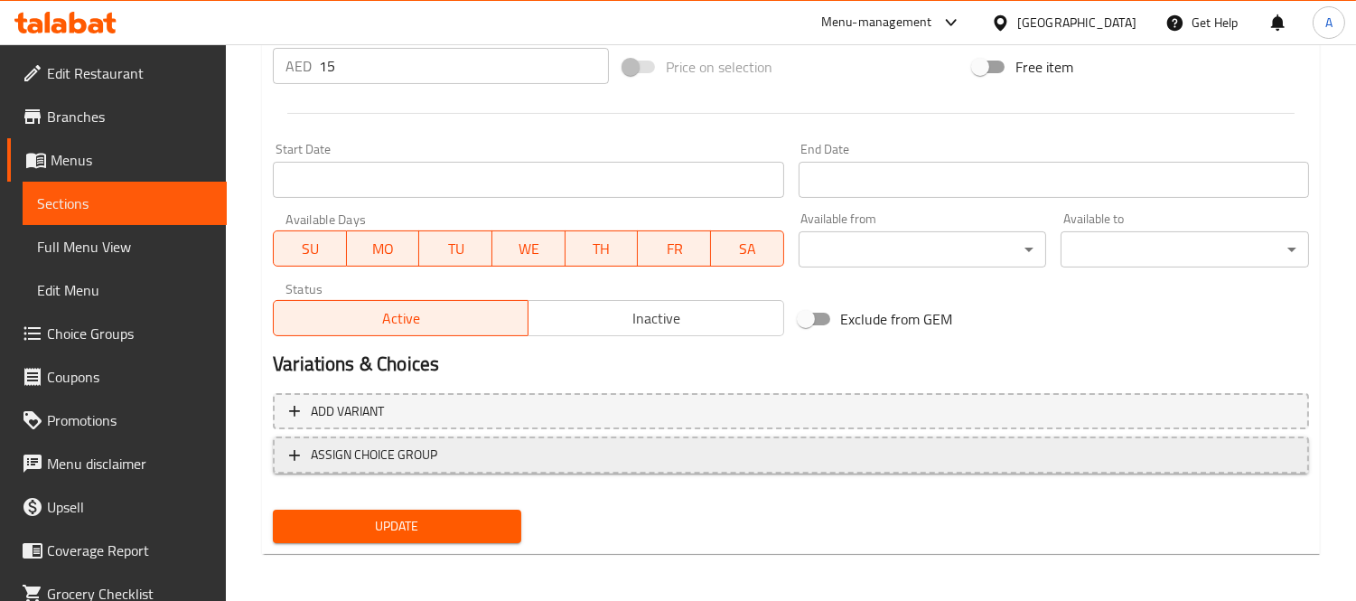
type textarea "صدر دجاج طري مغطى بمزيج سري من الأعشاب والتوابل ، محاط بخبزتين طريتين ومغطاة با…"
click at [408, 525] on span "Update" at bounding box center [397, 526] width 220 height 23
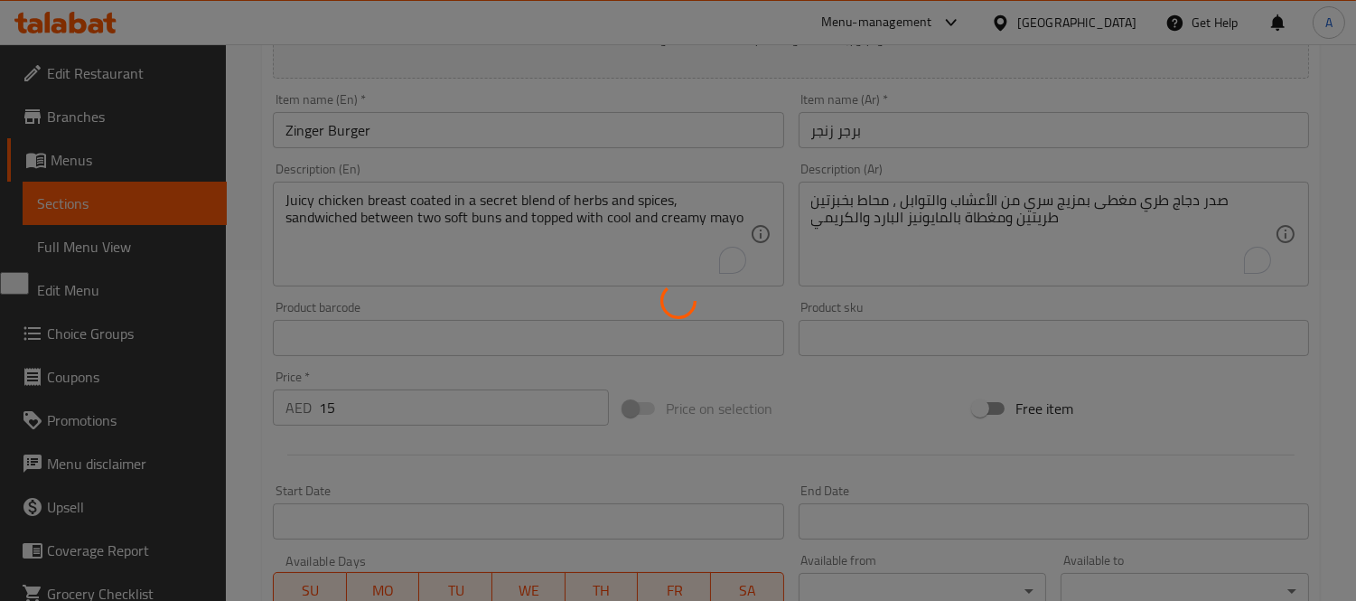
scroll to position [170, 0]
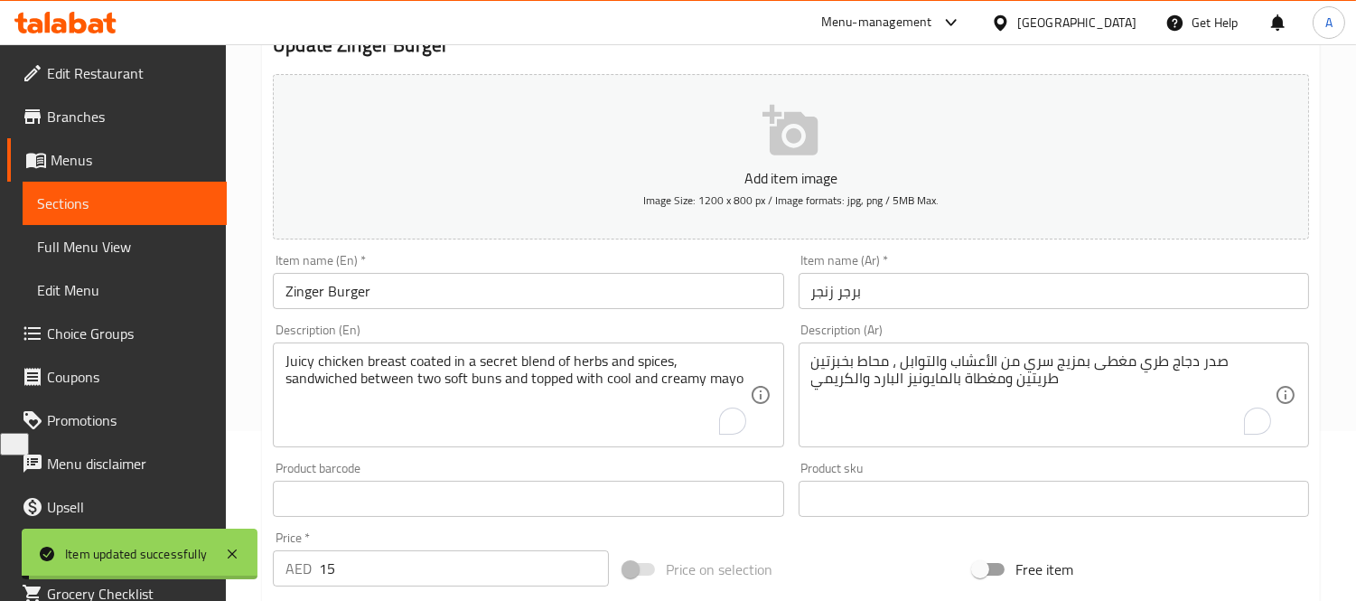
click at [423, 293] on input "Zinger Burger" at bounding box center [528, 291] width 510 height 36
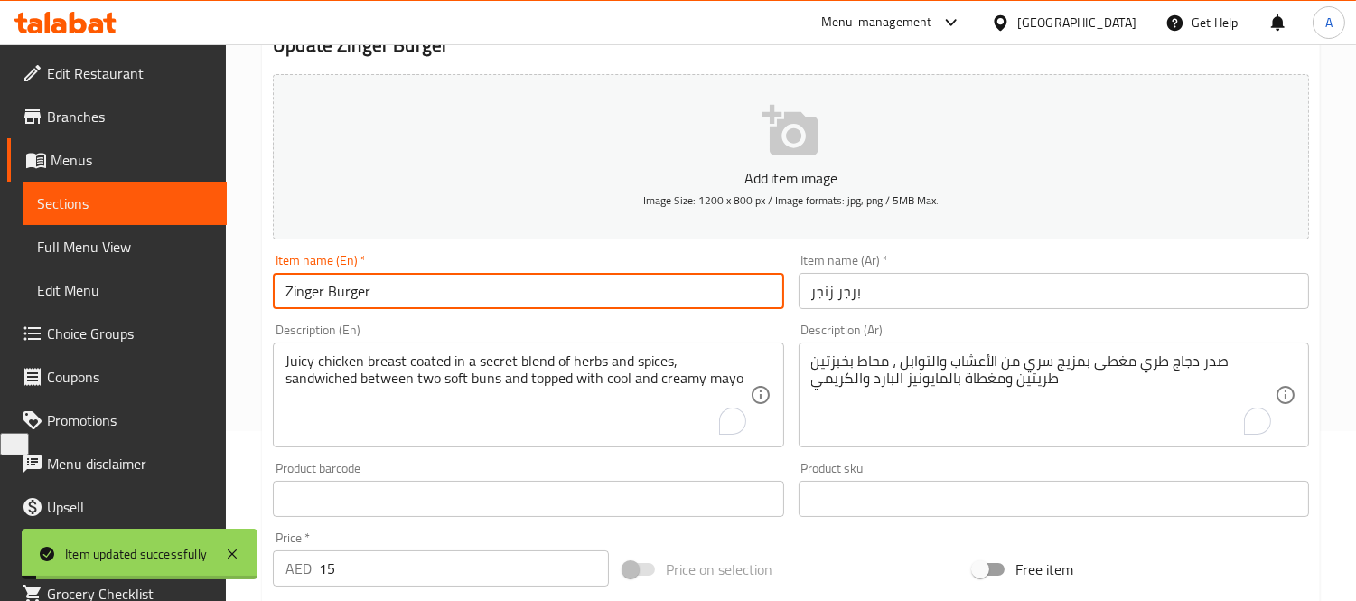
click at [423, 293] on input "Zinger Burger" at bounding box center [528, 291] width 510 height 36
